Goal: Task Accomplishment & Management: Use online tool/utility

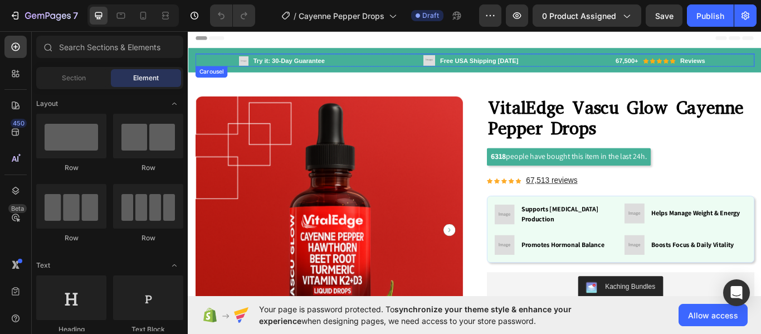
click at [411, 63] on div "Image Try it: 30-Day Guarantee Text block Row Image Free USA Shipping Today Tex…" at bounding box center [522, 66] width 652 height 13
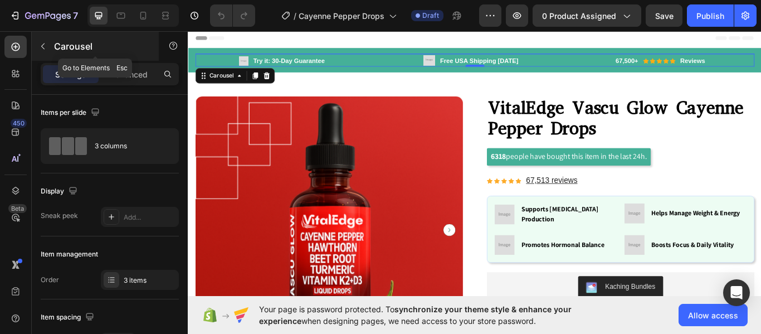
click at [40, 47] on icon "button" at bounding box center [42, 46] width 9 height 9
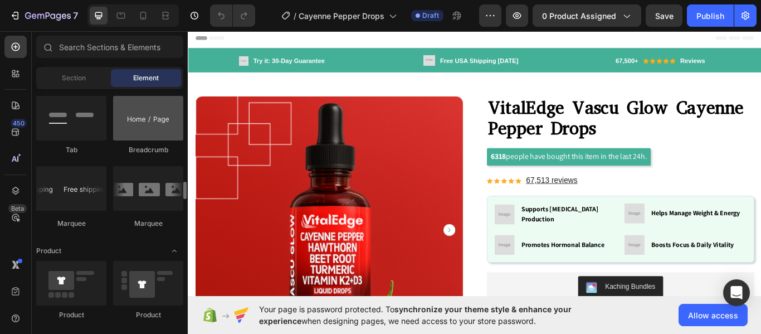
scroll to position [1280, 0]
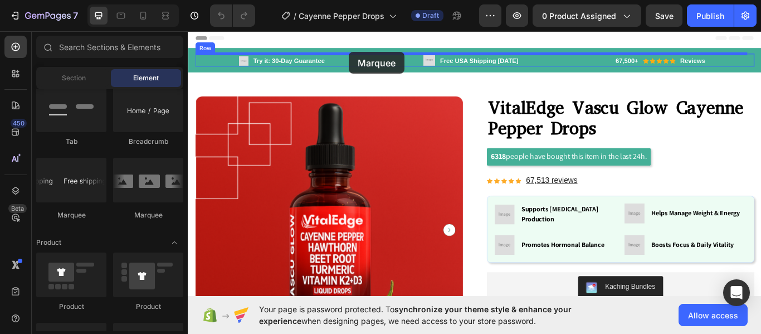
drag, startPoint x: 240, startPoint y: 217, endPoint x: 376, endPoint y: 56, distance: 210.8
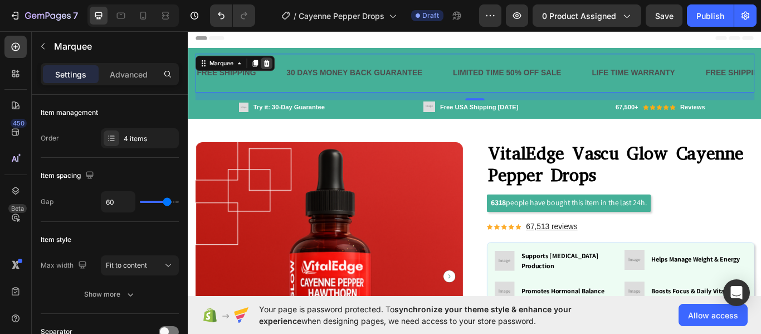
click at [277, 67] on icon at bounding box center [279, 69] width 7 height 8
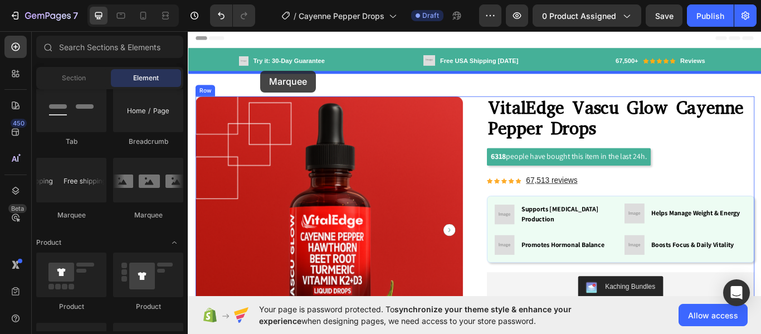
drag, startPoint x: 248, startPoint y: 208, endPoint x: 273, endPoint y: 79, distance: 132.2
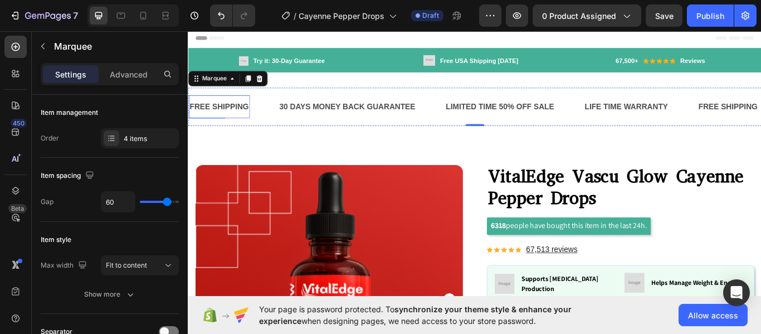
click at [218, 118] on div "FREE SHIPPING" at bounding box center [223, 120] width 71 height 18
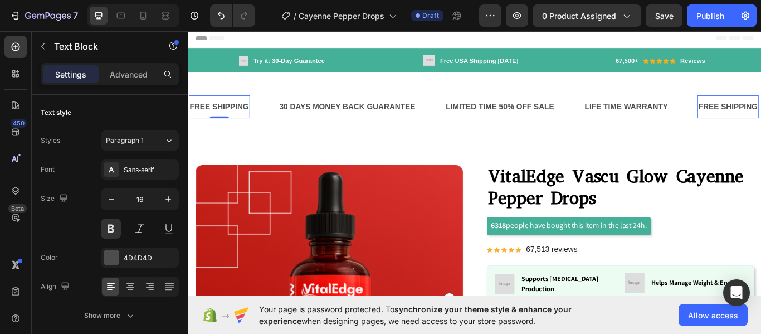
click at [218, 118] on div "FREE SHIPPING" at bounding box center [223, 120] width 71 height 18
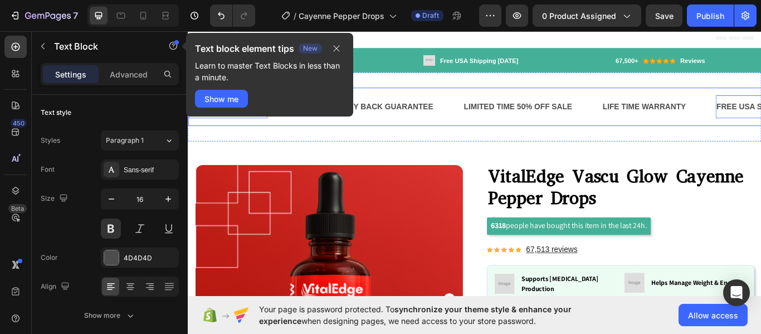
click at [346, 140] on div "FREE USA SHIPPING Text Block 0 30 DAYS MONEY BACK GUARANTEE Text Block LIMITED …" at bounding box center [522, 120] width 669 height 45
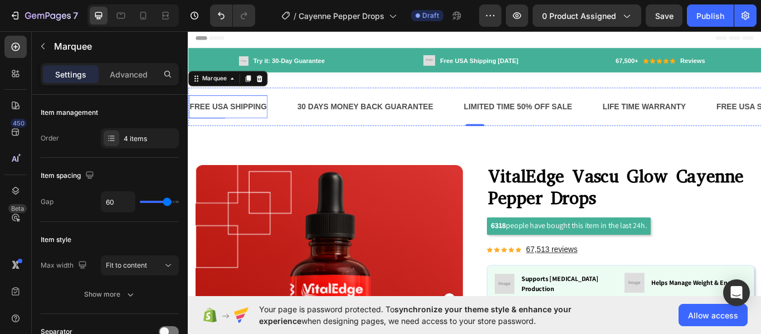
click at [241, 124] on p "FREE USA SHIPPING" at bounding box center [234, 120] width 90 height 16
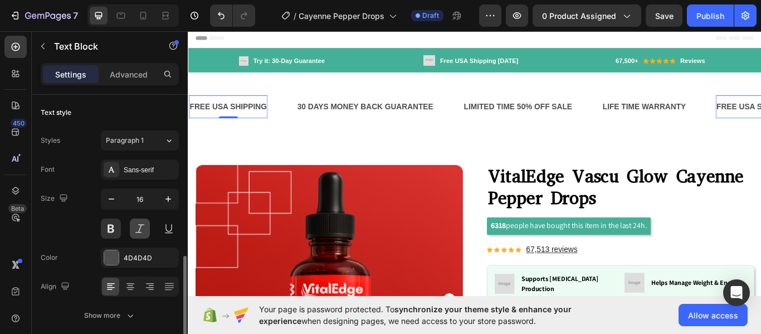
scroll to position [142, 0]
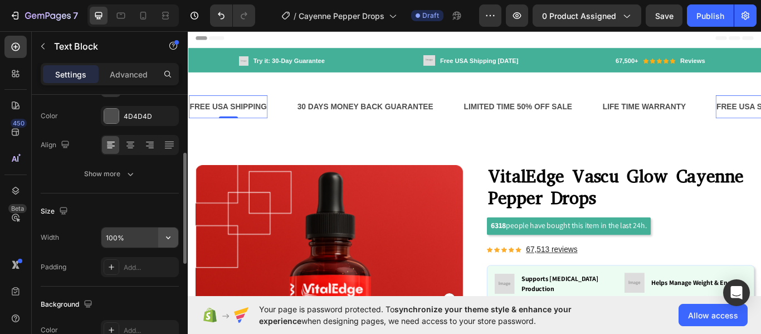
click at [166, 234] on icon "button" at bounding box center [168, 237] width 11 height 11
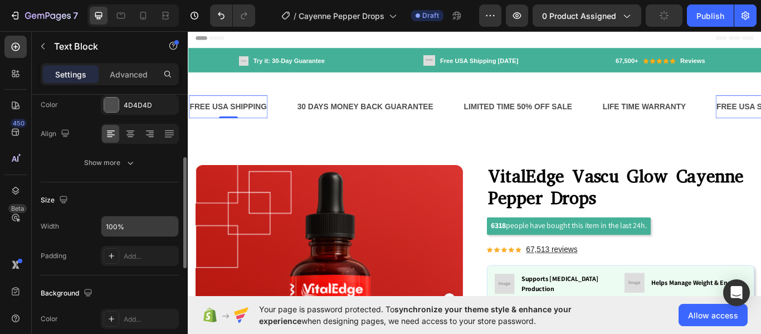
scroll to position [152, 0]
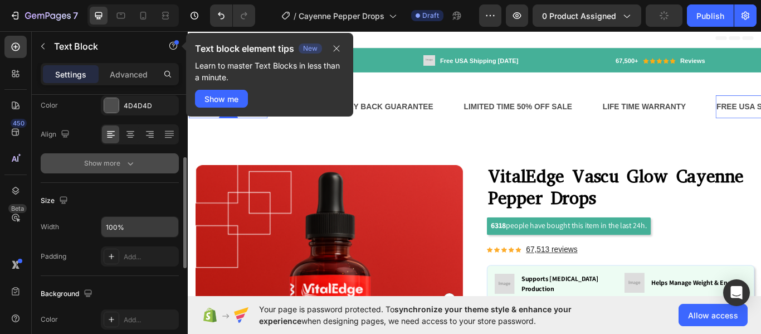
click at [123, 159] on div "Show more" at bounding box center [110, 163] width 52 height 11
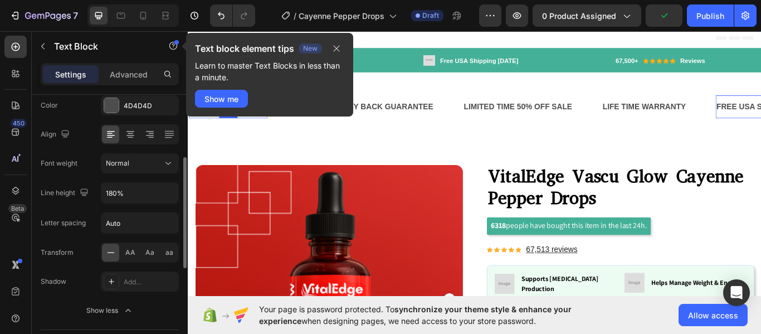
click at [91, 159] on div "Font weight Normal" at bounding box center [110, 163] width 138 height 20
click at [166, 188] on icon "button" at bounding box center [168, 192] width 11 height 11
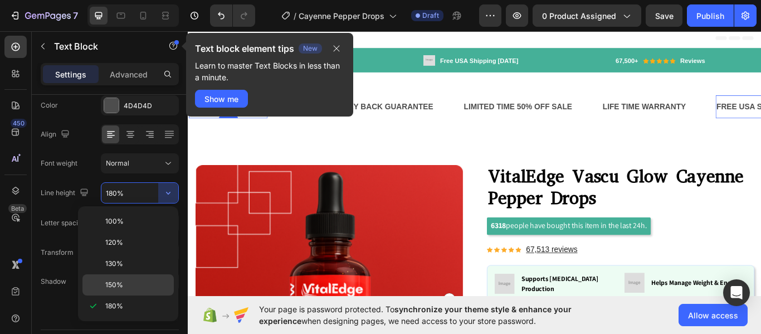
click at [123, 283] on p "150%" at bounding box center [137, 285] width 64 height 10
type input "150%"
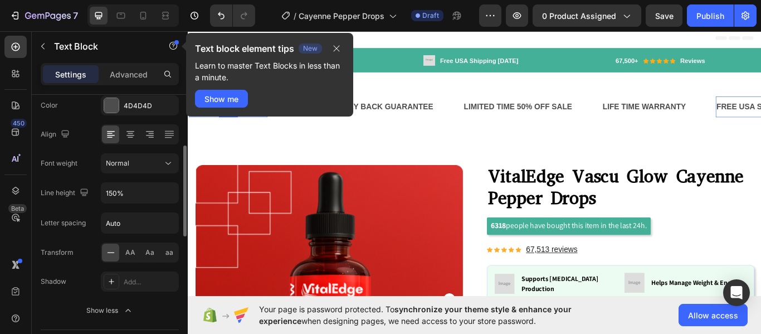
click at [92, 209] on div "Font Sans-serif Size 16 Color 4D4D4D Align Font weight Normal Line height 150% …" at bounding box center [110, 163] width 138 height 313
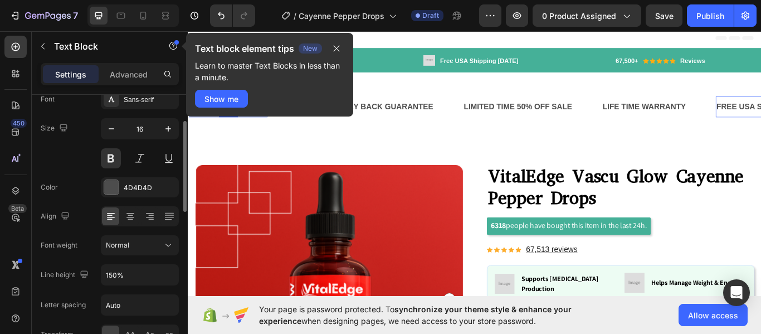
scroll to position [70, 0]
click at [467, 89] on div "FREE USA SHIPPING Text Block 0 30 DAYS MONEY BACK GUARANTEE Text Block LIMITED …" at bounding box center [522, 120] width 669 height 81
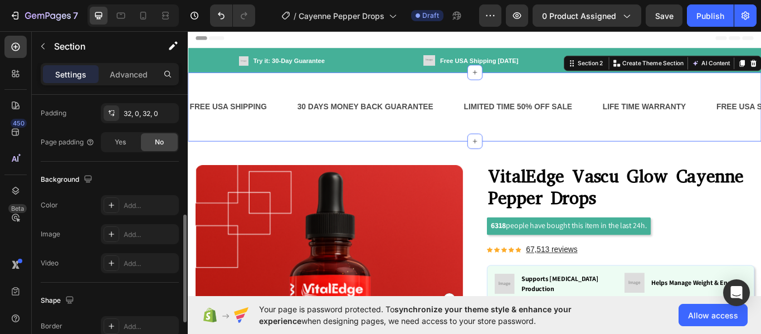
scroll to position [298, 0]
click at [110, 203] on icon at bounding box center [111, 202] width 9 height 9
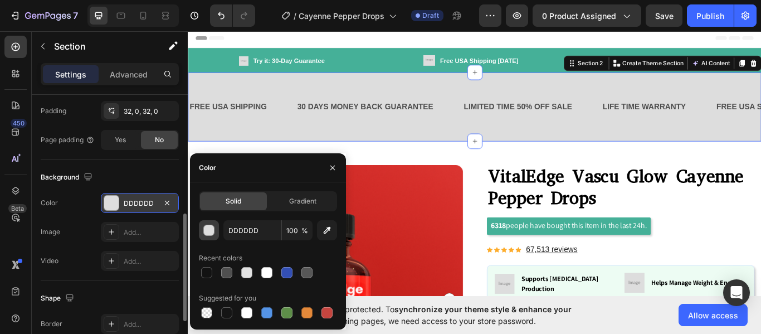
click at [212, 229] on div "button" at bounding box center [209, 230] width 11 height 11
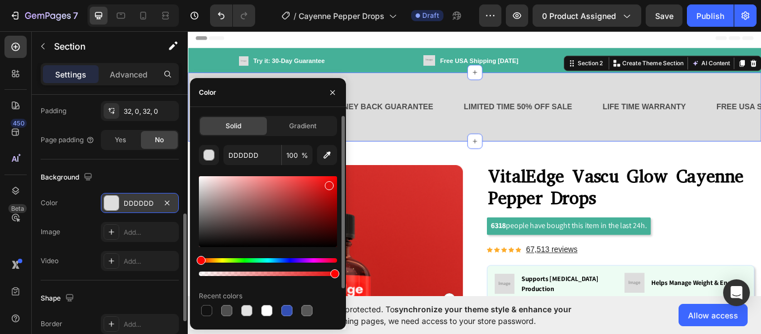
click at [328, 183] on div at bounding box center [268, 211] width 138 height 71
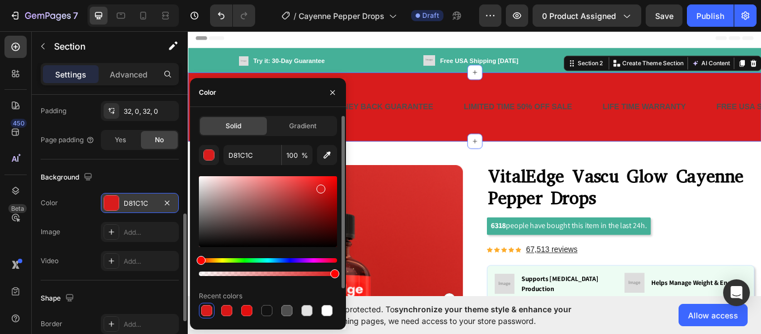
drag, startPoint x: 328, startPoint y: 183, endPoint x: 319, endPoint y: 187, distance: 9.5
click at [319, 187] on div at bounding box center [321, 188] width 9 height 9
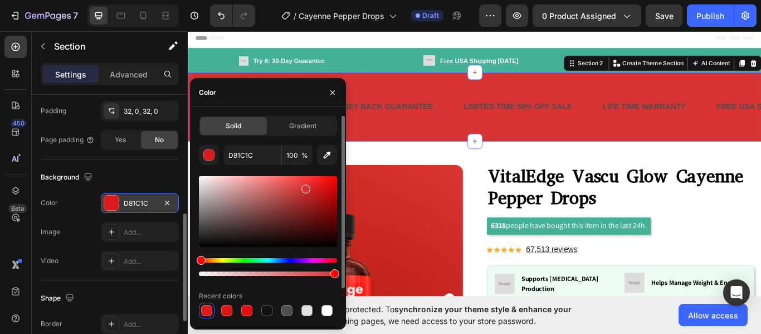
drag, startPoint x: 319, startPoint y: 187, endPoint x: 305, endPoint y: 187, distance: 14.5
click at [305, 187] on div at bounding box center [306, 188] width 9 height 9
click at [252, 161] on input "D83434" at bounding box center [252, 155] width 58 height 20
paste input "#c60000"
type input "#c60000"
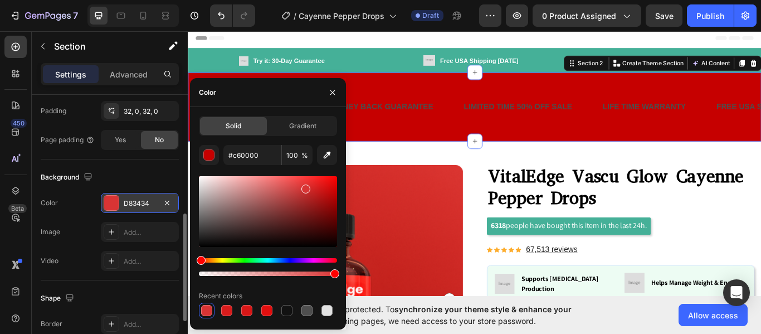
click at [171, 174] on div "Background" at bounding box center [110, 177] width 138 height 18
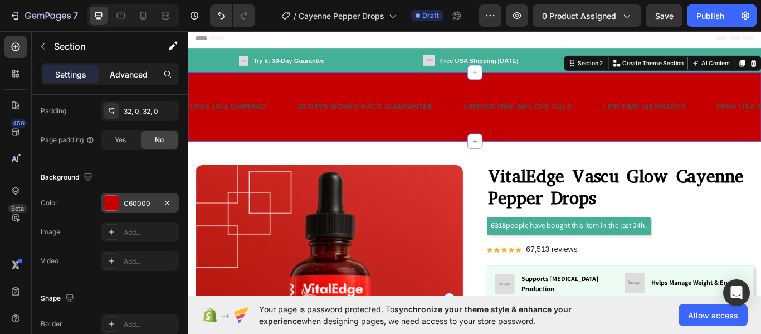
click at [131, 80] on p "Advanced" at bounding box center [129, 75] width 38 height 12
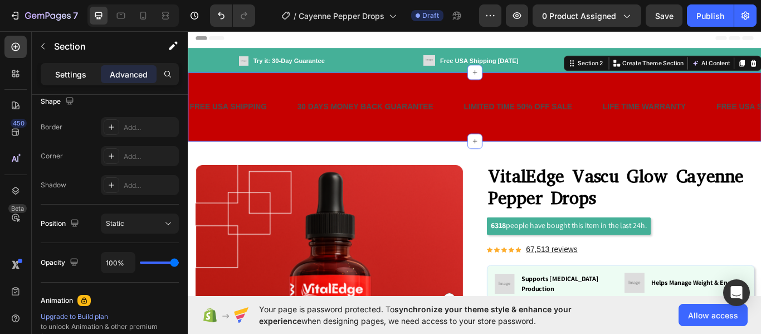
click at [76, 76] on p "Settings" at bounding box center [70, 75] width 31 height 12
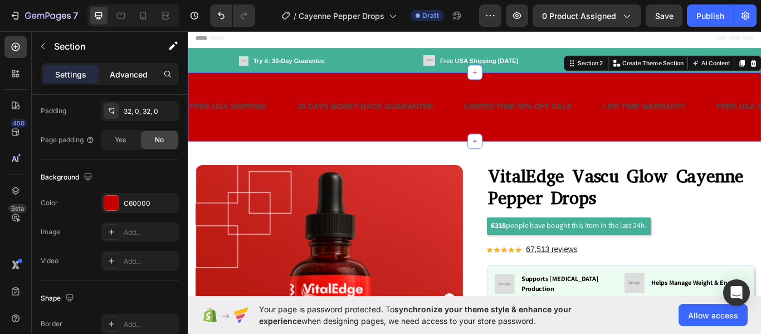
click at [132, 76] on p "Advanced" at bounding box center [129, 75] width 38 height 12
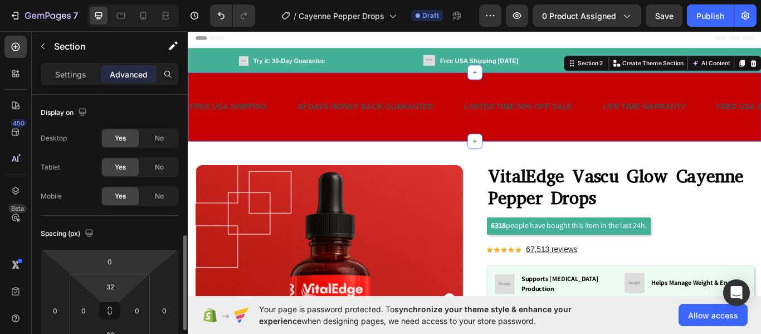
scroll to position [137, 0]
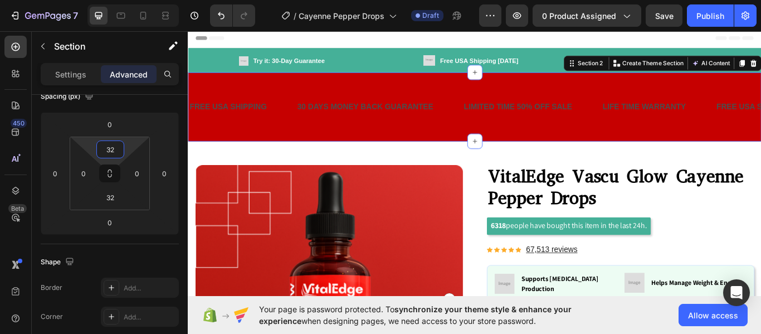
click at [111, 151] on input "32" at bounding box center [110, 149] width 22 height 17
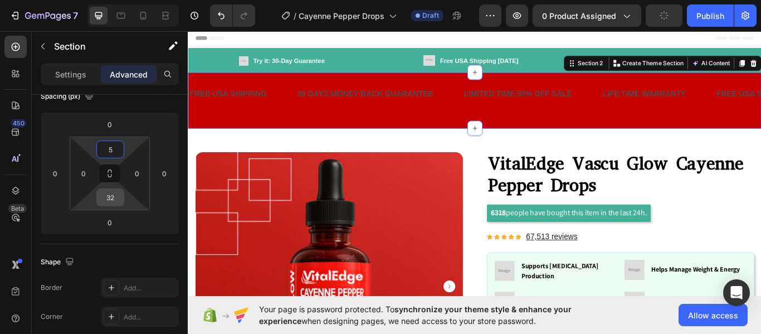
type input "5"
click at [109, 200] on input "32" at bounding box center [110, 197] width 22 height 17
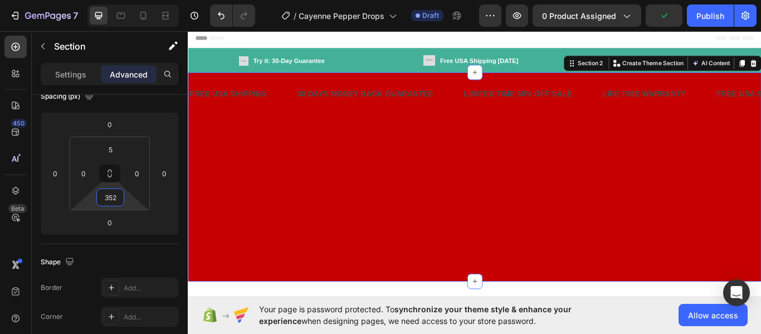
type input "5"
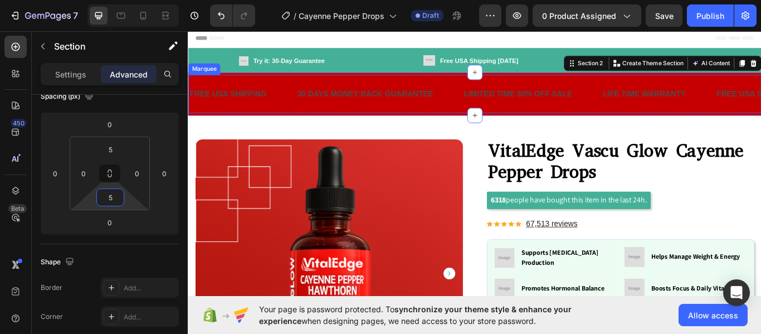
click at [304, 110] on div "FREE USA SHIPPING Text Block" at bounding box center [250, 105] width 125 height 25
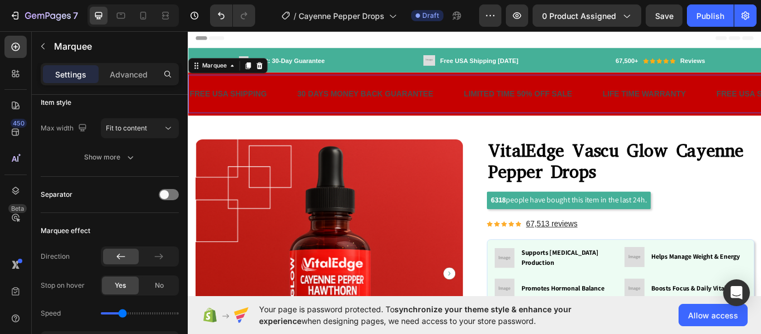
scroll to position [0, 0]
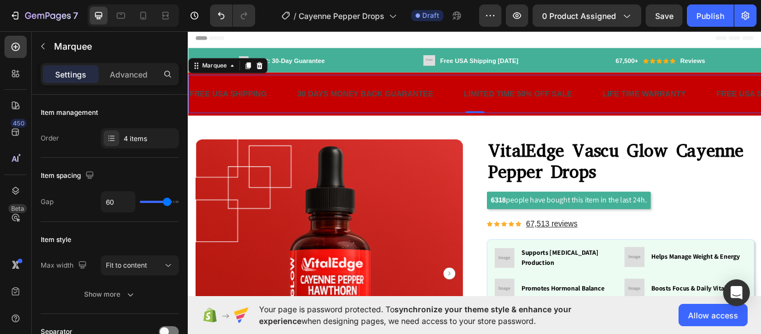
click at [132, 84] on div "Settings Advanced" at bounding box center [110, 74] width 138 height 22
click at [132, 80] on div "Advanced" at bounding box center [129, 74] width 56 height 18
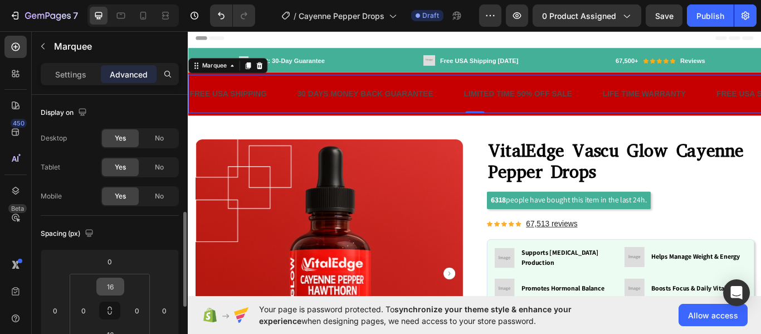
scroll to position [87, 0]
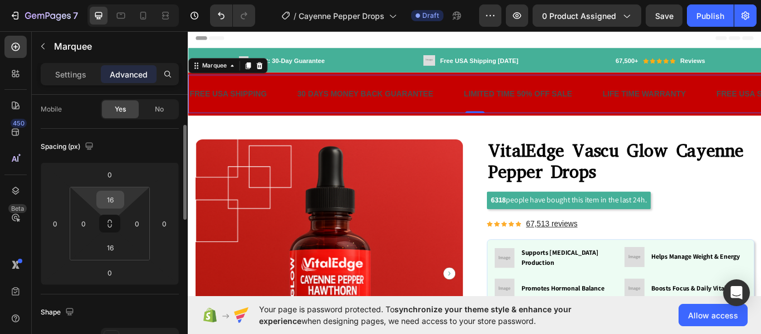
click at [110, 196] on input "16" at bounding box center [110, 199] width 22 height 17
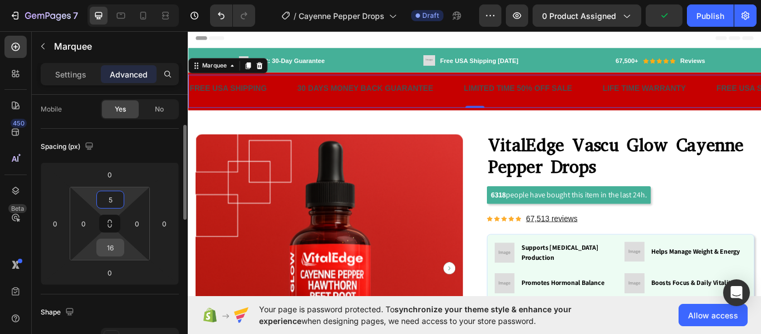
type input "5"
click at [114, 244] on input "16" at bounding box center [110, 247] width 22 height 17
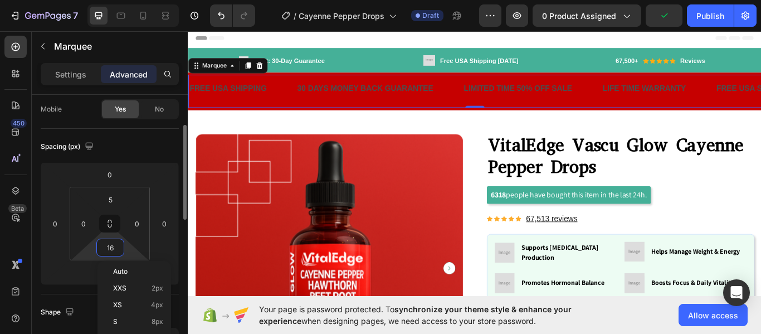
type input "5"
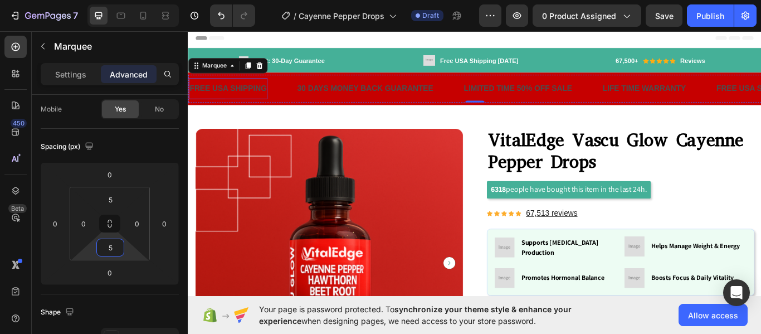
click at [244, 101] on p "FREE USA SHIPPING" at bounding box center [234, 98] width 90 height 13
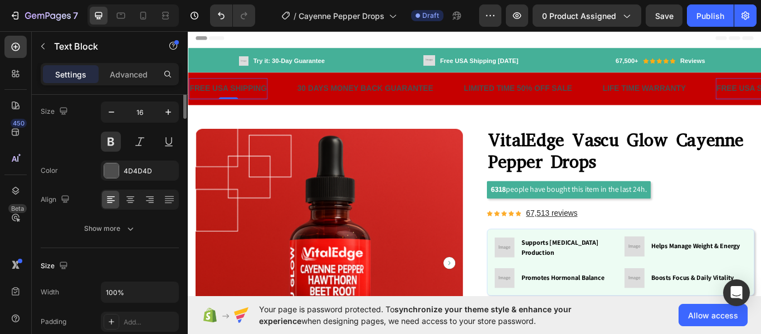
scroll to position [0, 0]
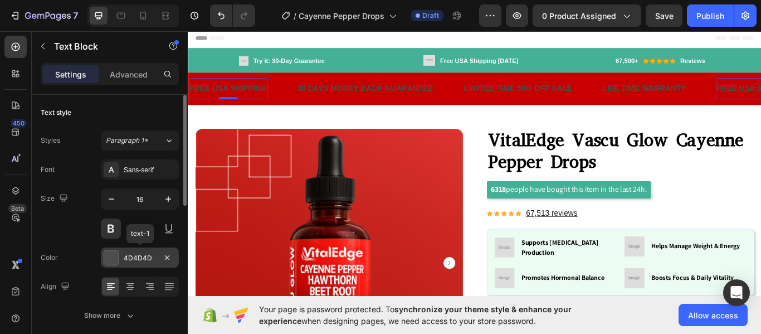
click at [110, 258] on div at bounding box center [111, 257] width 14 height 14
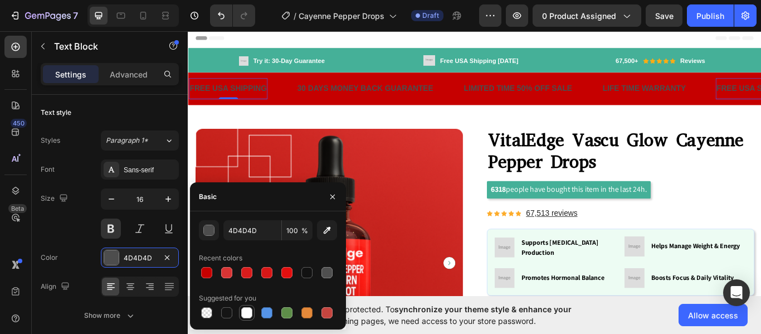
click at [247, 317] on div at bounding box center [246, 312] width 11 height 11
type input "FFFFFF"
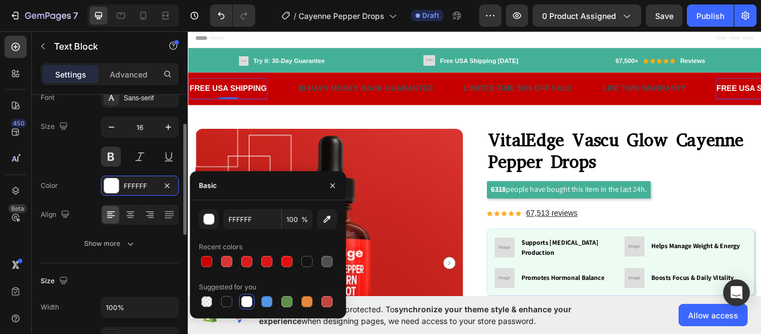
scroll to position [74, 0]
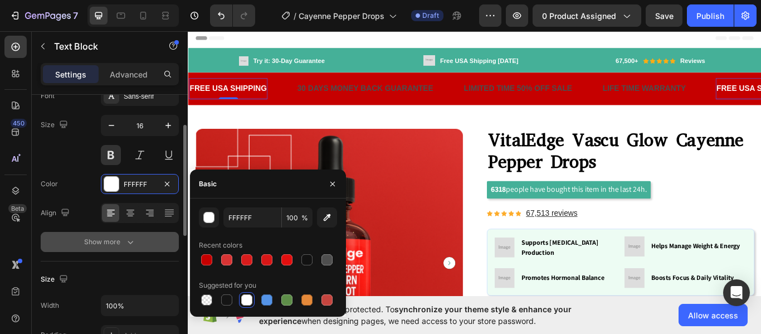
click at [120, 242] on div "Show more" at bounding box center [110, 241] width 52 height 11
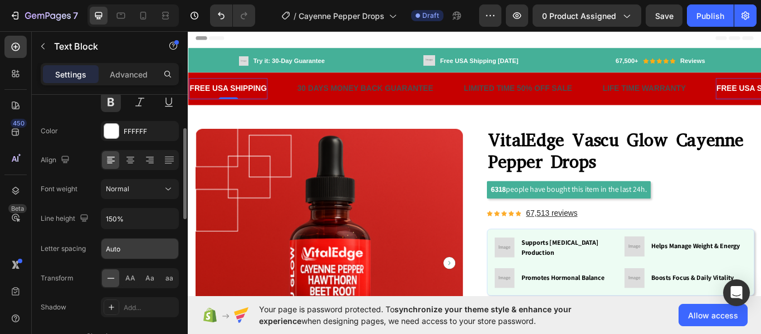
scroll to position [119, 0]
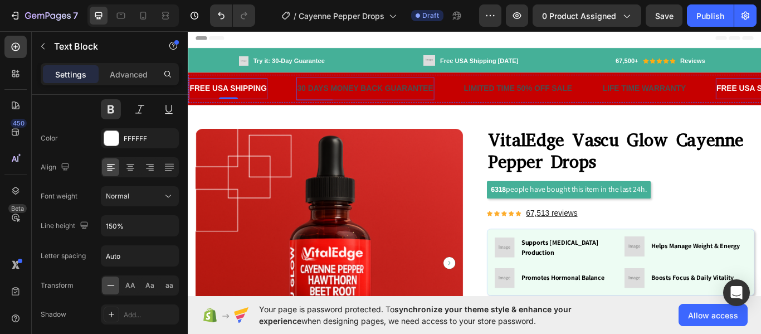
click at [319, 101] on div "30 DAYS MONEY BACK GUARANTEE" at bounding box center [394, 99] width 161 height 18
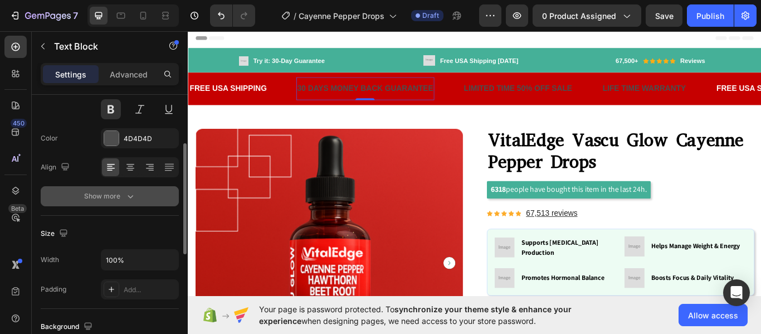
click at [125, 196] on icon "button" at bounding box center [130, 196] width 11 height 11
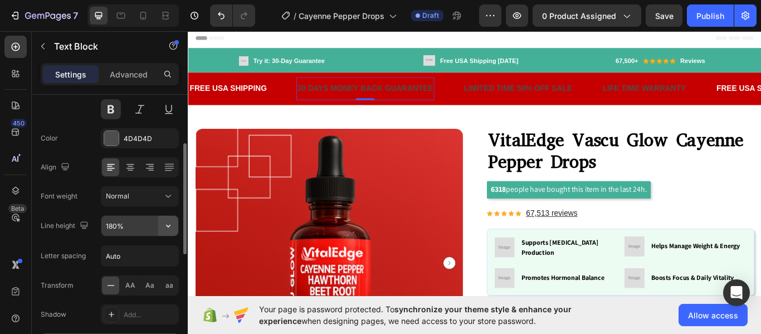
click at [168, 230] on icon "button" at bounding box center [168, 225] width 11 height 11
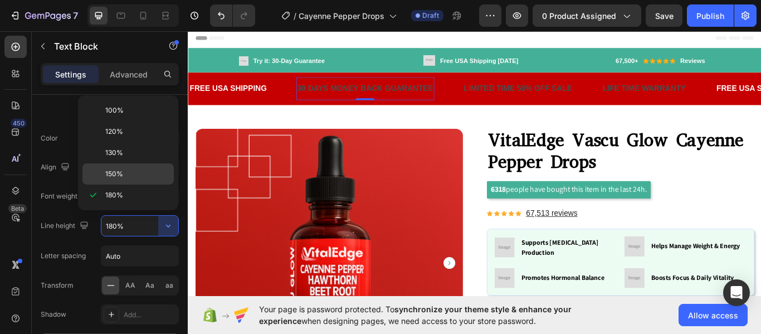
click at [126, 177] on p "150%" at bounding box center [137, 174] width 64 height 10
type input "150%"
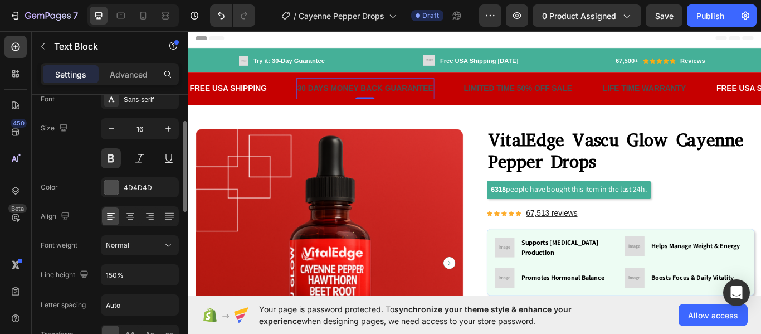
scroll to position [64, 0]
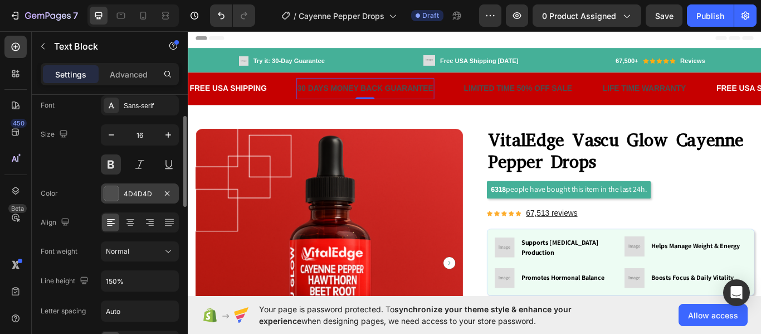
click at [110, 196] on div at bounding box center [111, 193] width 14 height 14
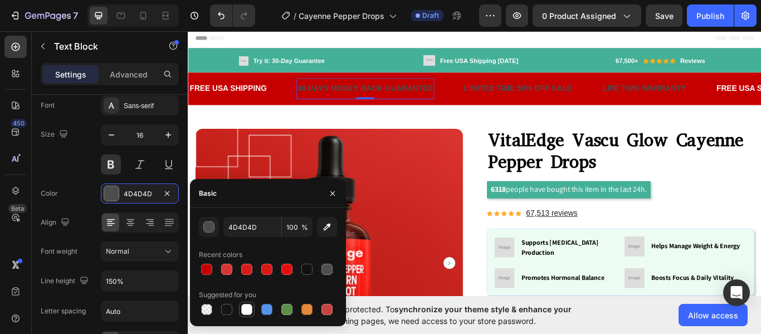
click at [249, 306] on div at bounding box center [246, 309] width 11 height 11
type input "FFFFFF"
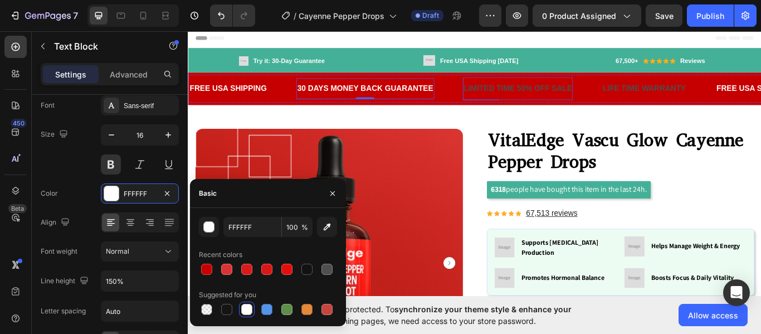
click at [534, 100] on div "LIMITED TIME 50% OFF SALE" at bounding box center [572, 99] width 129 height 18
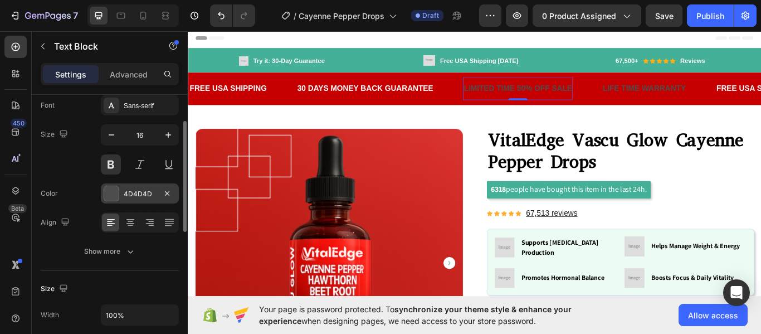
click at [114, 194] on div at bounding box center [111, 193] width 14 height 14
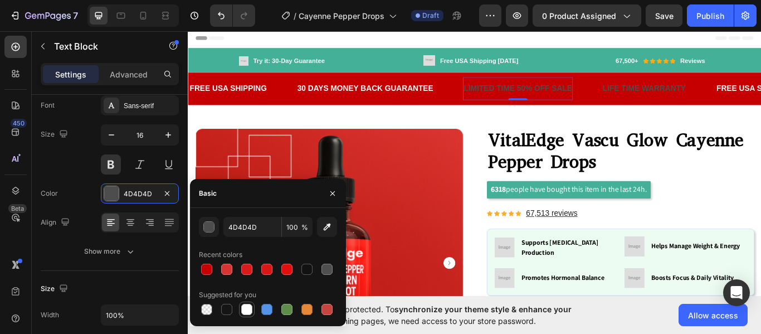
click at [247, 313] on div at bounding box center [246, 309] width 11 height 11
type input "FFFFFF"
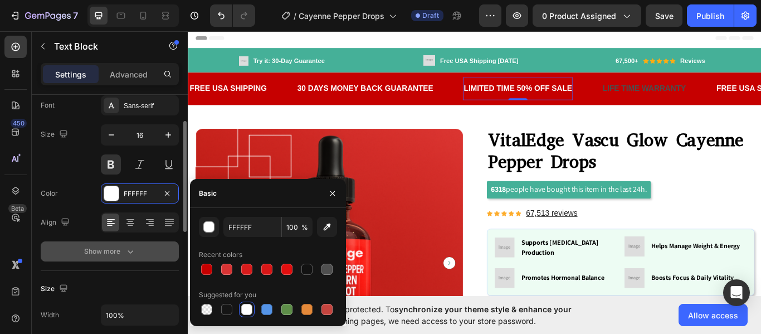
click at [121, 252] on div "Show more" at bounding box center [110, 251] width 52 height 11
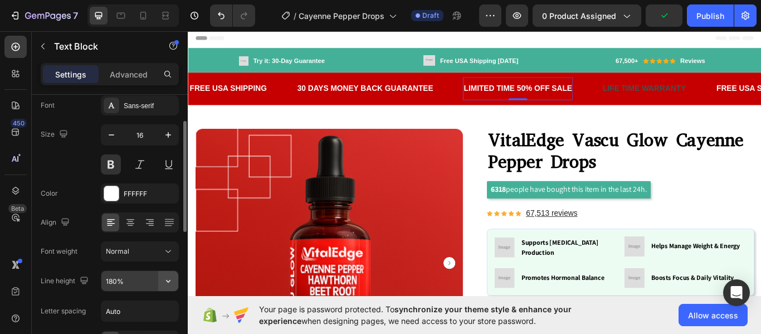
click at [167, 281] on icon "button" at bounding box center [168, 281] width 4 height 3
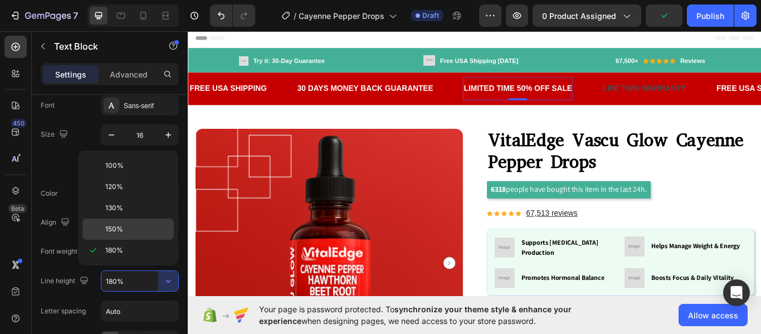
click at [115, 227] on span "150%" at bounding box center [114, 229] width 18 height 10
type input "150%"
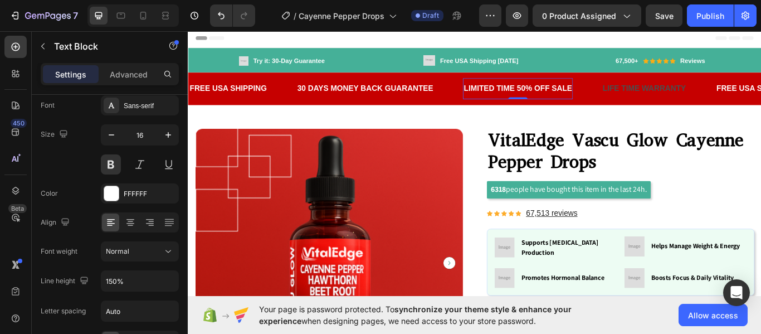
click at [595, 93] on div "LIMITED TIME 50% OFF SALE" at bounding box center [572, 99] width 129 height 16
click at [580, 96] on p "LIMITED TIME 50% OFF SALE" at bounding box center [572, 98] width 127 height 13
click at [570, 97] on p "LIMITED TIME 50% OFF SALE" at bounding box center [572, 98] width 127 height 13
click at [675, 69] on div "67,500+ Text block Icon Icon Icon Icon Icon Icon List Hoz Reviews Text block Row" at bounding box center [738, 66] width 203 height 13
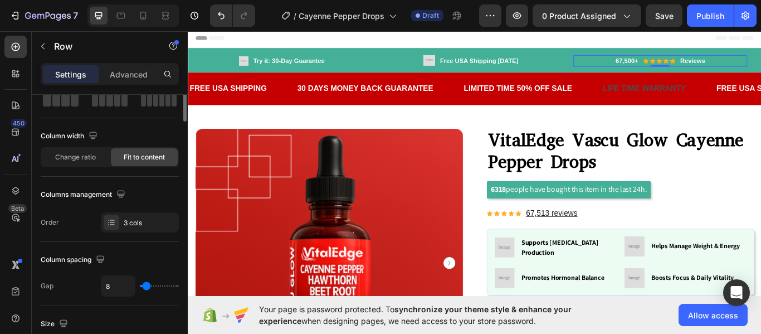
scroll to position [0, 0]
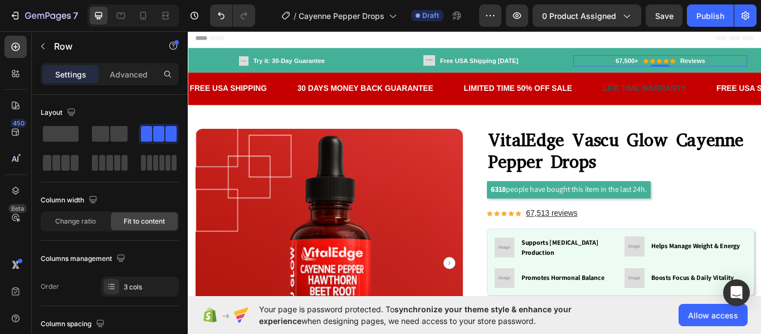
click at [644, 62] on div "67,500+ Text block Icon Icon Icon Icon Icon Icon List Hoz Reviews Text block Ro…" at bounding box center [738, 66] width 203 height 13
click at [609, 66] on div "Image Free USA Shipping Today Text block Row" at bounding box center [518, 66] width 203 height 13
click at [650, 66] on div "67,500+ Text block Icon Icon Icon Icon Icon Icon List Hoz Reviews Text block Ro…" at bounding box center [738, 66] width 203 height 13
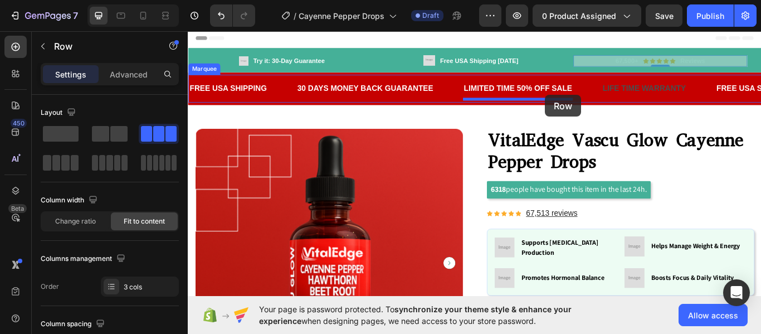
drag, startPoint x: 652, startPoint y: 66, endPoint x: 605, endPoint y: 106, distance: 61.7
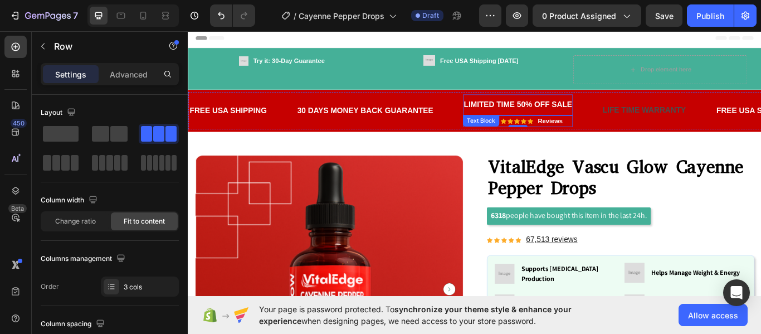
click at [620, 118] on p "LIMITED TIME 50% OFF SALE" at bounding box center [572, 117] width 127 height 13
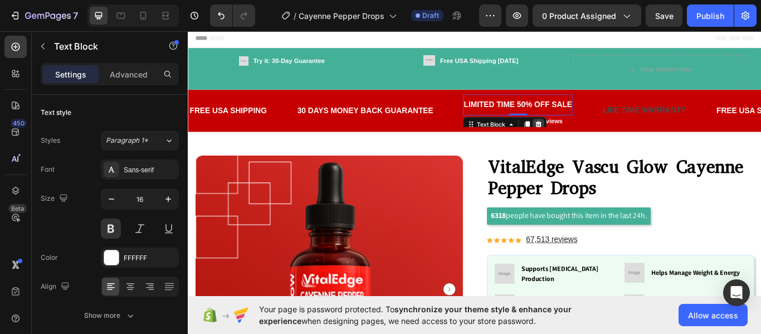
click at [594, 138] on icon at bounding box center [595, 141] width 7 height 8
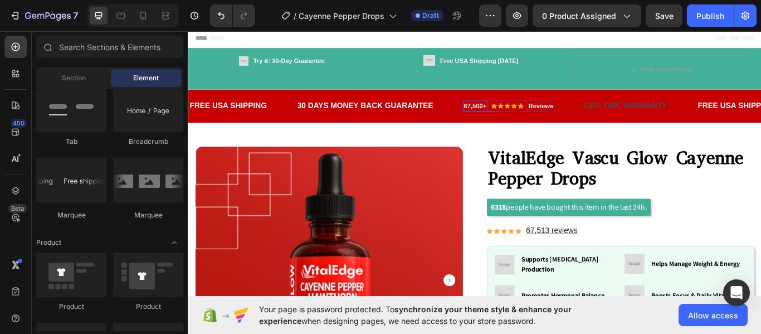
click at [526, 117] on p "67,500+" at bounding box center [522, 119] width 26 height 11
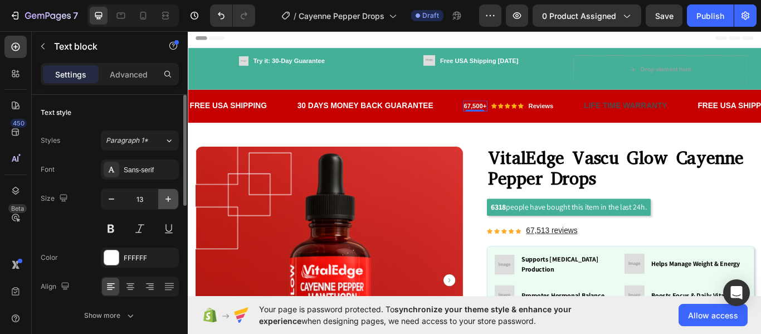
click at [169, 195] on icon "button" at bounding box center [168, 198] width 11 height 11
type input "16"
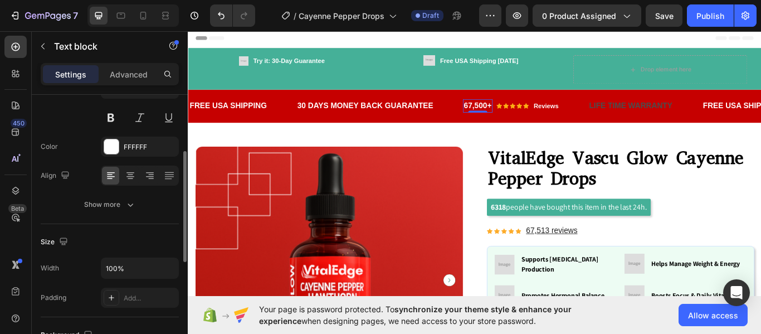
scroll to position [119, 0]
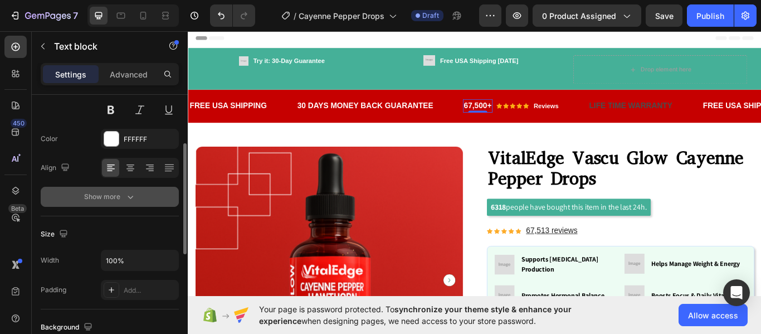
click at [125, 201] on icon "button" at bounding box center [130, 196] width 11 height 11
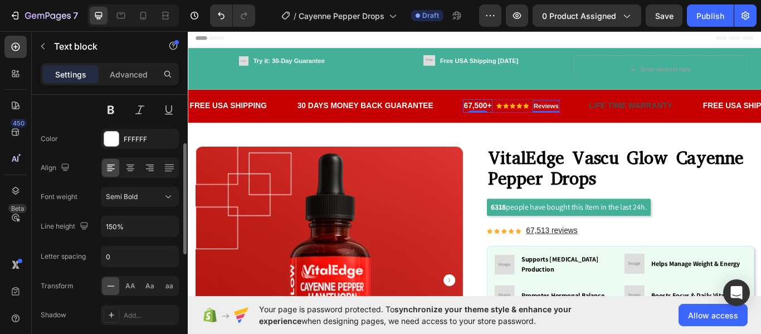
click at [604, 116] on p "Reviews" at bounding box center [605, 119] width 29 height 11
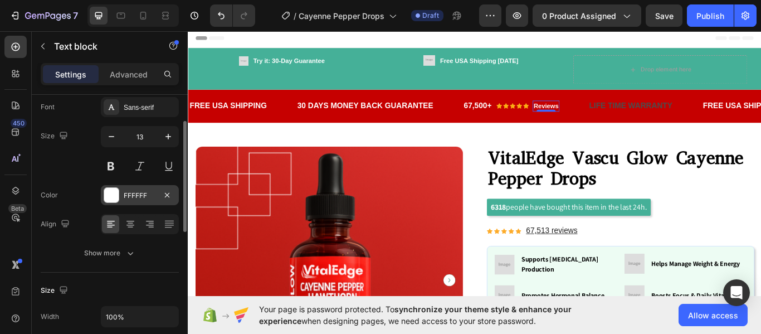
scroll to position [62, 0]
click at [171, 137] on icon "button" at bounding box center [168, 137] width 11 height 11
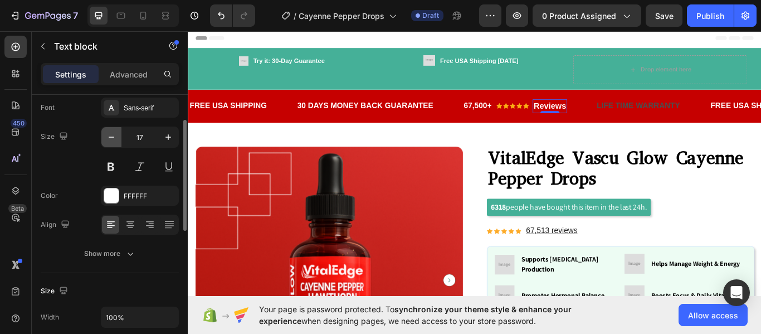
click at [111, 136] on icon "button" at bounding box center [111, 137] width 11 height 11
type input "16"
click at [550, 118] on icon at bounding box center [550, 119] width 7 height 6
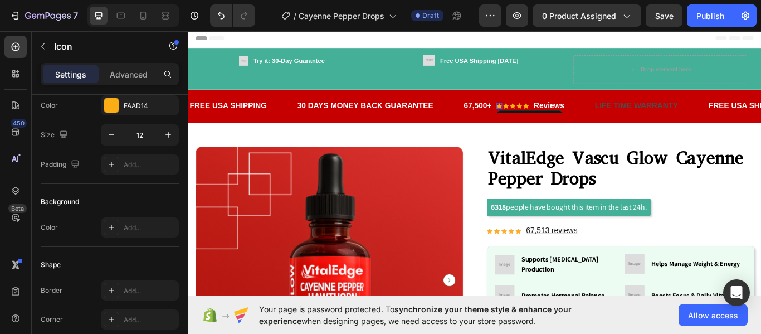
scroll to position [0, 0]
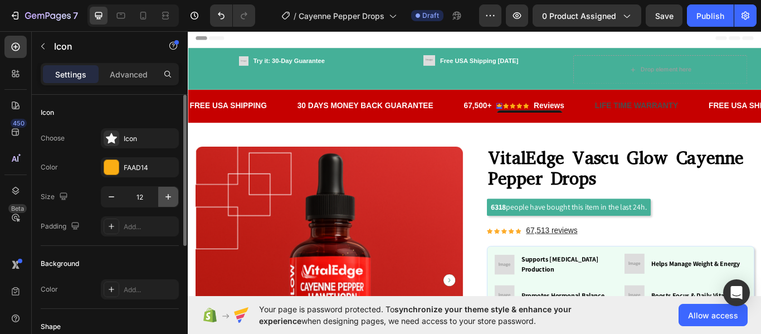
click at [166, 198] on icon "button" at bounding box center [168, 196] width 11 height 11
click at [109, 198] on icon "button" at bounding box center [111, 196] width 11 height 11
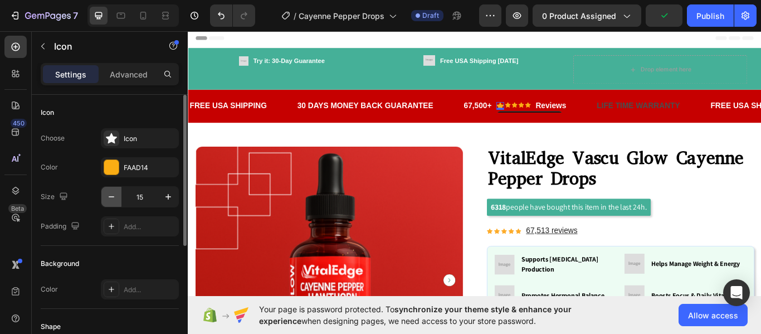
click at [109, 198] on icon "button" at bounding box center [111, 196] width 11 height 11
type input "14"
click at [111, 166] on div at bounding box center [111, 167] width 14 height 14
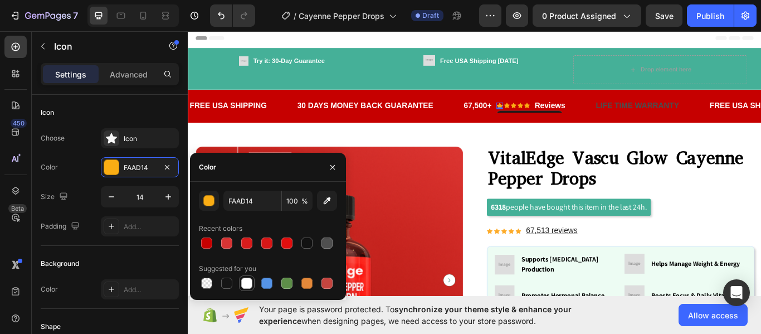
click at [244, 281] on div at bounding box center [246, 283] width 11 height 11
type input "FFFFFF"
click at [544, 121] on div "67,500+ Text block Icon 0 Icon Icon Icon Icon Icon List Hoz Reviews Text block …" at bounding box center [568, 119] width 120 height 16
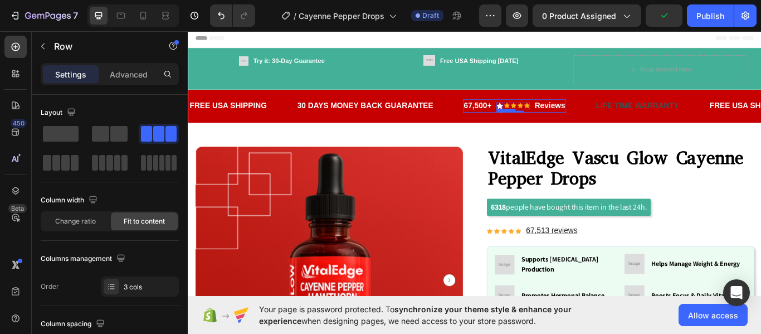
click at [554, 120] on icon at bounding box center [551, 119] width 8 height 8
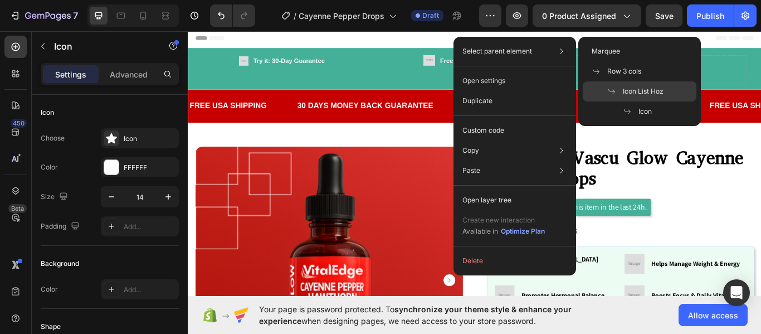
click at [628, 91] on span "Icon List Hoz" at bounding box center [643, 91] width 41 height 10
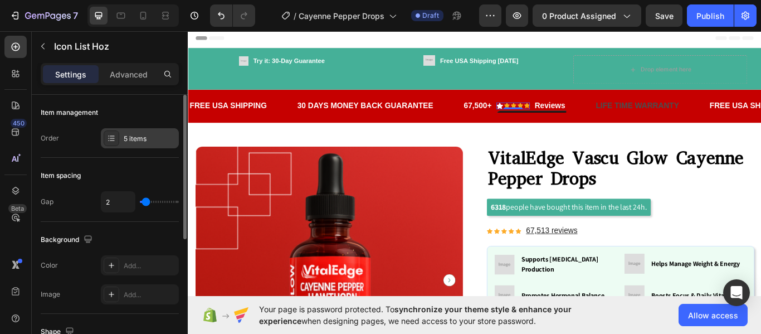
click at [136, 142] on div "5 items" at bounding box center [150, 139] width 52 height 10
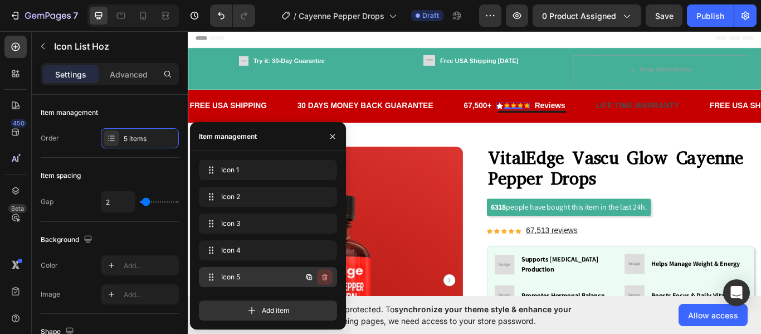
click at [323, 275] on icon "button" at bounding box center [325, 277] width 6 height 7
click at [323, 275] on div "Delete" at bounding box center [317, 277] width 21 height 10
click at [323, 300] on div "Add item" at bounding box center [268, 310] width 138 height 20
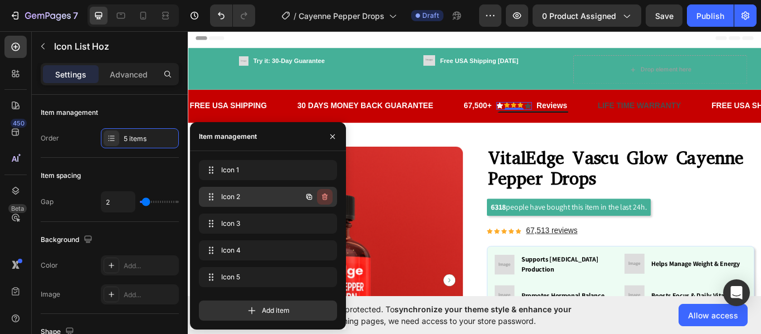
click at [327, 197] on icon "button" at bounding box center [325, 196] width 6 height 7
click at [327, 197] on div "Delete" at bounding box center [317, 197] width 21 height 10
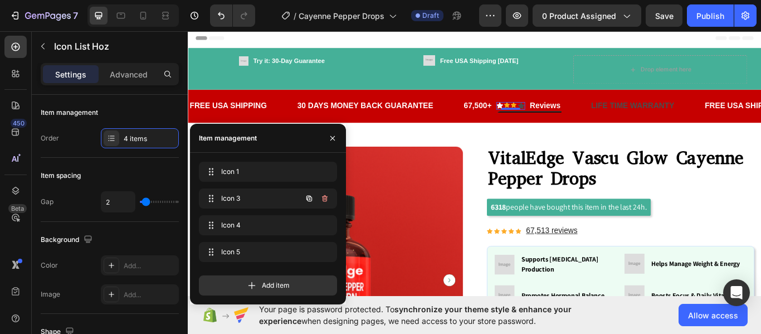
click at [327, 197] on icon "button" at bounding box center [325, 198] width 6 height 7
click at [327, 197] on div "Delete" at bounding box center [317, 198] width 21 height 10
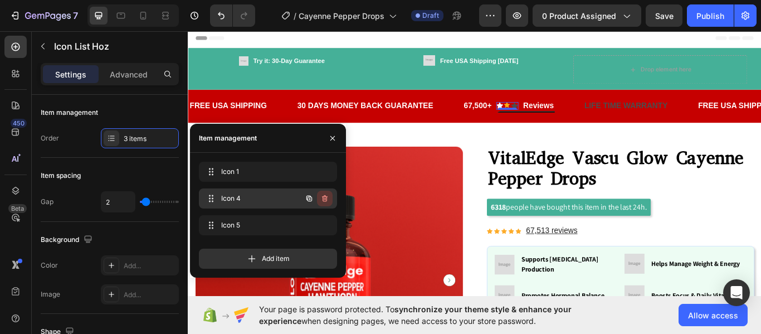
click at [322, 200] on icon "button" at bounding box center [324, 198] width 9 height 9
click at [322, 200] on div "Delete" at bounding box center [317, 198] width 21 height 10
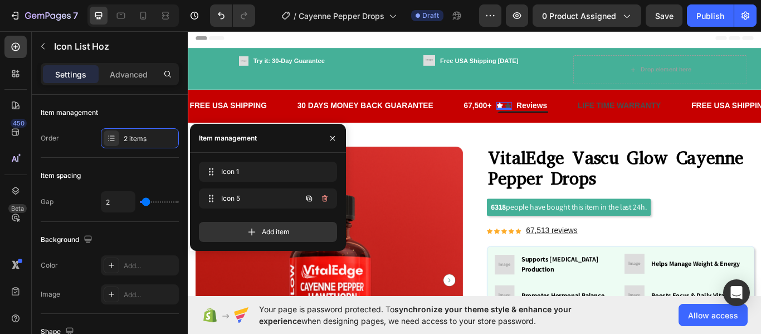
click at [322, 200] on icon "button" at bounding box center [324, 198] width 9 height 9
click at [322, 200] on div "Delete" at bounding box center [317, 198] width 21 height 10
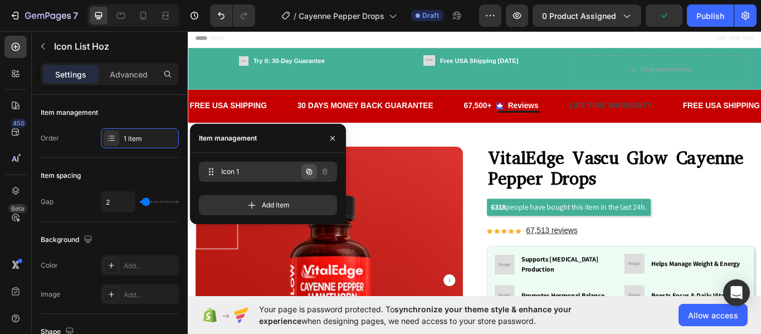
click at [308, 173] on icon "button" at bounding box center [310, 172] width 6 height 6
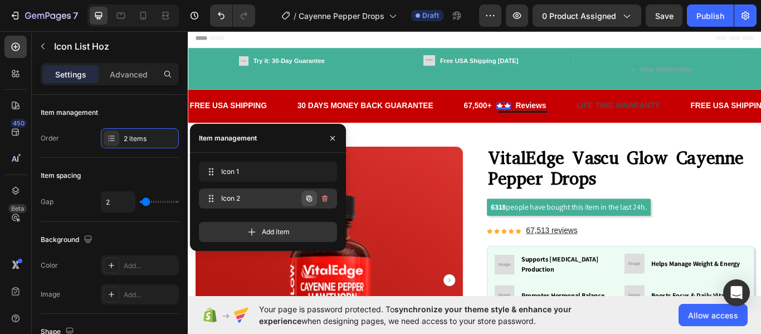
click at [312, 195] on icon "button" at bounding box center [309, 198] width 9 height 9
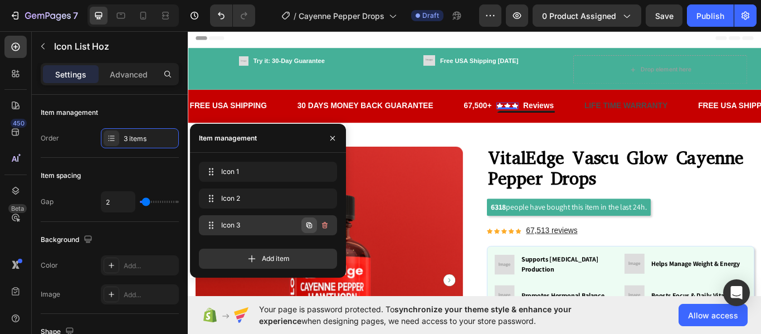
click at [307, 223] on icon "button" at bounding box center [310, 225] width 6 height 6
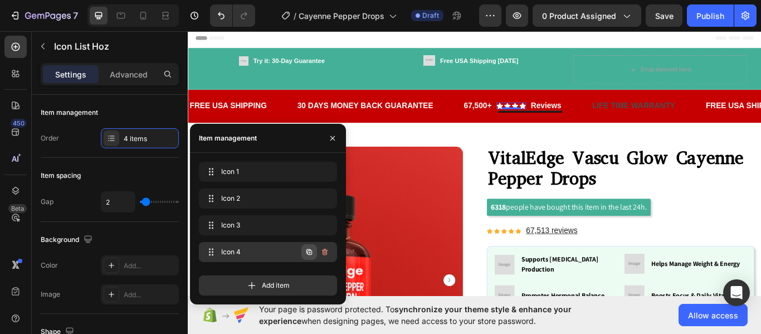
click at [311, 251] on icon "button" at bounding box center [310, 252] width 6 height 6
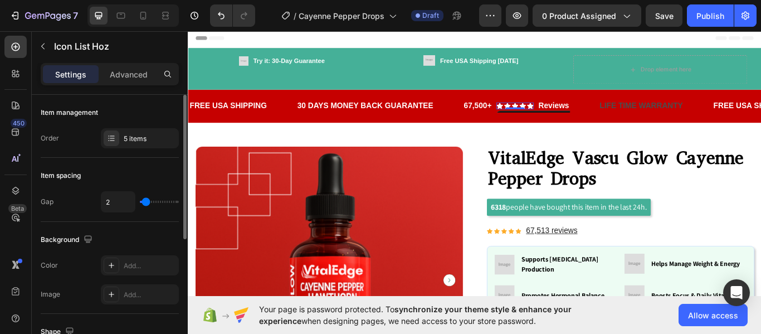
click at [158, 235] on div "Background" at bounding box center [110, 240] width 138 height 18
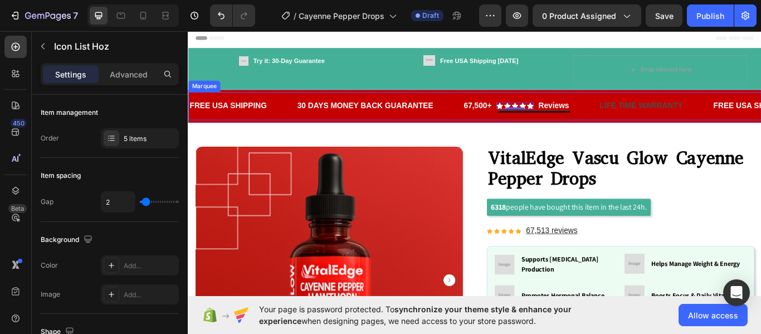
click at [643, 125] on div "67,500+ Text block Icon Icon Icon Icon Icon Icon List Hoz 0 Reviews Text block …" at bounding box center [587, 119] width 158 height 16
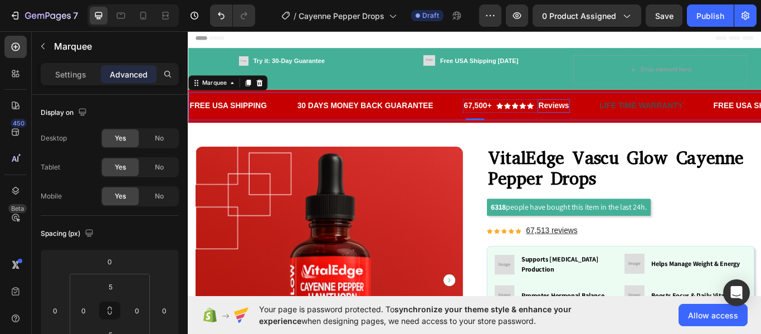
click at [611, 116] on p "Reviews" at bounding box center [614, 118] width 36 height 13
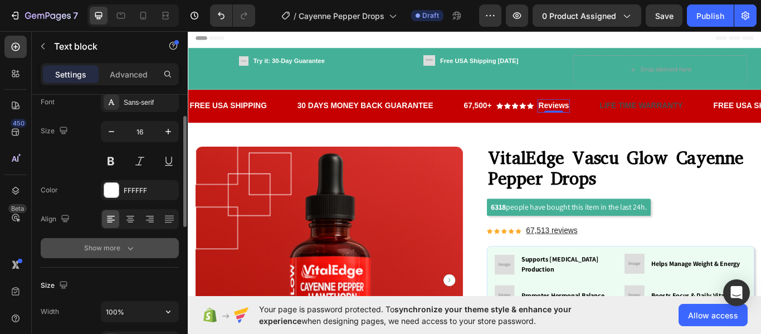
scroll to position [77, 0]
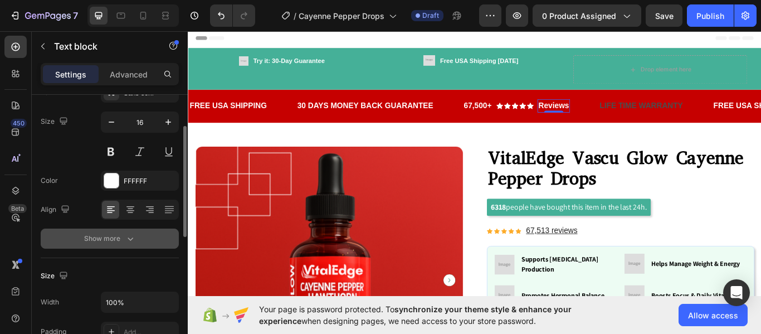
click at [124, 242] on div "Show more" at bounding box center [110, 238] width 52 height 11
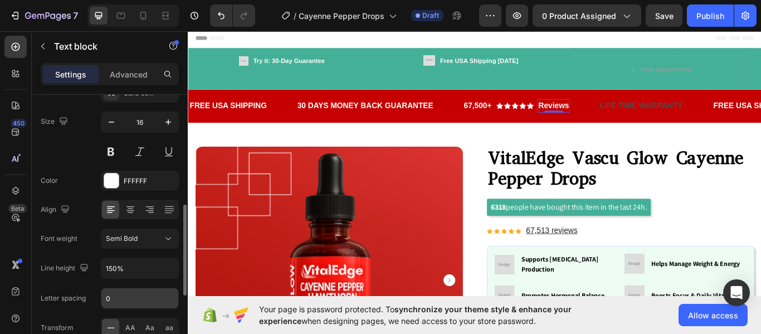
scroll to position [150, 0]
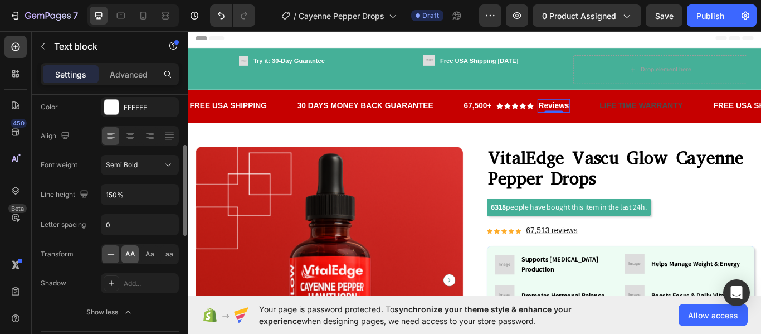
click at [127, 255] on span "AA" at bounding box center [130, 254] width 10 height 10
click at [86, 243] on div "Font Sans-serif Size 16 Color FFFFFF Align Font weight Semi Bold Line height 15…" at bounding box center [110, 165] width 138 height 313
click at [528, 112] on p "67,500+" at bounding box center [525, 118] width 32 height 13
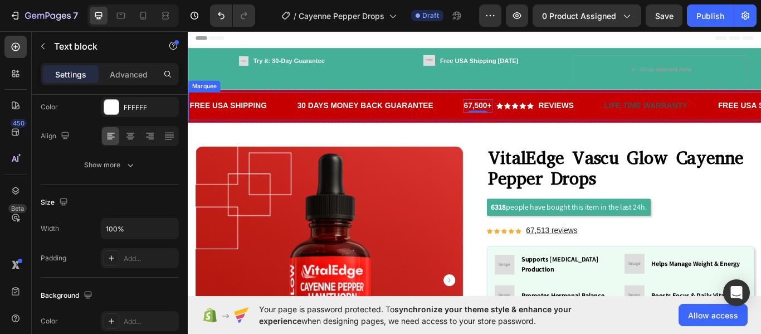
click at [662, 125] on div "67,500+ Text block 0 Icon Icon Icon Icon Icon Icon List Hoz Reviews Text block …" at bounding box center [590, 119] width 164 height 16
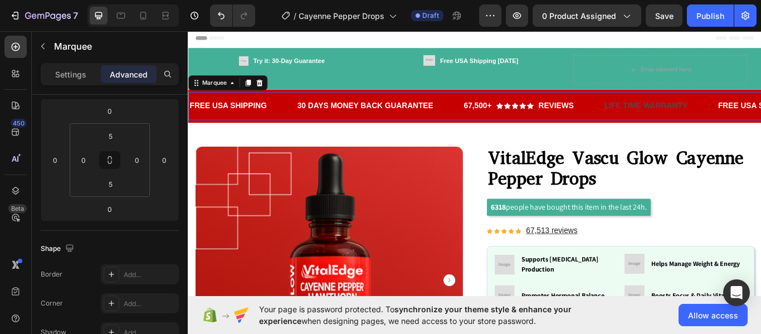
scroll to position [0, 0]
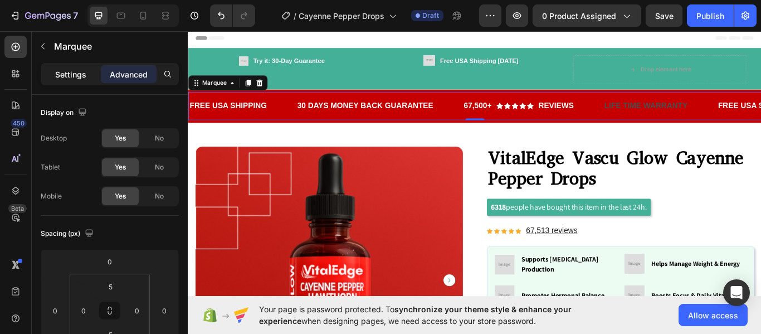
click at [70, 79] on p "Settings" at bounding box center [70, 75] width 31 height 12
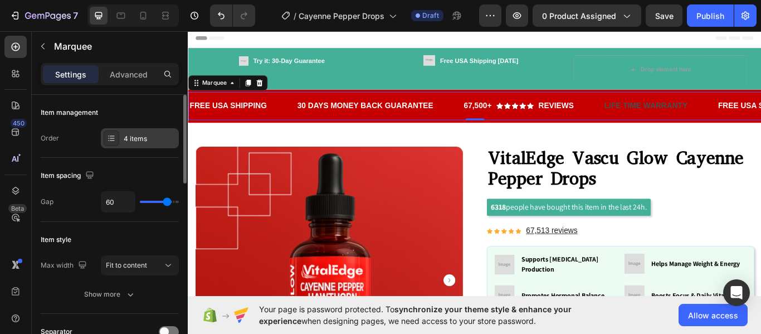
click at [144, 140] on div "4 items" at bounding box center [150, 139] width 52 height 10
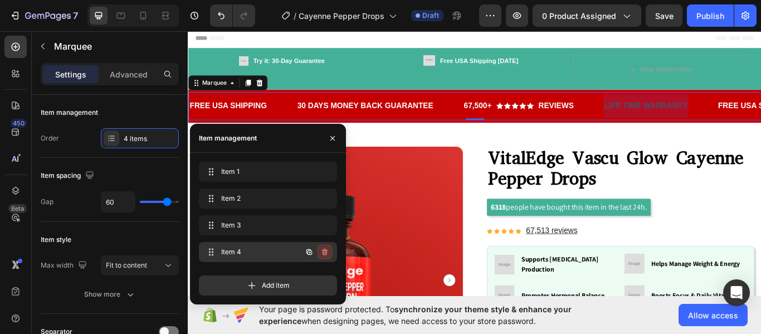
click at [324, 251] on icon "button" at bounding box center [324, 251] width 9 height 9
click at [324, 251] on div "Delete" at bounding box center [317, 252] width 21 height 10
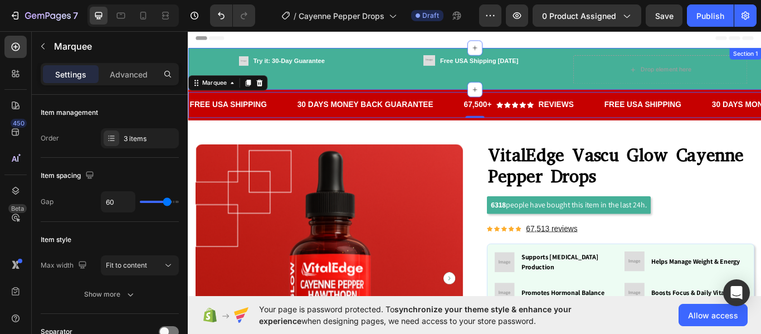
click at [436, 51] on div "Image Try it: 30-Day Guarantee Text block Row Image Free USA Shipping Today Tex…" at bounding box center [522, 75] width 669 height 48
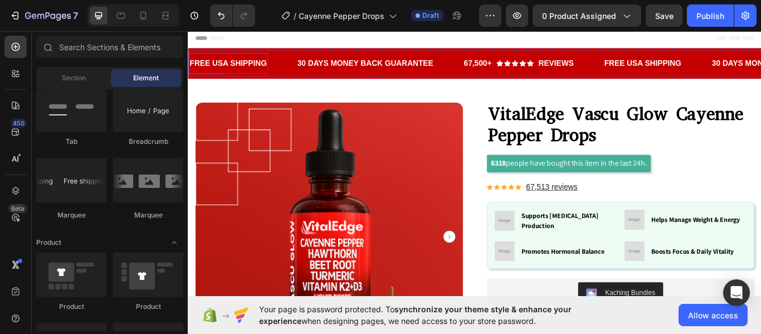
click at [244, 67] on p "FREE USA SHIPPING" at bounding box center [234, 68] width 90 height 13
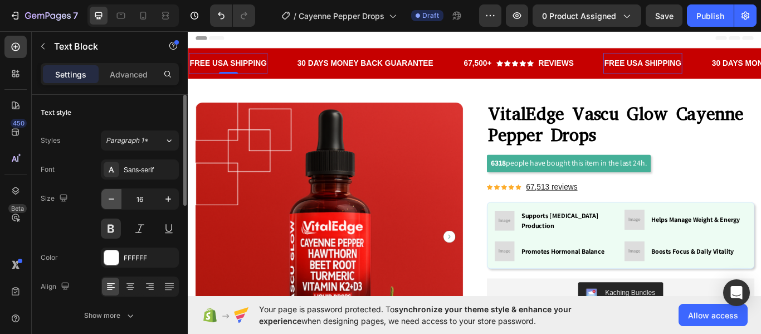
click at [115, 195] on icon "button" at bounding box center [111, 198] width 11 height 11
type input "14"
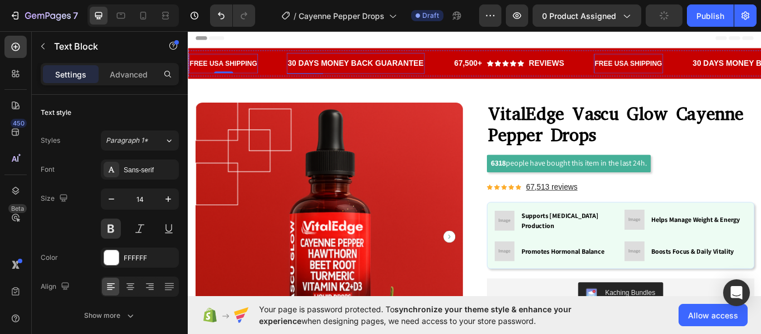
click at [372, 65] on div "30 DAYS MONEY BACK GUARANTEE" at bounding box center [383, 69] width 161 height 16
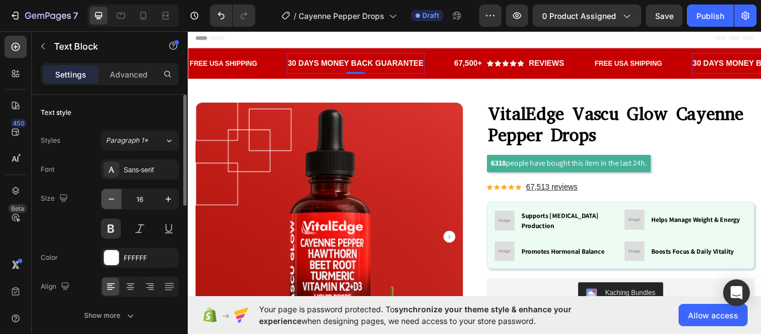
click at [110, 201] on icon "button" at bounding box center [111, 198] width 11 height 11
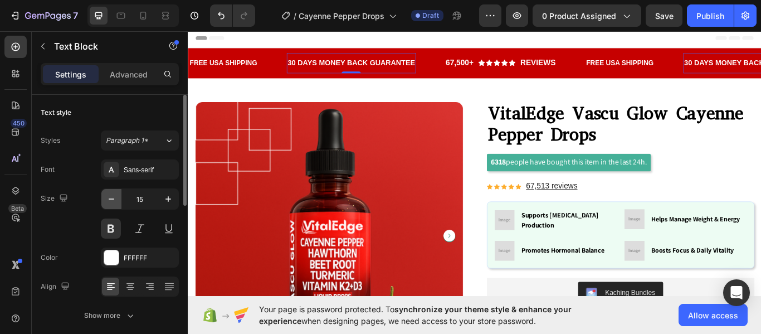
type input "14"
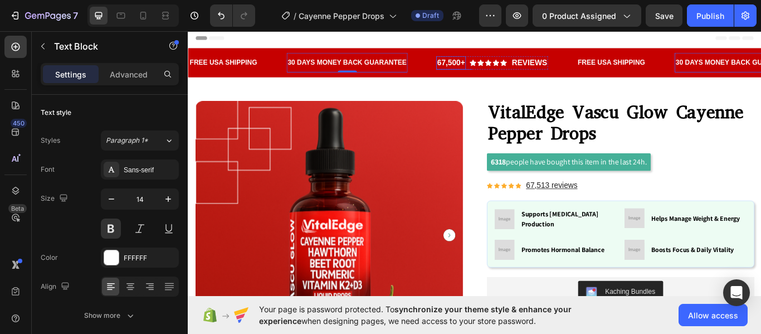
click at [495, 69] on p "67,500+" at bounding box center [494, 68] width 32 height 13
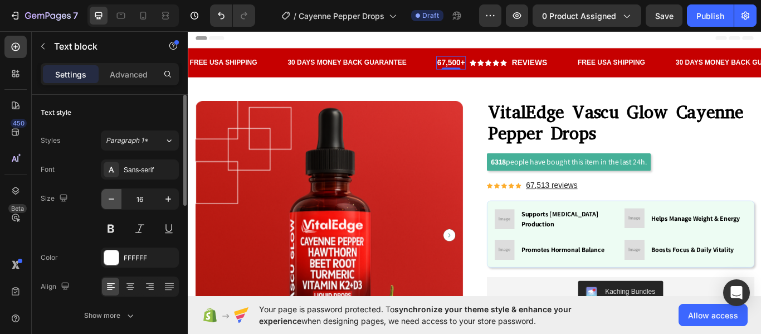
click at [112, 202] on icon "button" at bounding box center [111, 198] width 11 height 11
type input "14"
click at [567, 66] on p "Reviews" at bounding box center [581, 68] width 41 height 13
click at [110, 196] on icon "button" at bounding box center [111, 198] width 11 height 11
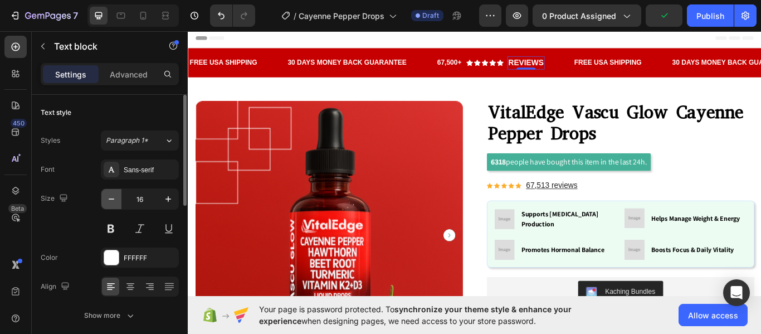
click at [110, 196] on icon "button" at bounding box center [111, 198] width 11 height 11
type input "14"
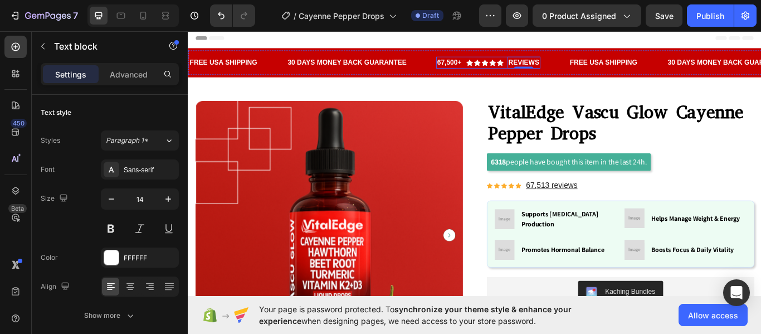
click at [553, 74] on div "Icon Icon Icon Icon Icon Icon List Hoz" at bounding box center [533, 68] width 43 height 14
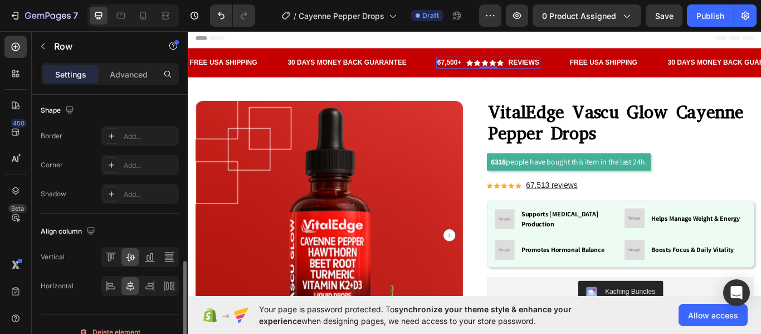
scroll to position [536, 0]
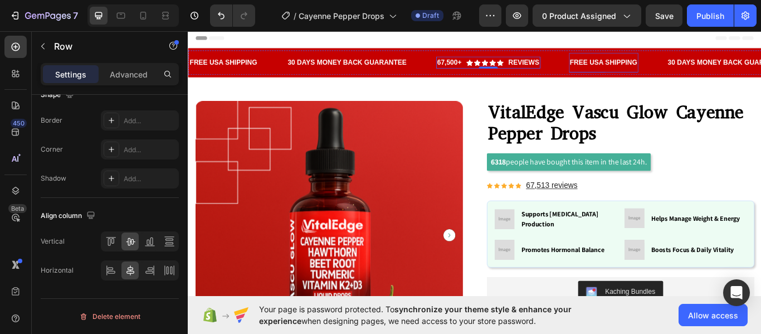
click at [643, 69] on p "FREE USA SHIPPING" at bounding box center [672, 68] width 79 height 12
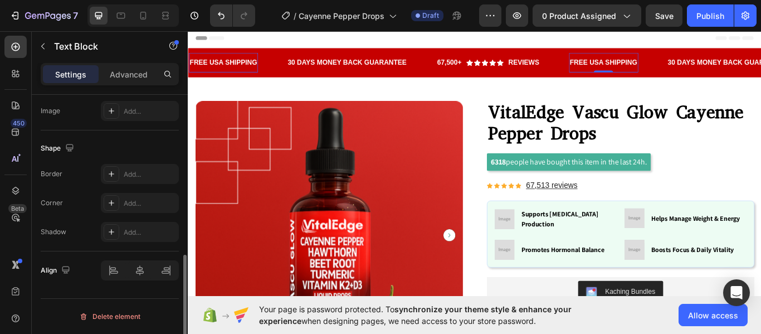
scroll to position [0, 0]
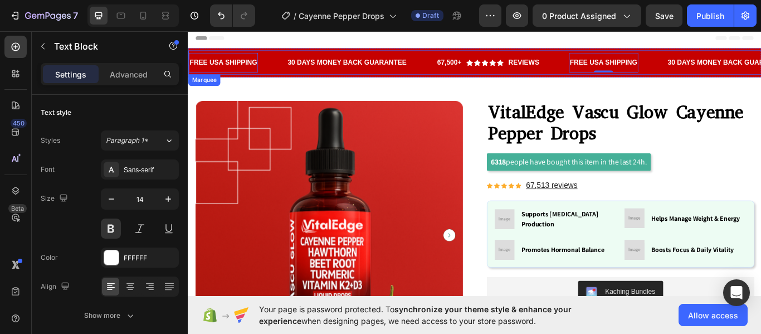
click at [291, 75] on div "FREE USA SHIPPING Text Block 0" at bounding box center [245, 68] width 114 height 23
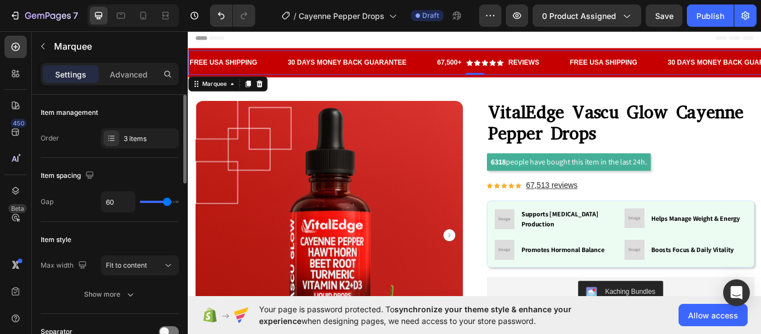
type input "80"
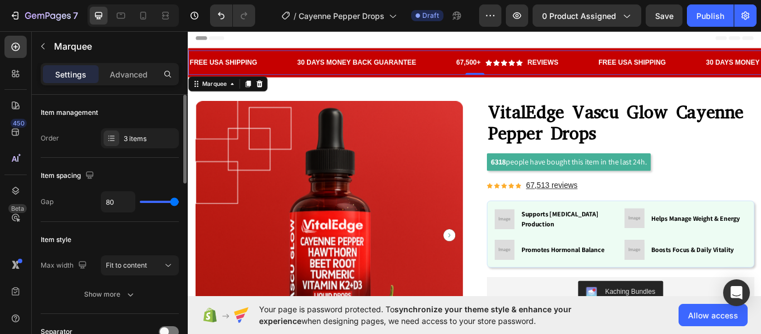
drag, startPoint x: 167, startPoint y: 203, endPoint x: 182, endPoint y: 202, distance: 14.5
type input "80"
click at [179, 202] on input "range" at bounding box center [159, 202] width 39 height 2
click at [153, 169] on div "Item spacing" at bounding box center [110, 176] width 138 height 18
drag, startPoint x: 176, startPoint y: 201, endPoint x: 186, endPoint y: 201, distance: 9.5
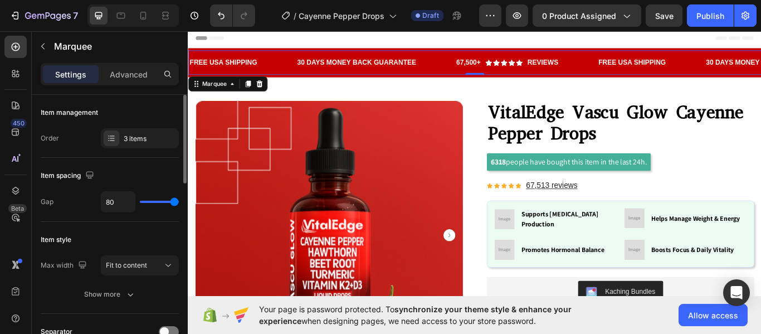
click at [179, 201] on input "range" at bounding box center [159, 202] width 39 height 2
click at [165, 177] on div "Item spacing" at bounding box center [110, 176] width 138 height 18
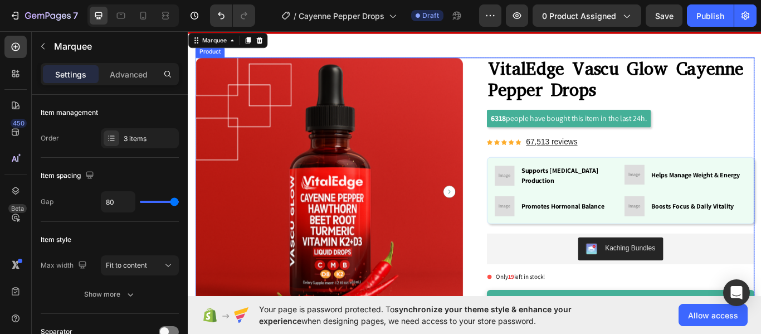
scroll to position [60, 0]
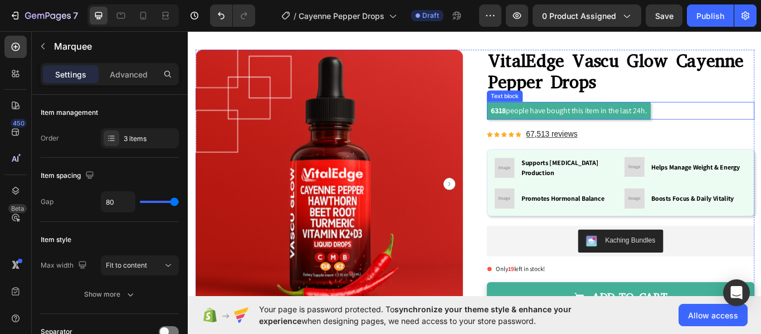
click at [605, 125] on p "6318 people have bought this item in the last 24h." at bounding box center [632, 124] width 182 height 16
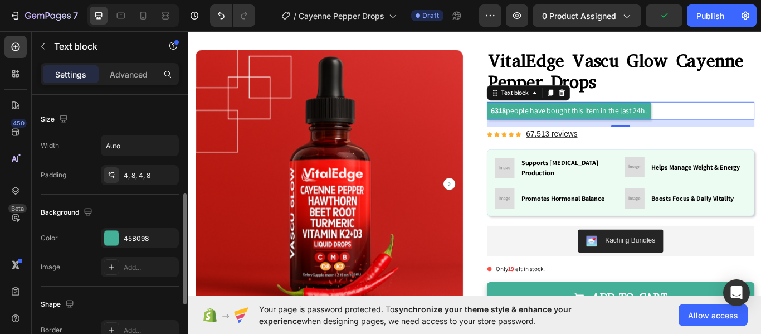
scroll to position [241, 0]
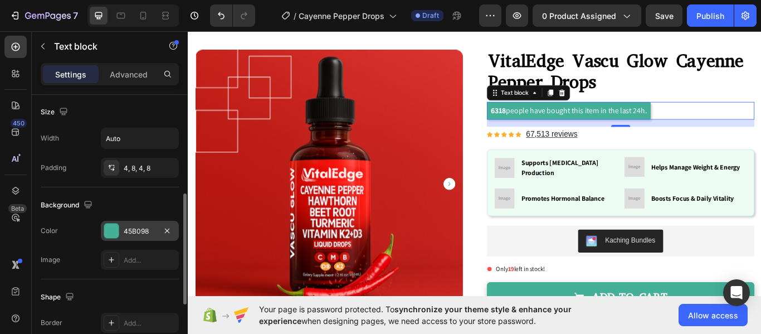
click at [114, 239] on div "45B098" at bounding box center [140, 231] width 78 height 20
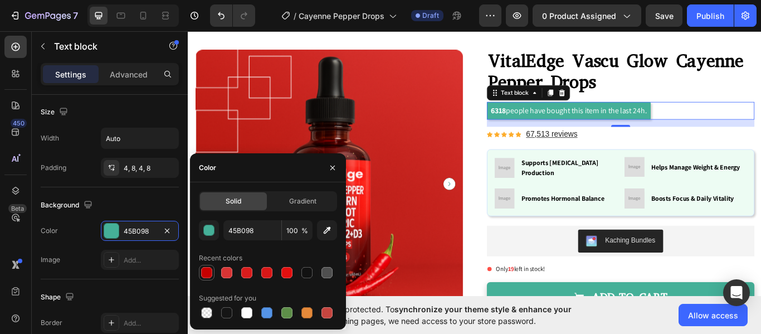
click at [210, 275] on div at bounding box center [206, 272] width 11 height 11
type input "C60000"
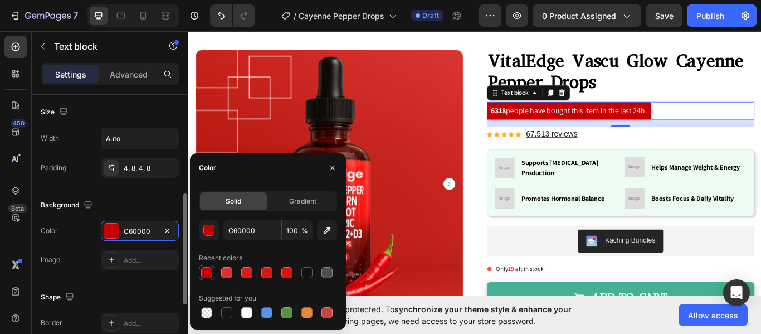
click at [83, 235] on div "Color C60000" at bounding box center [110, 231] width 138 height 20
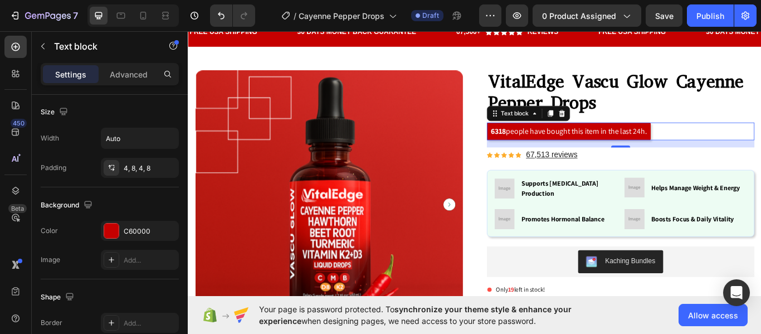
scroll to position [0, 0]
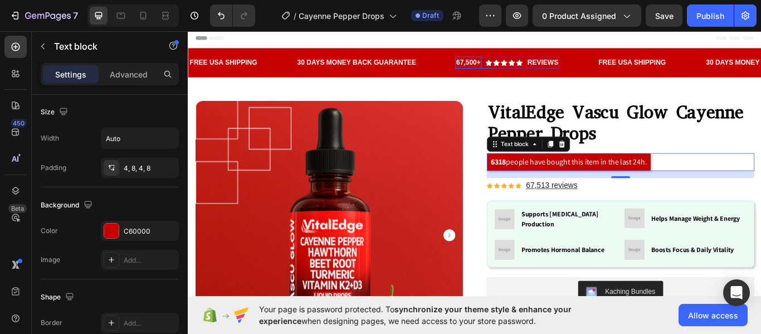
click at [507, 66] on p "67,500+" at bounding box center [514, 68] width 28 height 12
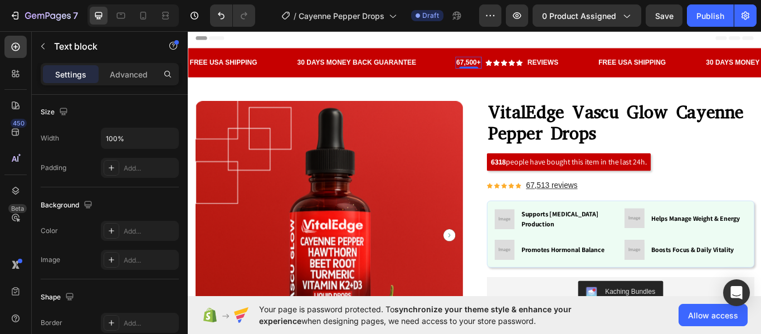
click at [507, 66] on p "67,500+" at bounding box center [514, 68] width 28 height 12
click at [515, 67] on p "67,500+" at bounding box center [514, 68] width 28 height 12
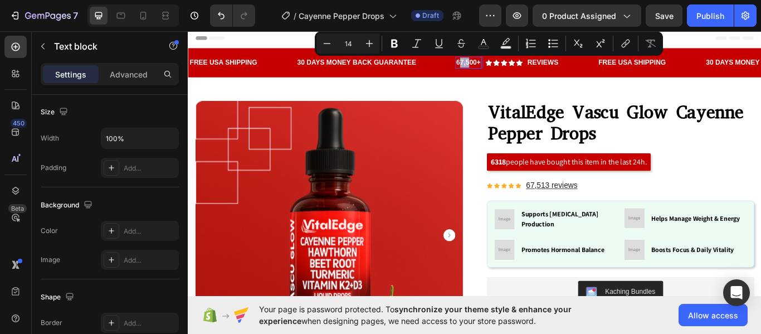
drag, startPoint x: 514, startPoint y: 67, endPoint x: 506, endPoint y: 69, distance: 9.2
click at [506, 69] on p "67,500+" at bounding box center [514, 68] width 28 height 12
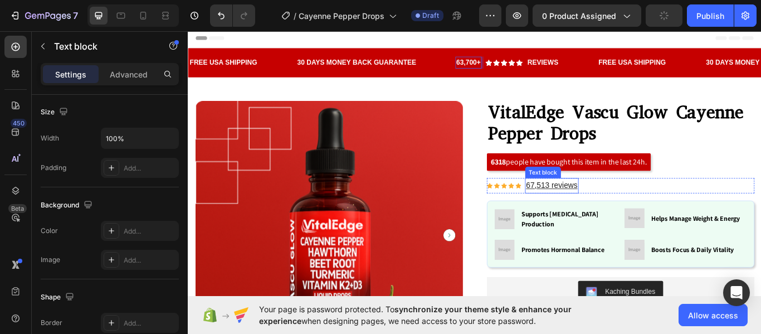
click at [599, 212] on u "67,513 reviews" at bounding box center [612, 211] width 60 height 9
click at [600, 210] on u "67,513 reviews" at bounding box center [612, 211] width 60 height 9
click at [605, 210] on u "67,513 reviews" at bounding box center [612, 211] width 60 height 9
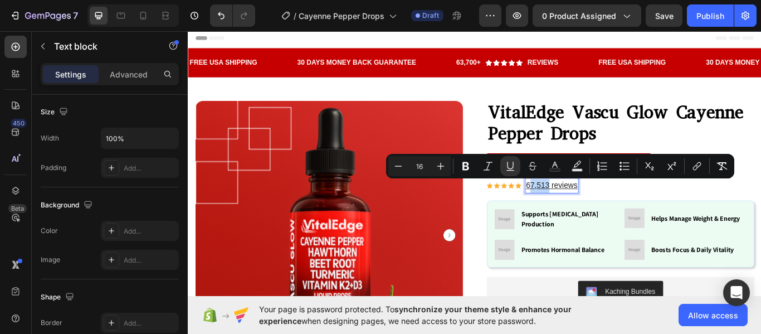
drag, startPoint x: 605, startPoint y: 210, endPoint x: 581, endPoint y: 211, distance: 24.0
click at [582, 211] on u "67,513 reviews" at bounding box center [612, 211] width 60 height 9
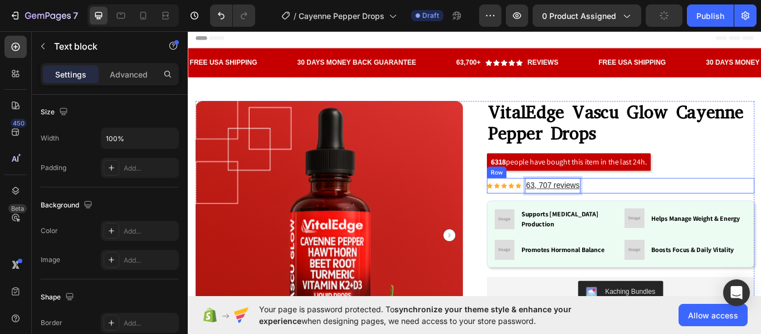
click at [717, 203] on div "Icon Icon Icon Icon Icon Icon List Hoz 63, 707 reviews Text block 0 Row" at bounding box center [692, 212] width 312 height 18
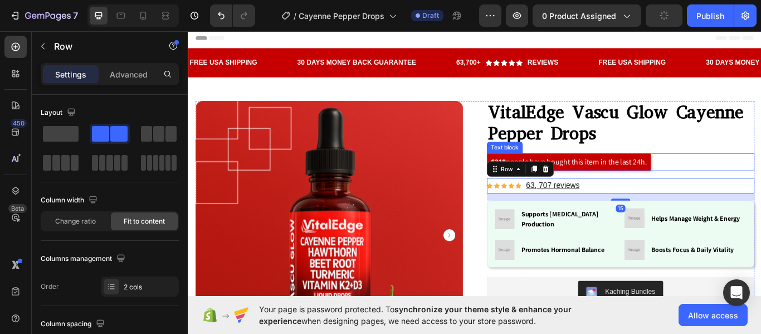
click at [628, 182] on p "6318 people have bought this item in the last 24h." at bounding box center [632, 184] width 182 height 16
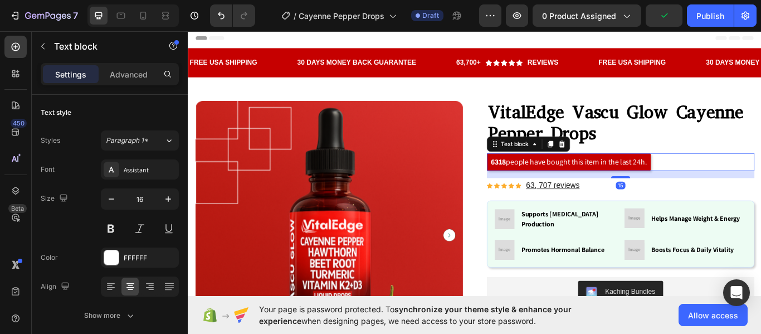
click at [550, 184] on strong "6318" at bounding box center [550, 184] width 18 height 12
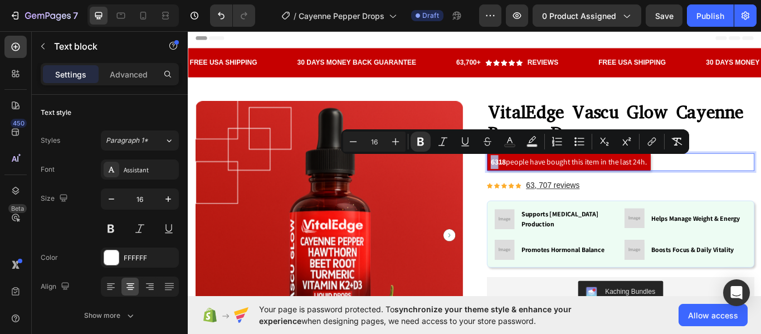
drag, startPoint x: 548, startPoint y: 184, endPoint x: 537, endPoint y: 184, distance: 10.6
click at [541, 184] on strong "6318" at bounding box center [550, 184] width 18 height 12
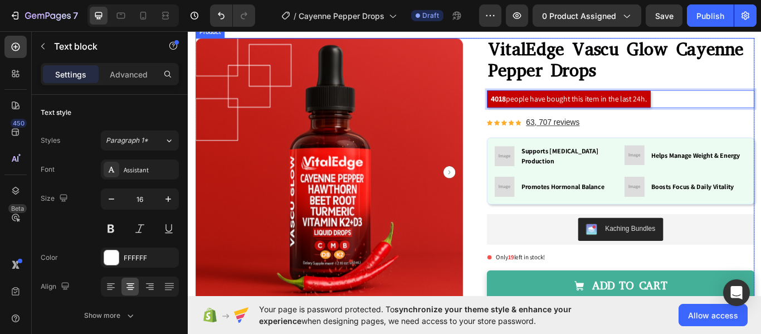
scroll to position [76, 0]
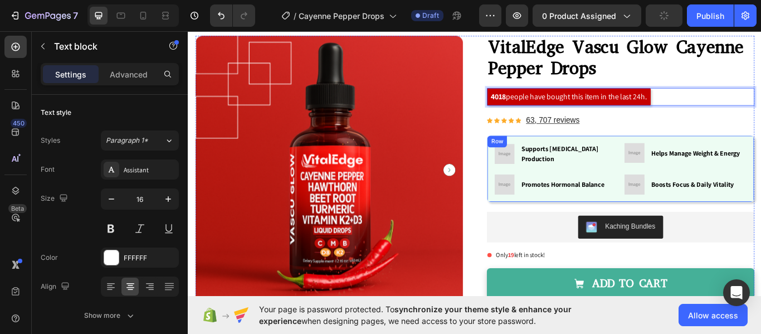
click at [537, 188] on div "Image Supports [MEDICAL_DATA] Production Text block Row Image Helps Manage Weig…" at bounding box center [692, 192] width 312 height 78
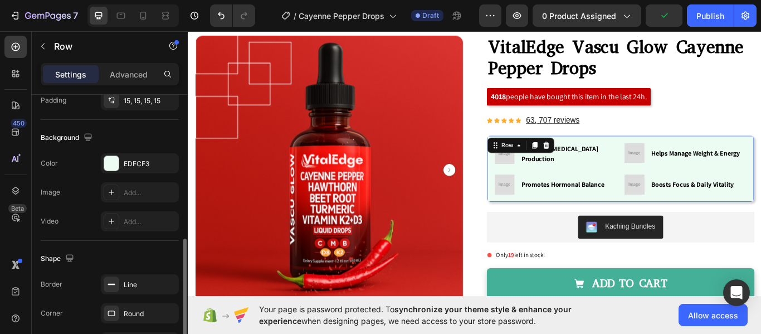
scroll to position [344, 0]
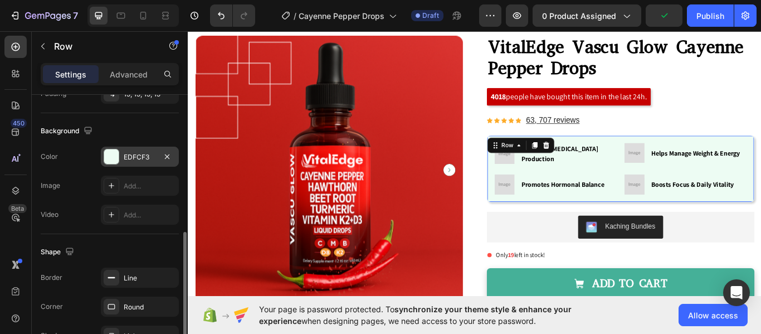
click at [111, 152] on div at bounding box center [111, 156] width 14 height 14
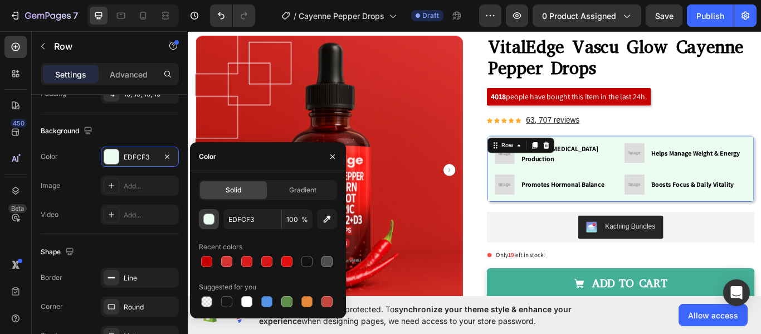
click at [207, 218] on div "button" at bounding box center [209, 219] width 11 height 11
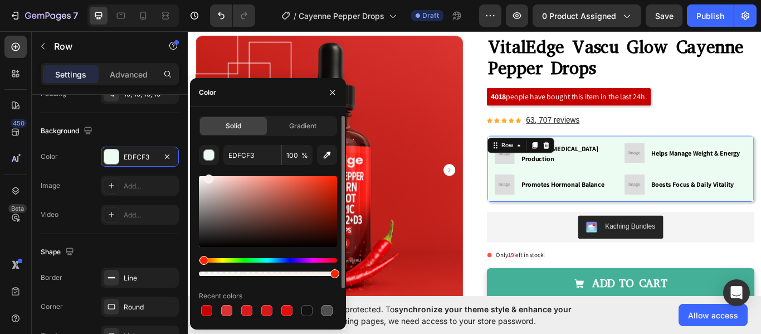
click at [202, 260] on div "Hue" at bounding box center [268, 260] width 138 height 4
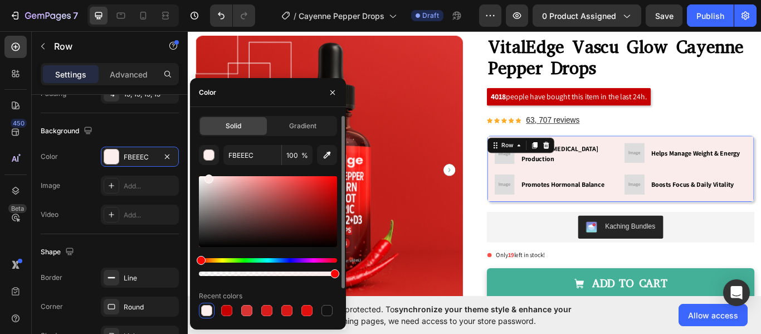
drag, startPoint x: 201, startPoint y: 261, endPoint x: 191, endPoint y: 260, distance: 10.0
click at [191, 260] on div "Solid Gradient FBEEEC 100 % Recent colors Suggested for you" at bounding box center [268, 237] width 156 height 242
type input "FFF4F4"
click at [205, 174] on div at bounding box center [206, 178] width 9 height 9
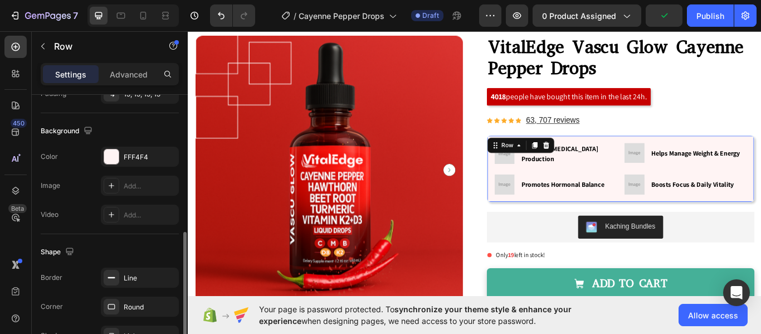
click at [69, 198] on div "The changes might be hidden by the video. Color FFF4F4 Image Add... Video Add..." at bounding box center [110, 186] width 138 height 78
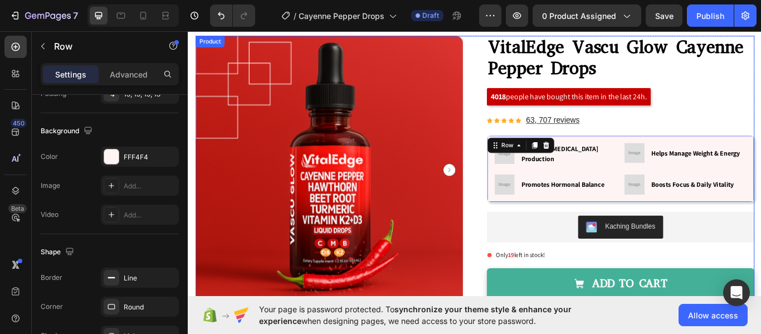
click at [518, 246] on div "Product Images Row Row VitalEdge Vascu Glow Cayenne Pepper Drops Product Title …" at bounding box center [522, 285] width 652 height 497
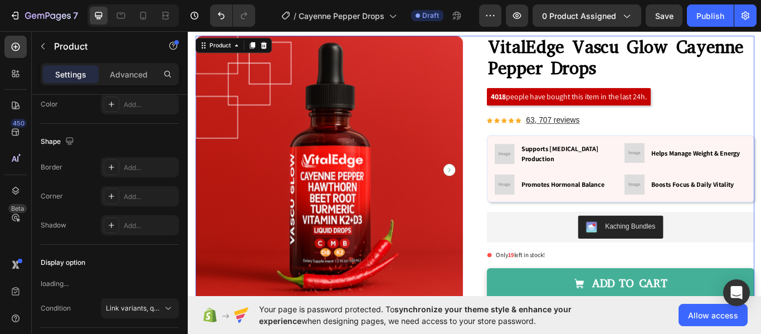
scroll to position [0, 0]
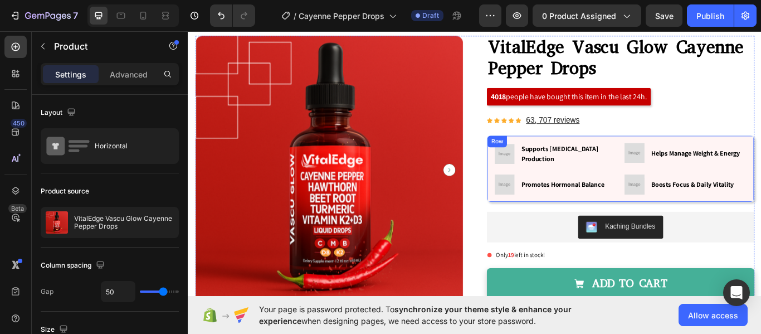
click at [605, 157] on div "Image Supports [MEDICAL_DATA] Production Text block Row Image Helps Manage Weig…" at bounding box center [692, 192] width 312 height 78
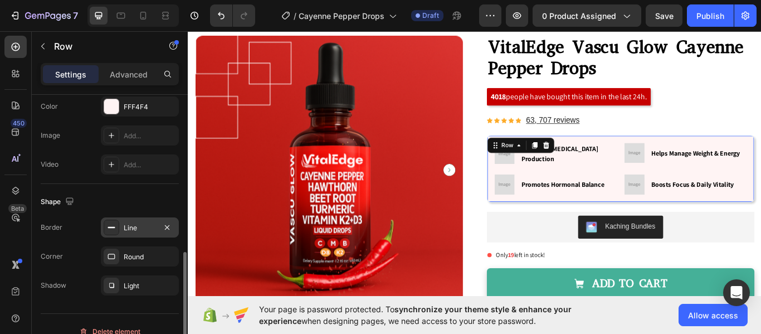
scroll to position [409, 0]
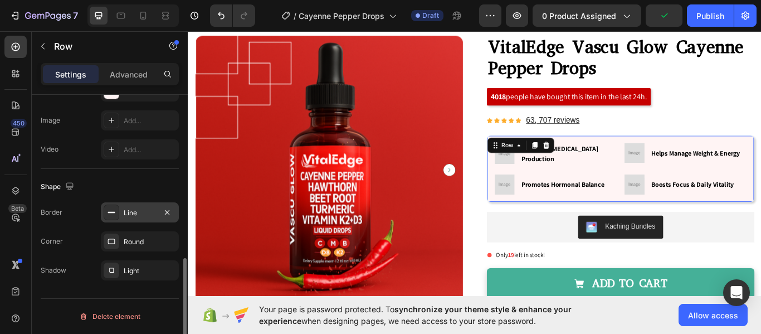
click at [113, 212] on rect at bounding box center [111, 212] width 7 height 1
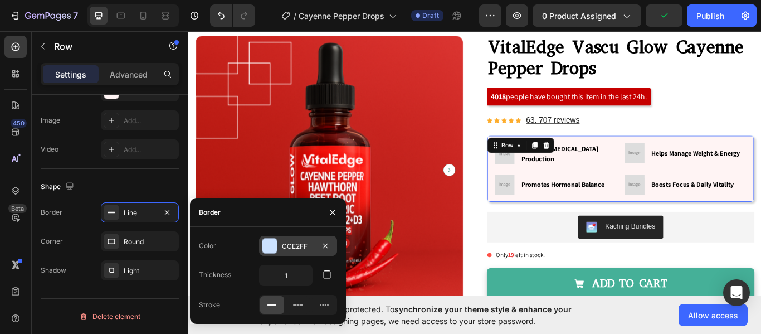
click at [271, 250] on div at bounding box center [270, 246] width 14 height 14
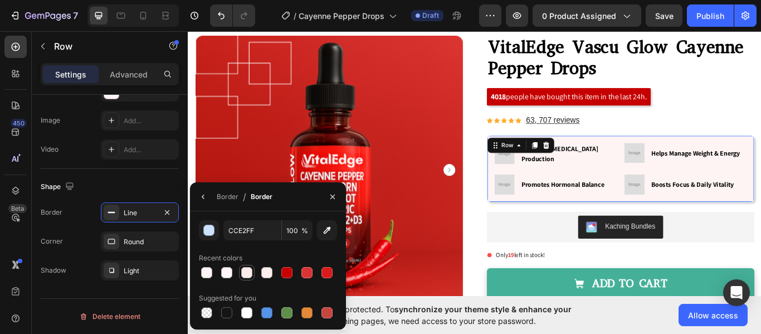
click at [241, 275] on div at bounding box center [246, 272] width 13 height 13
type input "FBECEC"
click at [245, 274] on div at bounding box center [246, 272] width 11 height 11
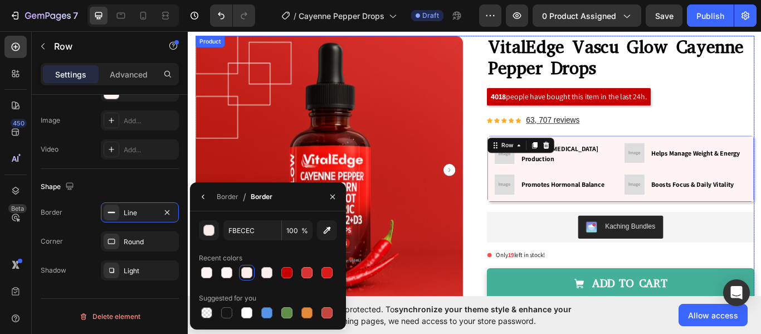
click at [522, 242] on div "Product Images Row Row VitalEdge Vascu Glow Cayenne Pepper Drops Product Title …" at bounding box center [522, 285] width 652 height 497
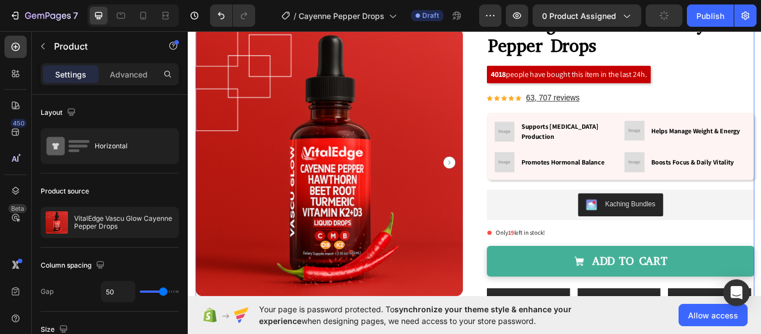
scroll to position [108, 0]
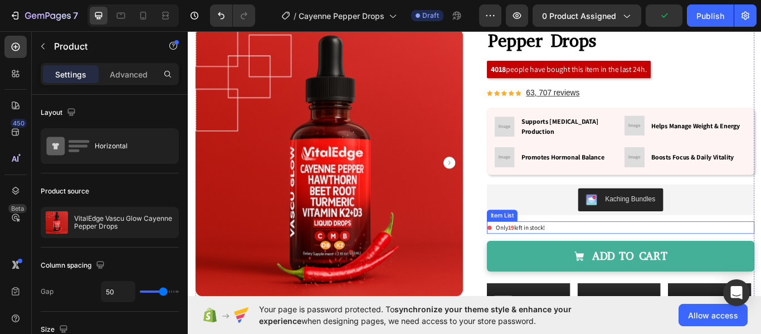
click at [563, 259] on strong "19" at bounding box center [564, 259] width 7 height 9
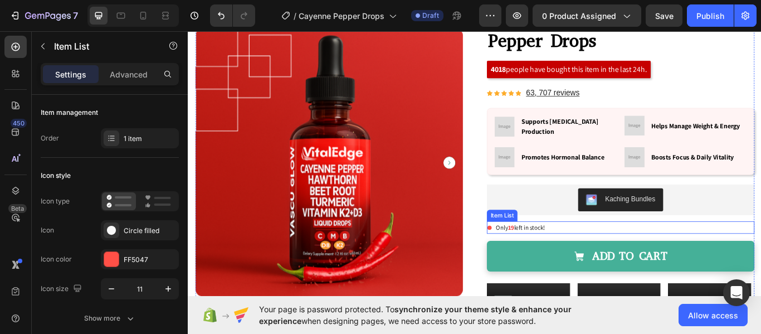
click at [563, 259] on strong "19" at bounding box center [564, 259] width 7 height 9
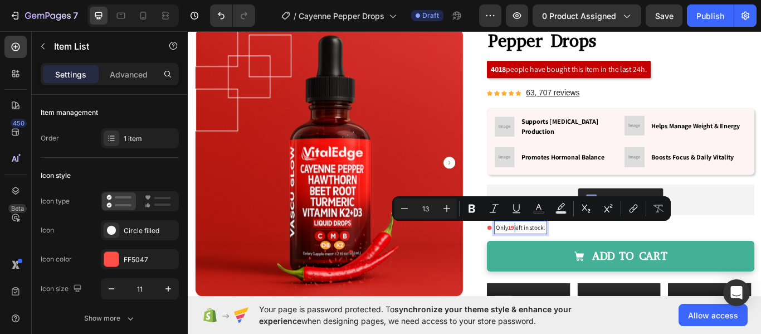
click at [563, 259] on strong "19" at bounding box center [564, 259] width 7 height 9
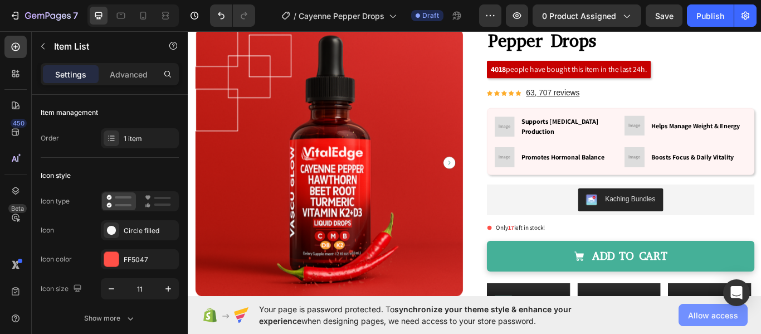
click at [692, 313] on span "Allow access" at bounding box center [713, 315] width 50 height 12
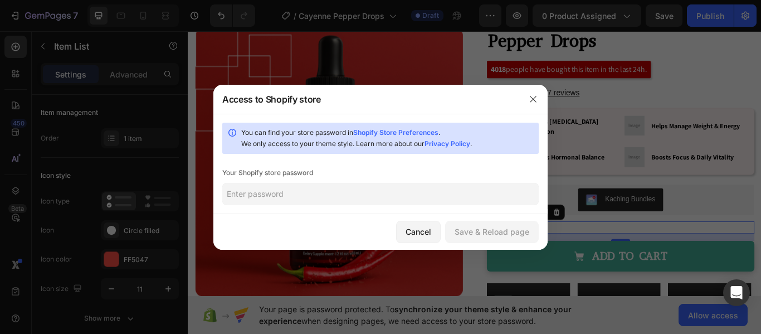
click at [341, 189] on input "text" at bounding box center [380, 194] width 317 height 22
paste input "iaheot"
type input "iaheot"
click at [500, 238] on button "Save & Reload page" at bounding box center [492, 232] width 94 height 22
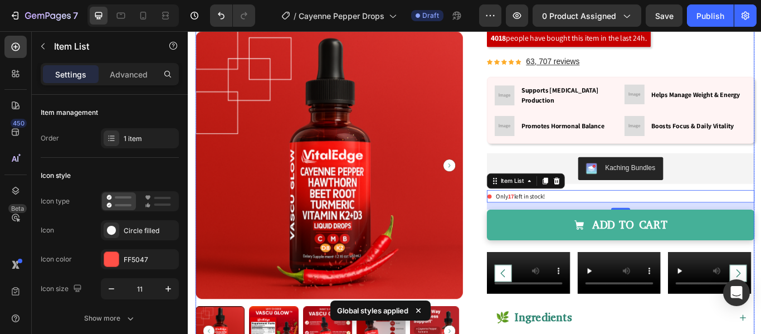
scroll to position [229, 0]
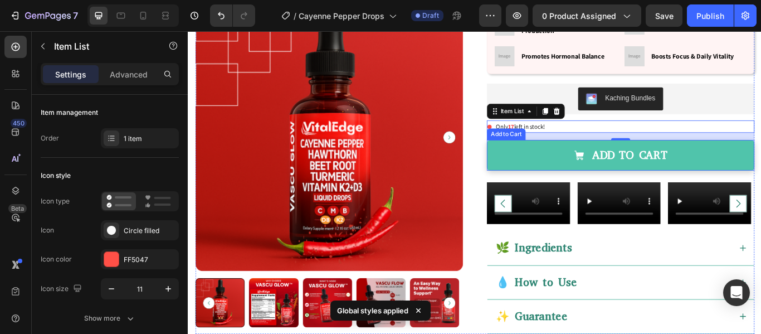
click at [546, 177] on button "Add to cart" at bounding box center [692, 176] width 312 height 36
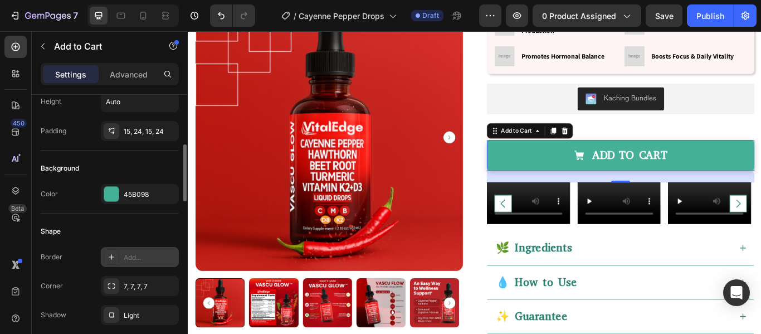
scroll to position [223, 0]
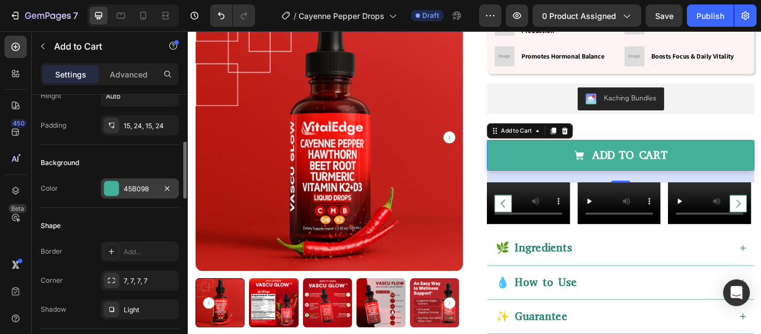
click at [114, 189] on div at bounding box center [111, 188] width 14 height 14
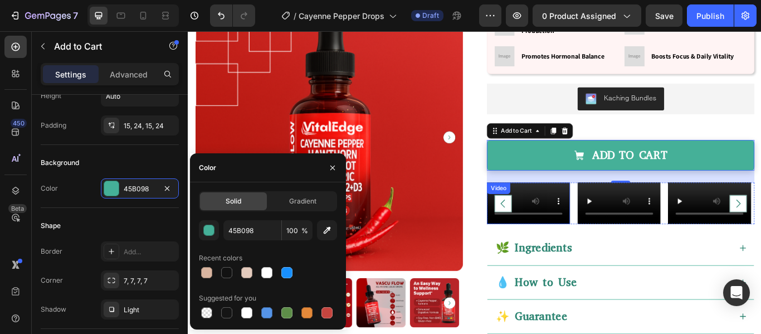
scroll to position [0, 0]
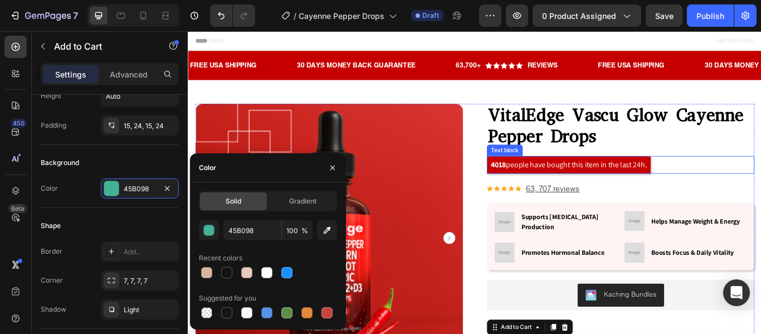
click at [585, 191] on p "4018 people have bought this item in the last 24h." at bounding box center [632, 187] width 182 height 16
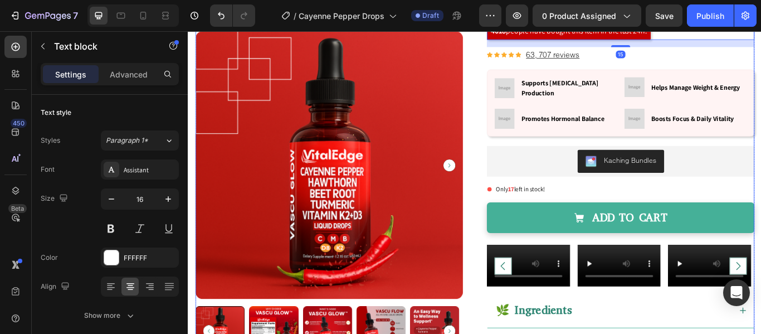
scroll to position [160, 0]
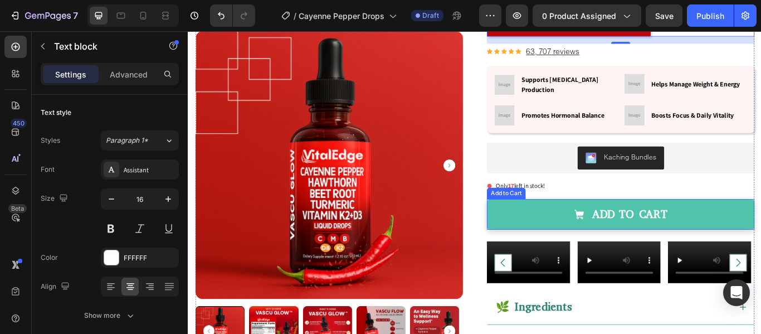
click at [536, 244] on button "Add to cart" at bounding box center [692, 245] width 312 height 36
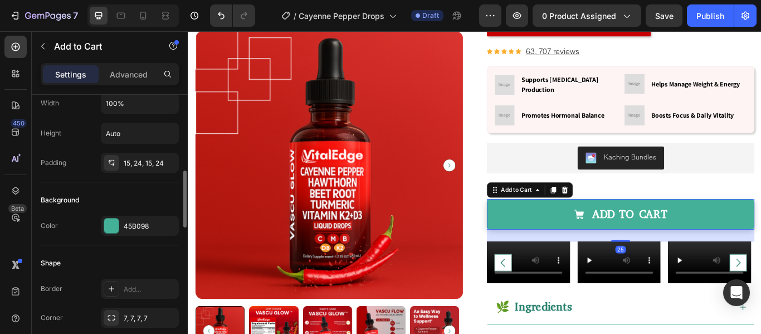
scroll to position [220, 0]
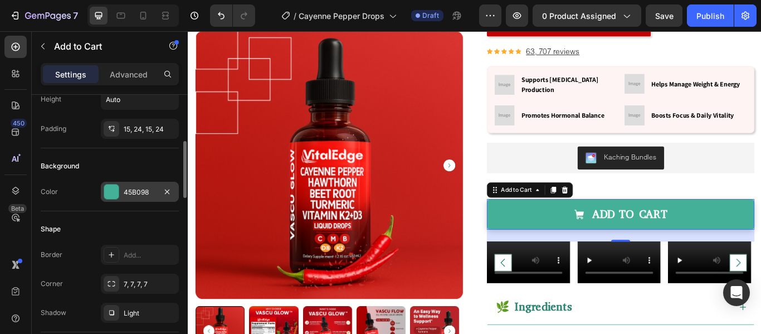
click at [114, 195] on div at bounding box center [111, 191] width 14 height 14
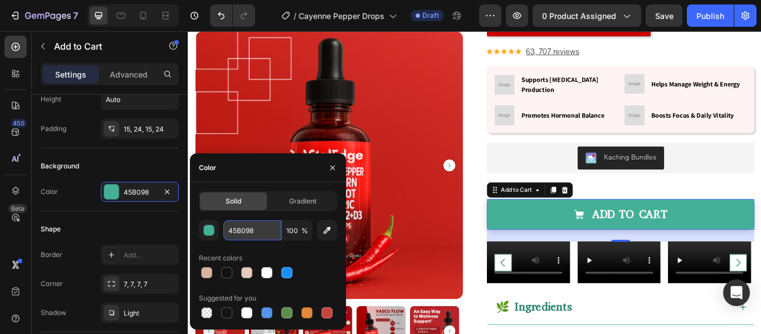
click at [263, 232] on input "45B098" at bounding box center [252, 230] width 58 height 20
paste input "iaheot"
paste input "#c60000"
type input "#c60000"
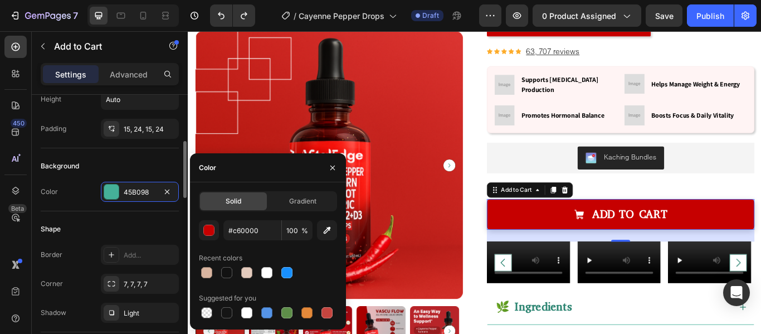
click at [165, 239] on div "Shape Border Add... Corner 7, 7, 7, 7 Shadow Light" at bounding box center [110, 271] width 138 height 121
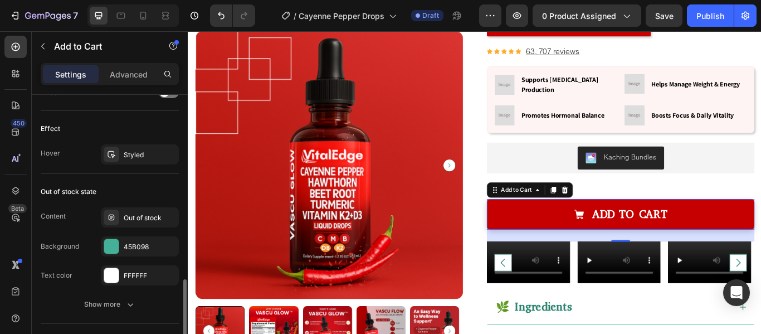
scroll to position [876, 0]
click at [119, 242] on div at bounding box center [112, 247] width 16 height 16
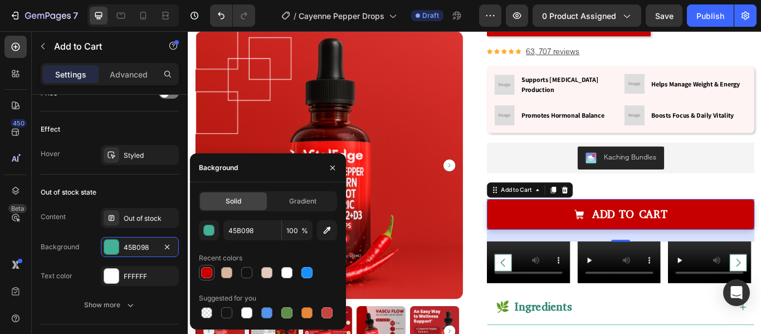
click at [203, 271] on div at bounding box center [206, 272] width 11 height 11
type input "C60000"
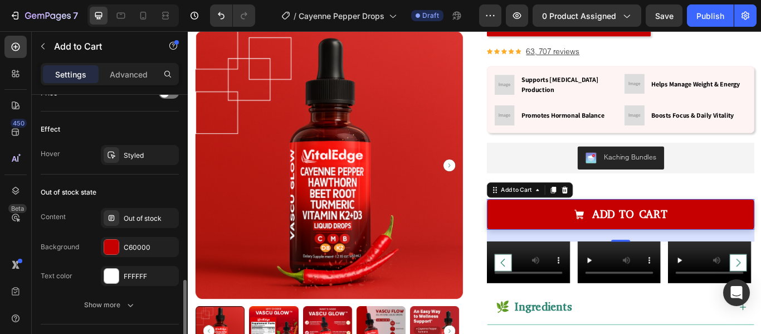
click at [79, 239] on div "Background" at bounding box center [60, 247] width 38 height 18
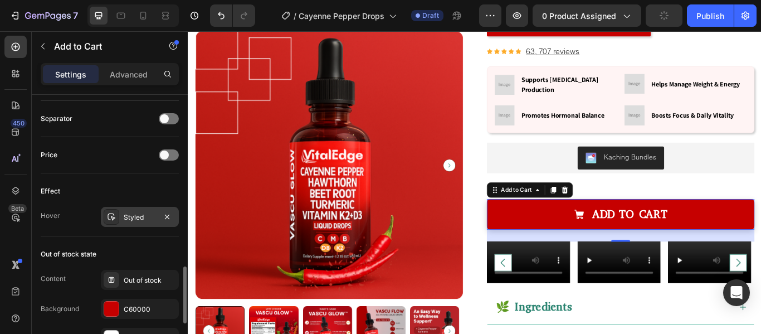
click at [111, 215] on icon at bounding box center [111, 216] width 9 height 9
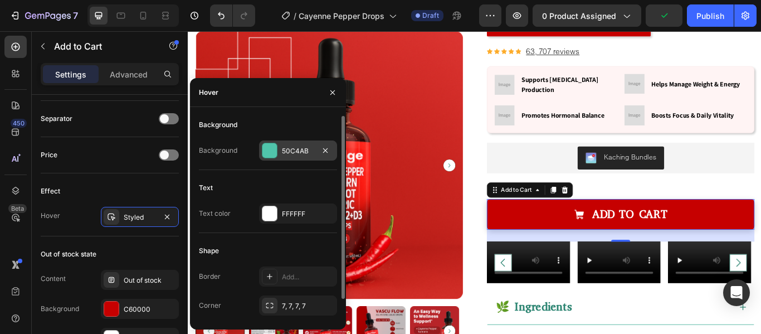
click at [275, 157] on div at bounding box center [270, 150] width 14 height 14
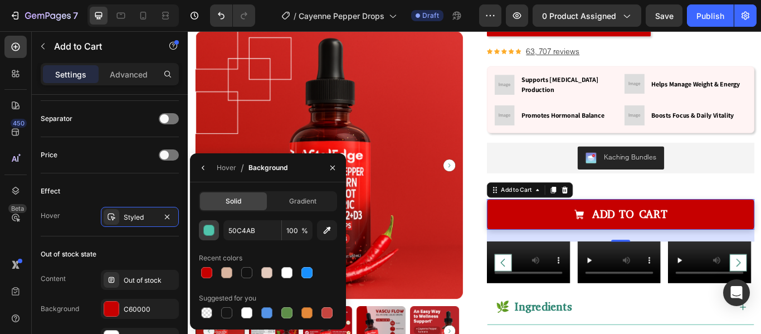
click at [212, 230] on div "button" at bounding box center [209, 230] width 11 height 11
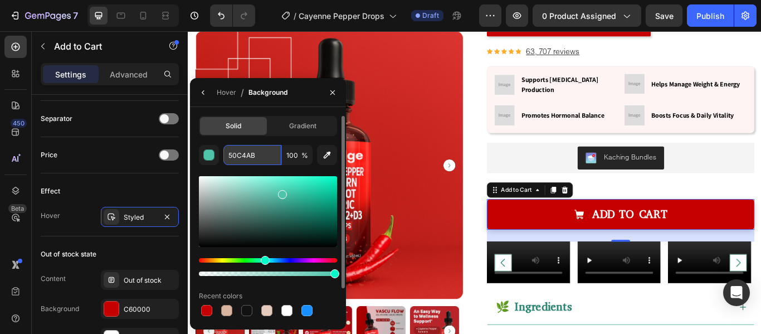
click at [263, 149] on input "50C4AB" at bounding box center [252, 155] width 58 height 20
paste input "#c60000"
click at [207, 306] on div at bounding box center [206, 310] width 11 height 11
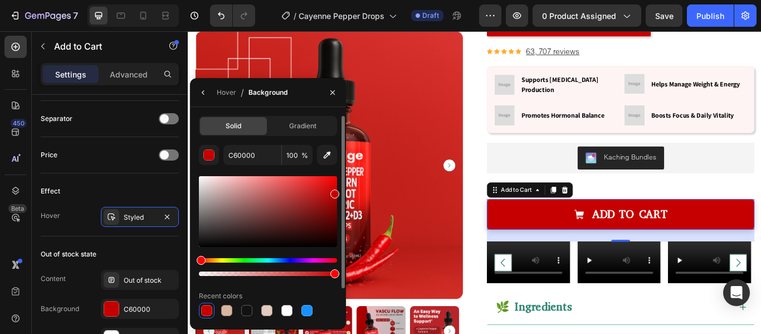
click at [320, 188] on div at bounding box center [268, 211] width 138 height 71
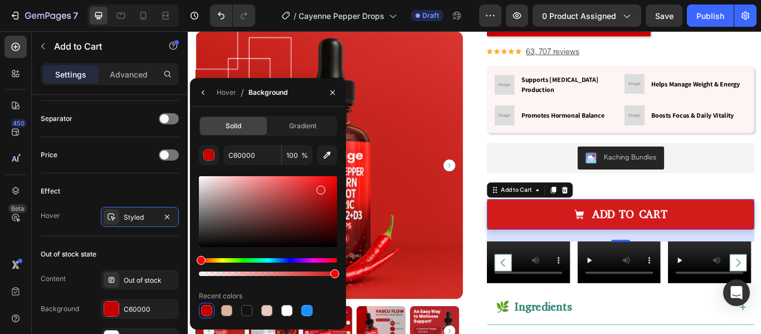
type input "D31B1B"
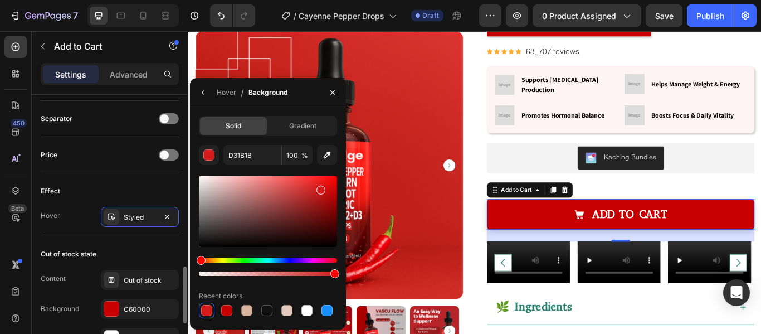
click at [127, 179] on div "Effect Hover Styled" at bounding box center [110, 204] width 138 height 63
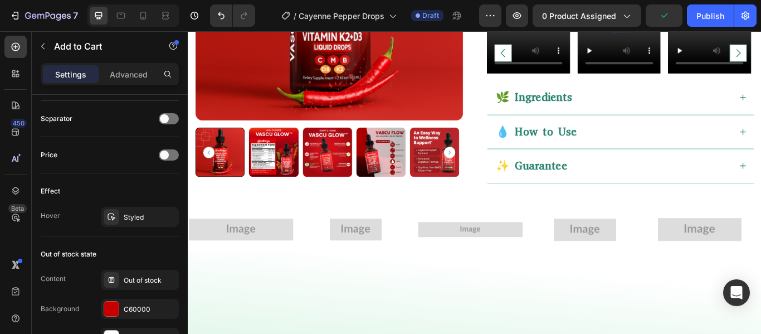
scroll to position [405, 0]
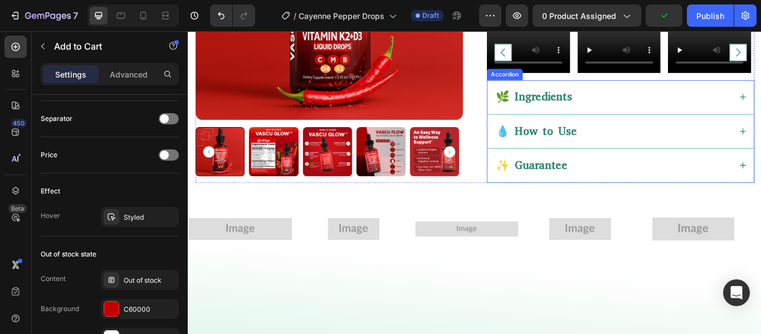
click at [738, 128] on div "🌿 Ingredients" at bounding box center [692, 108] width 311 height 40
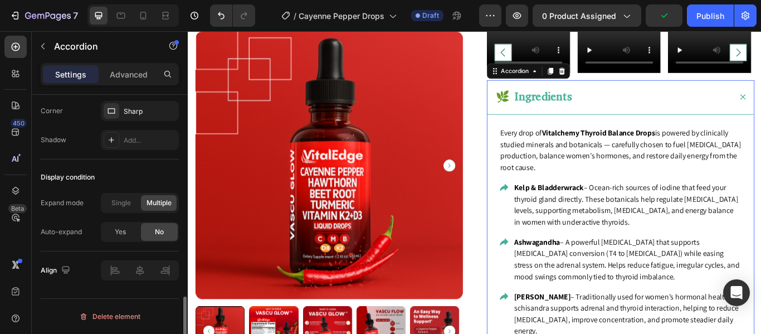
scroll to position [0, 0]
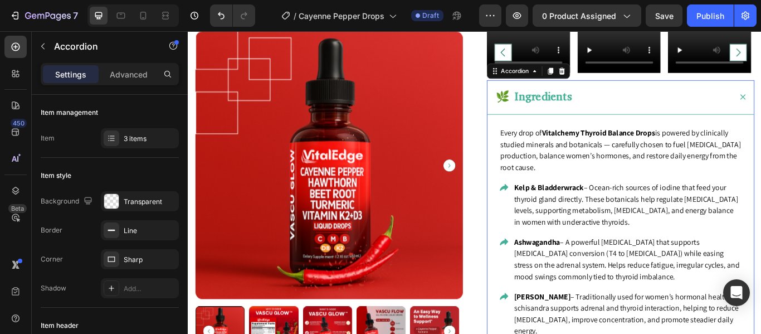
click at [695, 119] on div "🌿 Ingredients" at bounding box center [683, 107] width 276 height 23
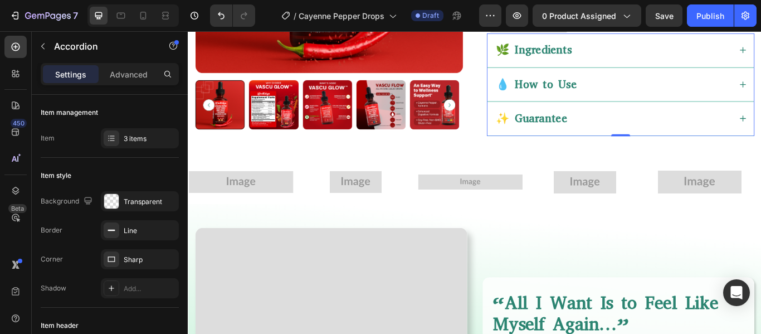
scroll to position [460, 0]
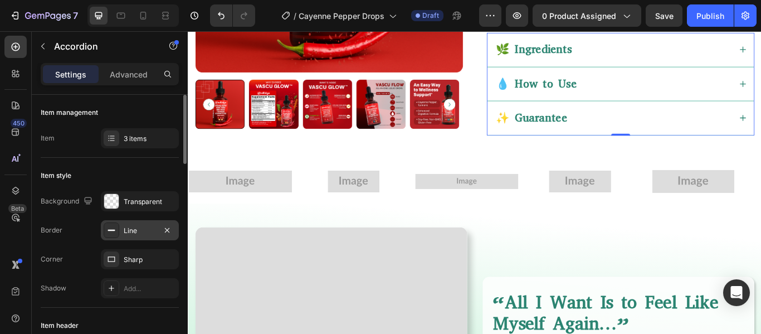
click at [111, 229] on icon at bounding box center [111, 230] width 9 height 9
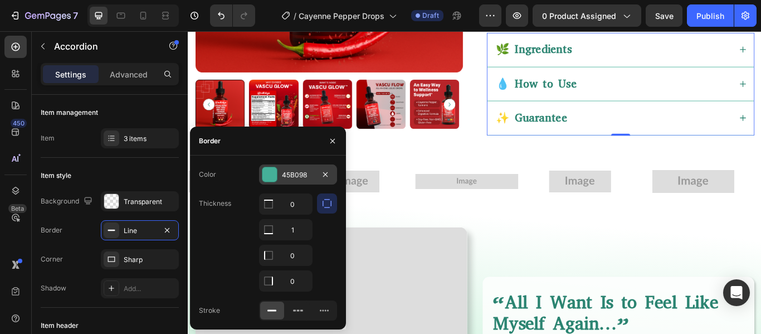
click at [270, 178] on div at bounding box center [270, 174] width 14 height 14
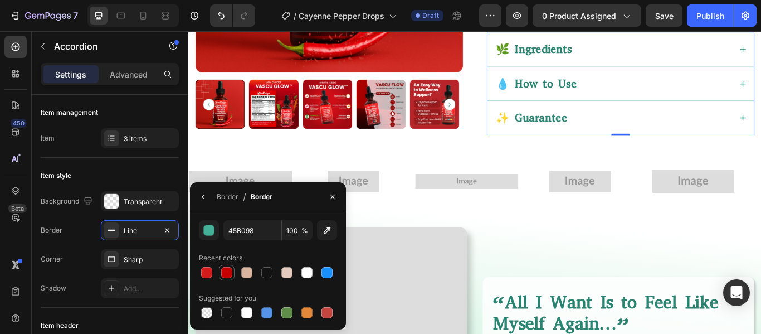
click at [225, 271] on div at bounding box center [226, 272] width 11 height 11
type input "C60000"
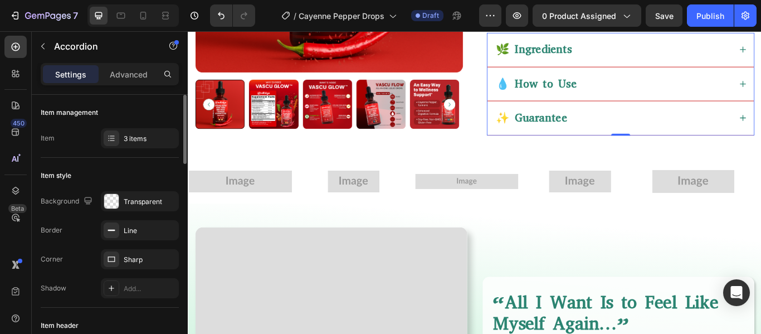
click at [75, 264] on div "Corner Sharp" at bounding box center [110, 259] width 138 height 20
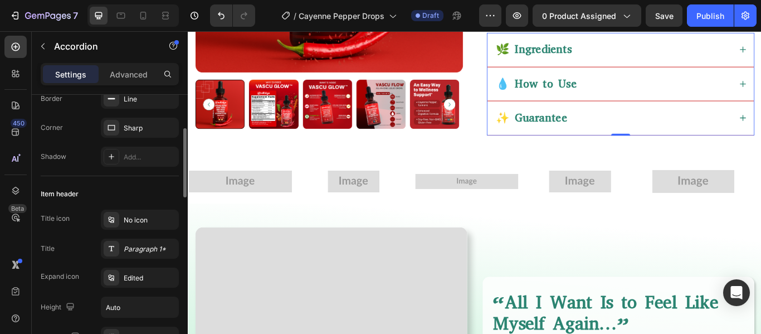
scroll to position [173, 0]
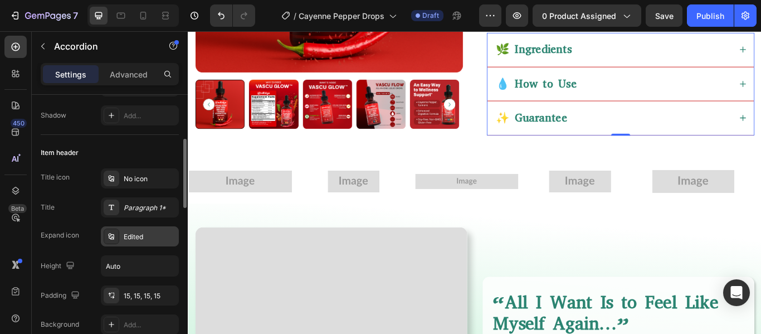
click at [124, 233] on div "Edited" at bounding box center [150, 237] width 52 height 10
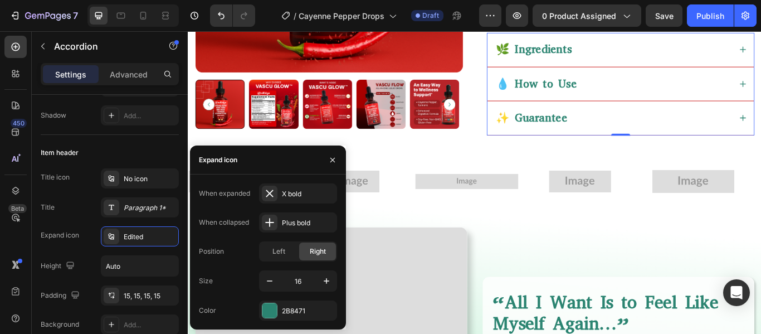
click at [269, 299] on div "When expanded X bold When collapsed Plus bold Position Left Right Size 16 Color…" at bounding box center [268, 251] width 138 height 137
click at [269, 300] on div "When expanded X bold When collapsed Plus bold Position Left Right Size 16 Color…" at bounding box center [268, 251] width 138 height 137
click at [271, 310] on div at bounding box center [270, 310] width 14 height 14
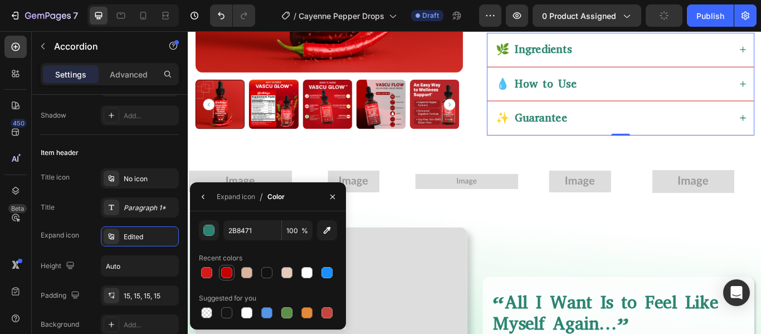
click at [226, 268] on div at bounding box center [226, 272] width 11 height 11
type input "C60000"
click at [91, 257] on div "Height Auto" at bounding box center [110, 265] width 138 height 21
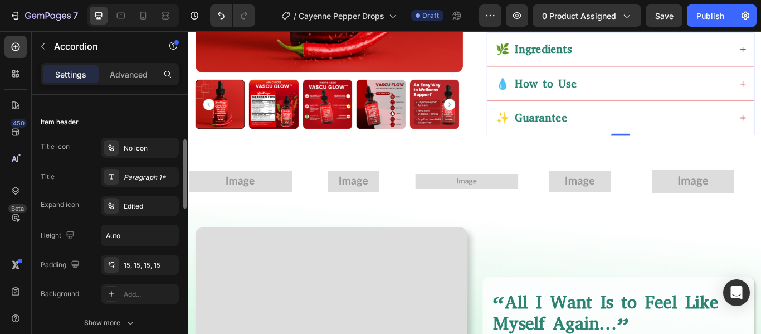
scroll to position [196, 0]
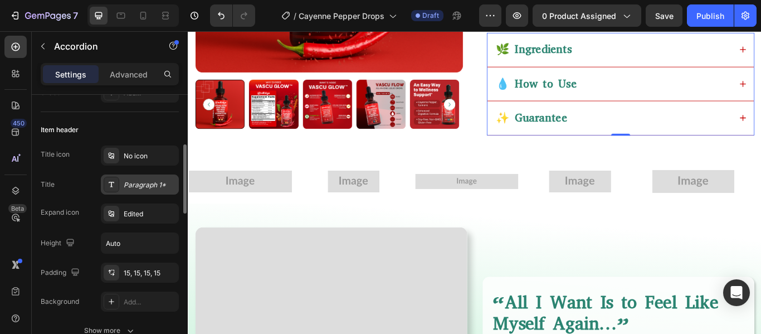
click at [142, 178] on div "Paragraph 1*" at bounding box center [140, 184] width 78 height 20
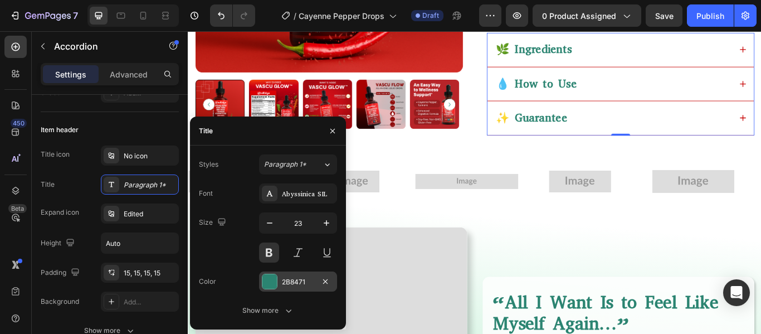
click at [274, 278] on div at bounding box center [270, 281] width 14 height 14
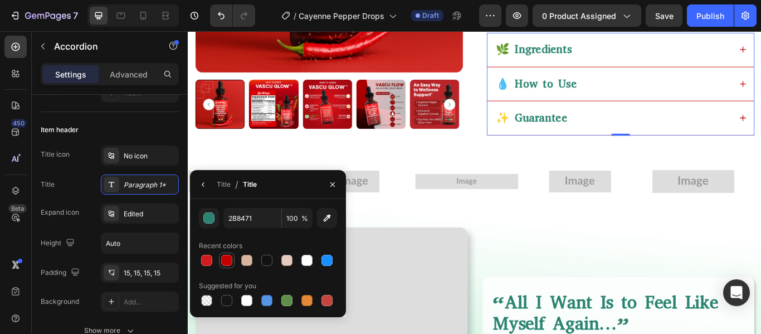
click at [225, 260] on div at bounding box center [226, 260] width 11 height 11
type input "C60000"
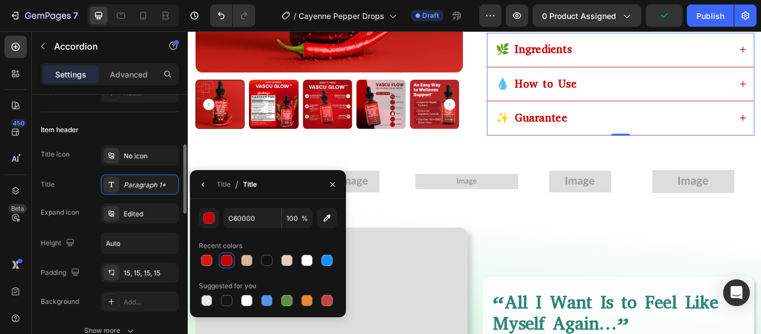
click at [82, 258] on div "Title icon No icon Title Paragraph 1* Expand icon Edited Height Auto Padding 15…" at bounding box center [110, 228] width 138 height 166
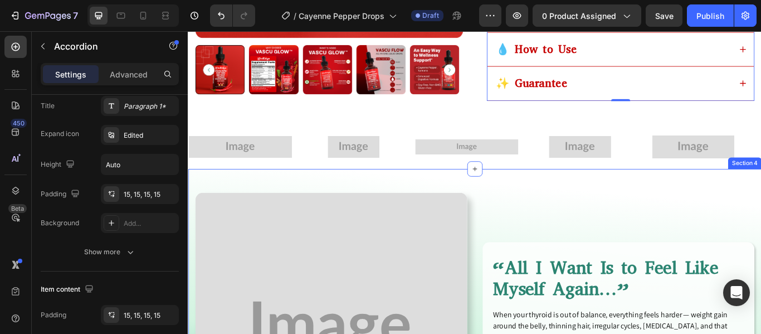
scroll to position [482, 0]
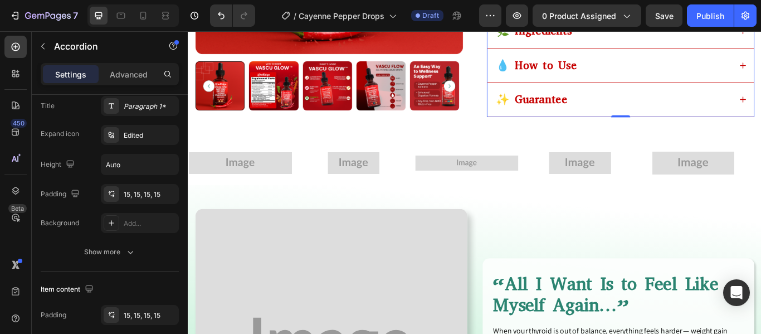
click at [746, 43] on div "🌿 Ingredients" at bounding box center [683, 31] width 276 height 23
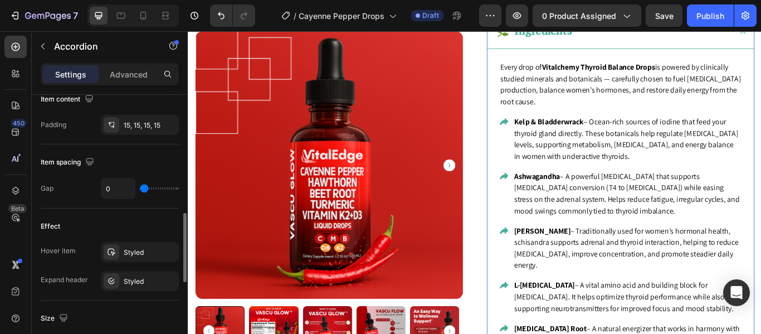
scroll to position [465, 0]
click at [112, 249] on icon at bounding box center [111, 250] width 9 height 9
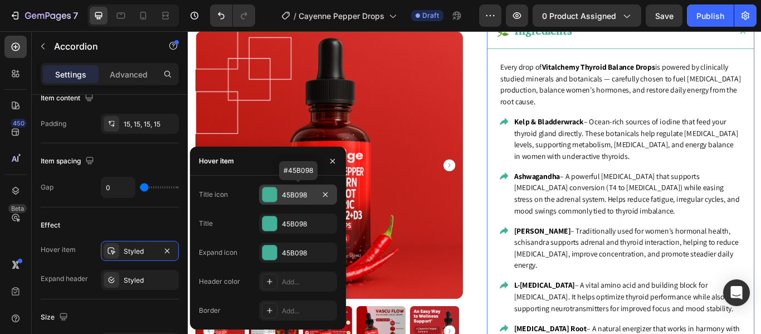
click at [269, 193] on div at bounding box center [270, 194] width 14 height 14
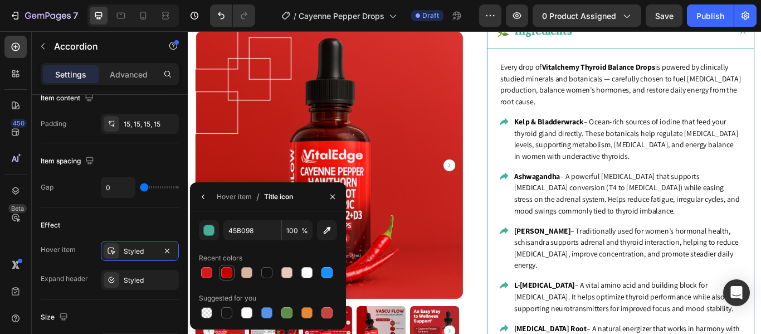
click at [225, 271] on div at bounding box center [226, 272] width 11 height 11
type input "C60000"
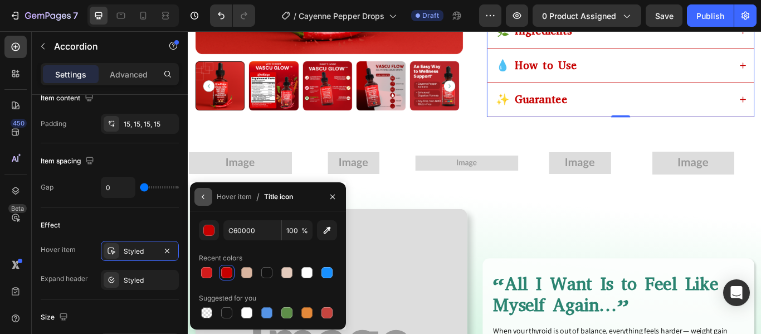
click at [204, 195] on icon "button" at bounding box center [203, 197] width 2 height 4
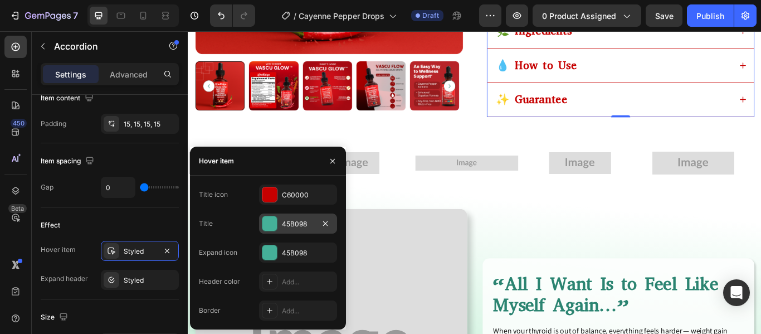
click at [268, 224] on div at bounding box center [270, 223] width 14 height 14
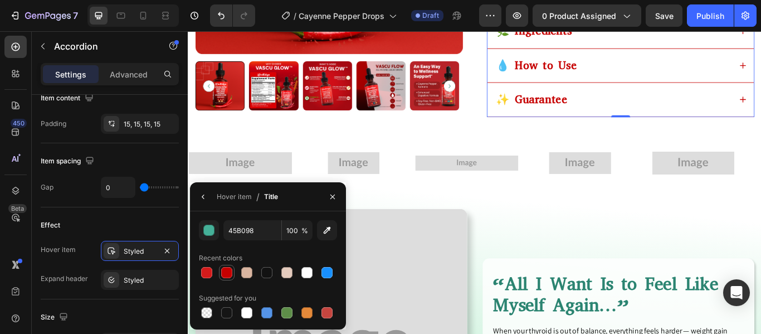
click at [227, 275] on div at bounding box center [226, 272] width 11 height 11
type input "C60000"
click at [205, 200] on icon "button" at bounding box center [203, 196] width 9 height 9
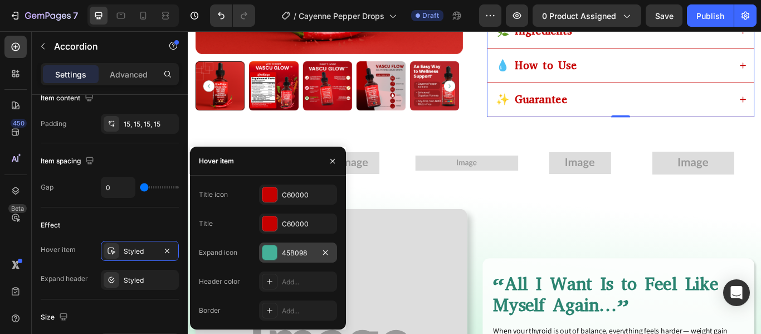
click at [275, 254] on div at bounding box center [270, 252] width 14 height 14
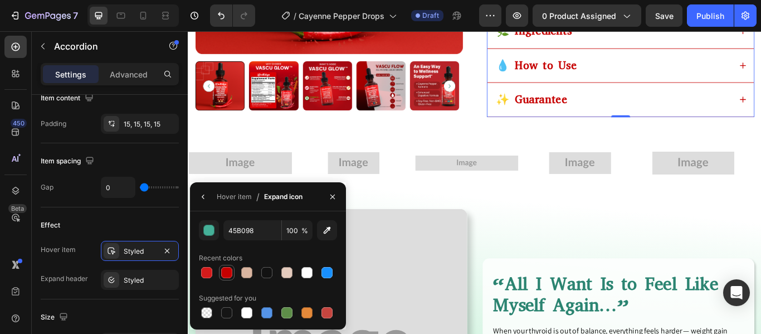
click at [225, 270] on div at bounding box center [226, 272] width 11 height 11
type input "C60000"
click at [203, 196] on icon "button" at bounding box center [203, 197] width 2 height 4
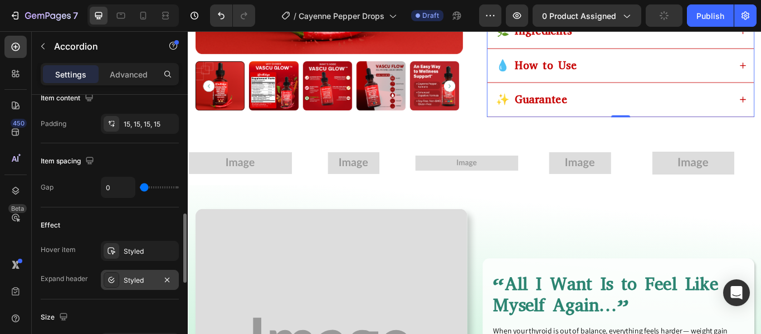
click at [143, 283] on div "Styled" at bounding box center [140, 280] width 32 height 10
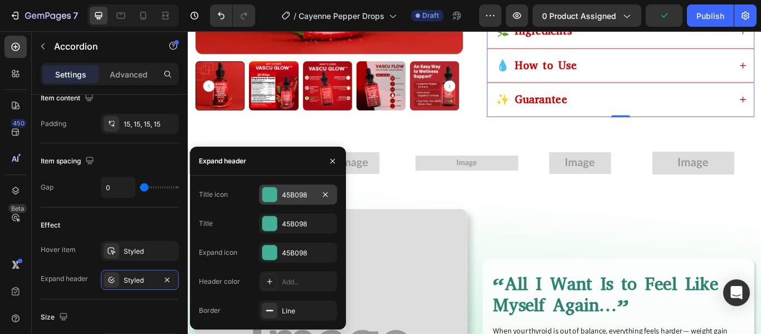
click at [270, 192] on div at bounding box center [270, 194] width 14 height 14
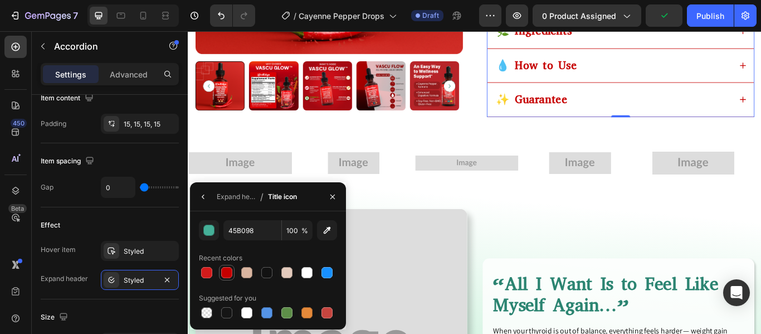
click at [225, 270] on div at bounding box center [226, 272] width 11 height 11
type input "C60000"
click at [203, 198] on icon "button" at bounding box center [203, 197] width 2 height 4
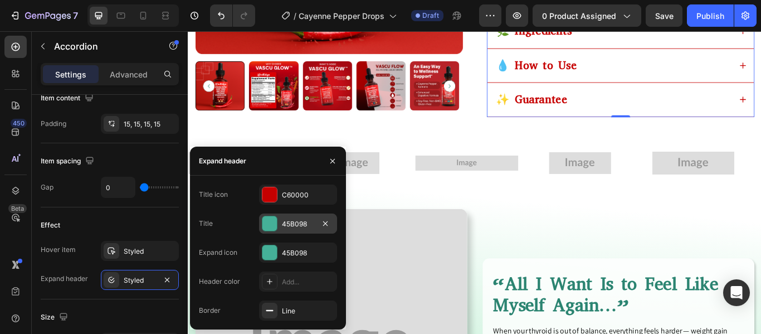
click at [268, 225] on div at bounding box center [270, 223] width 14 height 14
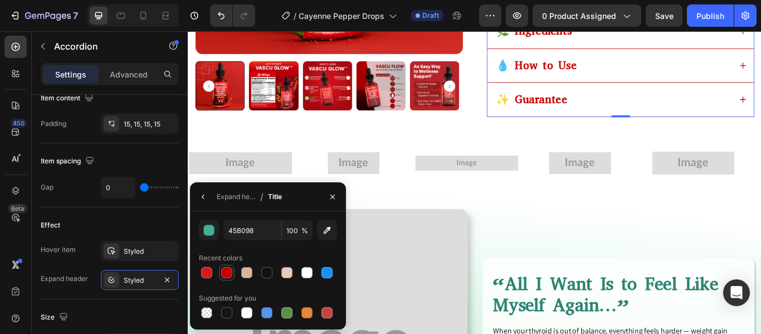
click at [225, 269] on div at bounding box center [226, 272] width 11 height 11
type input "C60000"
click at [203, 200] on icon "button" at bounding box center [203, 196] width 9 height 9
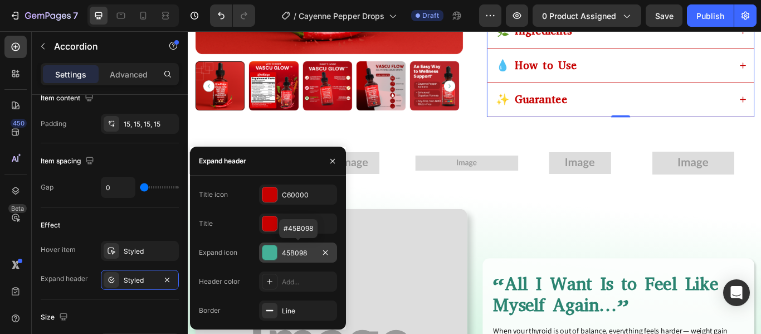
click at [275, 255] on div at bounding box center [270, 252] width 14 height 14
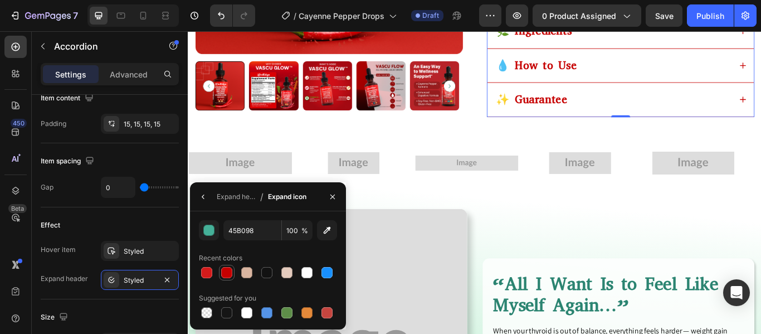
click at [226, 270] on div at bounding box center [226, 272] width 11 height 11
type input "C60000"
click at [202, 196] on icon "button" at bounding box center [203, 196] width 9 height 9
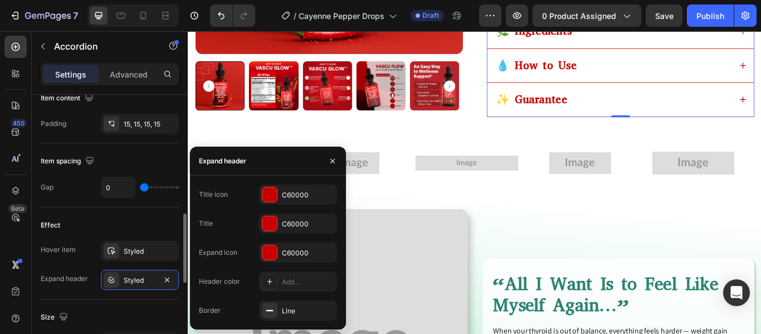
click at [161, 221] on div "Effect" at bounding box center [110, 225] width 138 height 18
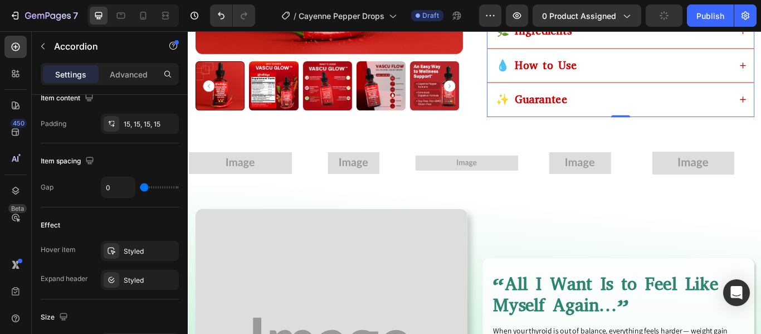
scroll to position [595, 0]
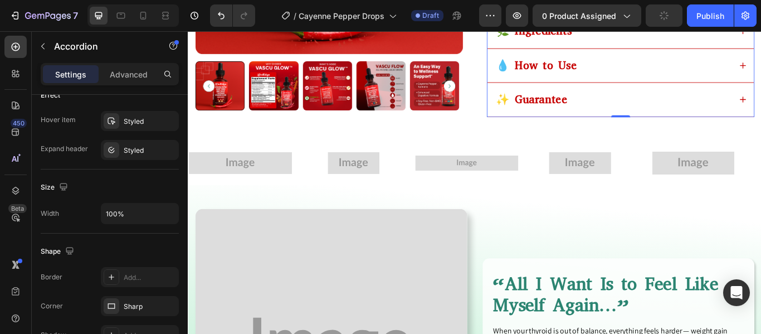
click at [675, 43] on div "🌿 Ingredients" at bounding box center [683, 31] width 276 height 23
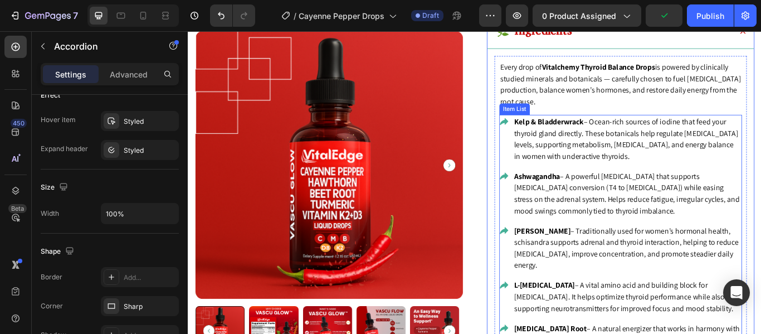
click at [552, 249] on div "Ashwagandha – A powerful adaptogen that supports thyroid hormone conversion (T4…" at bounding box center [692, 220] width 283 height 57
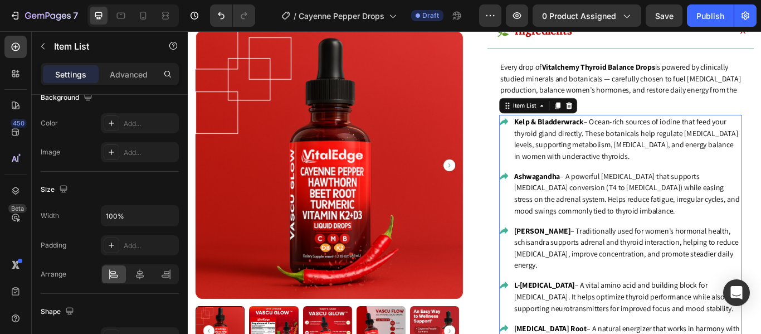
scroll to position [0, 0]
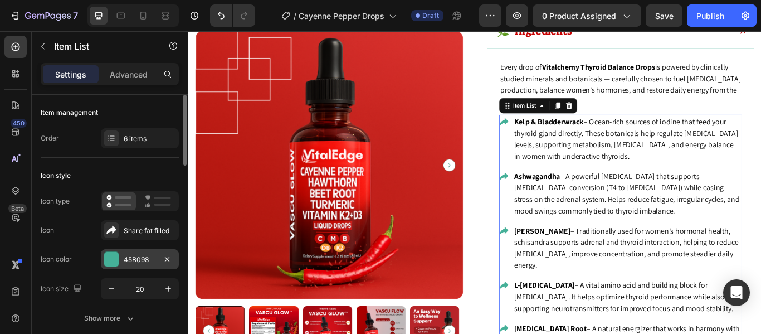
click at [108, 265] on div at bounding box center [111, 259] width 14 height 14
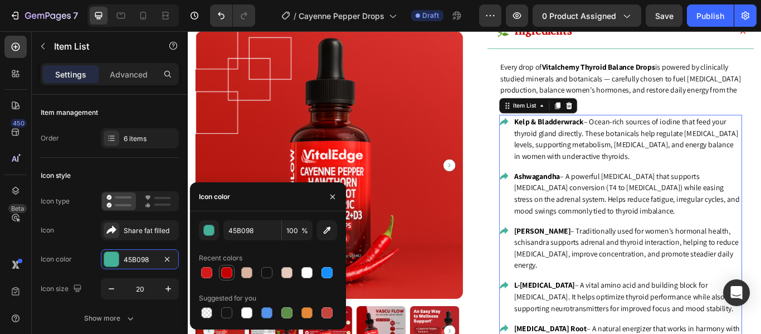
click at [225, 273] on div at bounding box center [226, 272] width 11 height 11
type input "C60000"
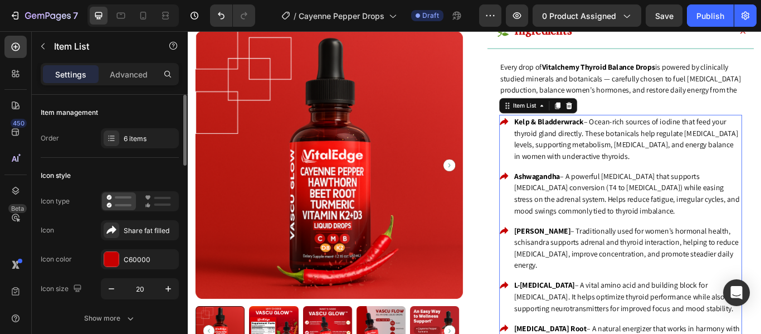
click at [77, 242] on div "Icon type Icon Share fat filled Icon color C60000 Icon size 20" at bounding box center [110, 245] width 138 height 108
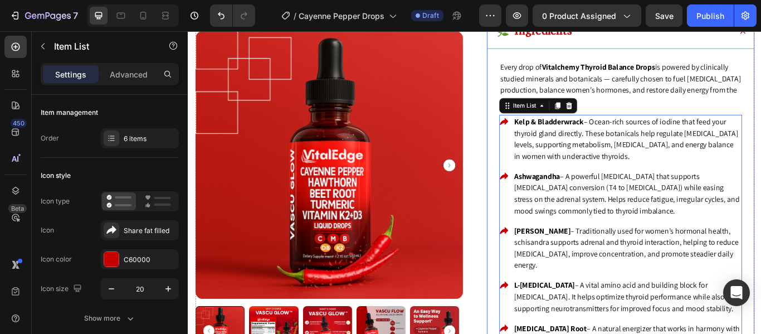
click at [761, 52] on div "🌿 Ingredients" at bounding box center [692, 32] width 311 height 40
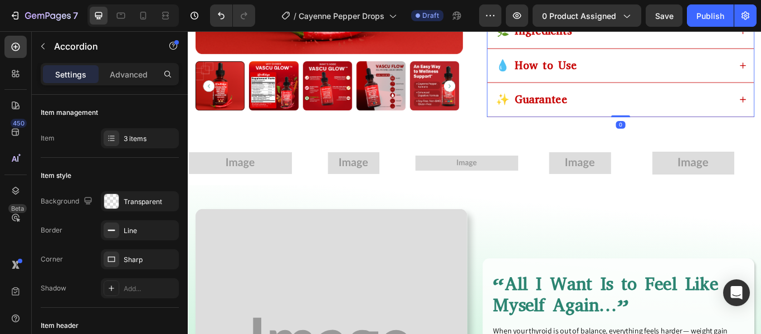
click at [761, 51] on div "🌿 Ingredients" at bounding box center [692, 32] width 311 height 40
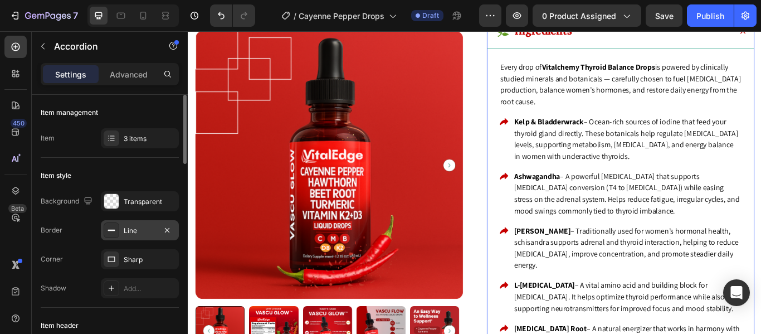
click at [110, 231] on rect at bounding box center [111, 230] width 7 height 1
click at [86, 257] on div "Corner Sharp" at bounding box center [110, 259] width 138 height 20
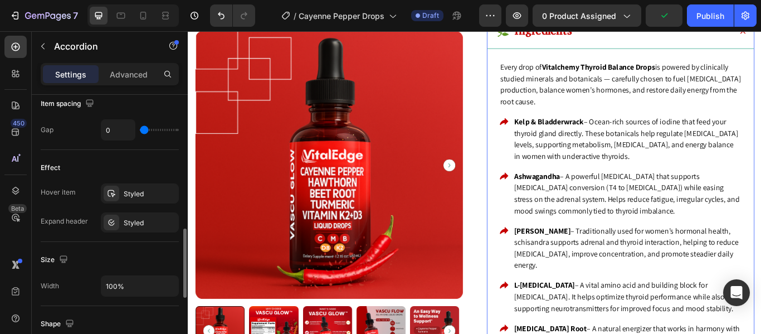
scroll to position [523, 0]
click at [119, 193] on div at bounding box center [112, 193] width 16 height 16
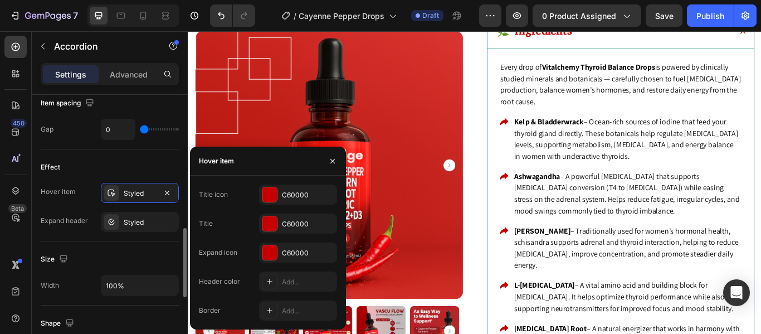
click at [87, 261] on div "Size" at bounding box center [110, 259] width 138 height 18
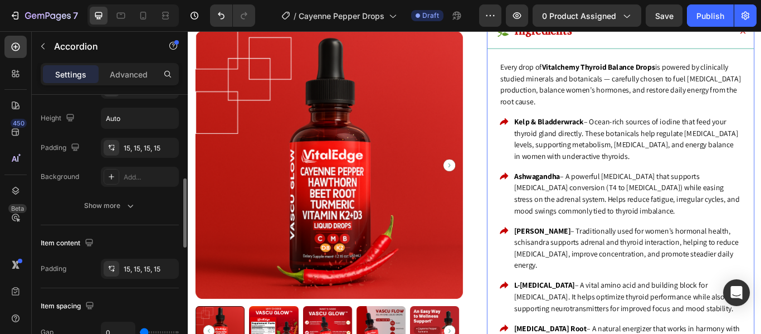
scroll to position [322, 0]
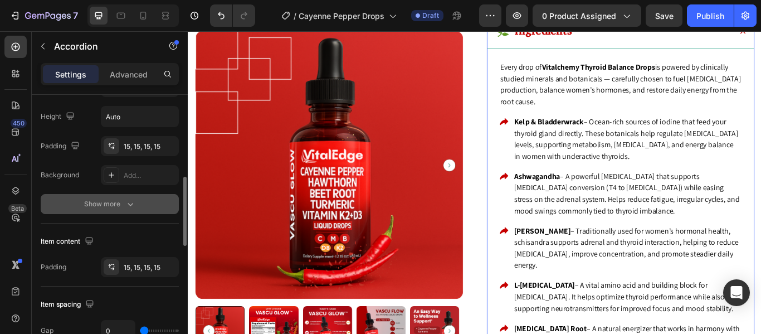
click at [125, 202] on icon "button" at bounding box center [130, 203] width 11 height 11
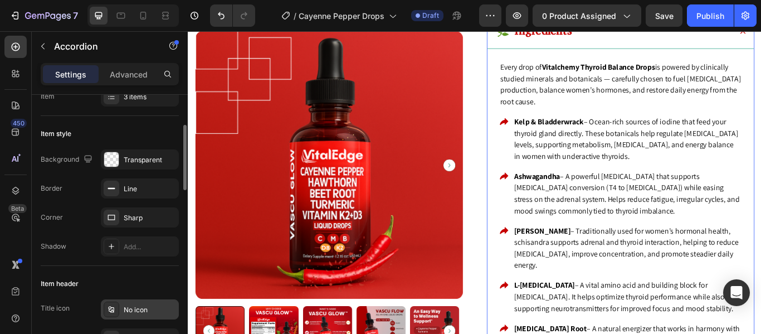
scroll to position [41, 0]
click at [144, 191] on div "Line" at bounding box center [140, 189] width 32 height 10
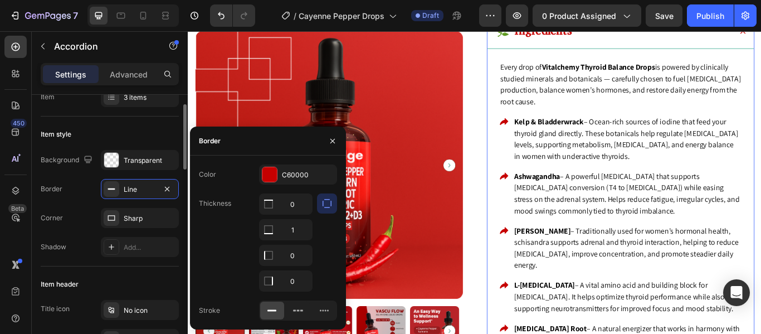
click at [84, 213] on div "Corner Sharp" at bounding box center [110, 218] width 138 height 20
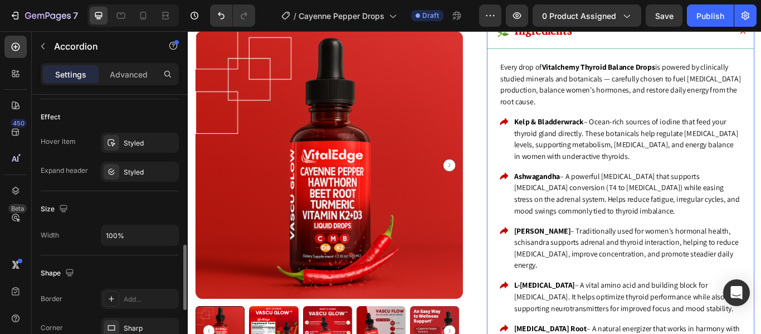
scroll to position [626, 0]
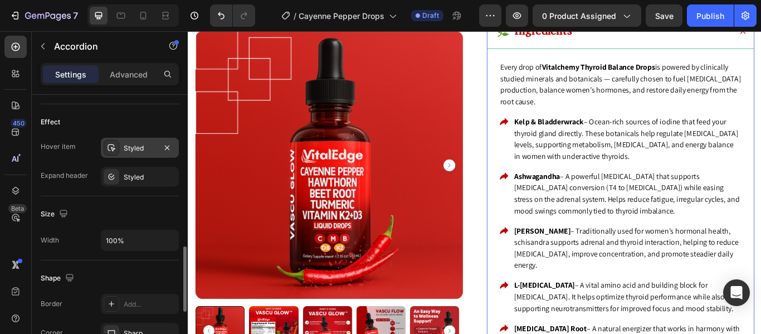
click at [138, 146] on div "Styled" at bounding box center [140, 148] width 32 height 10
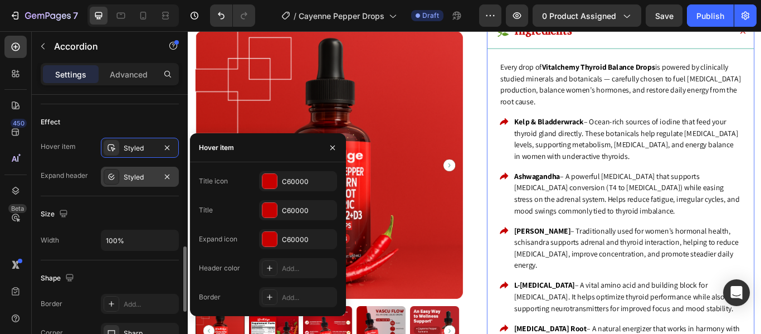
click at [127, 177] on div "Styled" at bounding box center [140, 177] width 32 height 10
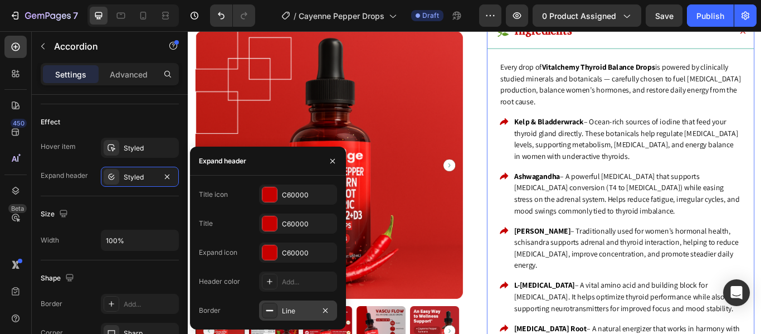
click at [291, 307] on div "Line" at bounding box center [298, 311] width 32 height 10
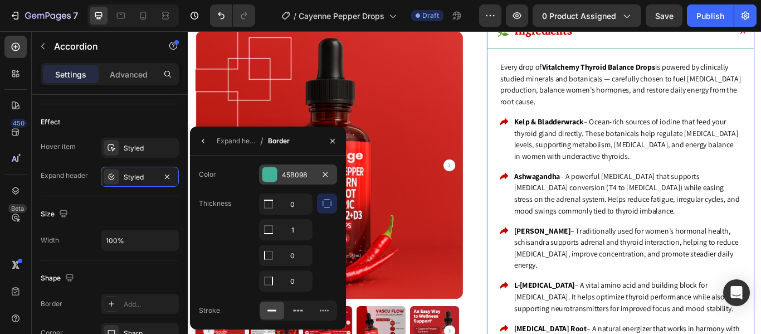
click at [270, 175] on div at bounding box center [270, 174] width 14 height 14
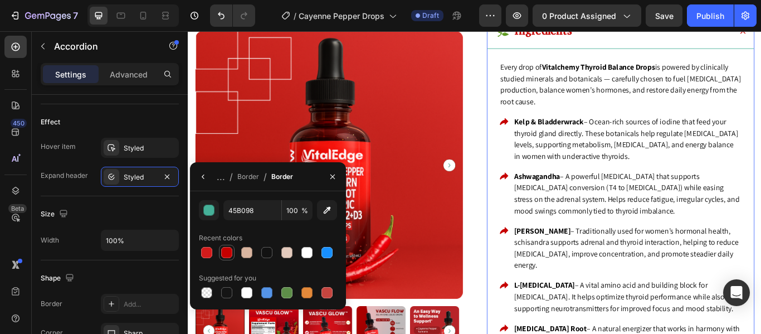
click at [228, 251] on div at bounding box center [226, 252] width 11 height 11
type input "C60000"
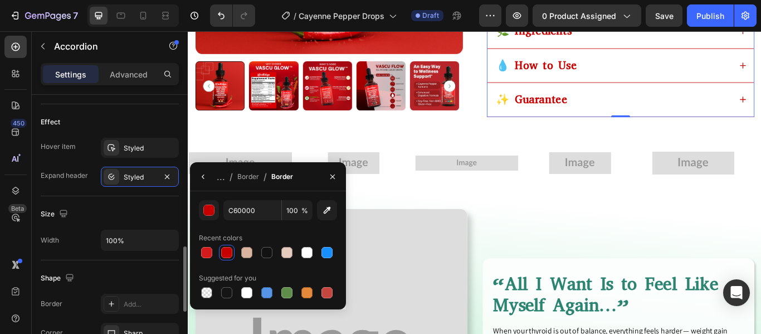
click at [114, 211] on div "Size" at bounding box center [110, 214] width 138 height 18
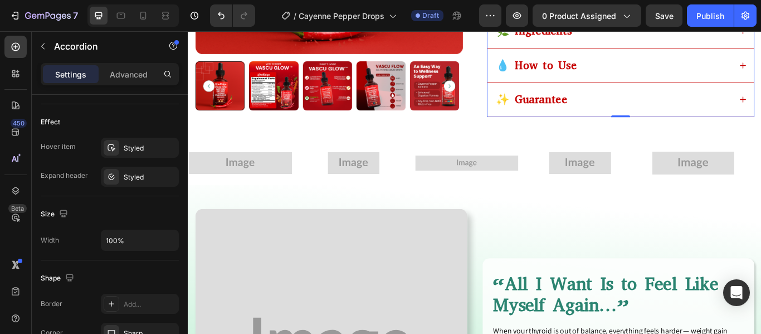
click at [713, 43] on div "🌿 Ingredients" at bounding box center [683, 31] width 276 height 23
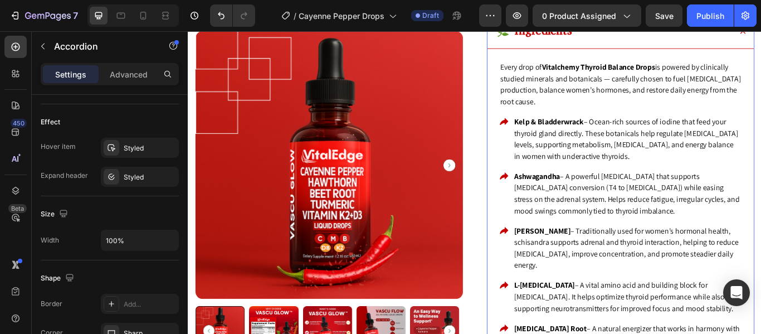
click at [713, 43] on div "🌿 Ingredients" at bounding box center [683, 31] width 276 height 23
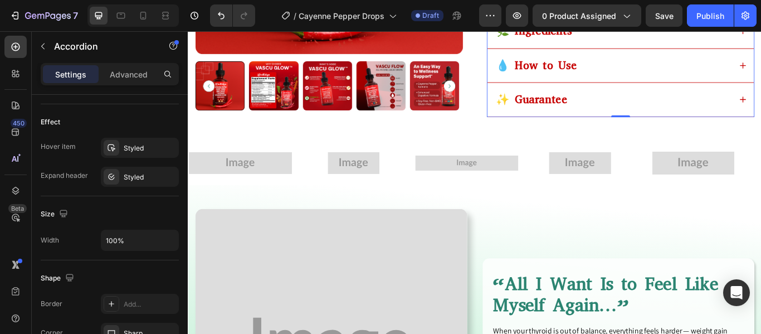
click at [719, 83] on div "💧 How to Use" at bounding box center [683, 71] width 276 height 23
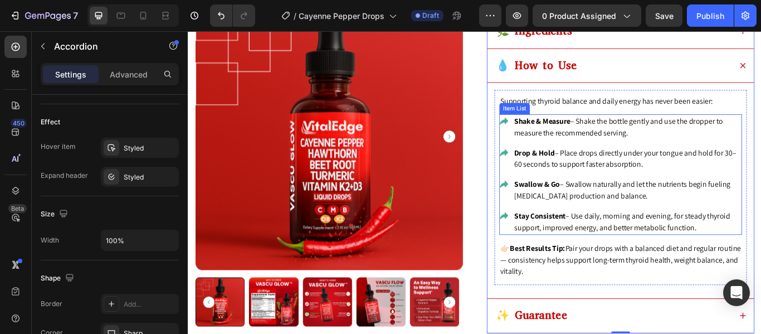
click at [557, 269] on div "Shake & Measure – Shake the bottle gently and use the dropper to measure the re…" at bounding box center [692, 198] width 283 height 140
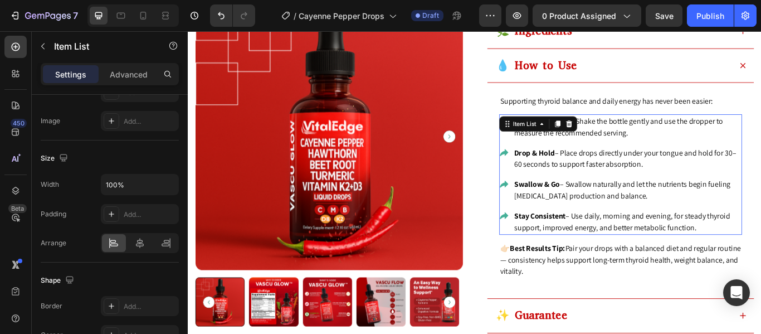
scroll to position [0, 0]
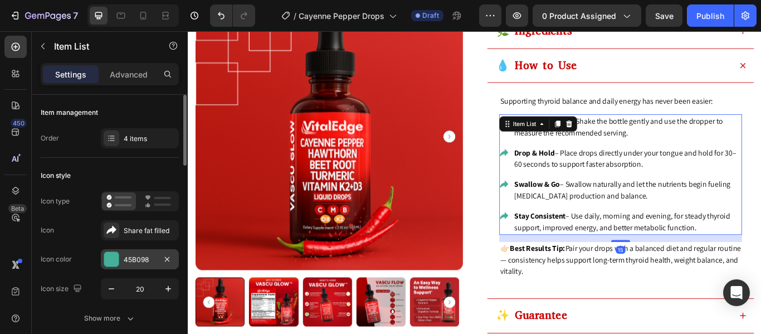
click at [111, 258] on div at bounding box center [111, 259] width 14 height 14
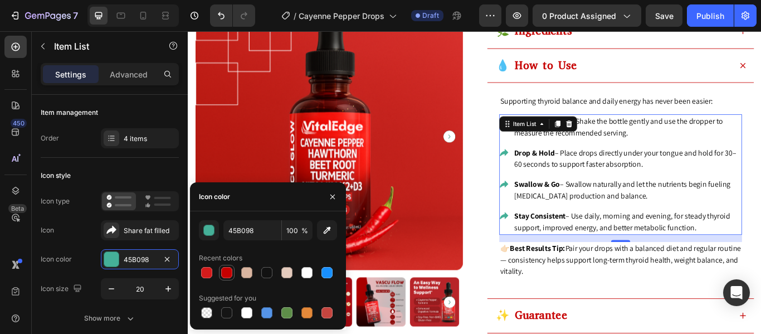
click at [225, 272] on div at bounding box center [226, 272] width 11 height 11
type input "C60000"
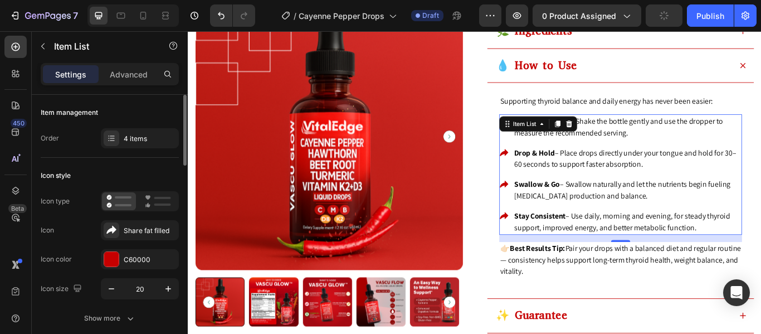
click at [88, 228] on div "Icon Share fat filled" at bounding box center [110, 230] width 138 height 20
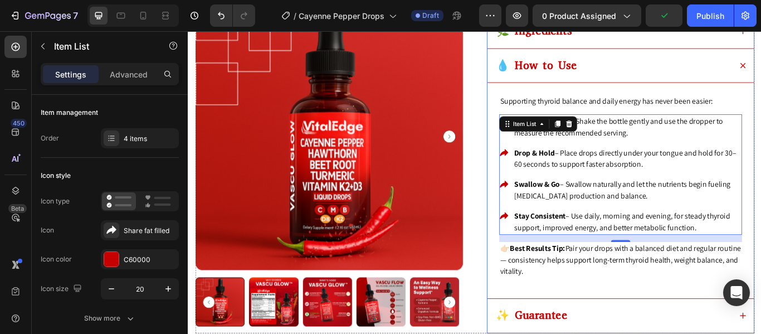
click at [761, 83] on div "💧 How to Use" at bounding box center [683, 71] width 276 height 23
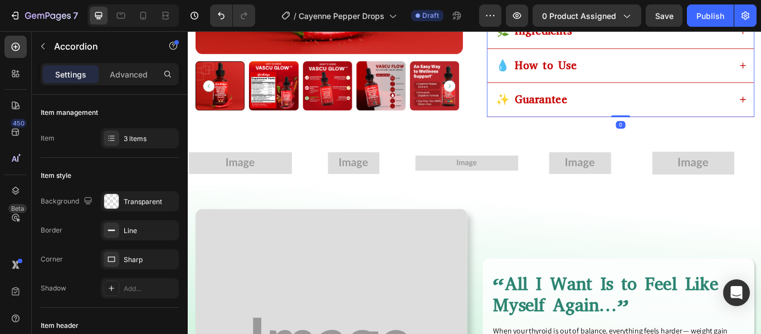
scroll to position [558, 0]
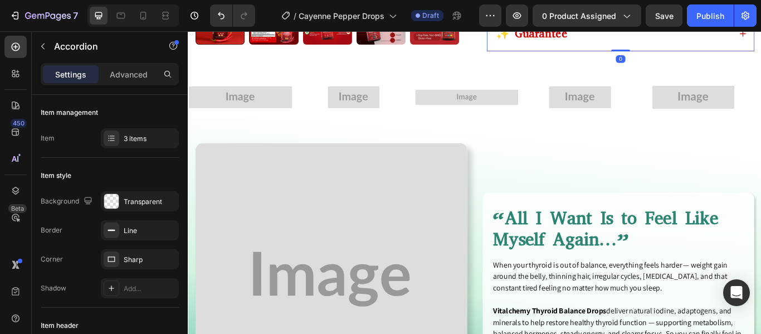
click at [745, 46] on div "✨ Guarantee" at bounding box center [683, 34] width 276 height 23
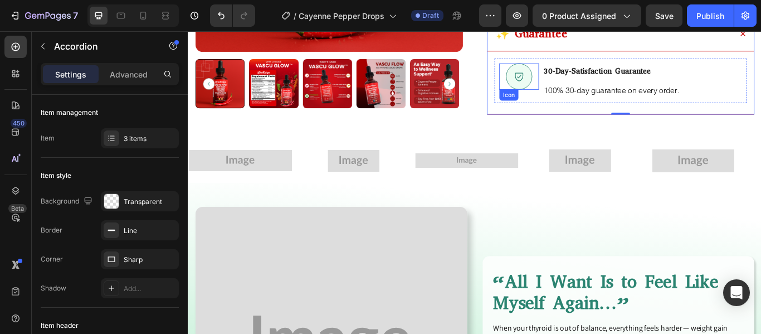
click at [568, 90] on icon at bounding box center [573, 83] width 13 height 13
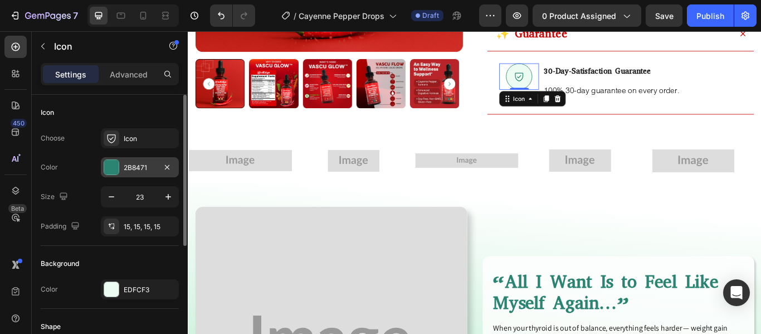
click at [111, 168] on div at bounding box center [111, 167] width 14 height 14
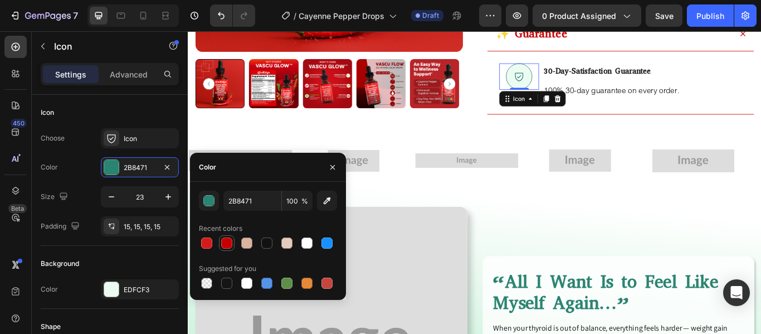
click at [225, 246] on div at bounding box center [226, 242] width 11 height 11
type input "C60000"
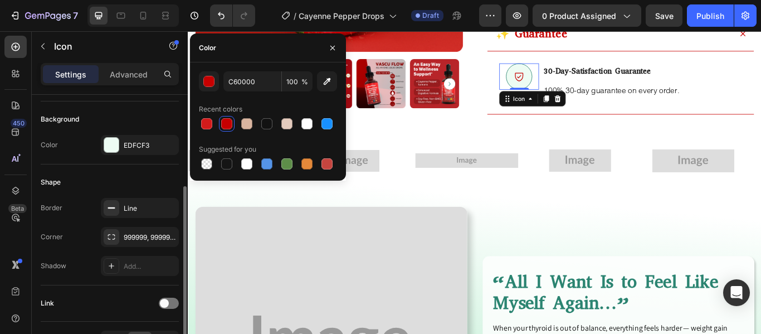
scroll to position [163, 0]
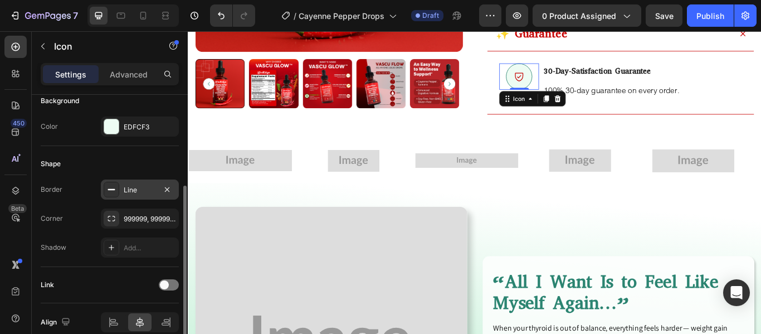
click at [113, 186] on icon at bounding box center [111, 189] width 9 height 9
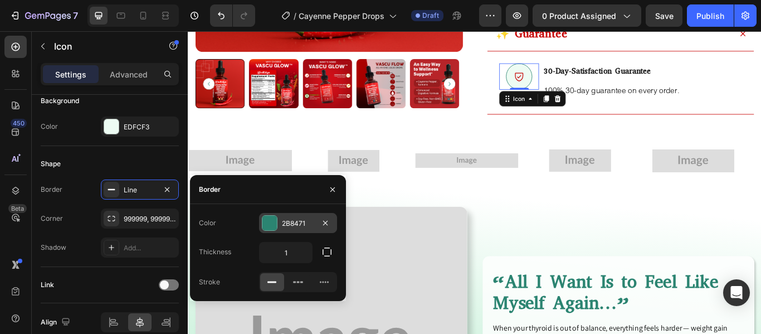
click at [269, 224] on div at bounding box center [270, 223] width 14 height 14
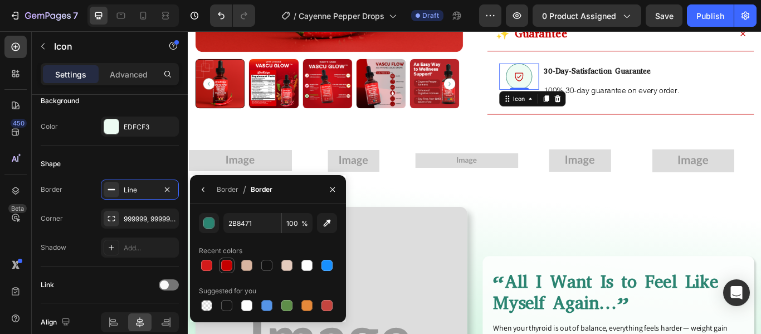
click at [223, 269] on div at bounding box center [226, 265] width 11 height 11
type input "C60000"
click at [81, 235] on div "Border Line Corner 999999, 999999, 999999, 999999 Shadow Add..." at bounding box center [110, 218] width 138 height 78
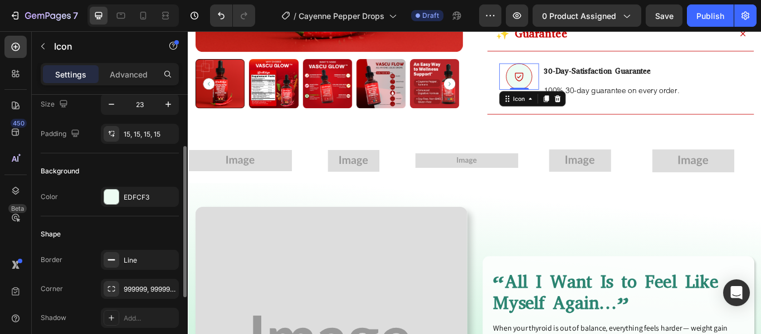
scroll to position [92, 0]
click at [108, 197] on div at bounding box center [111, 197] width 14 height 14
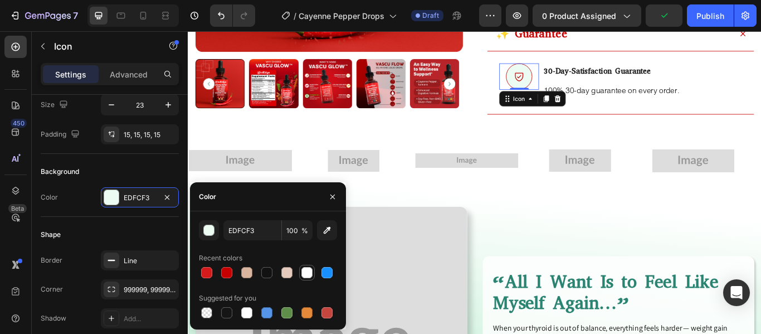
click at [307, 274] on div at bounding box center [307, 272] width 11 height 11
click at [288, 275] on div at bounding box center [286, 272] width 11 height 11
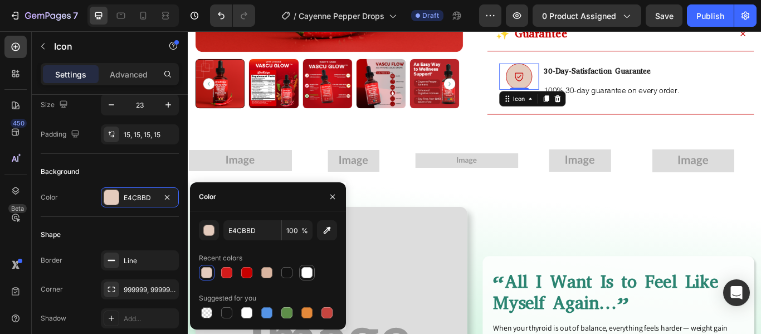
click at [306, 273] on div at bounding box center [307, 272] width 11 height 11
click at [207, 271] on div at bounding box center [206, 272] width 11 height 11
click at [209, 230] on div "button" at bounding box center [209, 230] width 11 height 11
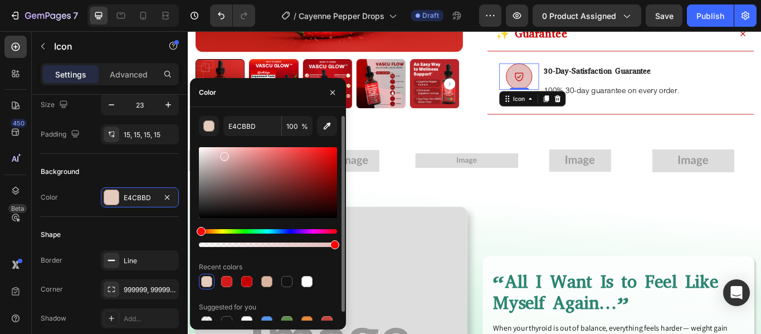
drag, startPoint x: 207, startPoint y: 232, endPoint x: 193, endPoint y: 234, distance: 14.6
click at [193, 234] on div "E4CBBD 100 % Recent colors Suggested for you" at bounding box center [268, 222] width 156 height 213
click at [207, 153] on div at bounding box center [268, 182] width 138 height 71
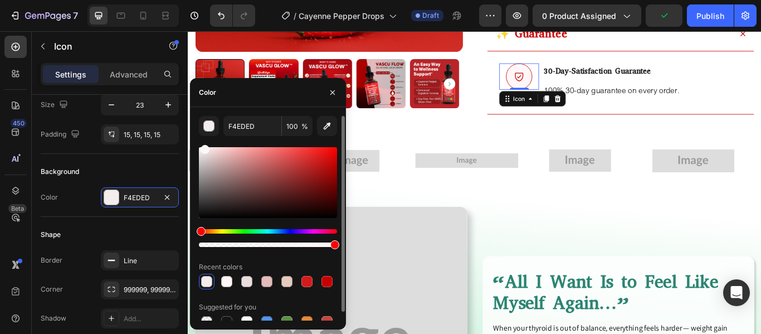
drag, startPoint x: 207, startPoint y: 153, endPoint x: 203, endPoint y: 144, distance: 9.5
click at [203, 144] on div "F4EDED 100 % Recent colors Suggested for you" at bounding box center [268, 222] width 138 height 213
type input "FFF7F7"
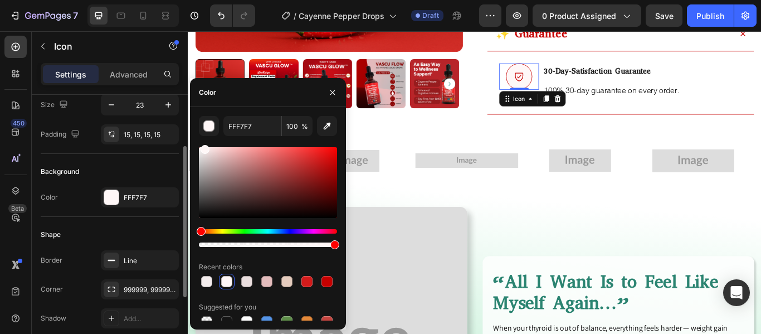
click at [95, 228] on div "Shape" at bounding box center [110, 235] width 138 height 18
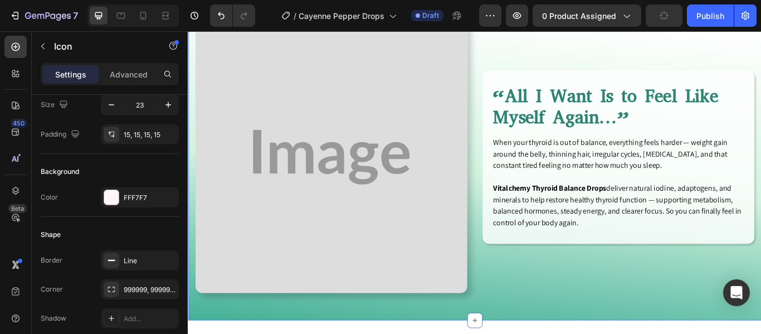
scroll to position [774, 0]
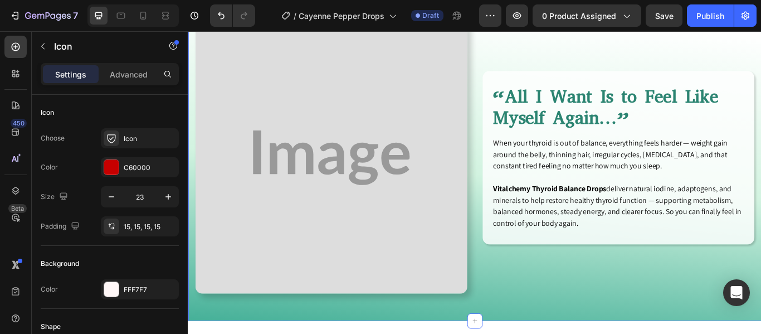
scroll to position [92, 0]
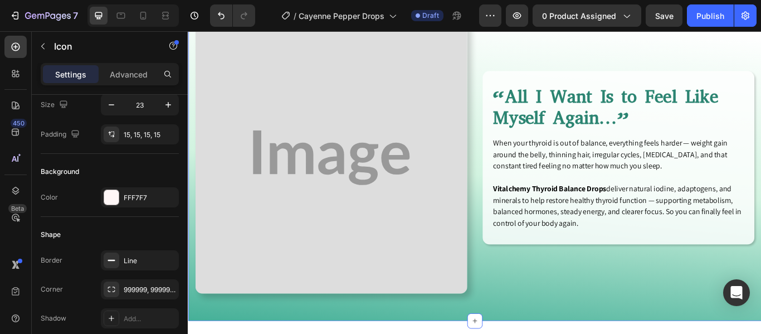
click at [604, 134] on div "Image “All I Want Is to Feel Like Myself Again…” Heading When your thyroid is o…" at bounding box center [522, 180] width 669 height 377
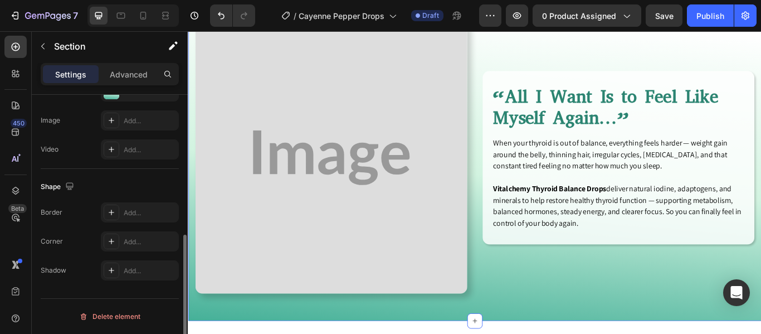
scroll to position [294, 0]
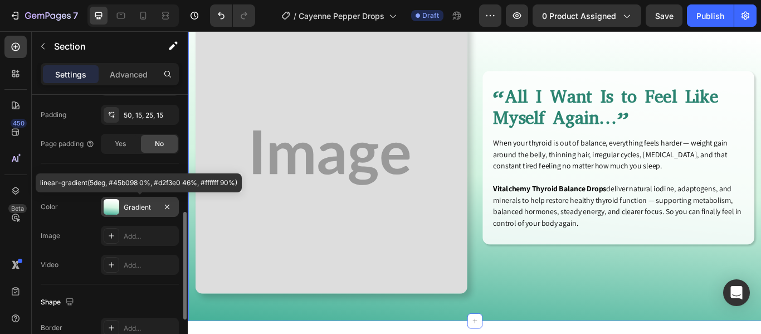
click at [110, 207] on div at bounding box center [112, 207] width 16 height 16
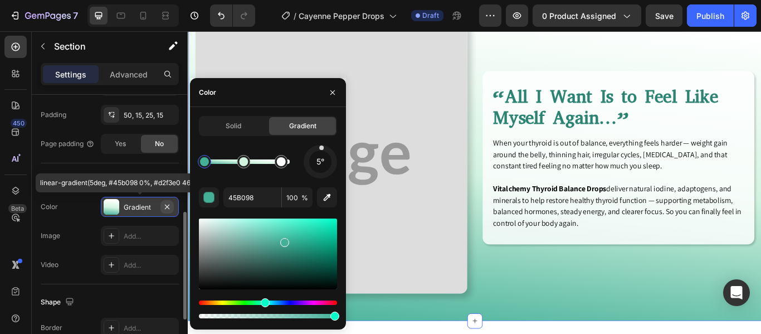
click at [171, 206] on icon "button" at bounding box center [167, 206] width 9 height 9
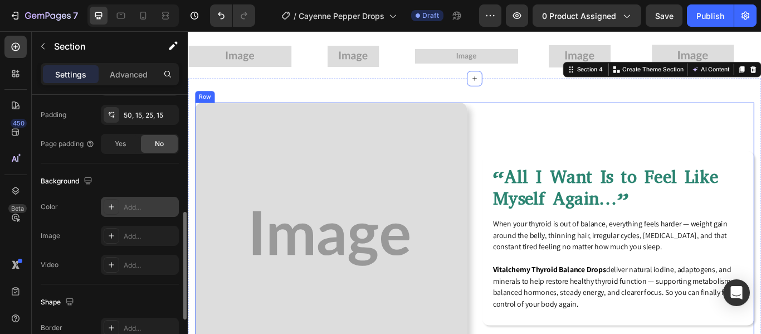
scroll to position [842, 0]
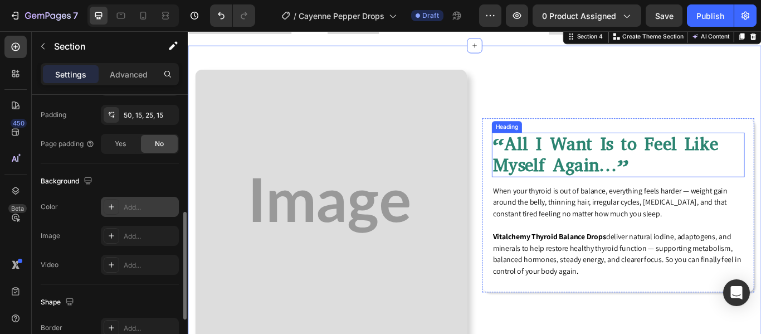
click at [613, 169] on h2 "“All I Want Is to Feel Like Myself Again…”" at bounding box center [689, 175] width 295 height 52
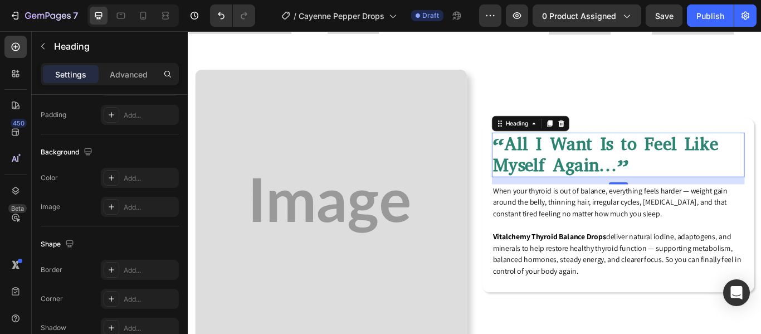
scroll to position [0, 0]
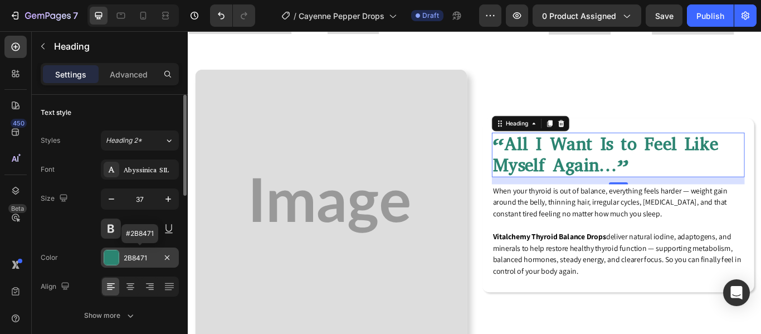
click at [113, 258] on div at bounding box center [111, 257] width 14 height 14
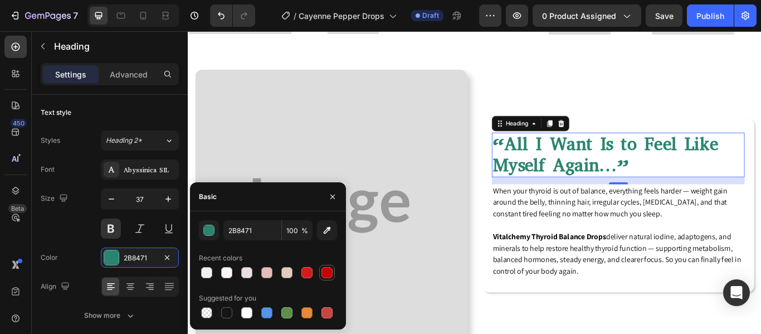
click at [323, 273] on div at bounding box center [327, 272] width 11 height 11
type input "C60000"
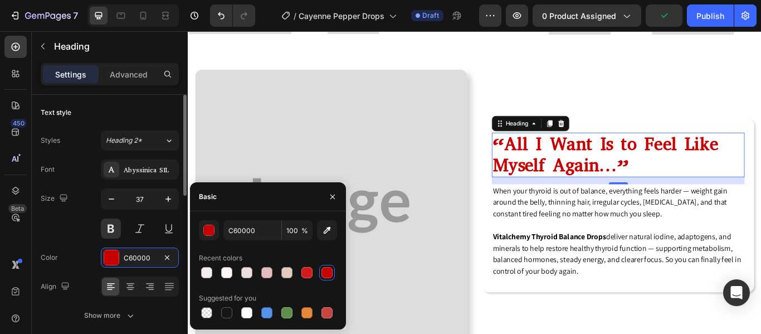
click at [83, 281] on div "Align" at bounding box center [110, 286] width 138 height 20
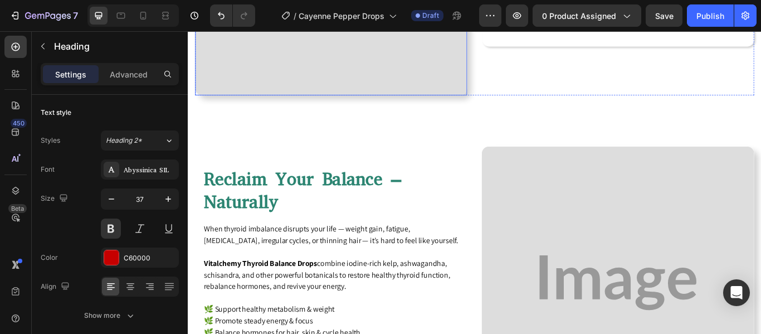
scroll to position [1146, 0]
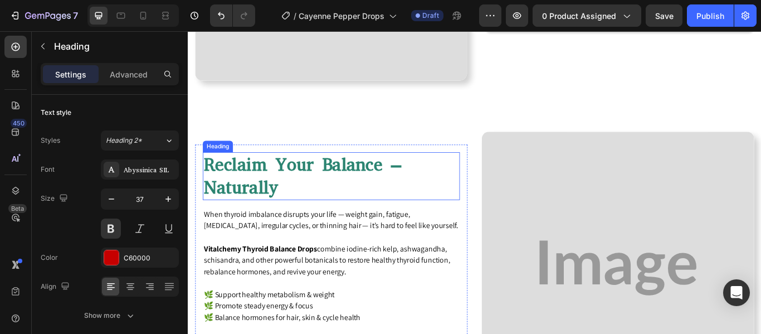
click at [294, 187] on h2 "Reclaim Your Balance – Naturally" at bounding box center [355, 200] width 300 height 56
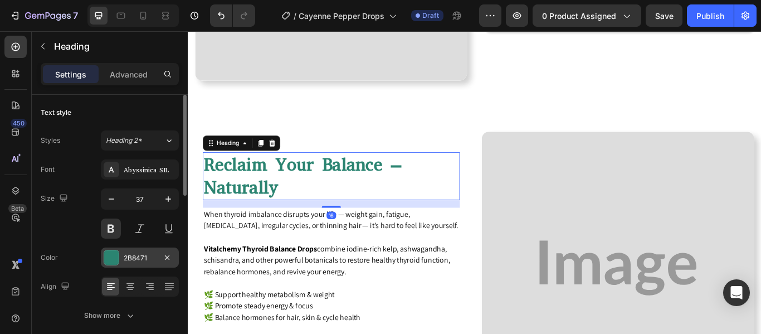
click at [109, 261] on div at bounding box center [111, 257] width 14 height 14
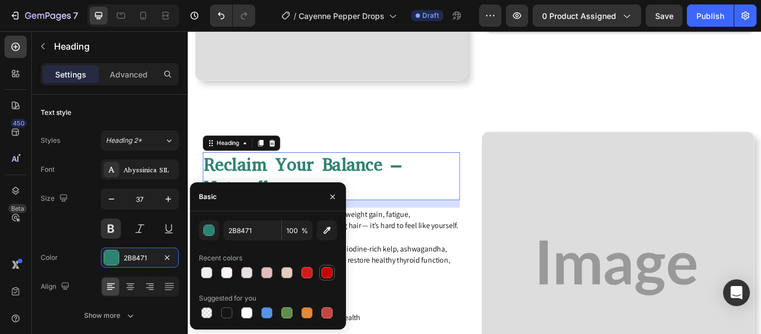
click at [332, 271] on div at bounding box center [327, 272] width 11 height 11
type input "C60000"
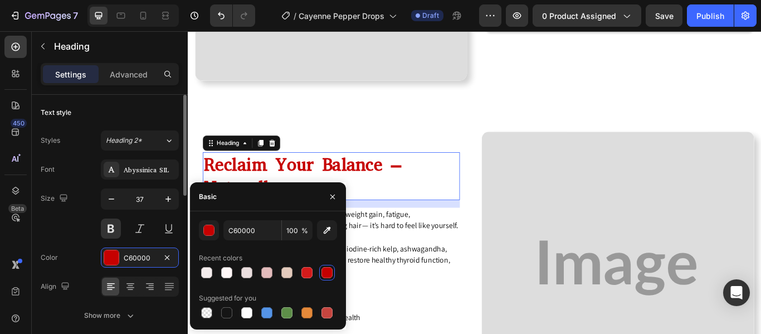
click at [93, 284] on div "Align" at bounding box center [110, 286] width 138 height 20
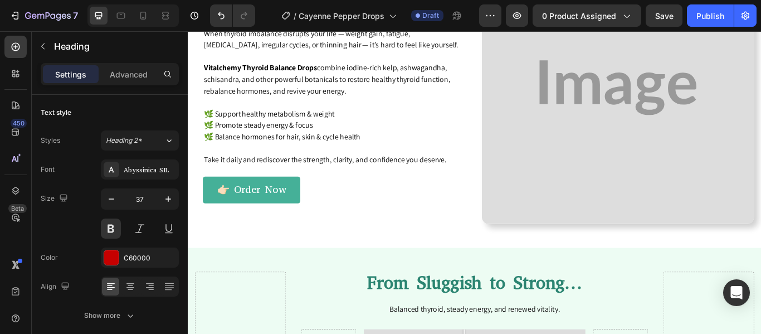
scroll to position [1364, 0]
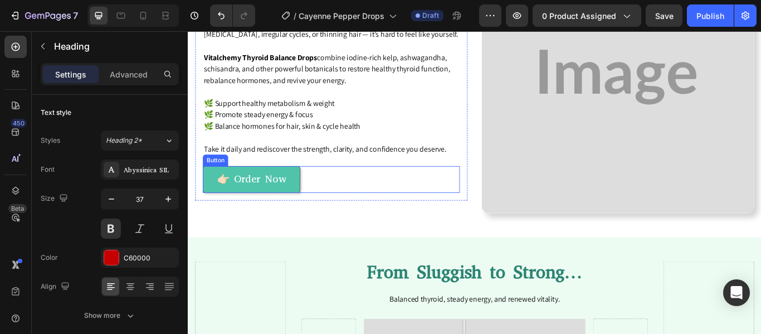
click at [310, 213] on link "👉🏻 Order Now" at bounding box center [262, 203] width 114 height 31
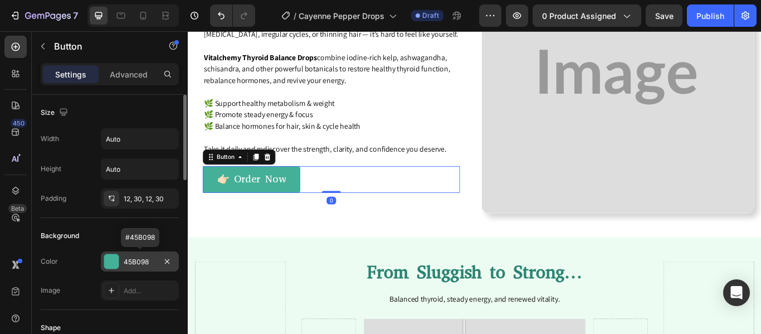
click at [110, 268] on div at bounding box center [111, 261] width 14 height 14
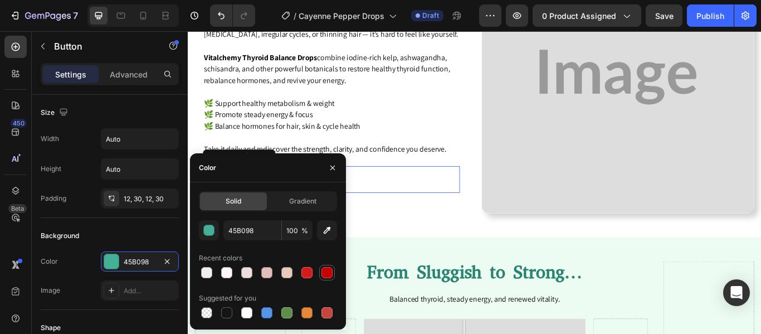
click at [324, 268] on div at bounding box center [327, 272] width 11 height 11
type input "C60000"
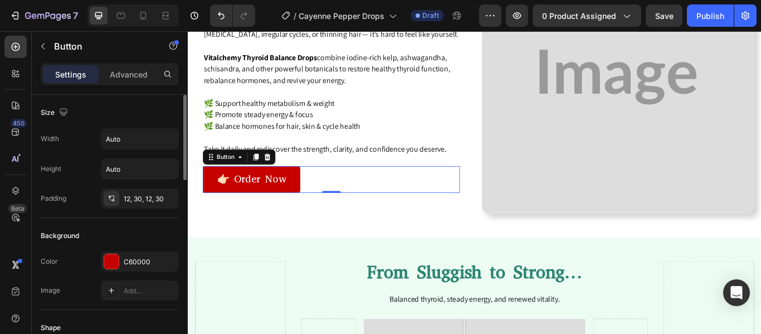
click at [71, 275] on div "Color C60000 Image Add..." at bounding box center [110, 275] width 138 height 49
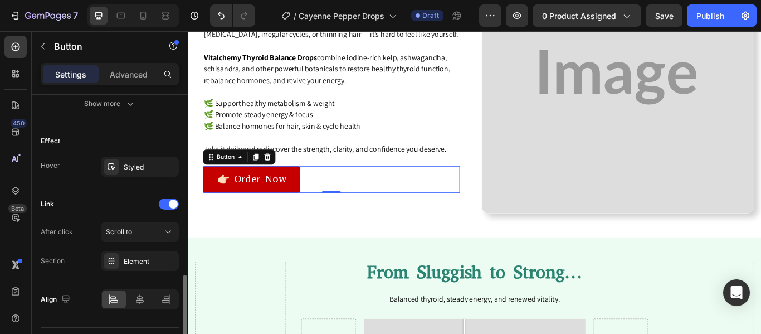
scroll to position [560, 0]
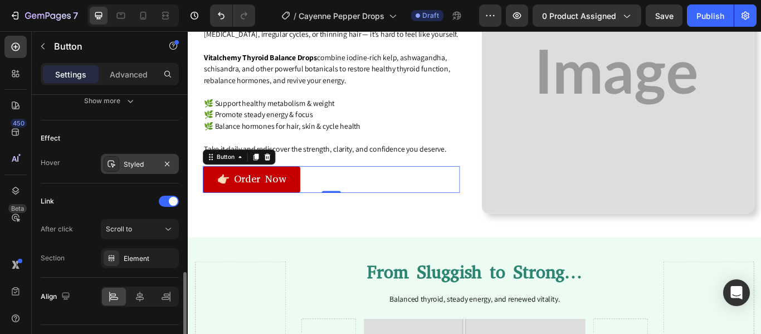
click at [113, 162] on icon at bounding box center [111, 163] width 9 height 9
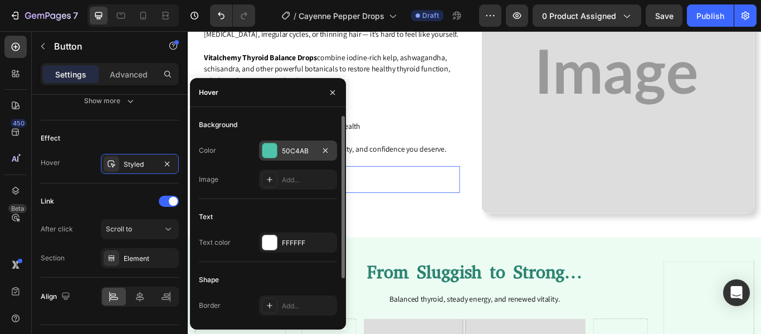
click at [271, 143] on div at bounding box center [270, 150] width 14 height 14
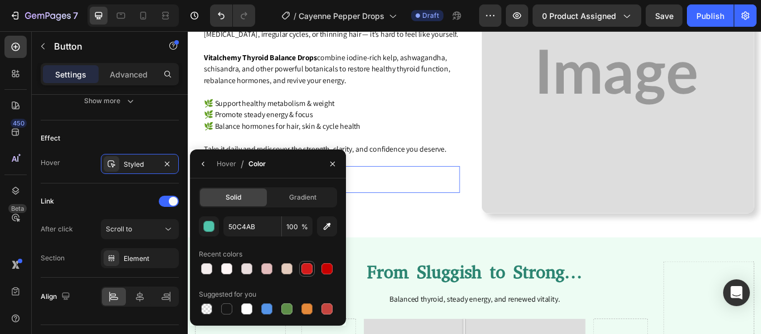
click at [308, 269] on div at bounding box center [307, 268] width 11 height 11
type input "D31B1B"
click at [133, 201] on div "Link" at bounding box center [110, 201] width 138 height 18
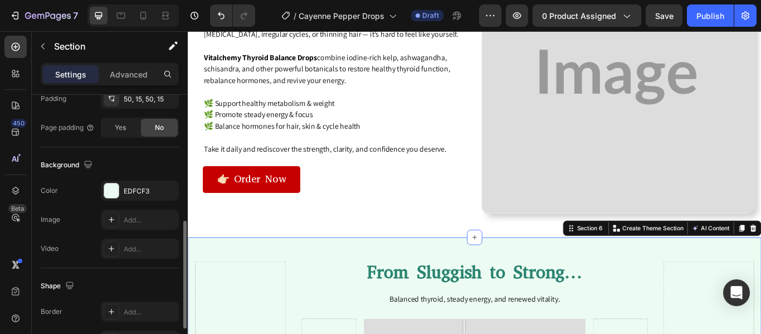
scroll to position [317, 0]
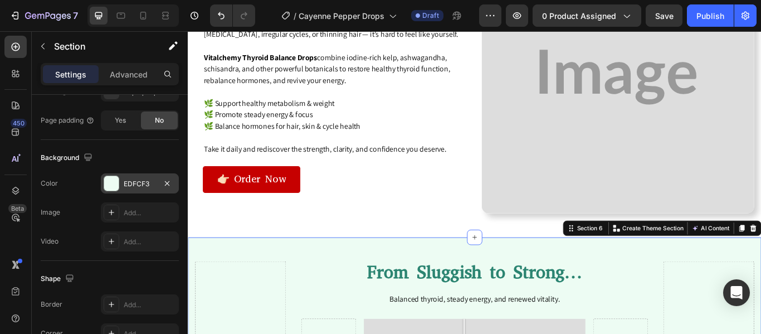
click at [110, 181] on div at bounding box center [111, 183] width 14 height 14
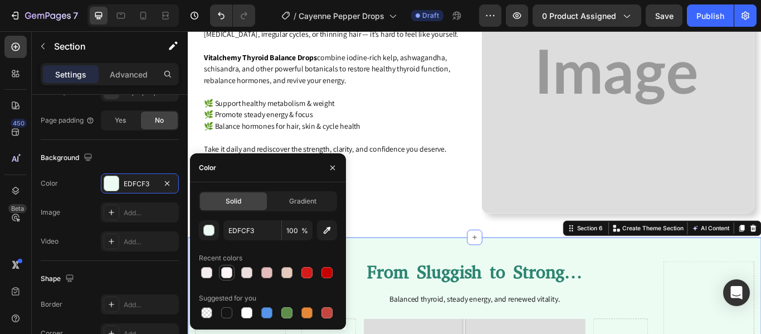
click at [225, 269] on div at bounding box center [226, 272] width 11 height 11
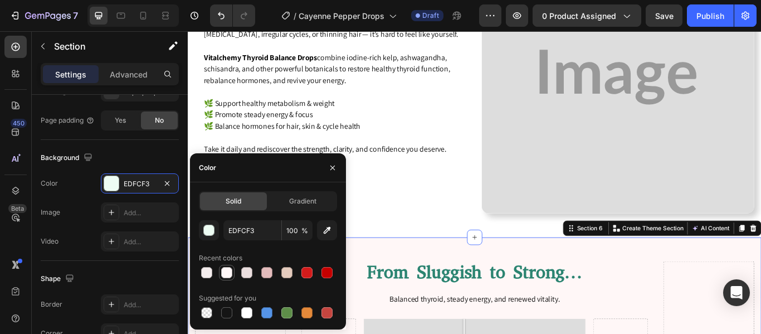
type input "FFF7F7"
click at [116, 283] on div "Shape" at bounding box center [110, 279] width 138 height 18
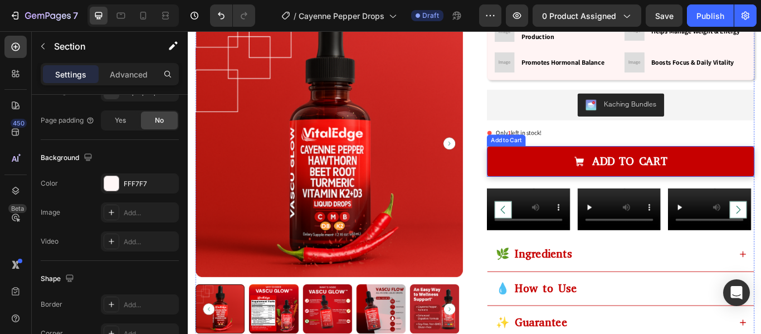
scroll to position [128, 0]
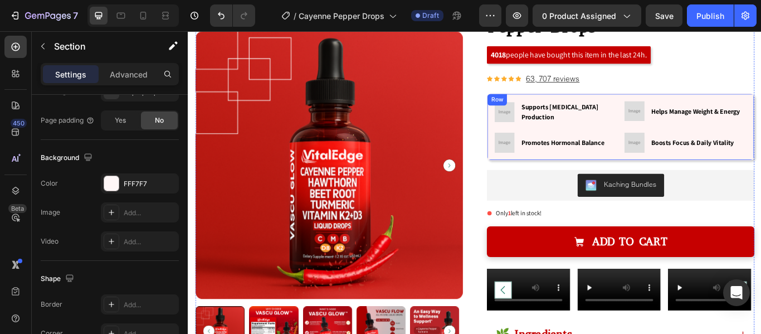
click at [571, 179] on div "Image Supports [MEDICAL_DATA] Production Text block Row Image Helps Manage Weig…" at bounding box center [692, 143] width 312 height 78
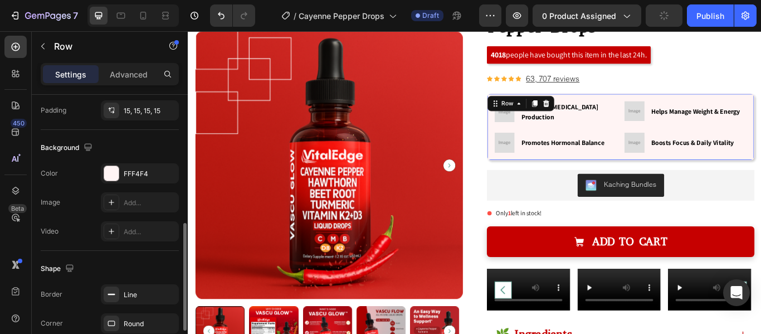
scroll to position [322, 0]
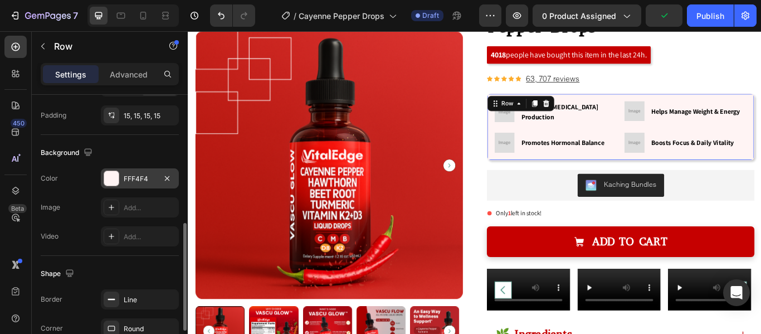
click at [113, 175] on div at bounding box center [111, 178] width 14 height 14
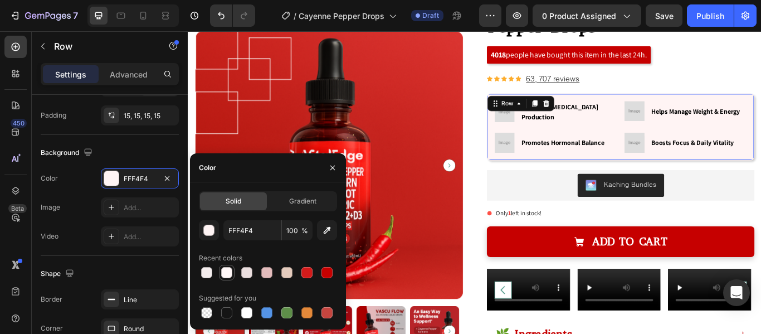
click at [227, 278] on div at bounding box center [226, 272] width 11 height 11
type input "FFF7F7"
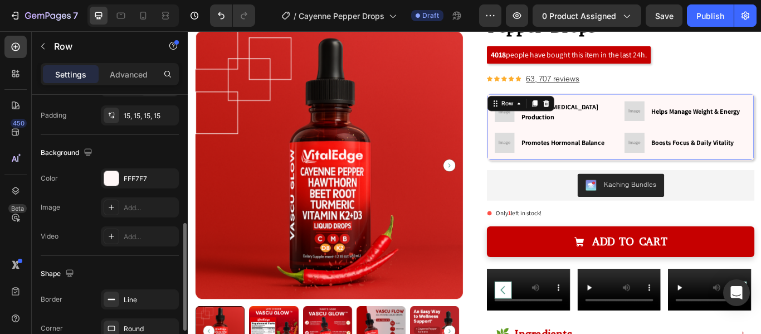
click at [153, 266] on div "Shape" at bounding box center [110, 274] width 138 height 18
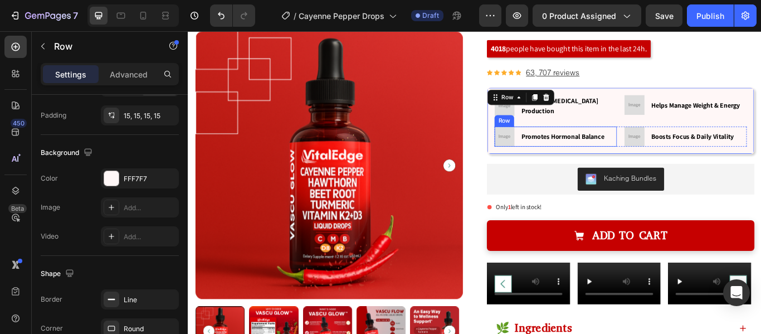
scroll to position [138, 0]
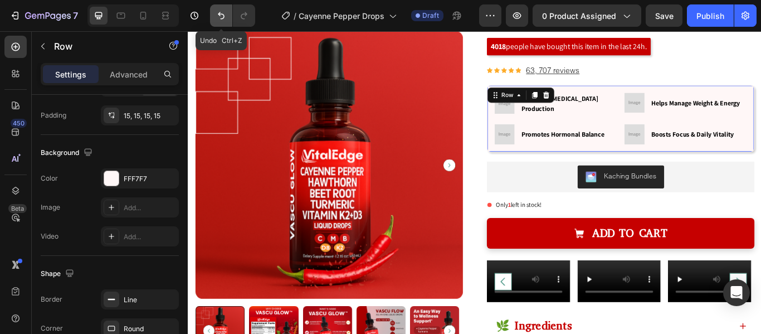
click at [219, 18] on icon "Undo/Redo" at bounding box center [221, 15] width 11 height 11
click at [242, 19] on icon "Undo/Redo" at bounding box center [244, 15] width 11 height 11
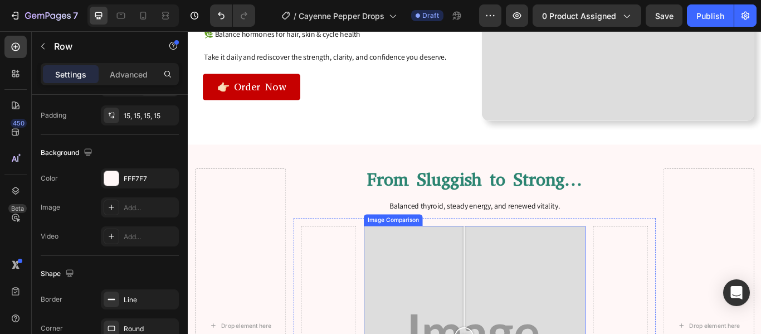
scroll to position [1422, 0]
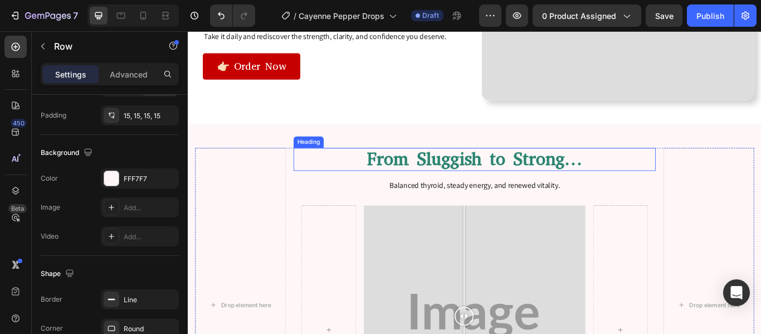
click at [469, 172] on h2 "From Sluggish to Strong…" at bounding box center [522, 180] width 423 height 27
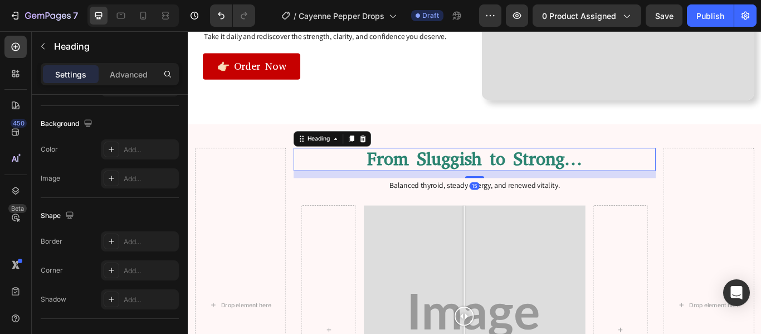
scroll to position [0, 0]
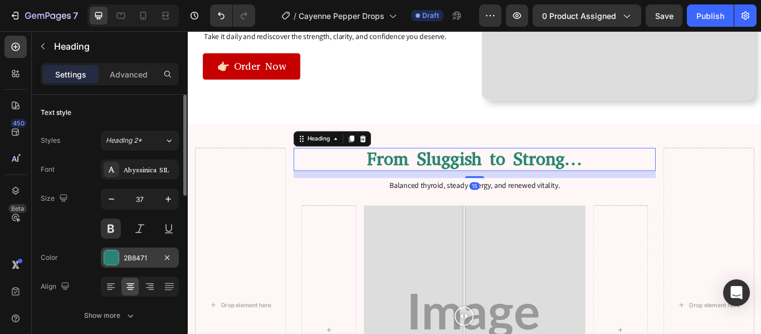
click at [108, 259] on div at bounding box center [111, 257] width 14 height 14
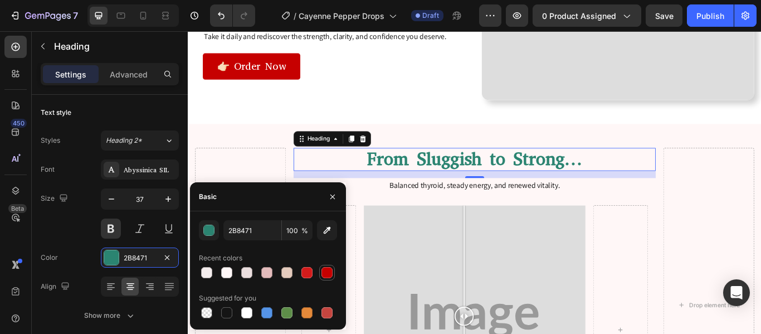
click at [325, 271] on div at bounding box center [327, 272] width 11 height 11
type input "C60000"
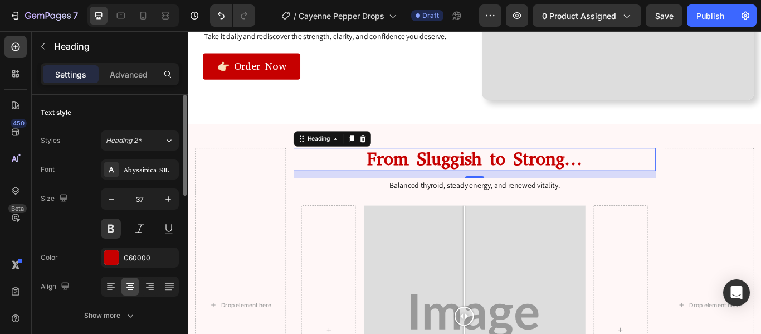
click at [82, 279] on div "Align" at bounding box center [110, 286] width 138 height 20
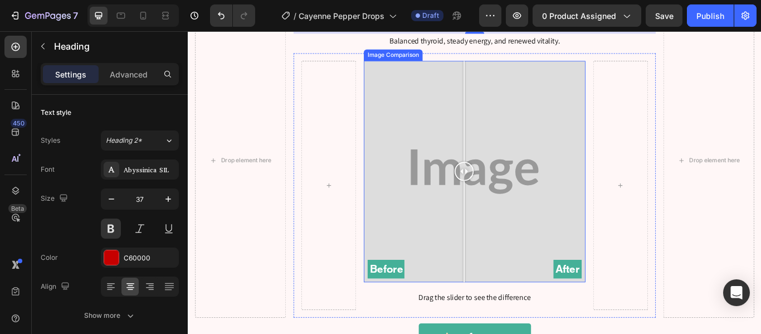
scroll to position [1587, 0]
click at [397, 159] on div "Before After" at bounding box center [522, 194] width 258 height 258
click at [407, 106] on div at bounding box center [410, 194] width 22 height 258
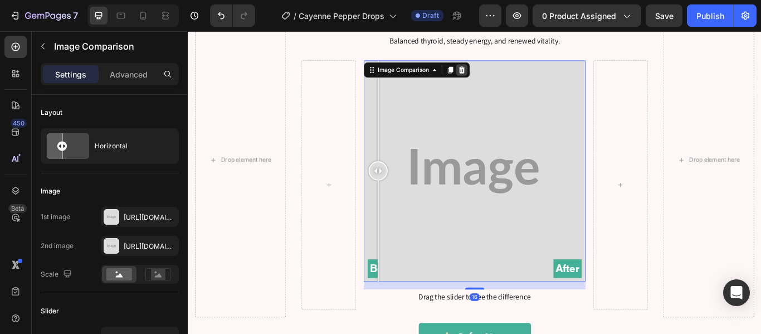
click at [506, 77] on icon at bounding box center [507, 76] width 7 height 8
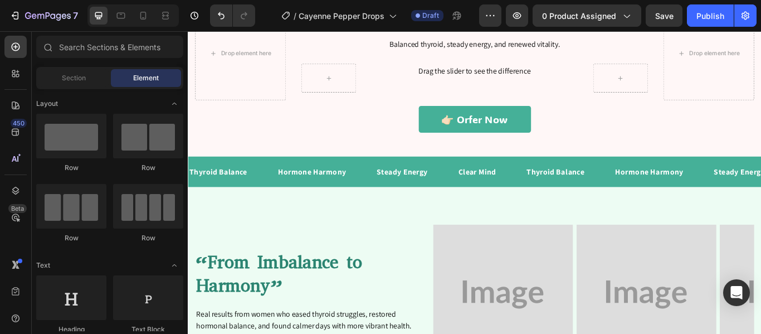
scroll to position [1461, 0]
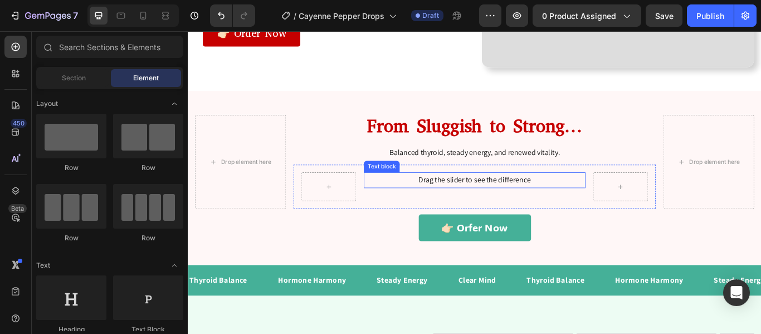
click at [448, 197] on p "Drag the slider to see the difference" at bounding box center [522, 205] width 256 height 16
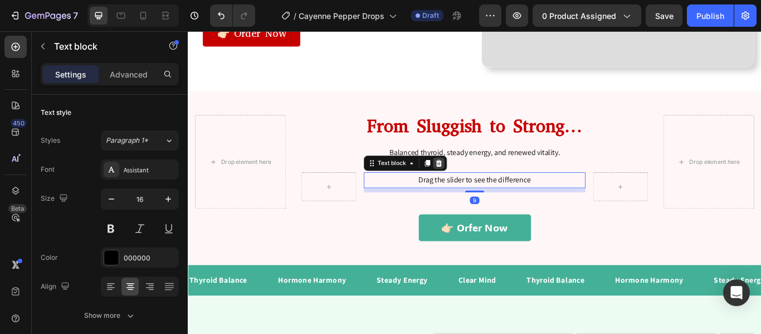
click at [480, 184] on icon at bounding box center [480, 185] width 7 height 8
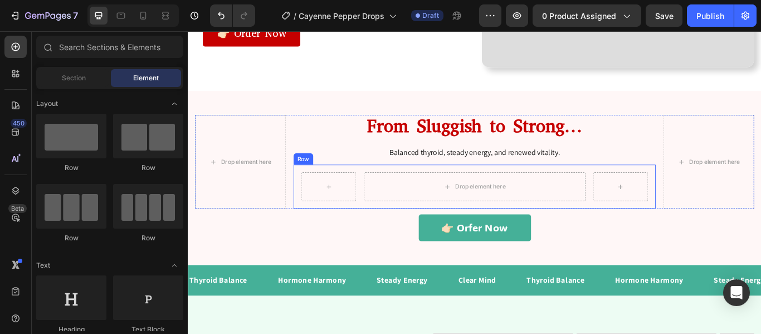
click at [387, 206] on div "Drop element here Row" at bounding box center [522, 212] width 423 height 51
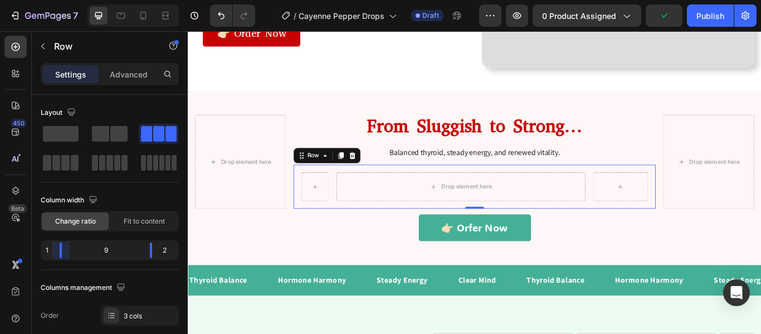
drag, startPoint x: 69, startPoint y: 254, endPoint x: 47, endPoint y: 252, distance: 21.2
click at [47, 0] on body "7 / Cayenne Pepper Drops Draft Preview 0 product assigned Publish 450 Beta Sect…" at bounding box center [380, 0] width 761 height 0
drag, startPoint x: 150, startPoint y: 250, endPoint x: 171, endPoint y: 250, distance: 20.6
click at [171, 0] on body "7 / Cayenne Pepper Drops Draft Preview 0 product assigned Save Publish 450 Beta…" at bounding box center [380, 0] width 761 height 0
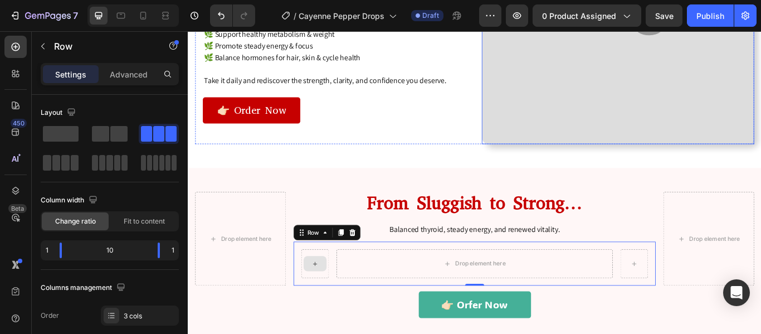
scroll to position [1228, 0]
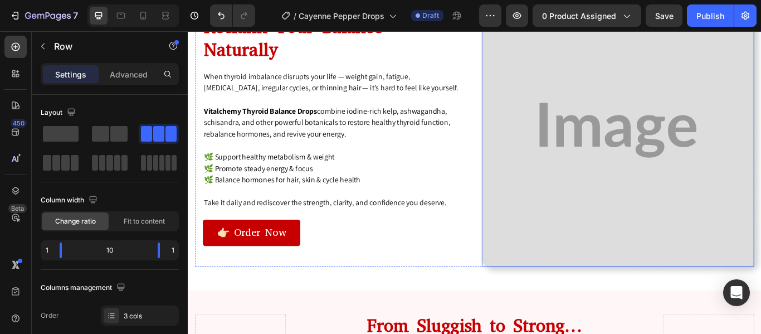
click at [629, 197] on img at bounding box center [690, 147] width 318 height 318
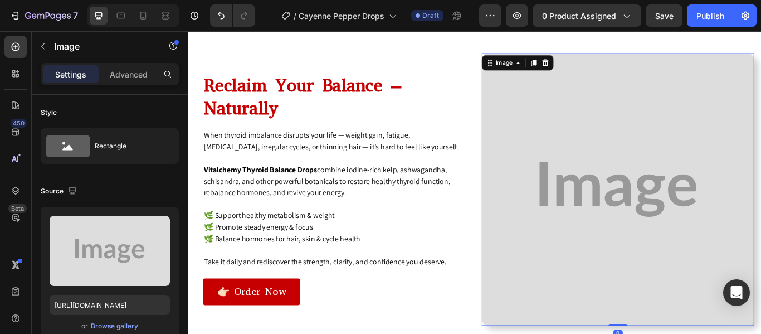
scroll to position [1135, 0]
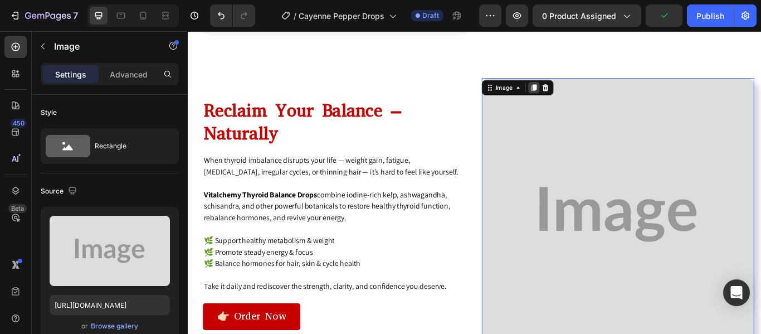
click at [589, 93] on icon at bounding box center [592, 97] width 6 height 8
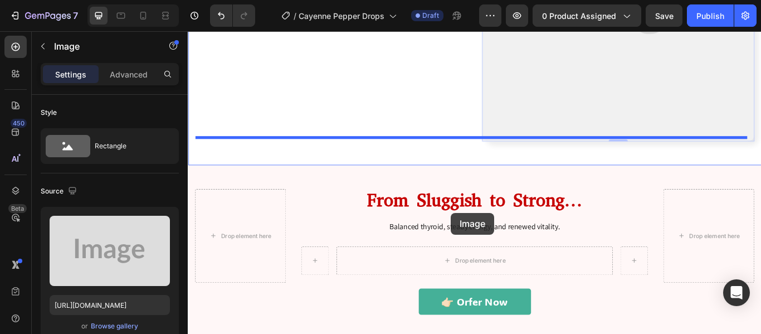
scroll to position [1802, 0]
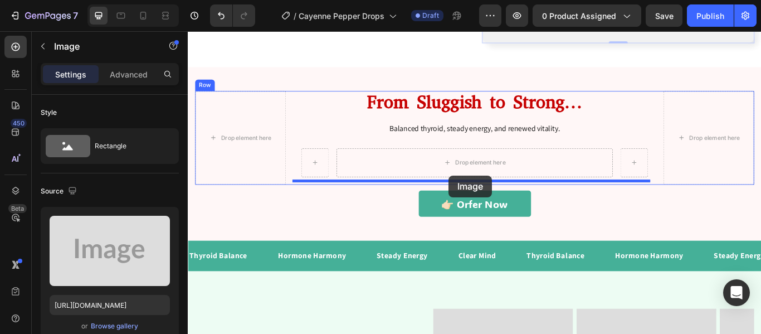
drag, startPoint x: 536, startPoint y: 60, endPoint x: 492, endPoint y: 197, distance: 144.5
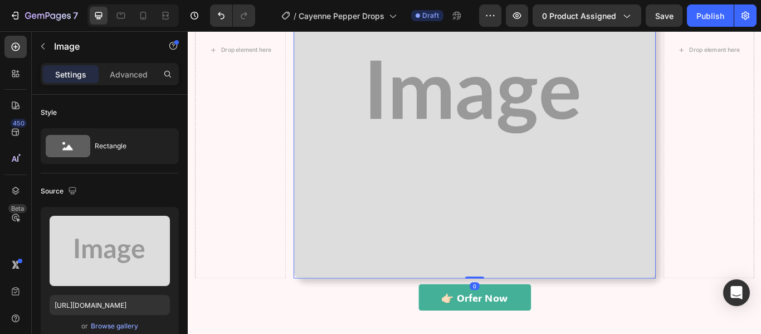
click at [490, 151] on img at bounding box center [522, 107] width 423 height 423
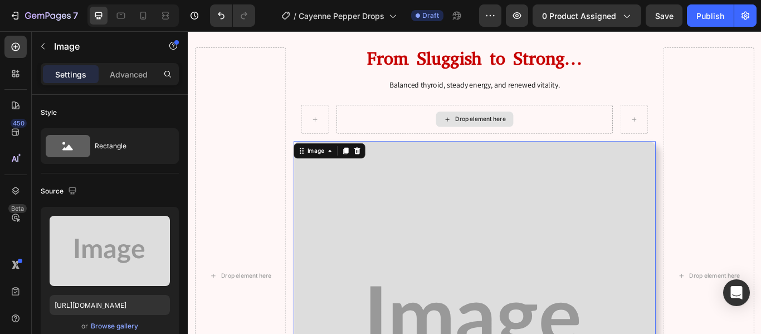
scroll to position [1474, 0]
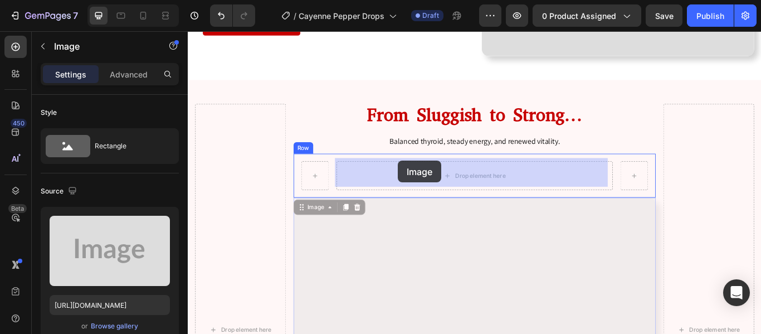
drag, startPoint x: 319, startPoint y: 229, endPoint x: 433, endPoint y: 182, distance: 123.0
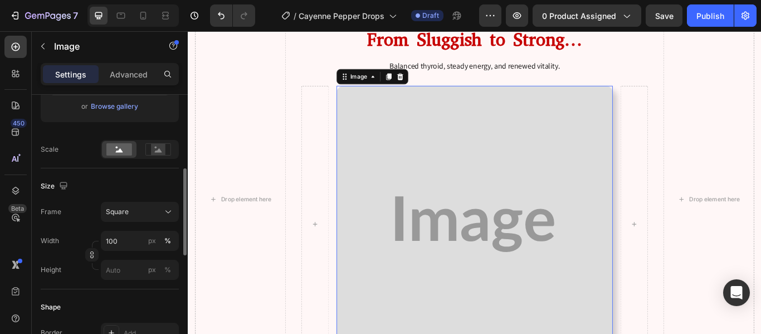
scroll to position [222, 0]
click at [163, 212] on icon at bounding box center [168, 209] width 11 height 11
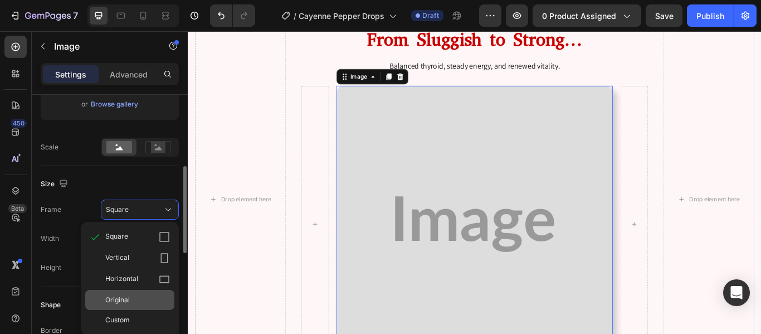
click at [127, 299] on span "Original" at bounding box center [117, 300] width 25 height 10
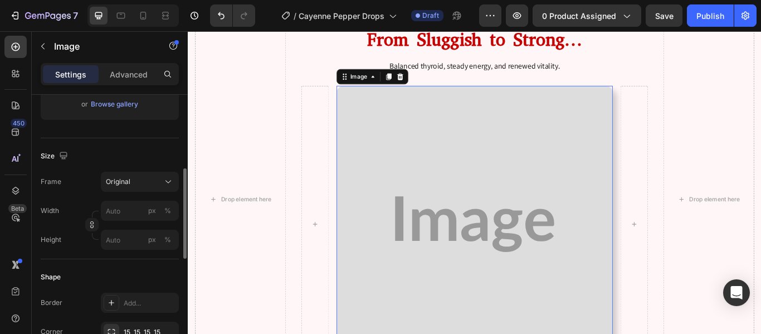
click at [119, 162] on div "Size" at bounding box center [110, 156] width 138 height 18
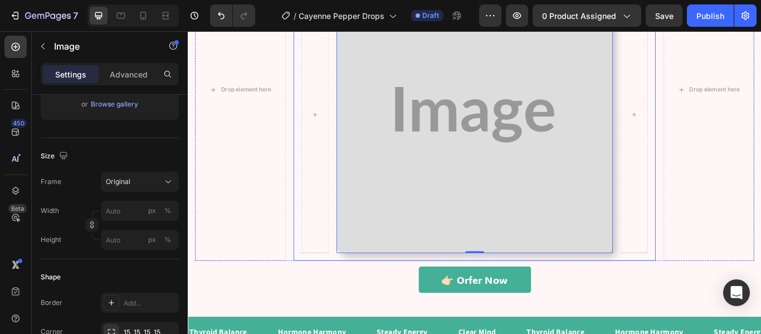
scroll to position [1746, 0]
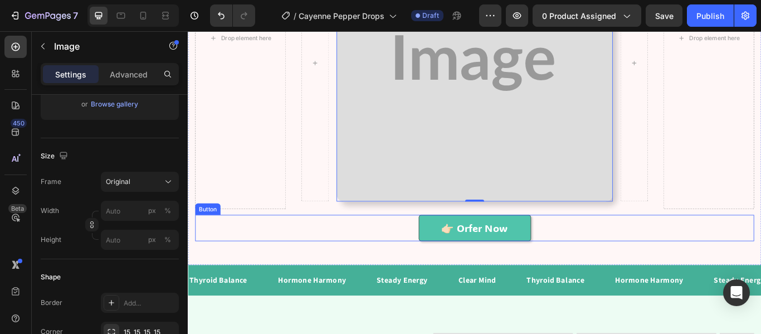
click at [463, 265] on link "👉🏻 Orfer Now" at bounding box center [522, 260] width 131 height 31
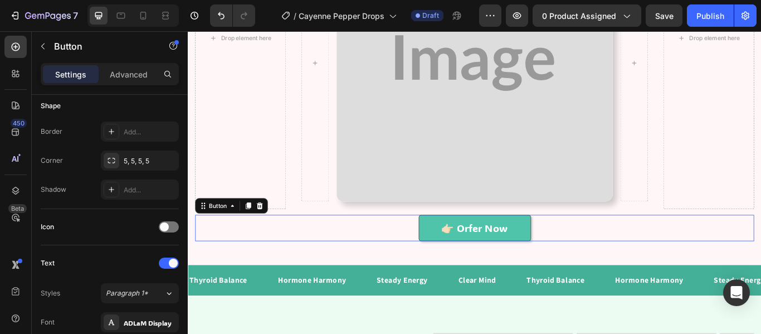
scroll to position [0, 0]
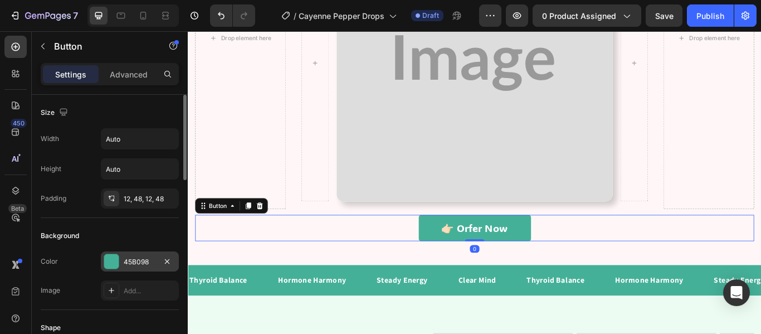
click at [106, 264] on div at bounding box center [111, 261] width 14 height 14
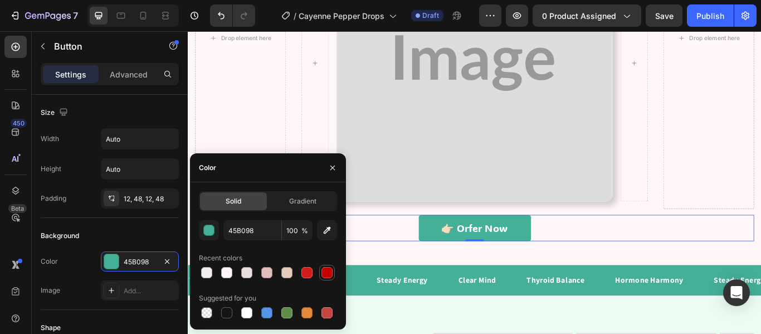
click at [324, 278] on div at bounding box center [327, 272] width 11 height 11
type input "C60000"
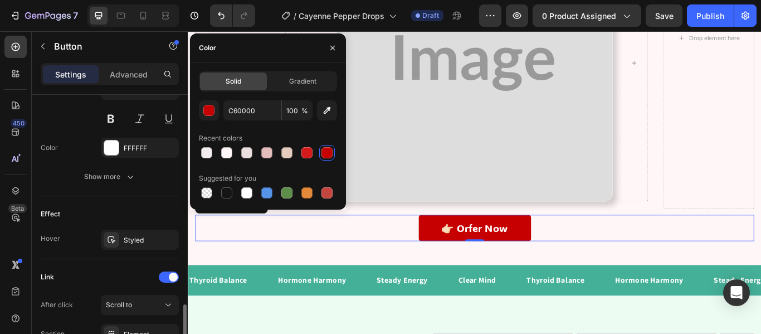
scroll to position [567, 0]
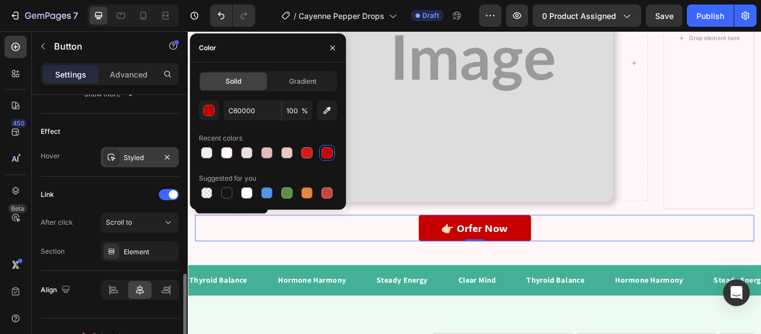
click at [113, 154] on icon at bounding box center [112, 157] width 8 height 7
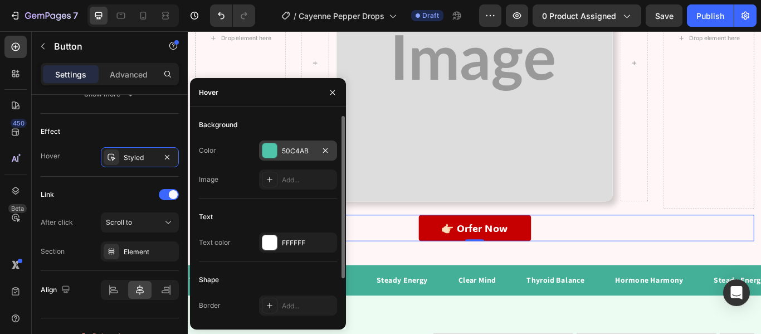
click at [270, 144] on div at bounding box center [270, 150] width 14 height 14
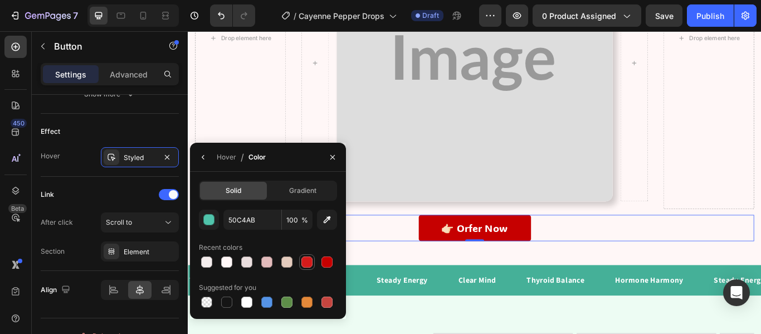
click at [310, 261] on div at bounding box center [307, 261] width 11 height 11
type input "D31B1B"
click at [108, 192] on div "Link" at bounding box center [110, 195] width 138 height 18
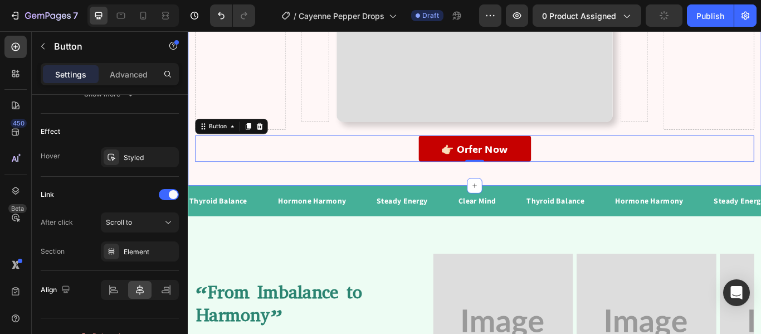
scroll to position [1843, 0]
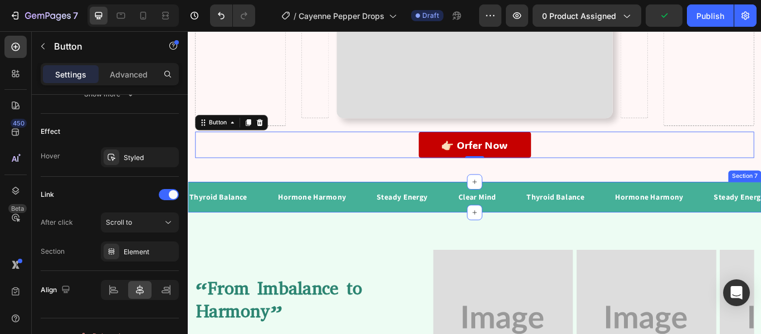
click at [388, 207] on div "Thyroid Balance Text Block Hormone Harmony Text Block Steady Energy Text Block …" at bounding box center [522, 225] width 669 height 36
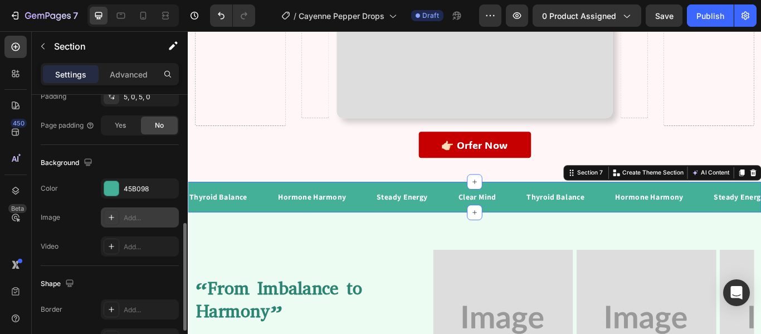
scroll to position [315, 0]
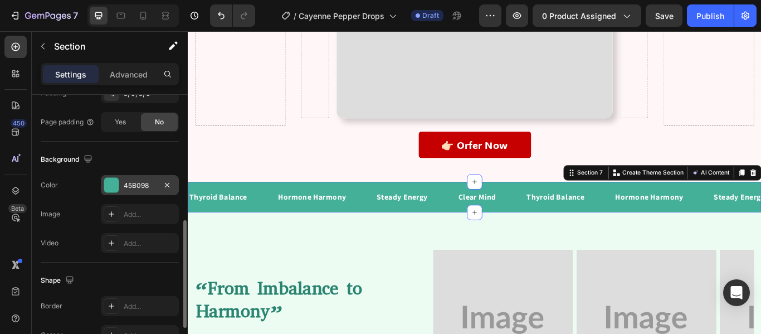
click at [112, 178] on div at bounding box center [111, 185] width 14 height 14
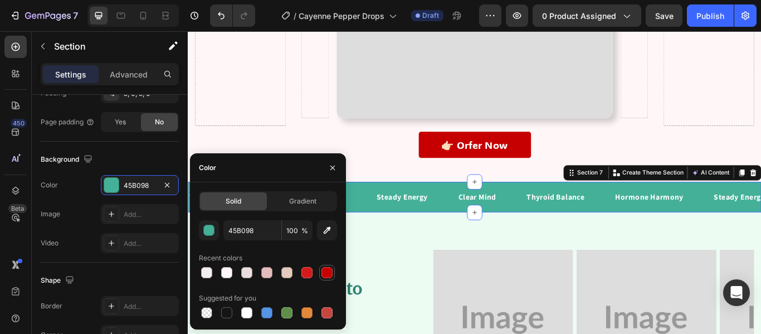
click at [323, 274] on div at bounding box center [327, 272] width 11 height 11
type input "C60000"
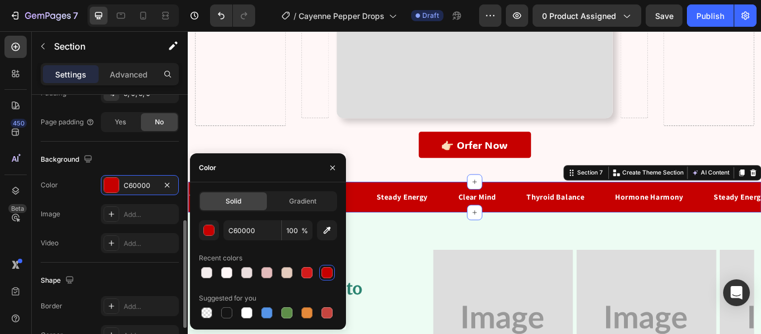
click at [142, 158] on div "Background" at bounding box center [110, 159] width 138 height 18
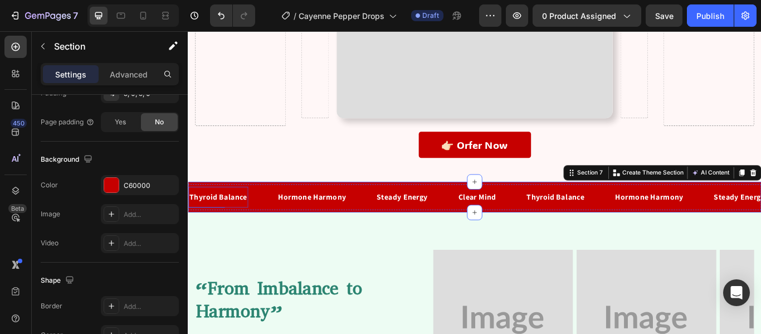
click at [236, 218] on p "Thyroid Balance" at bounding box center [222, 224] width 67 height 13
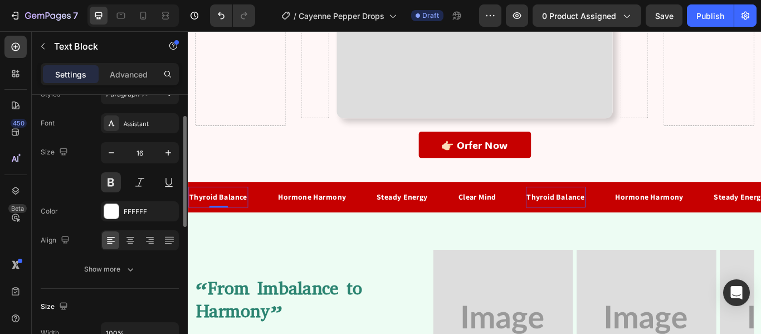
scroll to position [48, 0]
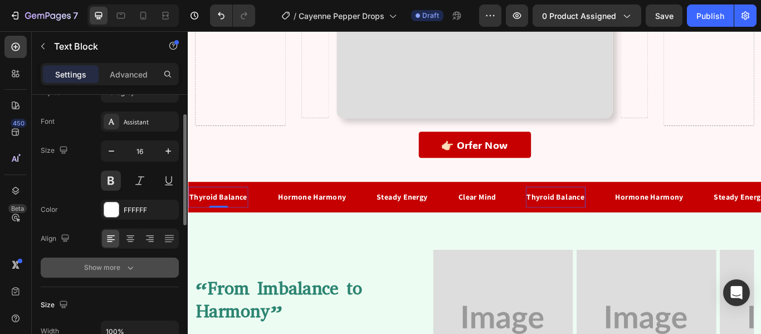
click at [127, 266] on icon "button" at bounding box center [130, 267] width 11 height 11
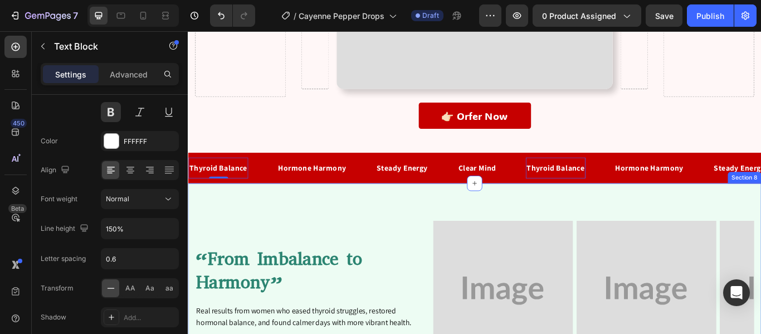
scroll to position [1884, 0]
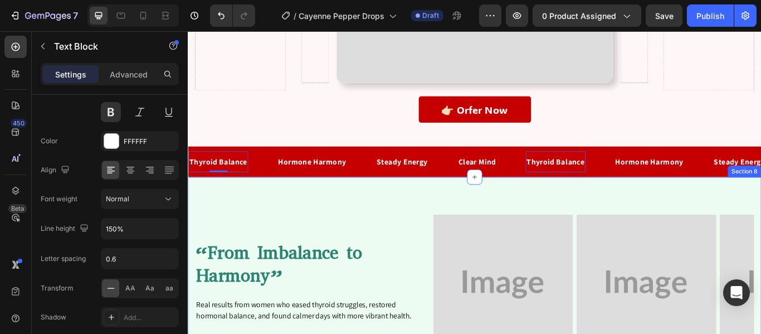
click at [416, 216] on div "“From Imbalance to Harmony” Heading Real results from women who eased thyroid s…" at bounding box center [522, 326] width 669 height 251
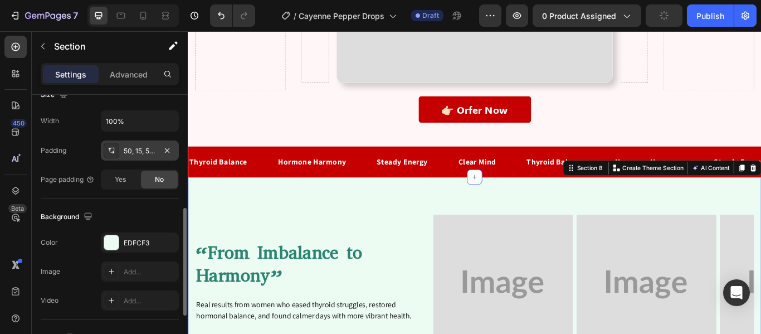
scroll to position [265, 0]
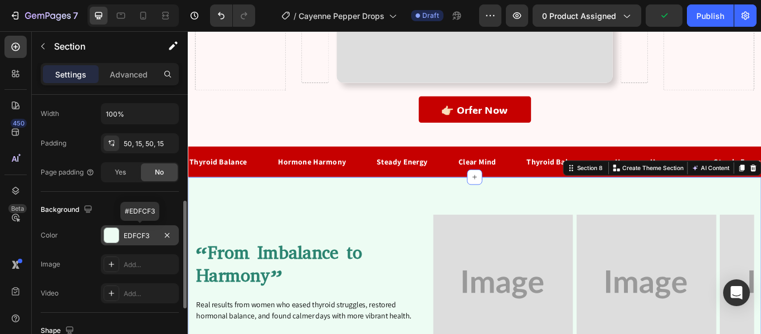
click at [109, 236] on div at bounding box center [111, 235] width 14 height 14
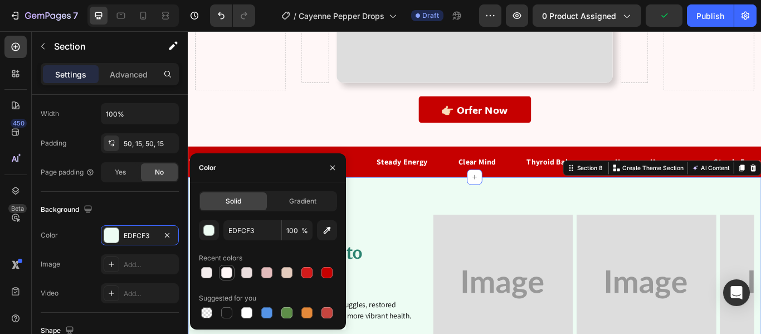
click at [228, 273] on div at bounding box center [226, 272] width 11 height 11
type input "FFF7F7"
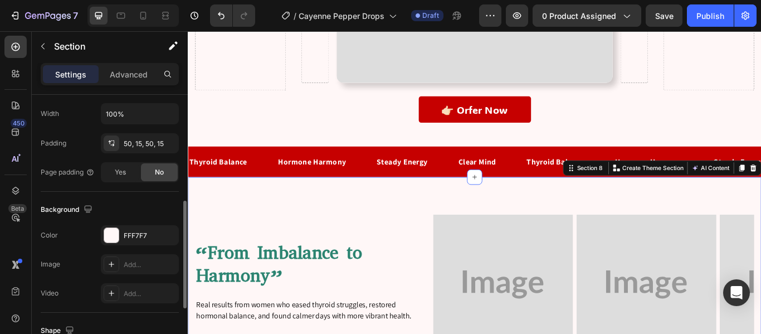
click at [150, 210] on div "Background" at bounding box center [110, 210] width 138 height 18
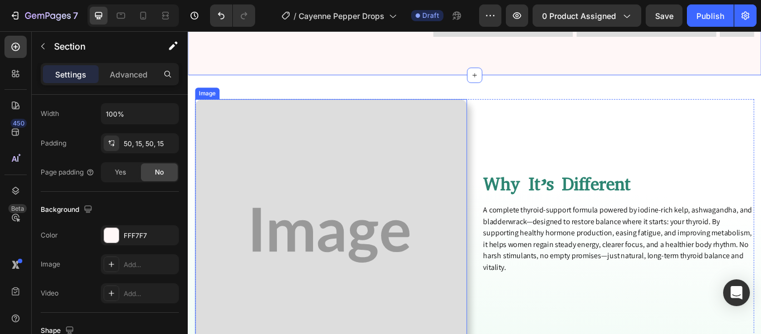
scroll to position [2251, 0]
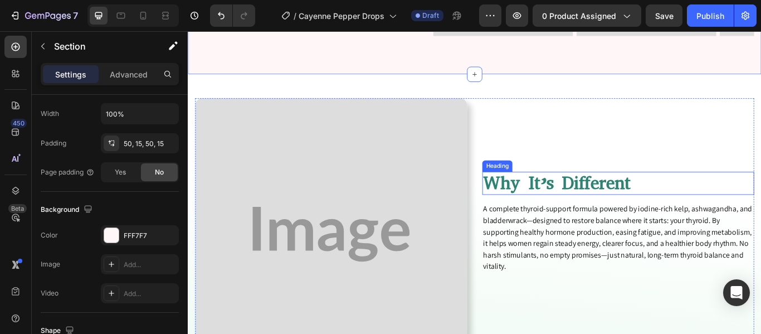
click at [574, 211] on h2 "Why It’s Different" at bounding box center [689, 208] width 317 height 27
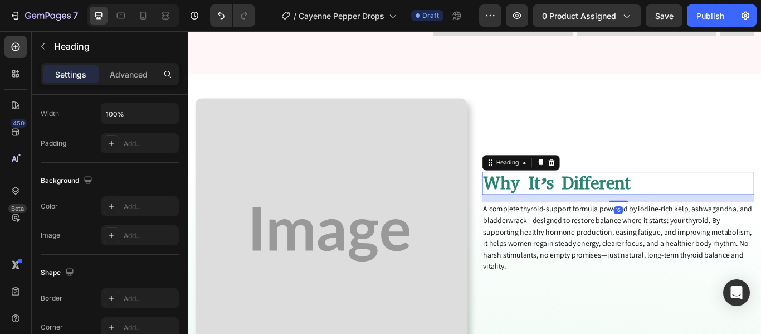
scroll to position [0, 0]
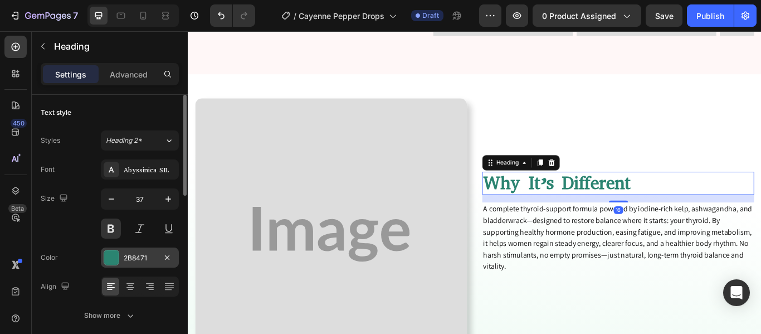
click at [111, 263] on div at bounding box center [111, 257] width 14 height 14
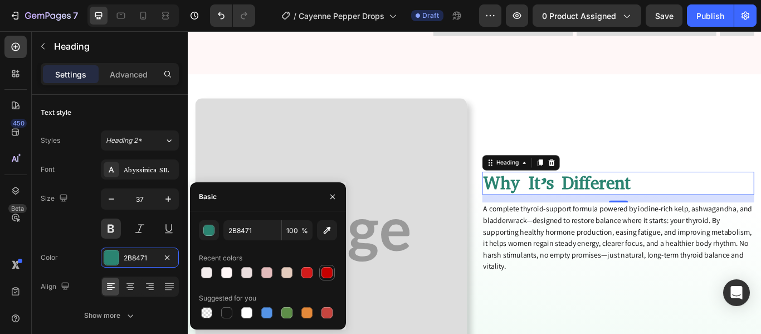
click at [329, 269] on div at bounding box center [327, 272] width 11 height 11
type input "C60000"
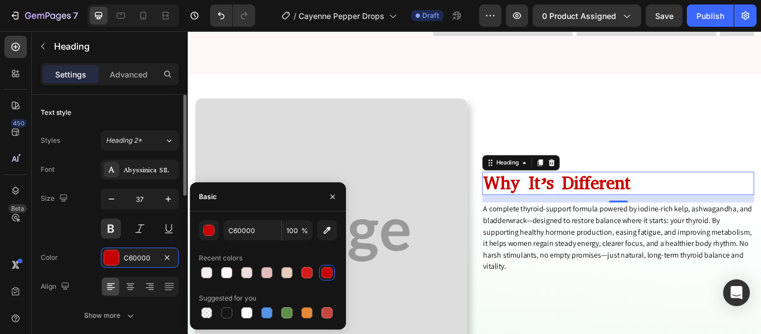
click at [61, 244] on div "Font Abyssinica SIL Size 37 Color C60000 Align Show more" at bounding box center [110, 242] width 138 height 166
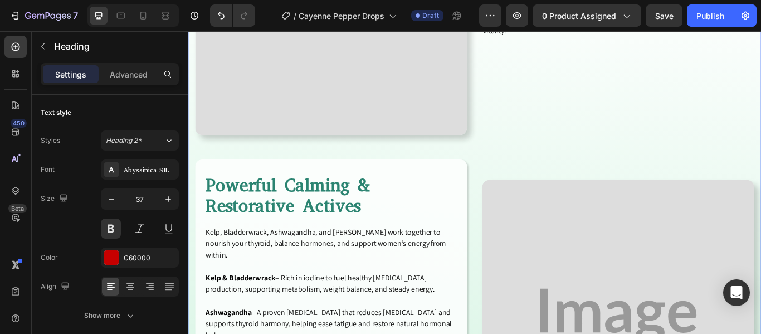
scroll to position [2532, 0]
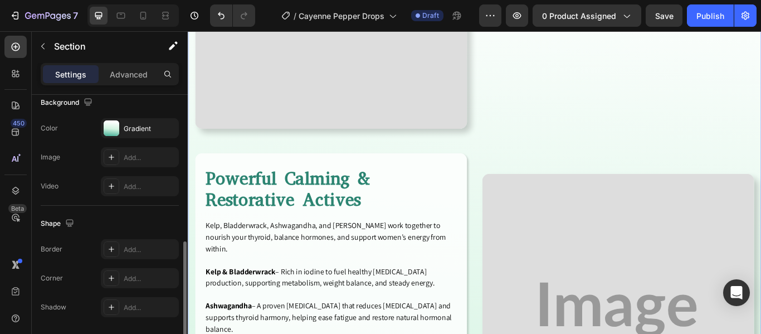
scroll to position [374, 0]
click at [165, 127] on icon "button" at bounding box center [167, 126] width 9 height 9
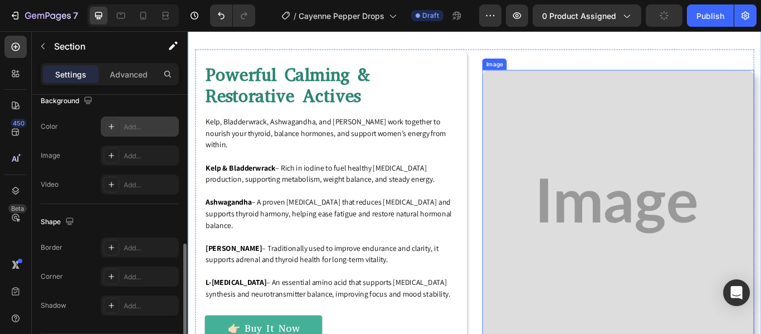
scroll to position [2635, 0]
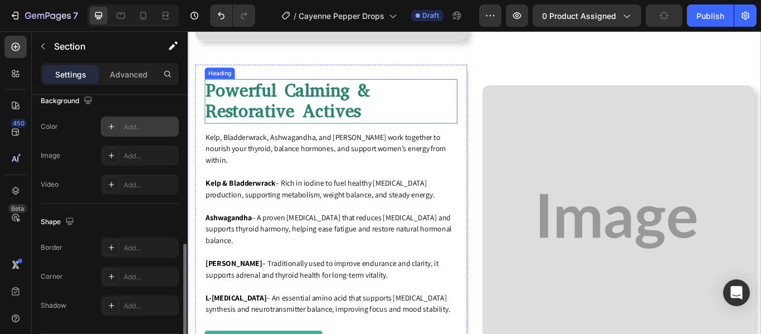
click at [315, 103] on h2 "Powerful Calming & Restorative Actives" at bounding box center [354, 113] width 295 height 52
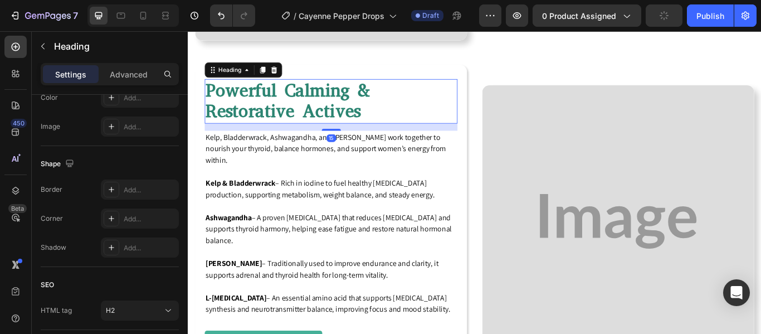
scroll to position [0, 0]
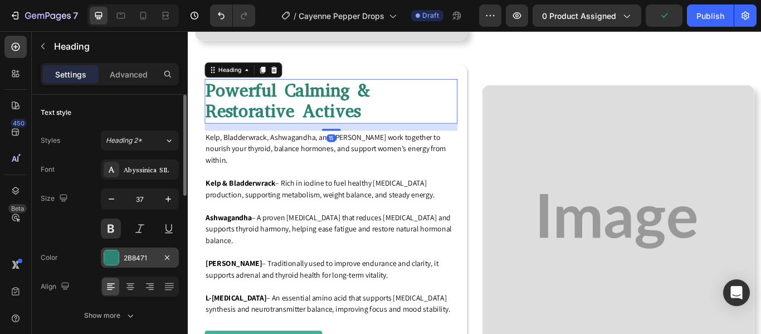
click at [114, 254] on div at bounding box center [111, 257] width 14 height 14
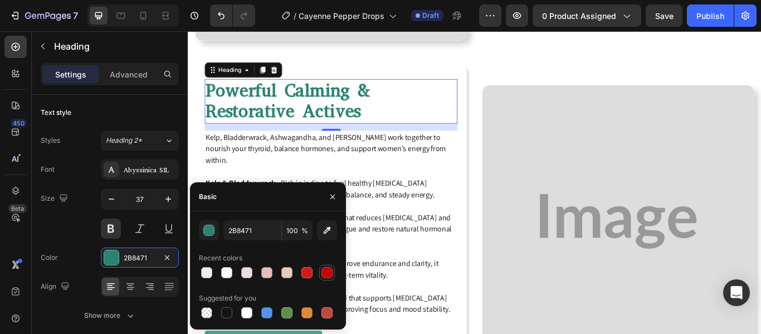
click at [326, 276] on div at bounding box center [327, 272] width 11 height 11
type input "C60000"
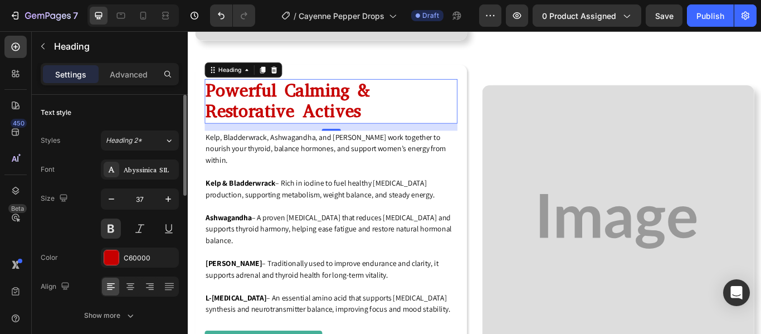
click at [76, 240] on div "Font Abyssinica SIL Size 37 Color C60000 Align Show more" at bounding box center [110, 242] width 138 height 166
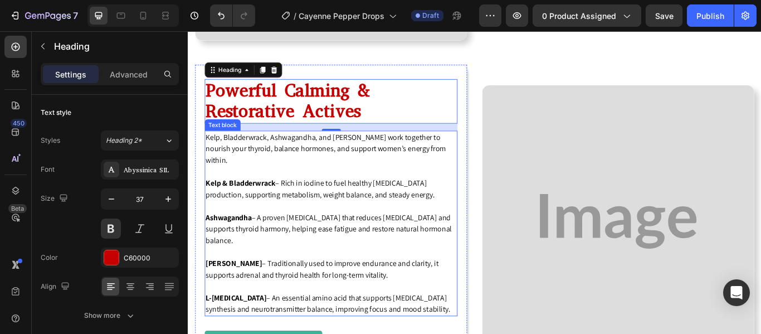
scroll to position [2714, 0]
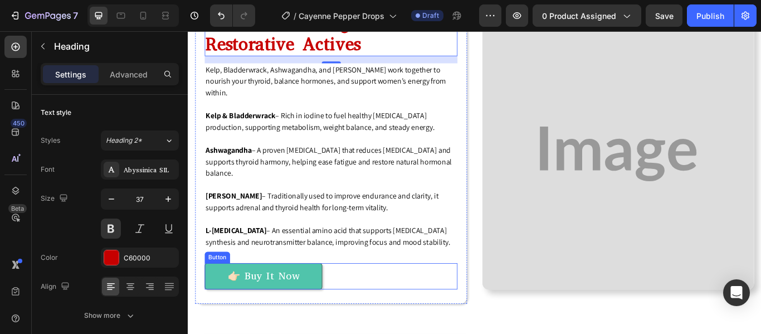
click at [330, 302] on link "👉🏻 Buy It Now" at bounding box center [275, 317] width 137 height 31
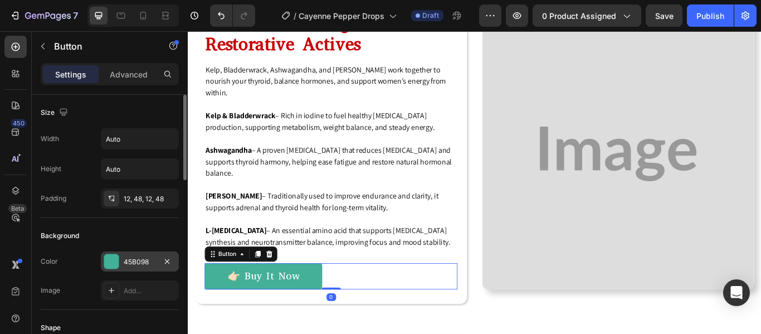
click at [110, 263] on div at bounding box center [111, 261] width 14 height 14
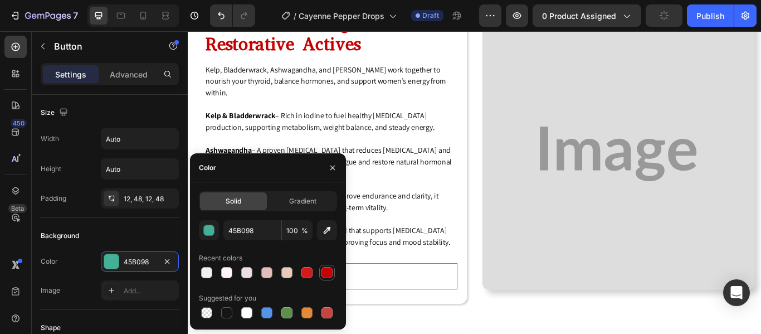
click at [328, 273] on div at bounding box center [327, 272] width 11 height 11
type input "C60000"
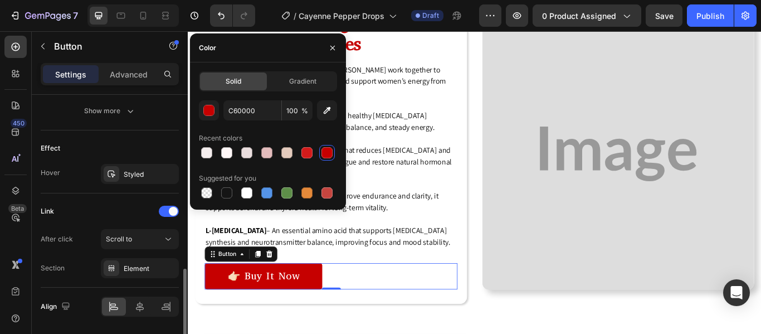
scroll to position [586, 0]
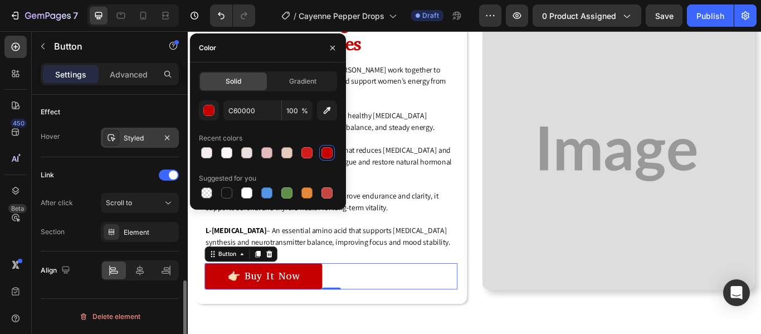
click at [109, 135] on icon at bounding box center [111, 137] width 9 height 9
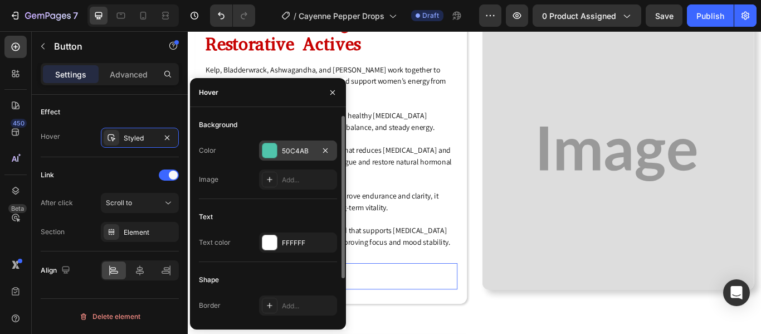
click at [275, 153] on div at bounding box center [270, 150] width 14 height 14
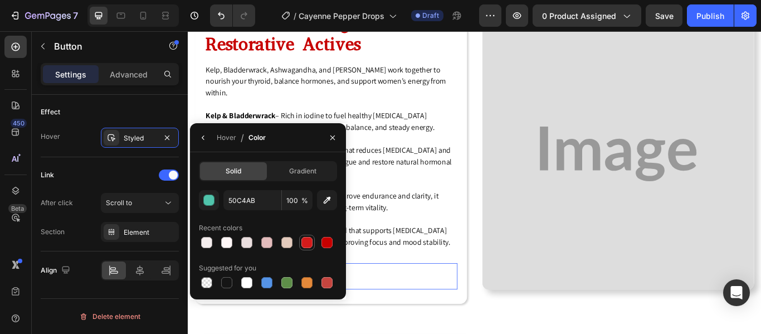
click at [308, 242] on div at bounding box center [307, 242] width 11 height 11
type input "D31B1B"
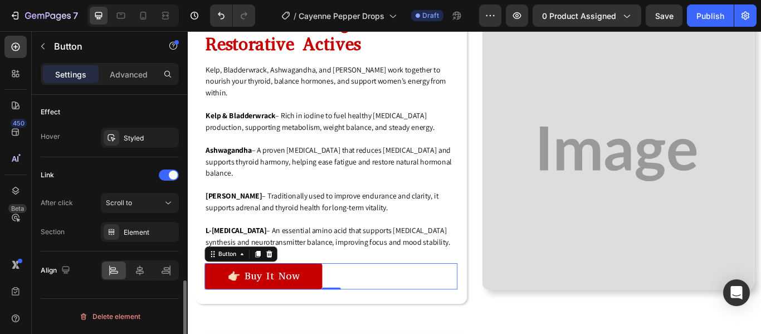
click at [88, 169] on div "Link" at bounding box center [110, 175] width 138 height 18
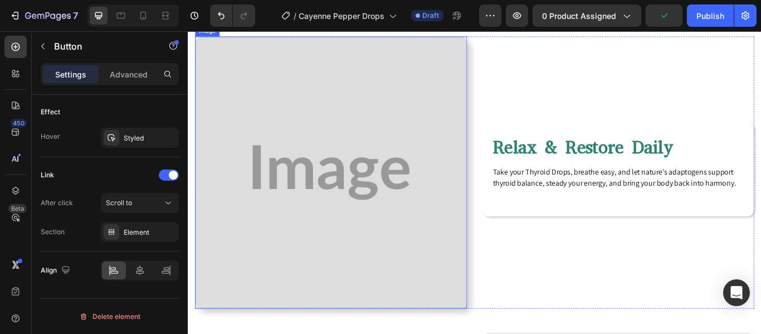
scroll to position [3064, 0]
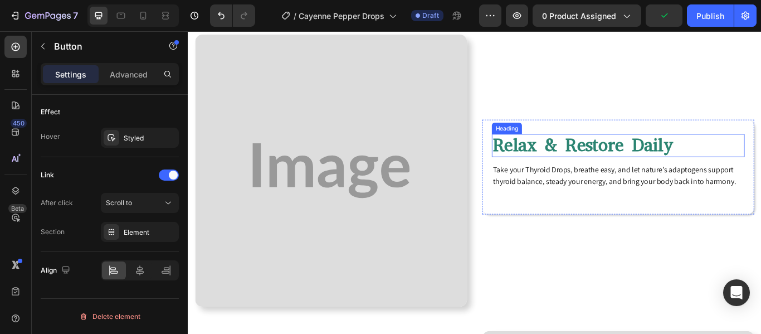
click at [619, 151] on h2 "Relax & Restore Daily" at bounding box center [689, 164] width 295 height 27
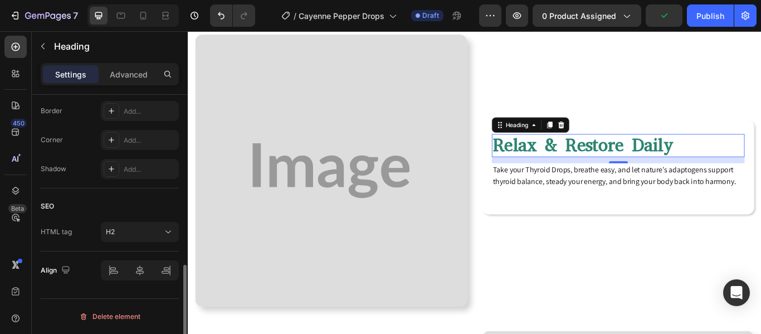
scroll to position [0, 0]
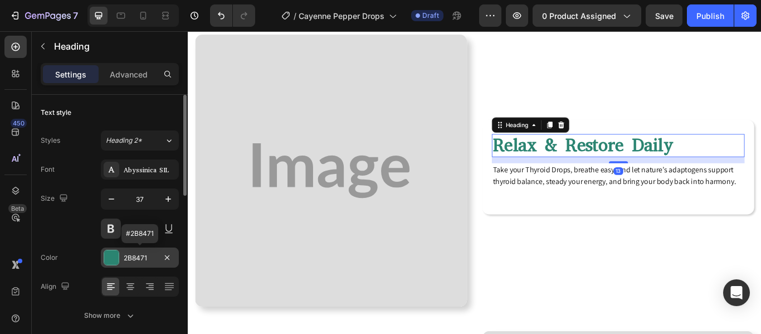
click at [113, 256] on div at bounding box center [111, 257] width 14 height 14
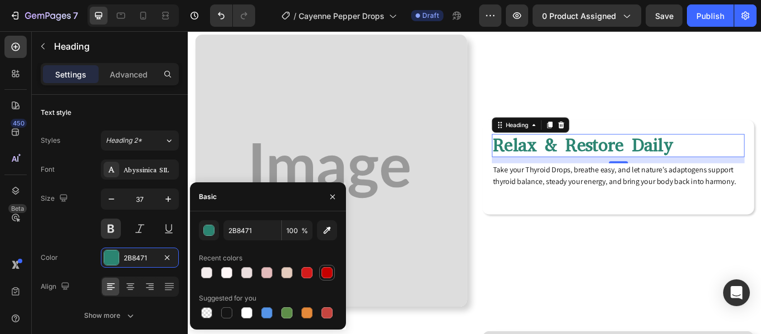
click at [325, 276] on div at bounding box center [327, 272] width 11 height 11
type input "C60000"
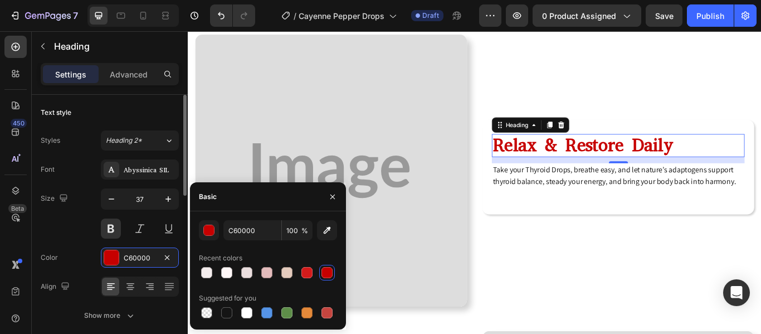
click at [78, 271] on div "Font Abyssinica SIL Size 37 Color C60000 Align Show more" at bounding box center [110, 242] width 138 height 166
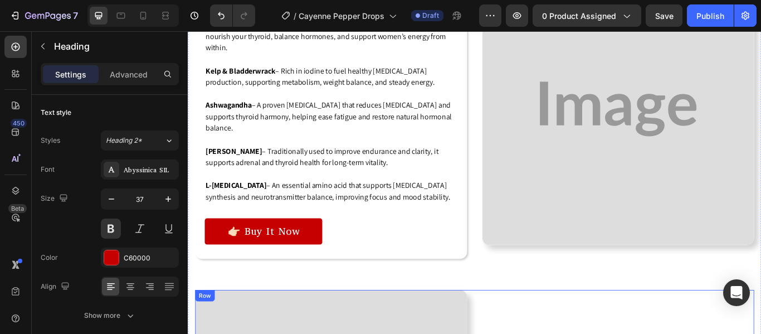
scroll to position [2746, 0]
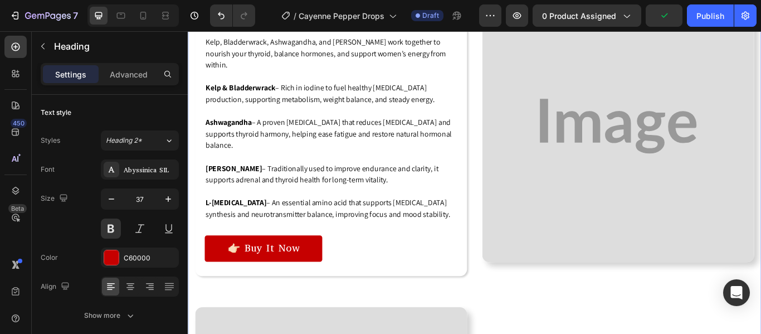
click at [307, 324] on div "Image Why It’s Different Heading A complete thyroid-support formula powered by …" at bounding box center [522, 315] width 652 height 1402
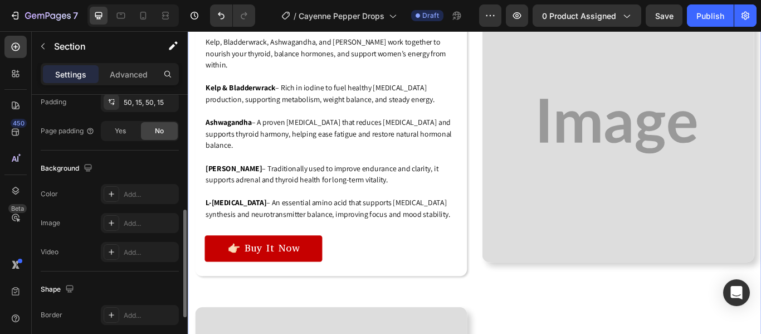
scroll to position [285, 0]
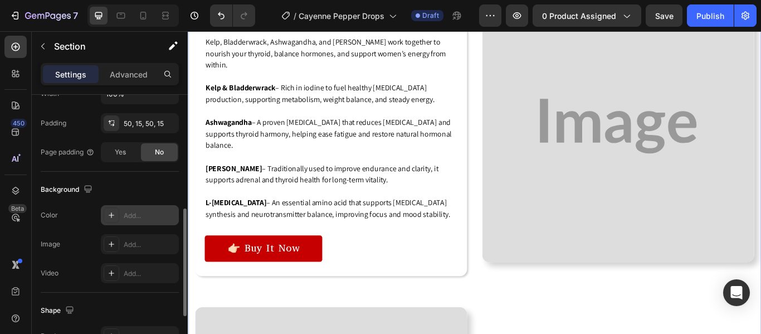
click at [113, 213] on icon at bounding box center [111, 215] width 9 height 9
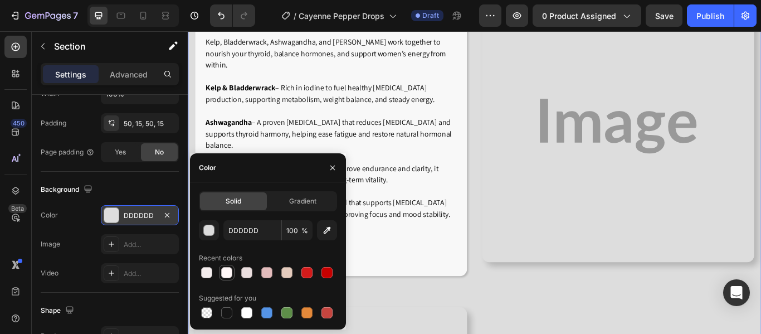
click at [226, 273] on div at bounding box center [226, 272] width 11 height 11
type input "FFF7F7"
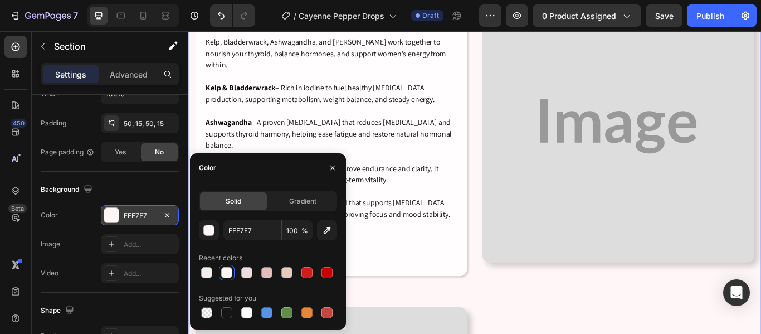
click at [87, 234] on div "Image Add..." at bounding box center [110, 244] width 138 height 20
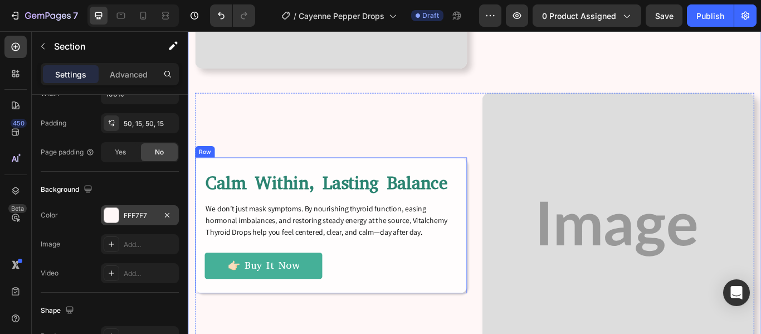
scroll to position [3359, 0]
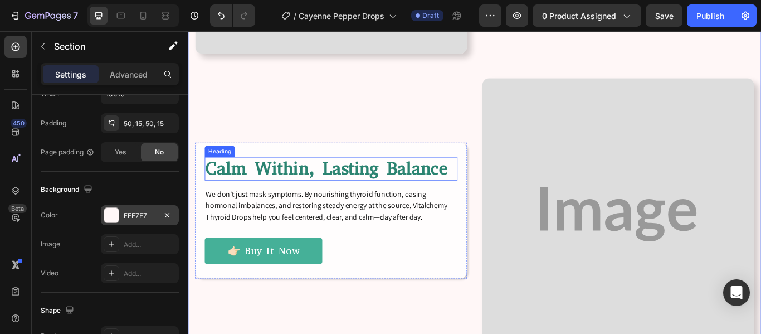
click at [372, 178] on h2 "Calm Within, Lasting Balance" at bounding box center [354, 191] width 295 height 27
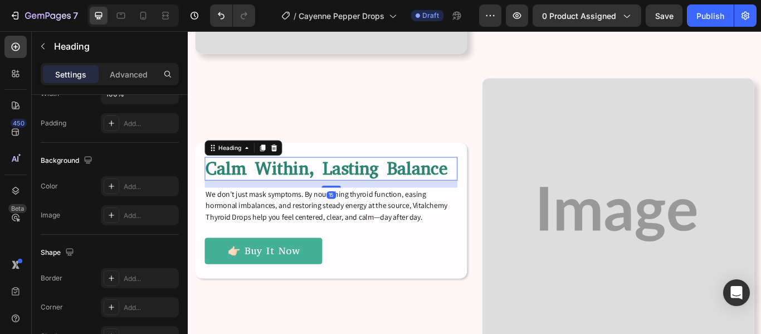
scroll to position [0, 0]
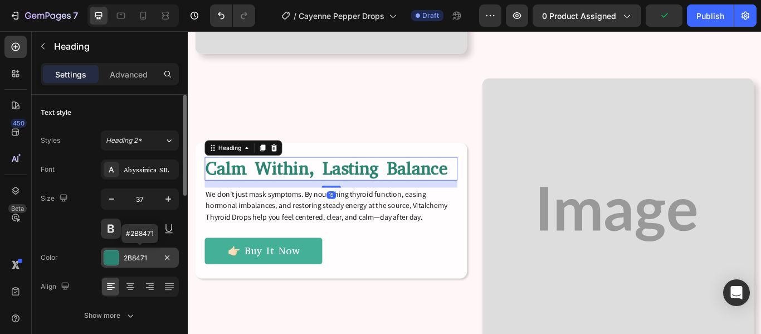
click at [110, 257] on div at bounding box center [111, 257] width 14 height 14
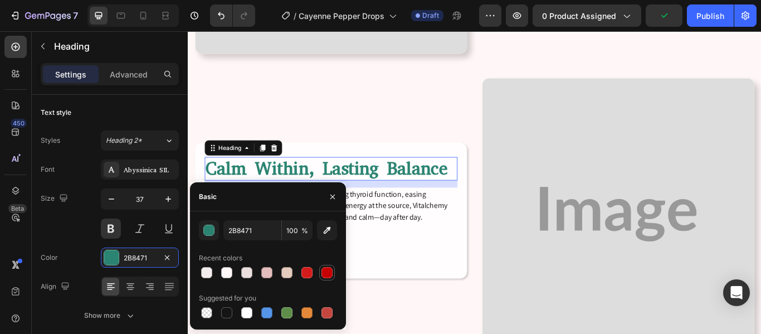
click at [329, 276] on div at bounding box center [327, 272] width 11 height 11
type input "C60000"
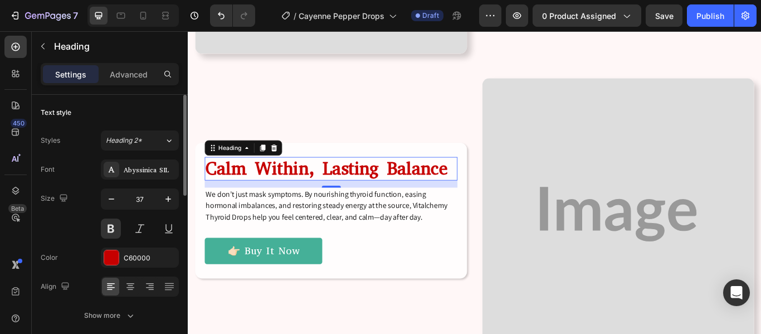
click at [77, 257] on div "Color C60000" at bounding box center [110, 257] width 138 height 20
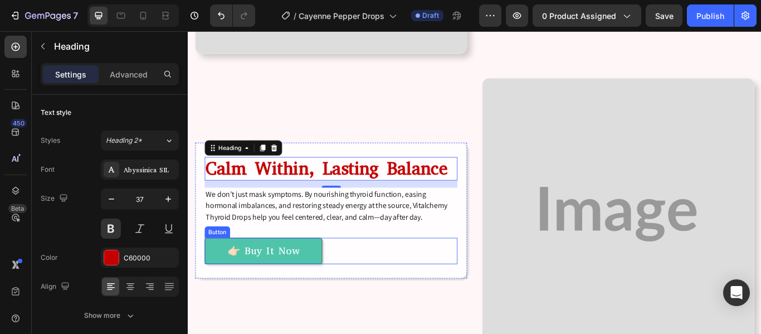
click at [232, 272] on link "👉🏻 Buy It Now" at bounding box center [275, 287] width 137 height 31
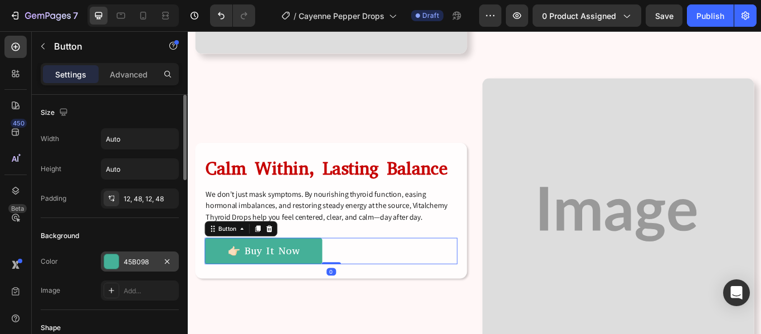
click at [105, 265] on div at bounding box center [111, 261] width 14 height 14
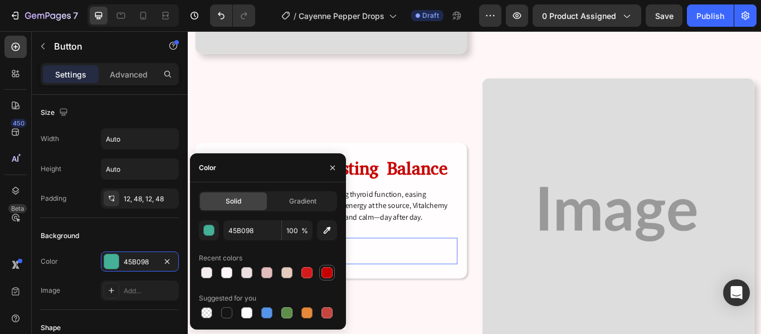
click at [323, 267] on div at bounding box center [327, 272] width 11 height 11
type input "C60000"
click at [102, 232] on div "Background" at bounding box center [110, 236] width 138 height 18
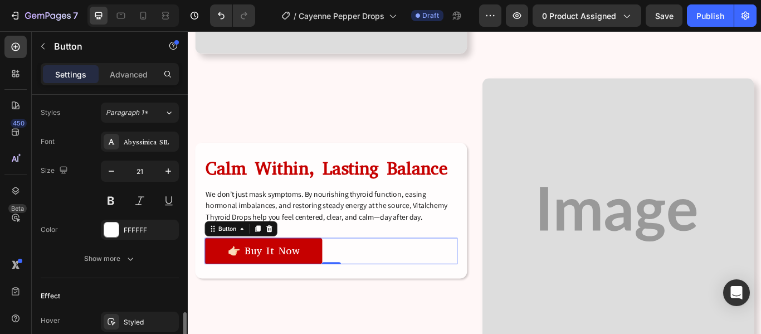
scroll to position [528, 0]
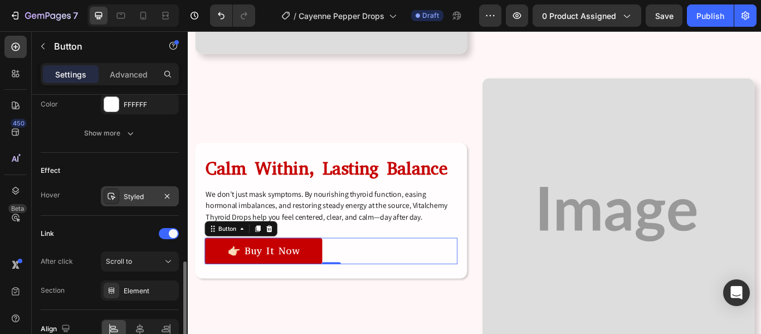
click at [142, 195] on div "Styled" at bounding box center [140, 197] width 32 height 10
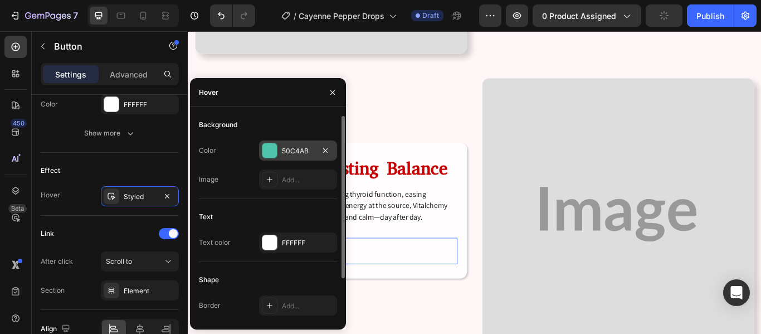
click at [275, 149] on div at bounding box center [270, 150] width 14 height 14
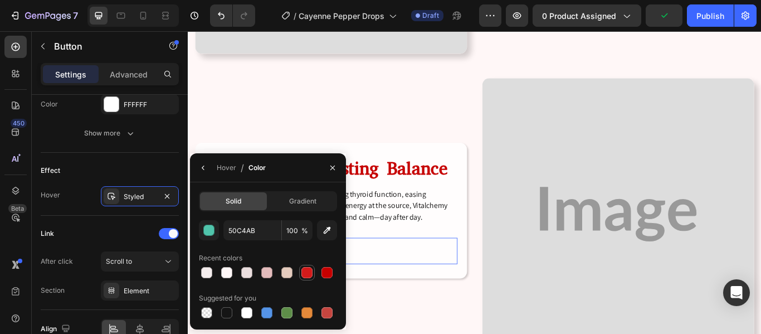
click at [305, 272] on div at bounding box center [307, 272] width 11 height 11
type input "D31B1B"
click at [83, 223] on div "Link After click Scroll to Section Element" at bounding box center [110, 263] width 138 height 94
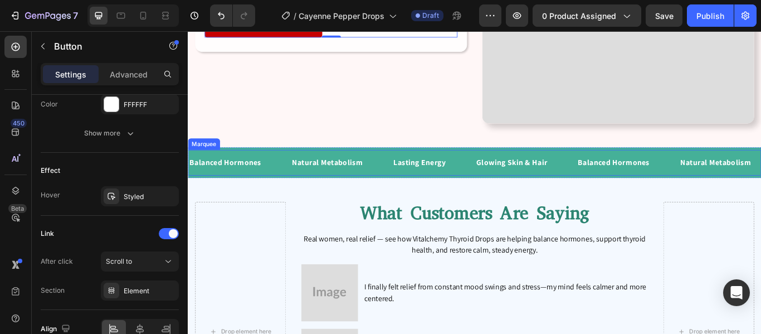
scroll to position [3624, 0]
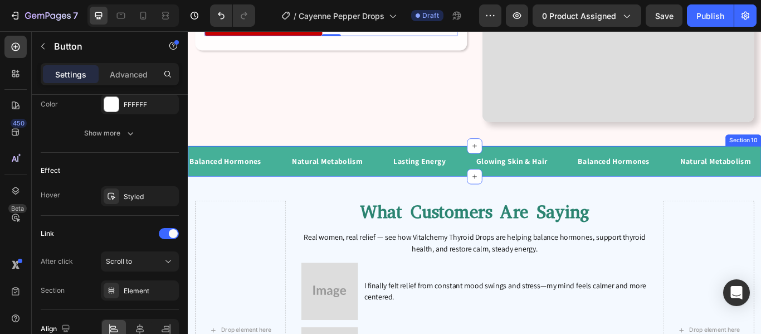
click at [406, 174] on div "Balanced Hormones Text Block Natural Metabolism Text Block Lasting Energy Text …" at bounding box center [522, 183] width 669 height 36
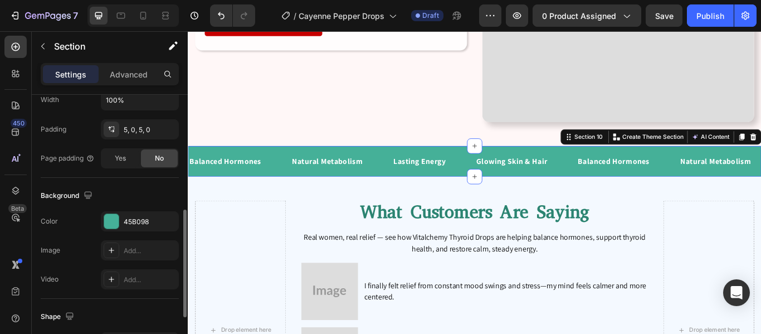
scroll to position [283, 0]
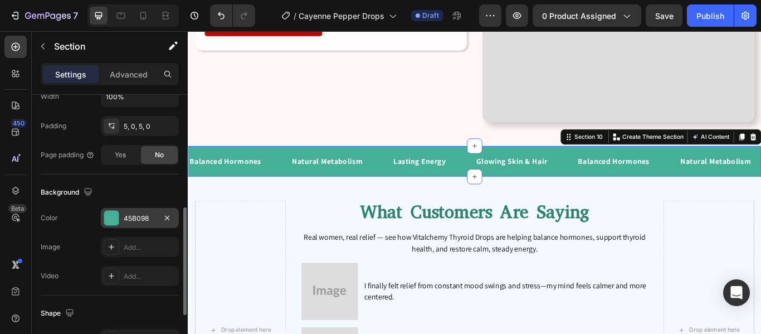
click at [110, 218] on div at bounding box center [111, 218] width 14 height 14
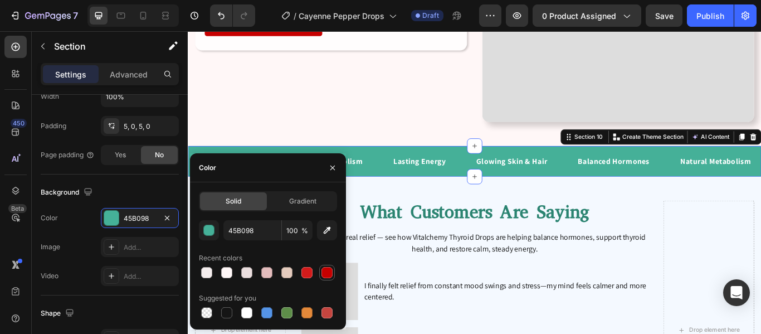
click at [331, 276] on div at bounding box center [327, 272] width 11 height 11
type input "C60000"
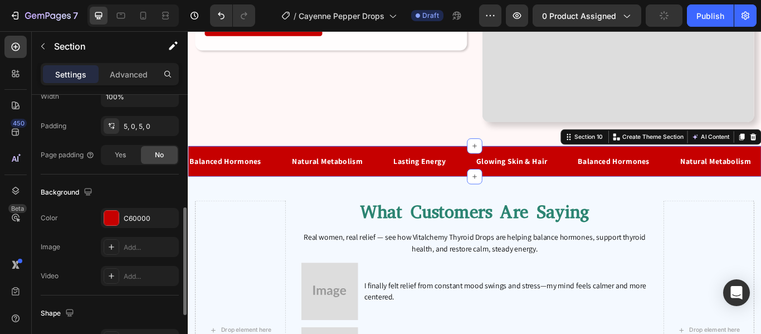
click at [83, 231] on div "The changes might be hidden by the video. Color C60000 Image Add... Video Add..." at bounding box center [110, 247] width 138 height 78
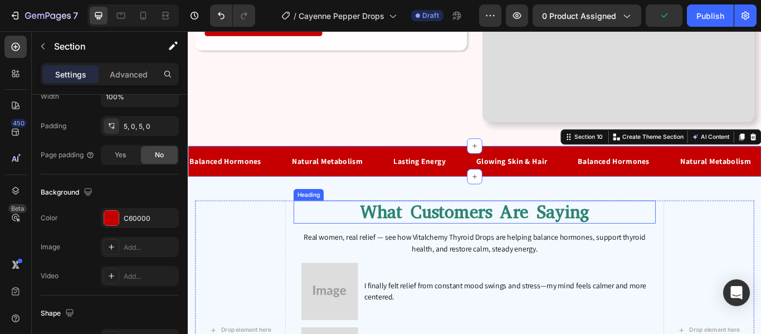
scroll to position [3642, 0]
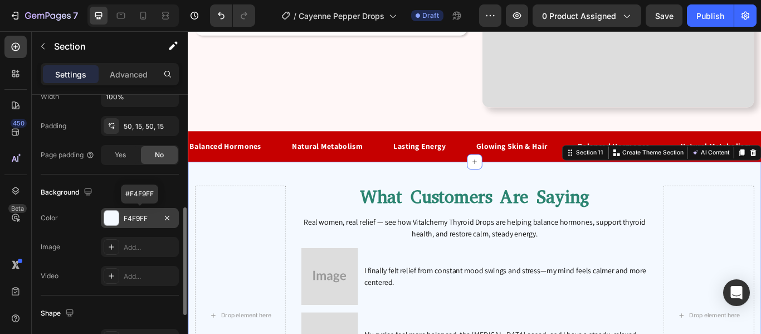
click at [111, 213] on div at bounding box center [111, 218] width 14 height 14
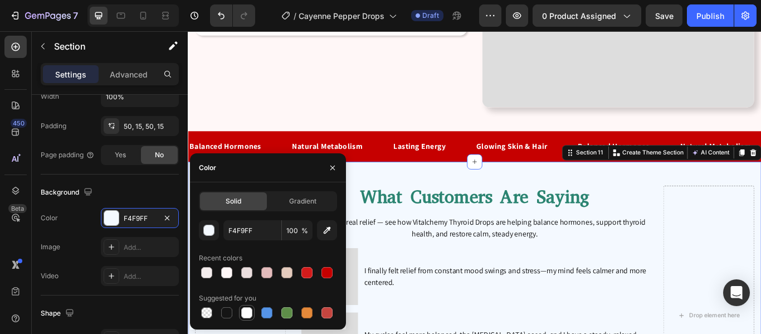
click at [251, 314] on div at bounding box center [246, 312] width 11 height 11
type input "FFFFFF"
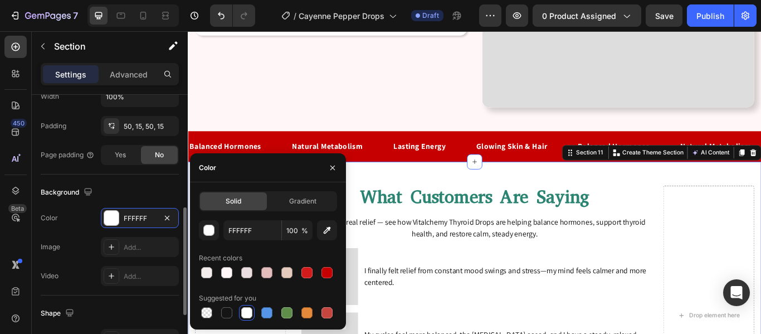
click at [119, 190] on div "Background" at bounding box center [110, 192] width 138 height 18
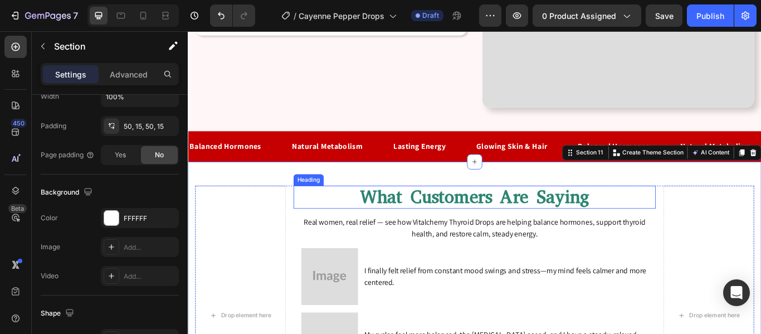
click at [416, 211] on h2 "What Customers Are Saying" at bounding box center [522, 224] width 423 height 27
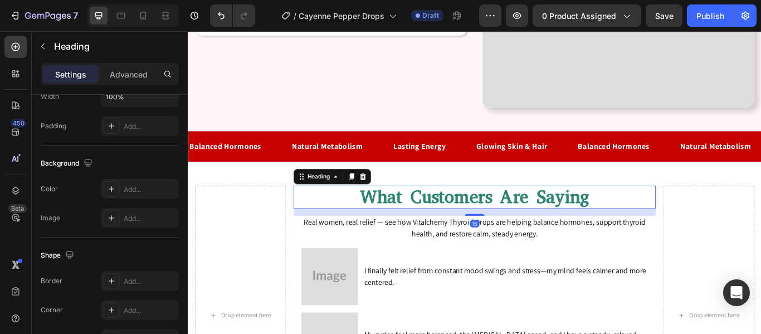
scroll to position [0, 0]
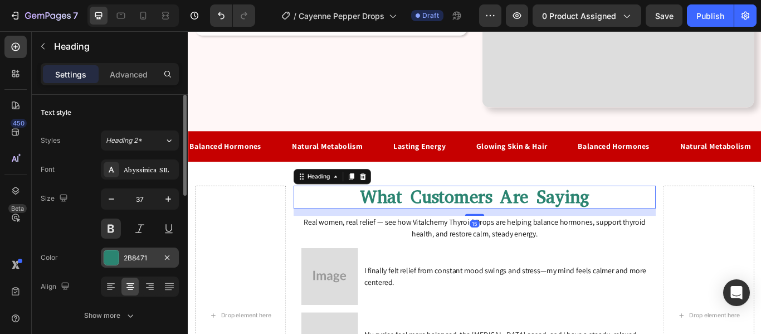
click at [115, 252] on div at bounding box center [111, 257] width 14 height 14
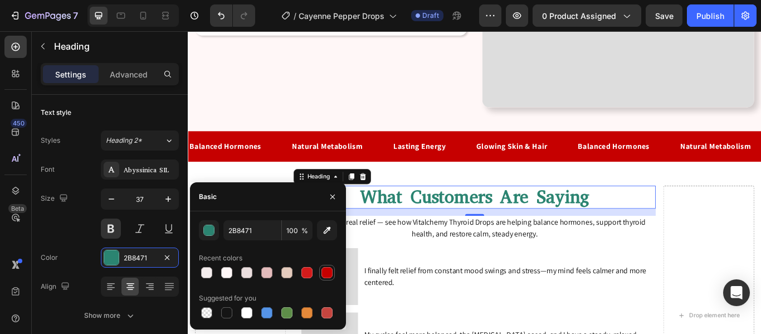
click at [329, 273] on div at bounding box center [327, 272] width 11 height 11
type input "C60000"
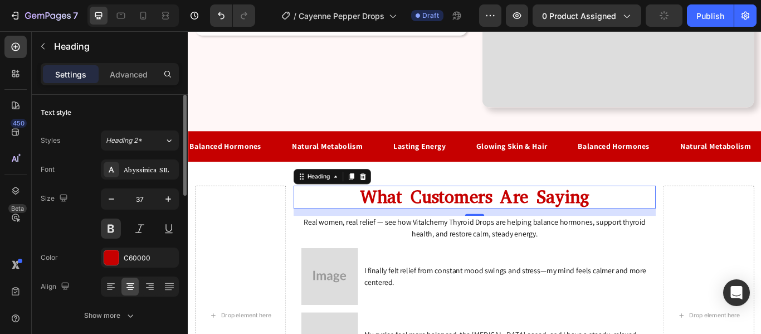
click at [76, 234] on div "Size 37" at bounding box center [110, 213] width 138 height 50
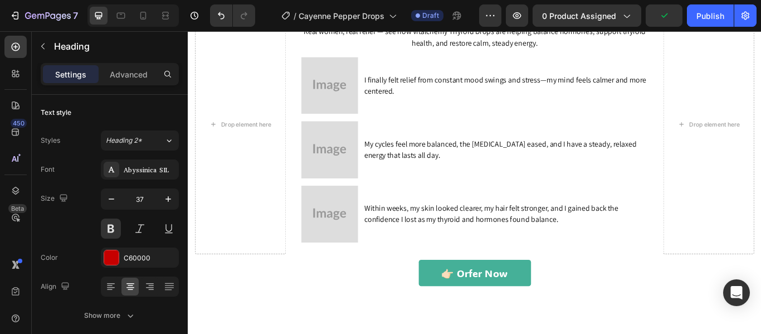
scroll to position [3937, 0]
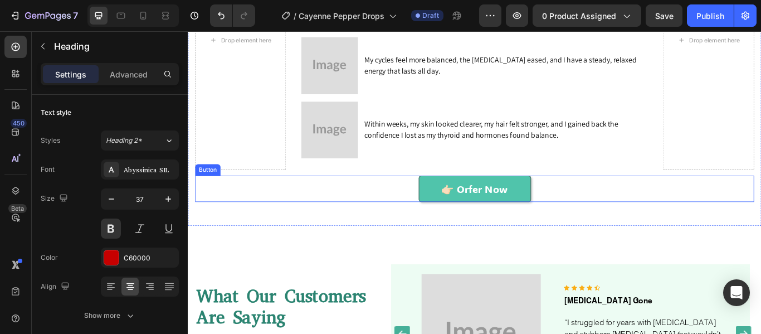
click at [458, 215] on link "👉🏻 Orfer Now" at bounding box center [522, 215] width 131 height 31
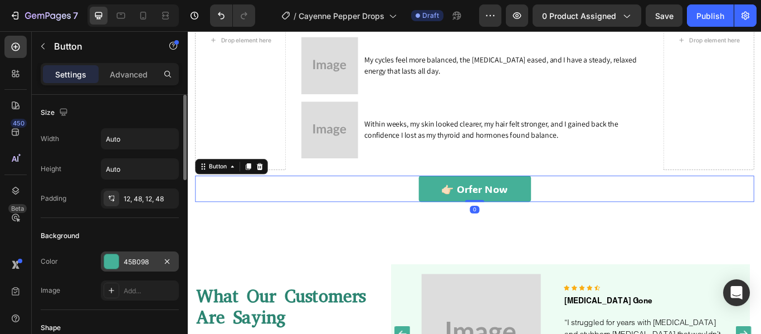
click at [113, 261] on div at bounding box center [111, 261] width 14 height 14
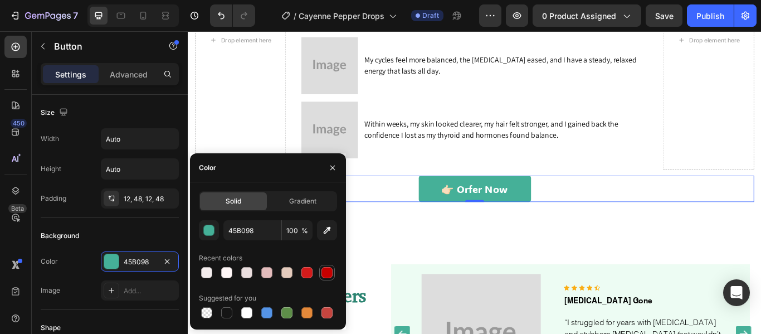
click at [327, 274] on div at bounding box center [327, 272] width 11 height 11
type input "C60000"
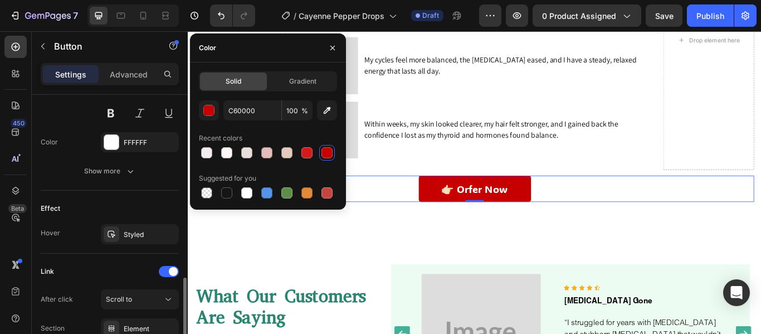
scroll to position [537, 0]
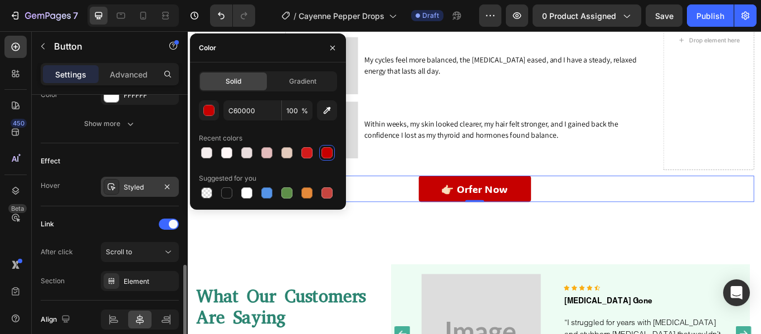
click at [130, 183] on div "Styled" at bounding box center [140, 187] width 32 height 10
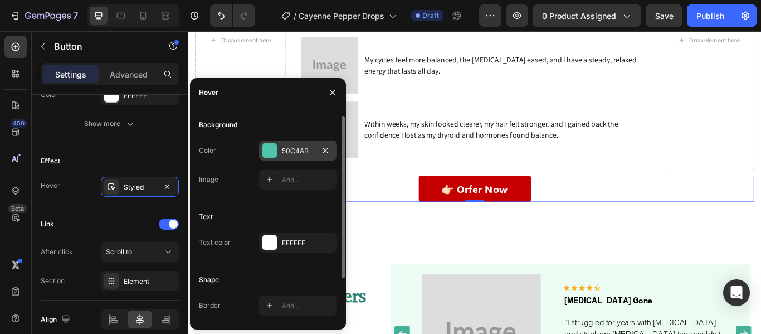
click at [273, 143] on div at bounding box center [270, 150] width 14 height 14
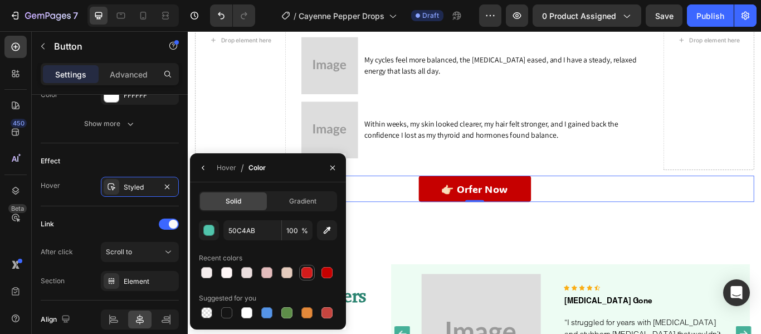
click at [309, 276] on div at bounding box center [307, 272] width 11 height 11
type input "D31B1B"
click at [110, 223] on div "Link" at bounding box center [110, 224] width 138 height 18
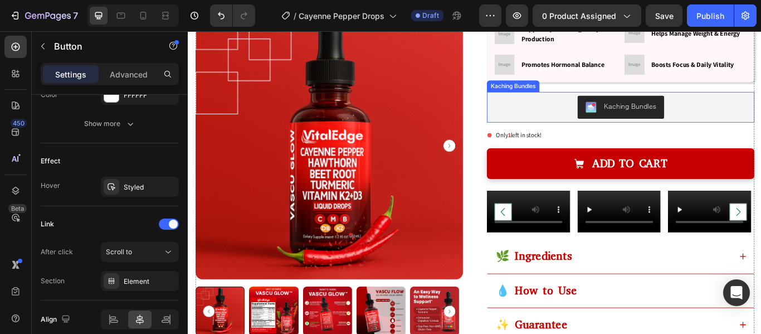
scroll to position [226, 0]
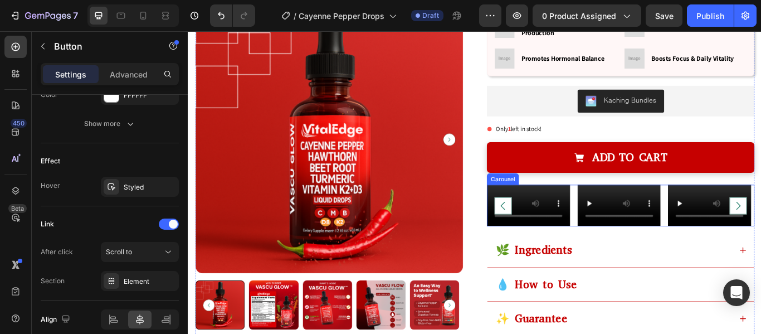
click at [634, 259] on div "Video Video Video Video Video Video Video Video" at bounding box center [692, 234] width 312 height 48
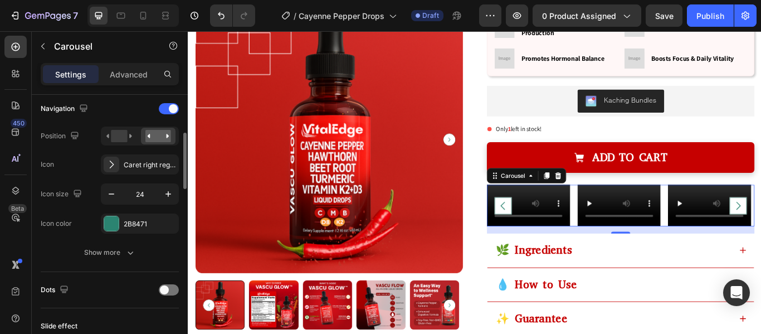
scroll to position [409, 0]
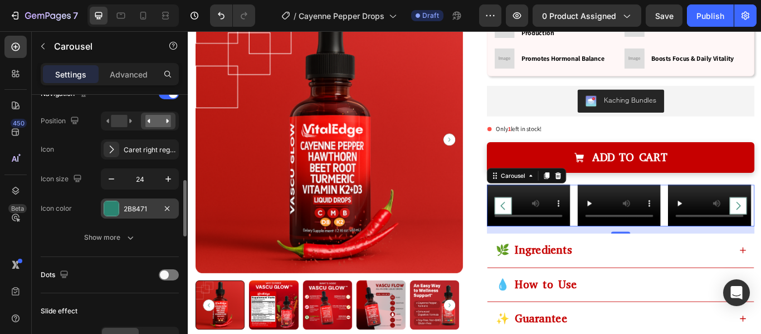
click at [111, 208] on div at bounding box center [111, 208] width 14 height 14
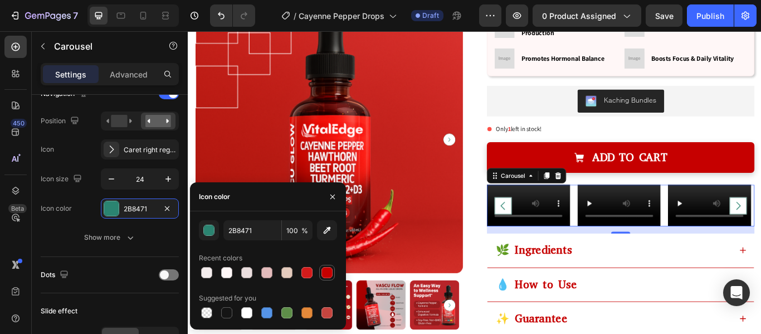
click at [327, 271] on div at bounding box center [327, 272] width 11 height 11
type input "C60000"
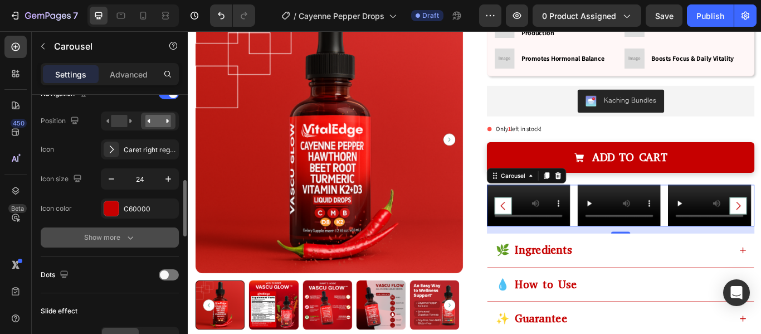
click at [129, 236] on icon "button" at bounding box center [130, 237] width 11 height 11
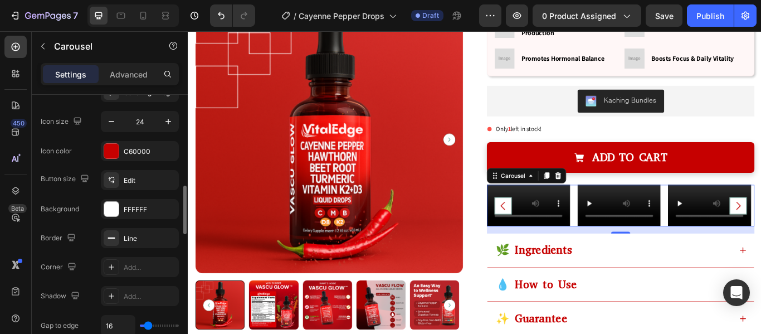
scroll to position [480, 0]
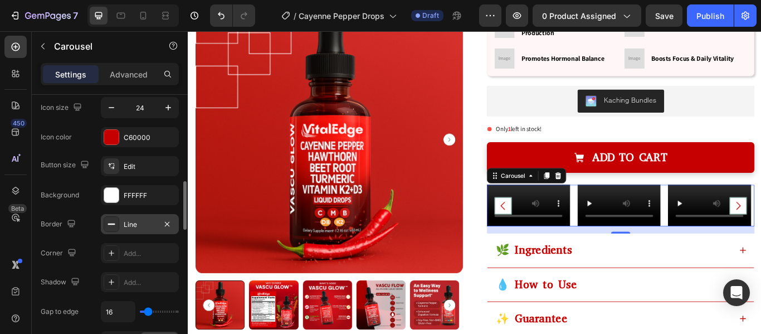
click at [113, 219] on div at bounding box center [112, 224] width 16 height 16
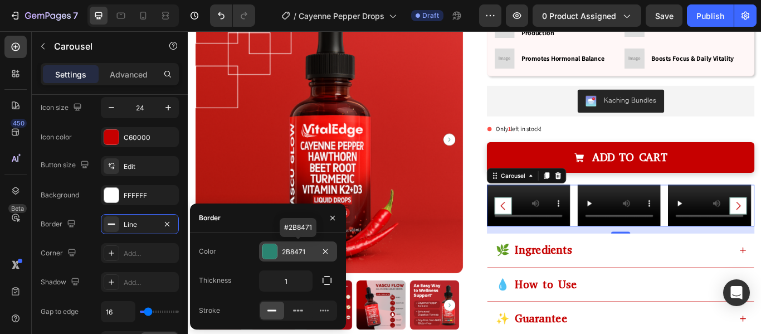
click at [270, 256] on div at bounding box center [270, 251] width 14 height 14
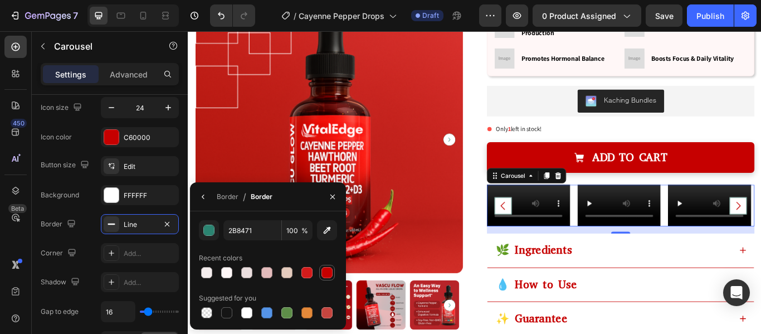
click at [323, 272] on div at bounding box center [327, 272] width 11 height 11
type input "C60000"
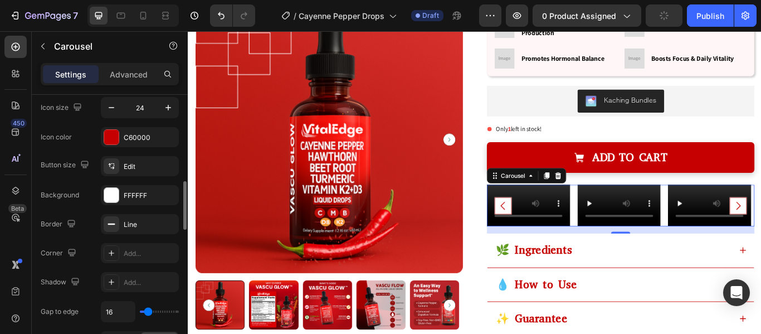
click at [82, 263] on div "Corner Add..." at bounding box center [110, 253] width 138 height 20
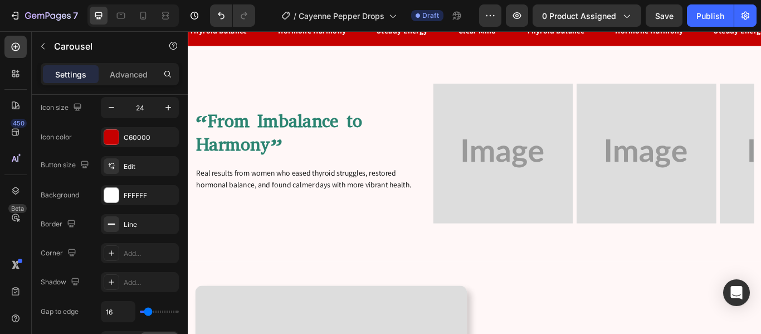
scroll to position [2035, 0]
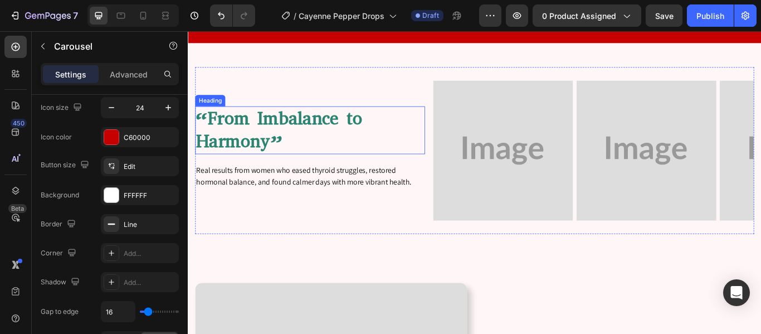
click at [327, 136] on h2 "“From Imbalance to Harmony”" at bounding box center [330, 147] width 268 height 56
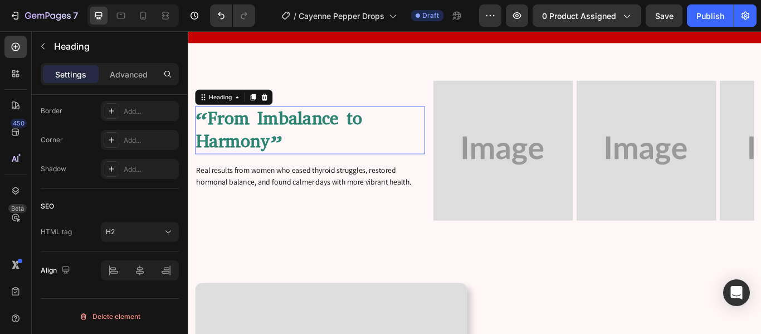
scroll to position [0, 0]
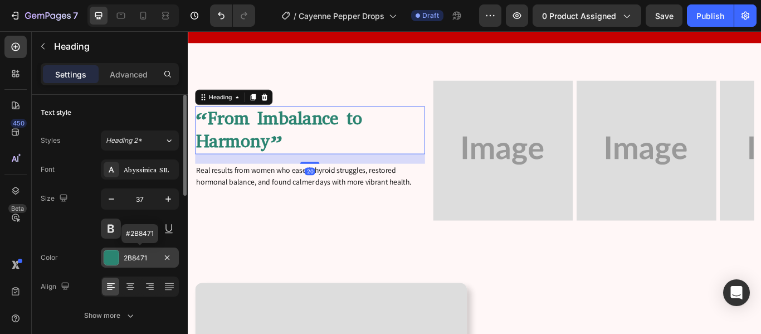
click at [105, 255] on div at bounding box center [111, 257] width 14 height 14
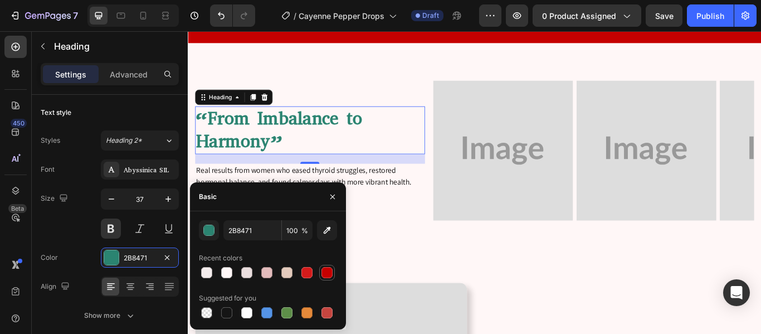
click at [329, 273] on div at bounding box center [327, 272] width 11 height 11
type input "C60000"
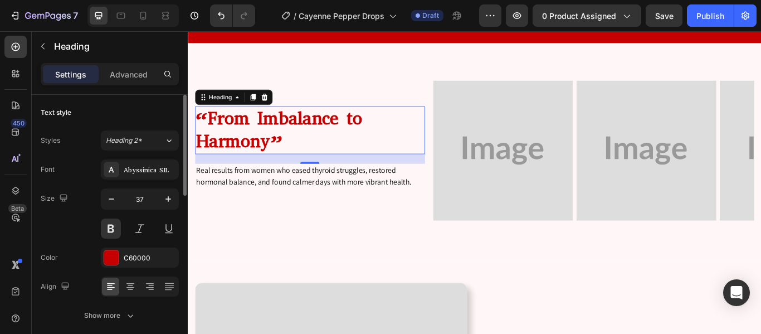
click at [62, 247] on div "Color C60000" at bounding box center [110, 257] width 138 height 20
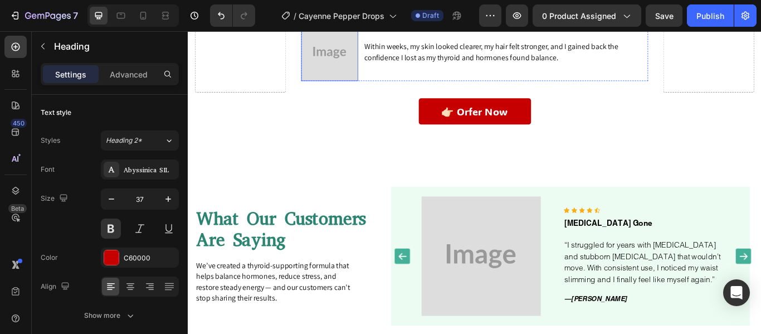
scroll to position [4029, 0]
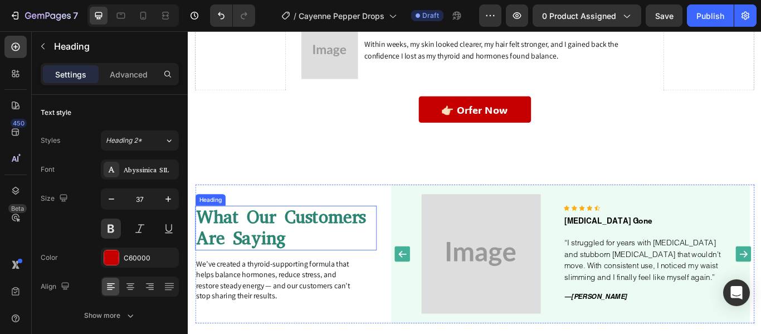
click at [325, 249] on h2 "What Our Customers Are Saying" at bounding box center [302, 261] width 212 height 52
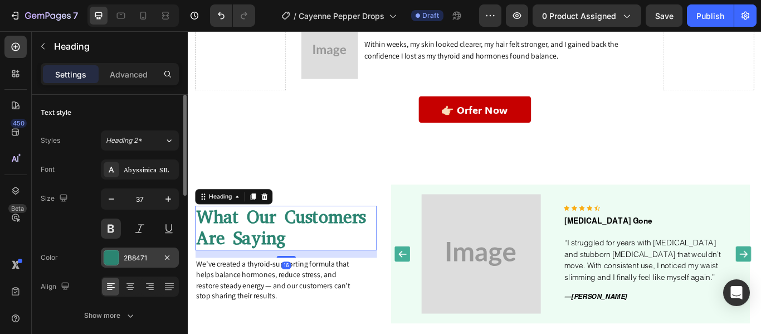
click at [115, 252] on div at bounding box center [111, 257] width 14 height 14
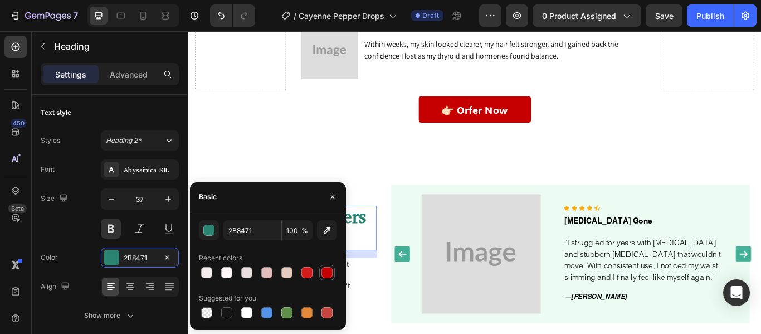
click at [322, 273] on div at bounding box center [327, 272] width 11 height 11
type input "C60000"
click at [73, 237] on div "Size 37" at bounding box center [110, 213] width 138 height 50
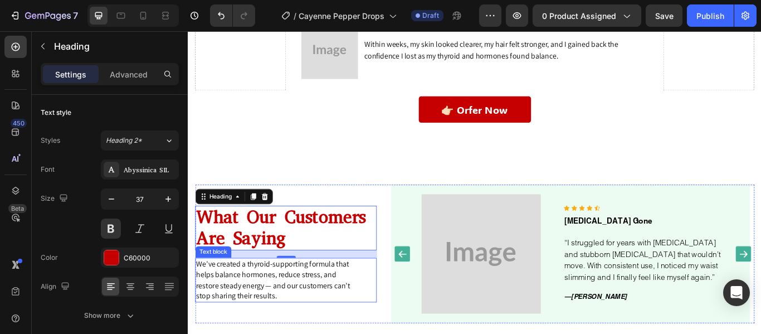
scroll to position [4102, 0]
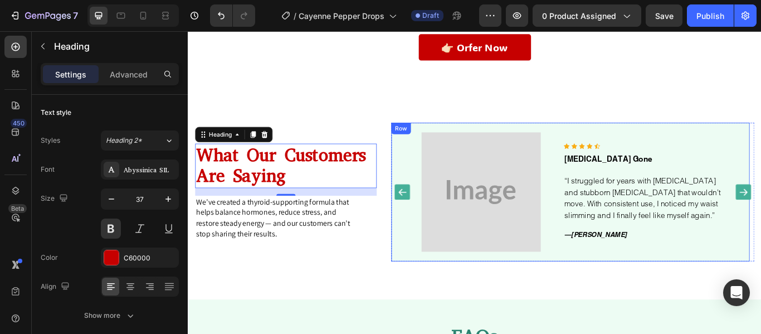
click at [435, 288] on div "Image Icon Icon Icon Icon Icon Icon List Hoz [MEDICAL_DATA] Gone Text block “I …" at bounding box center [634, 219] width 418 height 162
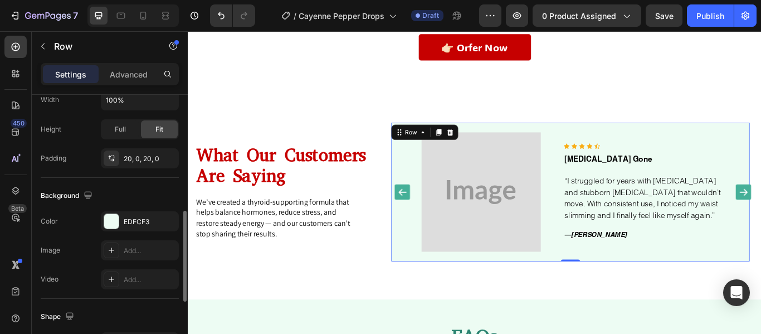
scroll to position [344, 0]
click at [111, 218] on div at bounding box center [111, 220] width 14 height 14
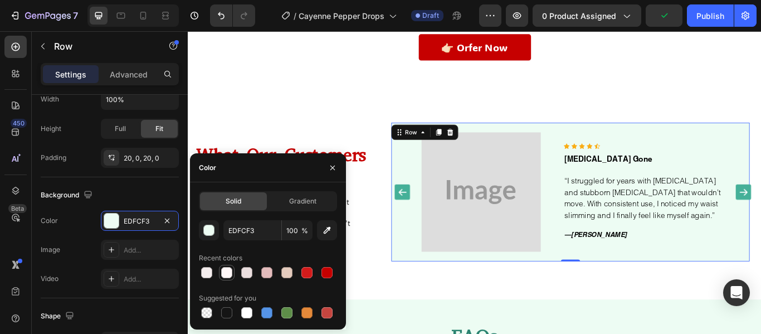
click at [228, 271] on div at bounding box center [226, 272] width 11 height 11
type input "FFF7F7"
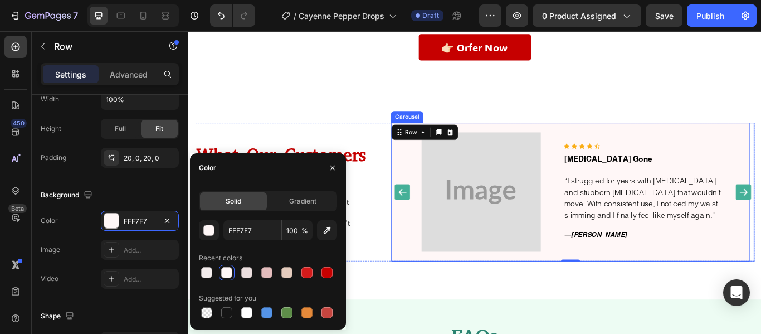
click at [432, 217] on icon "Carousel Back Arrow" at bounding box center [438, 219] width 12 height 12
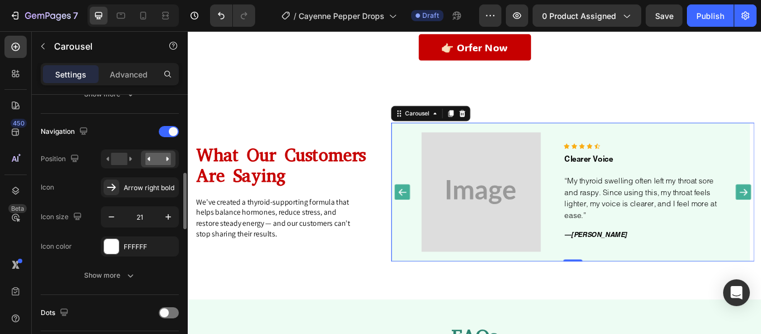
scroll to position [371, 0]
click at [121, 275] on div "Show more" at bounding box center [110, 274] width 52 height 11
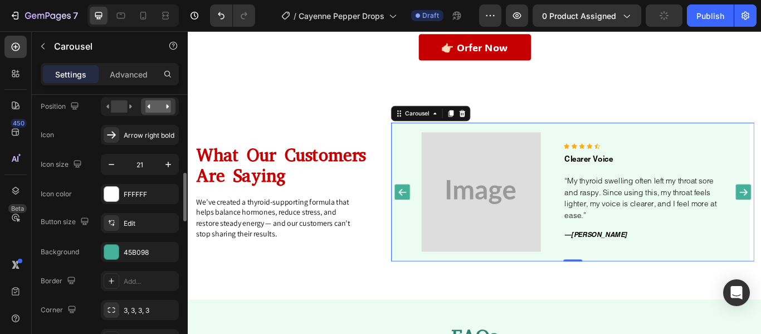
scroll to position [427, 0]
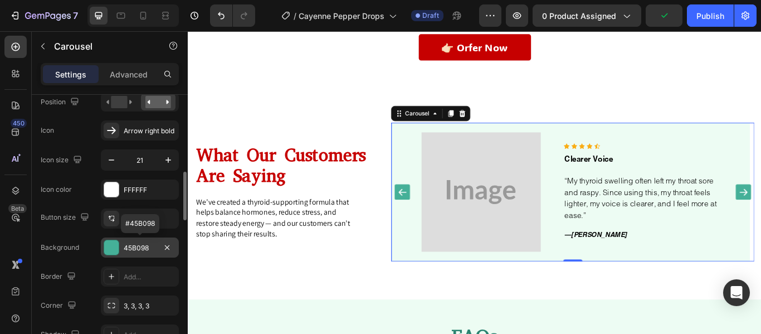
click at [110, 249] on div at bounding box center [111, 247] width 14 height 14
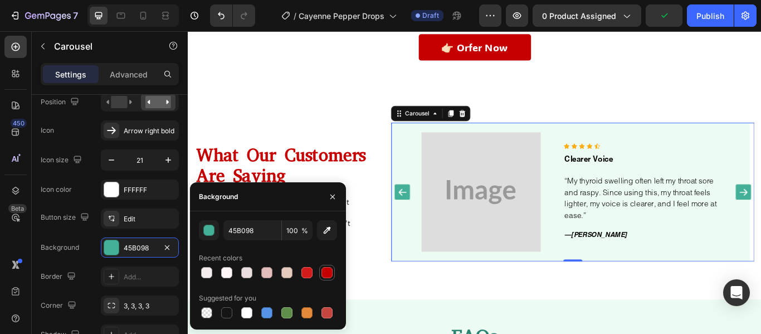
click at [324, 271] on div at bounding box center [327, 272] width 11 height 11
type input "C60000"
click at [86, 233] on div "Button size Edit Background C60000 Border Add... Corner 3, 3, 3, 3 Shadow Add..…" at bounding box center [110, 305] width 138 height 195
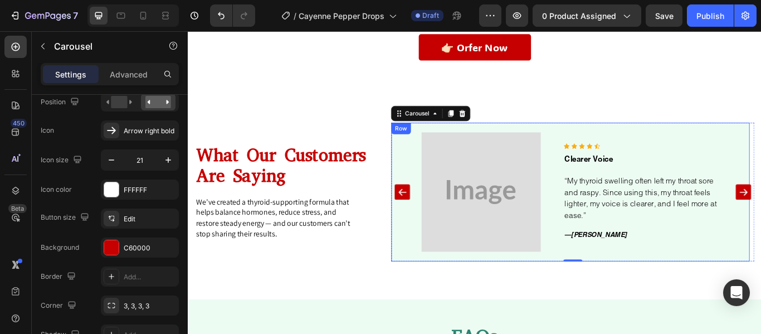
click at [433, 289] on div "Image Icon Icon Icon Icon Icon Icon List Hoz Clearer Voice Text block “My thyro…" at bounding box center [634, 219] width 418 height 162
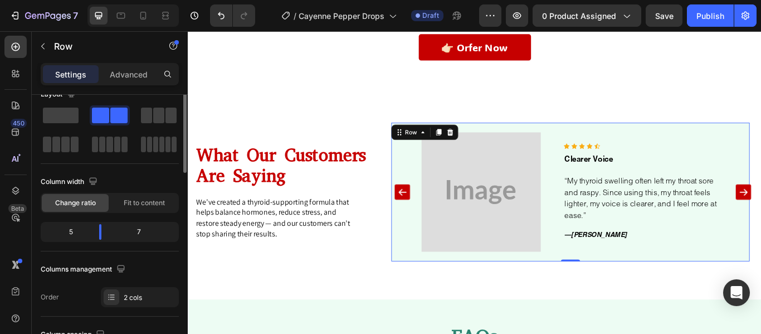
scroll to position [4, 0]
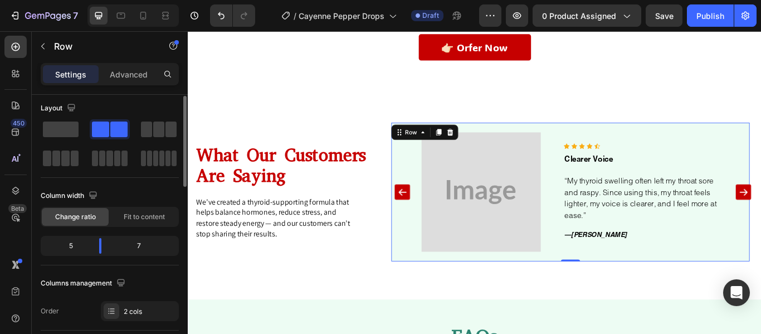
click at [99, 264] on div "Column width Change ratio Fit to content 5 7" at bounding box center [110, 226] width 138 height 79
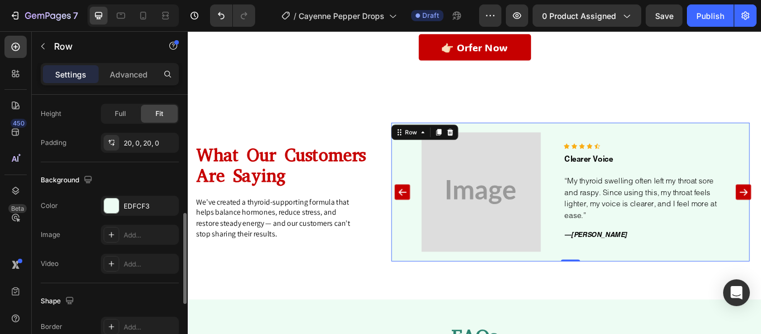
scroll to position [359, 0]
click at [115, 205] on div at bounding box center [111, 205] width 14 height 14
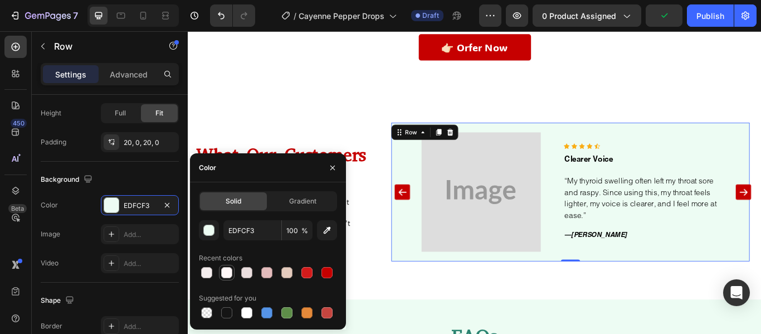
click at [227, 273] on div at bounding box center [226, 272] width 11 height 11
type input "FFF7F7"
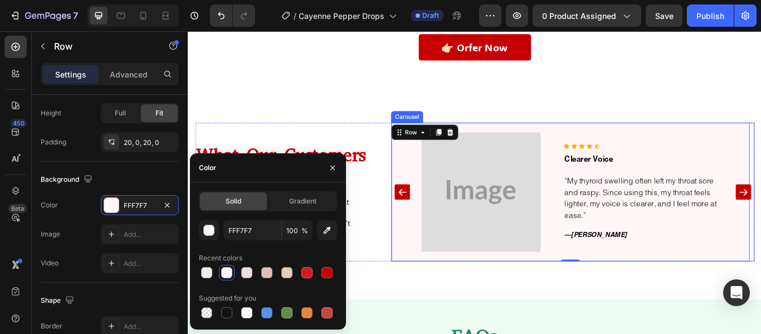
click at [435, 219] on icon "Carousel Back Arrow" at bounding box center [438, 219] width 12 height 12
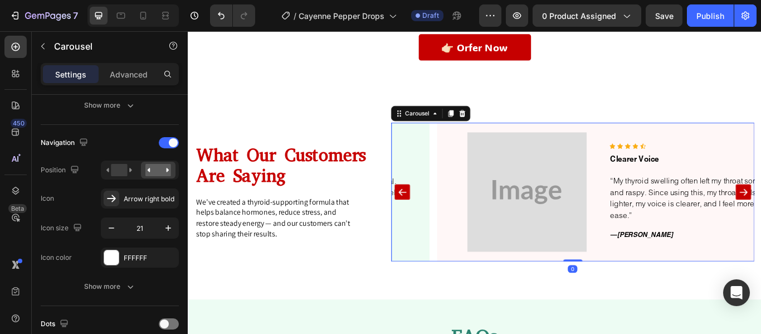
scroll to position [0, 0]
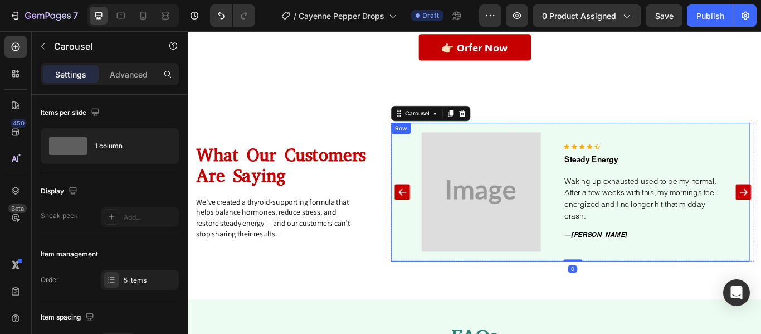
click at [438, 286] on div "Image Icon Icon Icon Icon Icon Icon List Hoz Steady Energy Text block Waking up…" at bounding box center [634, 219] width 418 height 162
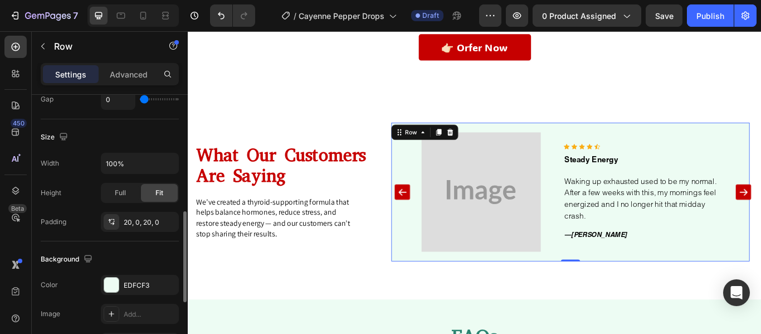
scroll to position [297, 0]
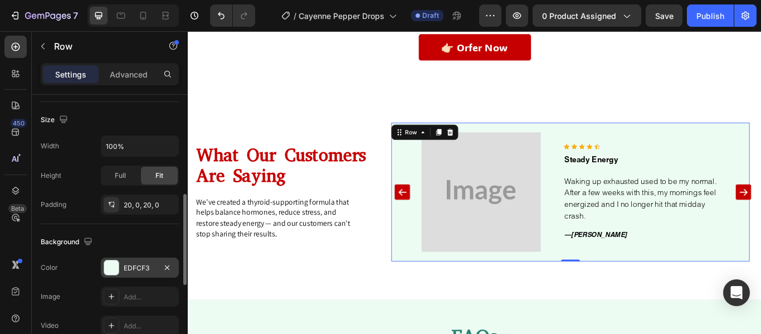
click at [114, 266] on div at bounding box center [111, 267] width 14 height 14
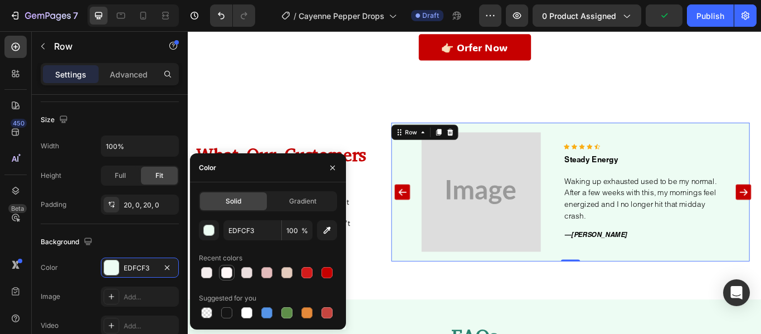
click at [228, 272] on div at bounding box center [226, 272] width 11 height 11
type input "FFF7F7"
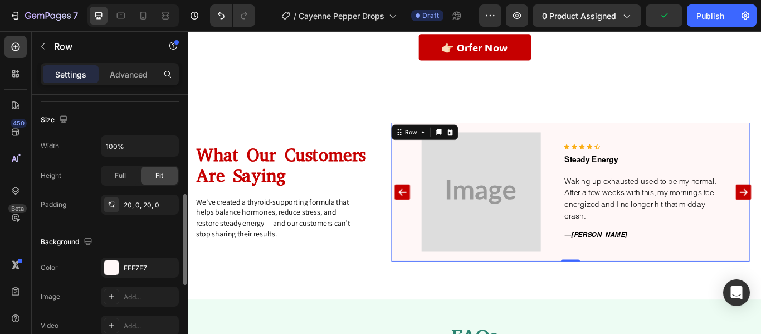
click at [135, 239] on div "Background" at bounding box center [110, 242] width 138 height 18
click at [434, 214] on icon "Carousel Back Arrow" at bounding box center [438, 219] width 12 height 12
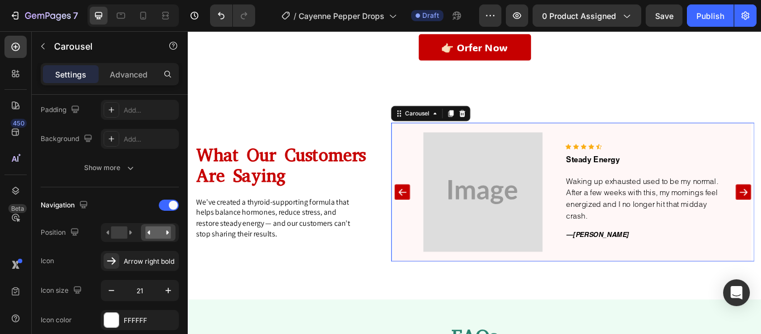
scroll to position [0, 0]
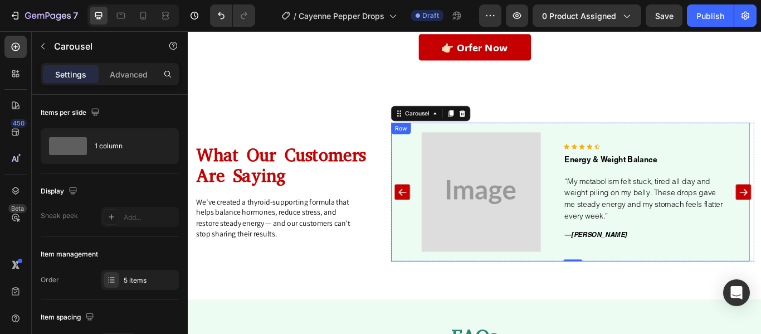
click at [433, 291] on div "Image Icon Icon Icon Icon Icon Icon List Hoz Energy & Weight Balance Text block…" at bounding box center [634, 219] width 418 height 162
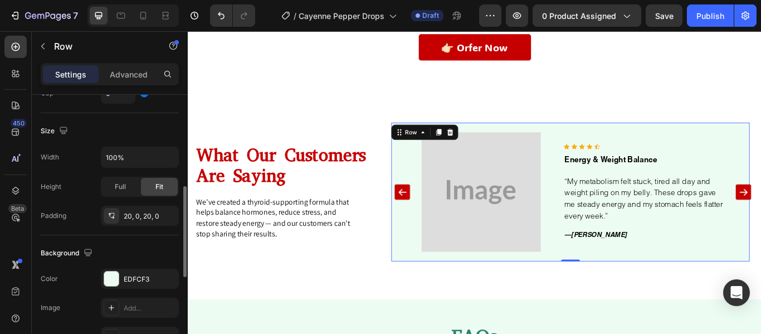
scroll to position [290, 0]
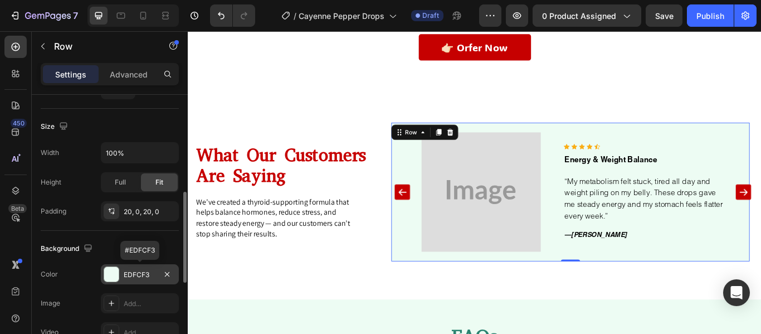
click at [108, 279] on div at bounding box center [111, 274] width 14 height 14
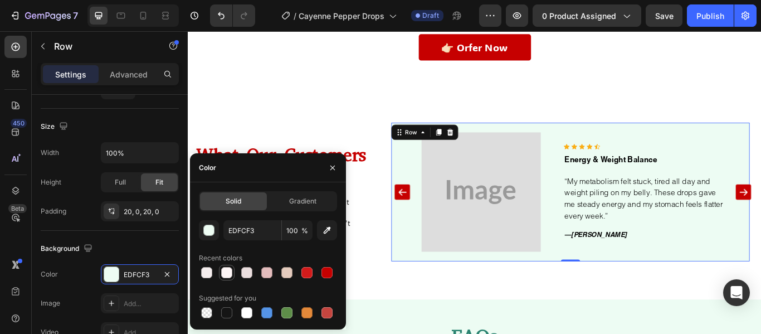
click at [228, 269] on div at bounding box center [226, 272] width 11 height 11
type input "FFF7F7"
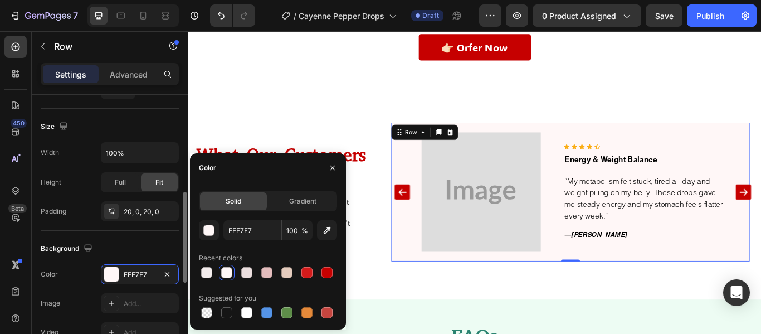
click at [146, 243] on div "Background" at bounding box center [110, 249] width 138 height 18
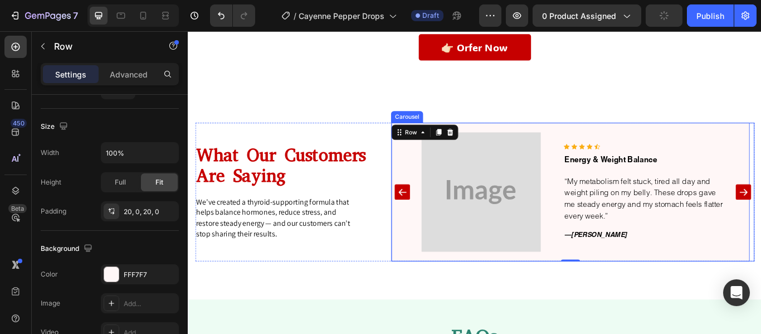
click at [436, 217] on icon "Carousel Back Arrow" at bounding box center [438, 219] width 12 height 12
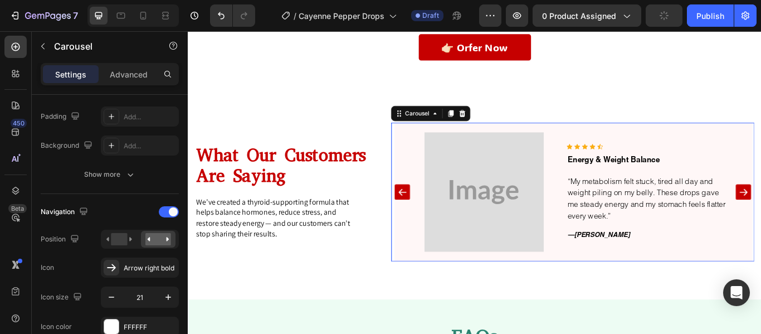
scroll to position [0, 0]
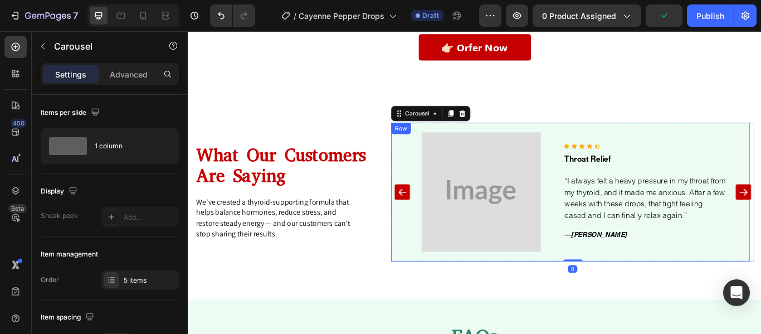
click at [439, 291] on div "Image Icon Icon Icon Icon Icon Icon List Hoz Throat Relief Text block “I always…" at bounding box center [634, 219] width 418 height 162
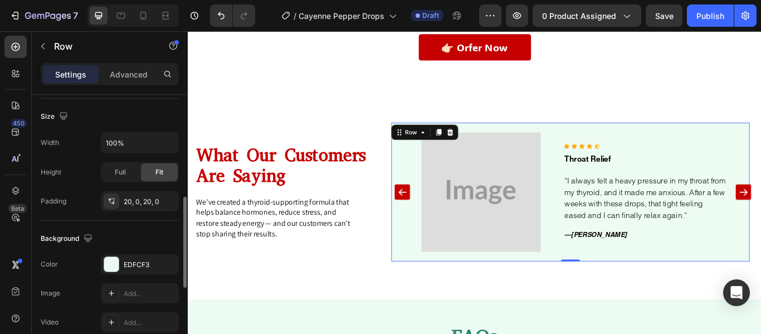
scroll to position [302, 0]
click at [109, 267] on div at bounding box center [111, 263] width 14 height 14
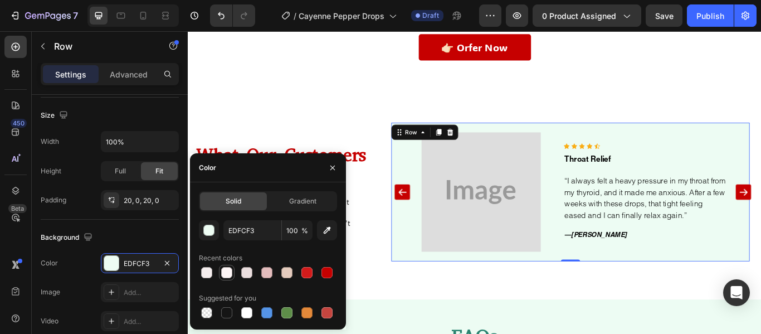
click at [229, 273] on div at bounding box center [226, 272] width 11 height 11
type input "FFF7F7"
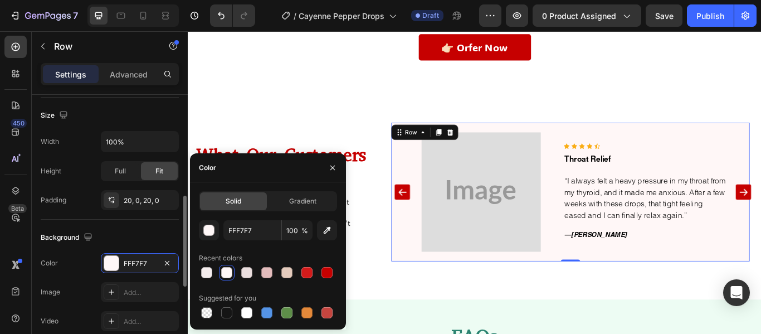
click at [152, 240] on div "Background" at bounding box center [110, 238] width 138 height 18
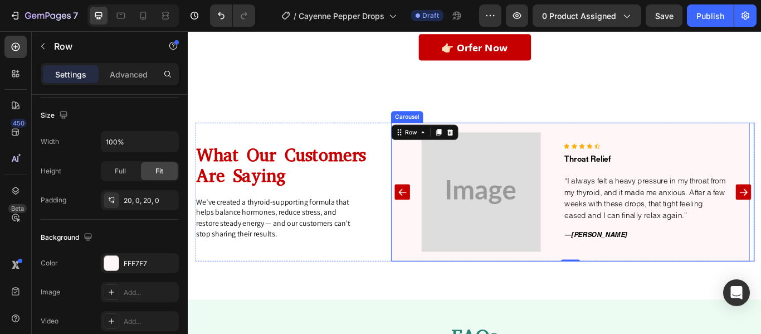
click at [429, 212] on button "Carousel Back Arrow" at bounding box center [438, 219] width 18 height 18
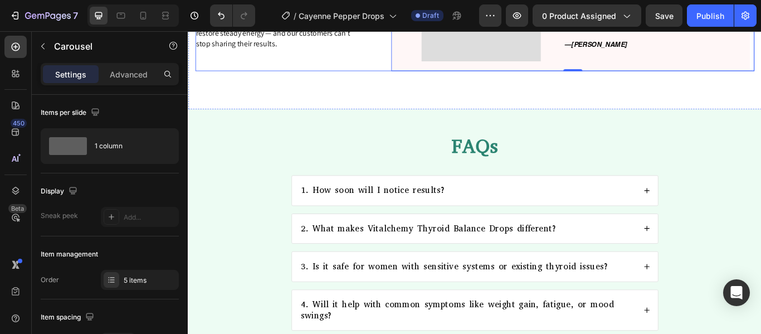
scroll to position [4321, 0]
click at [396, 129] on div "FAQs Heading 1. How soon will I notice results? 2. What makes Vitalchemy Thyroi…" at bounding box center [522, 291] width 669 height 339
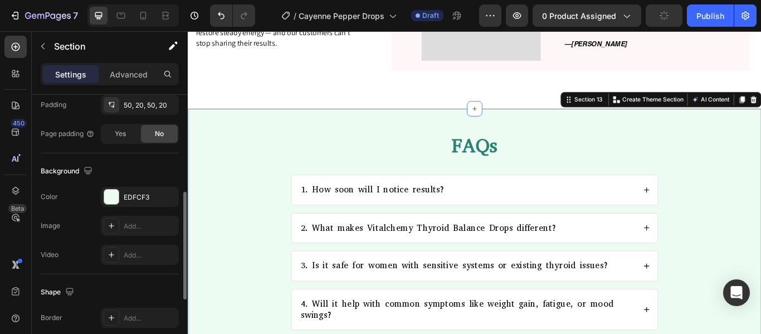
scroll to position [306, 0]
click at [110, 191] on div at bounding box center [111, 194] width 14 height 14
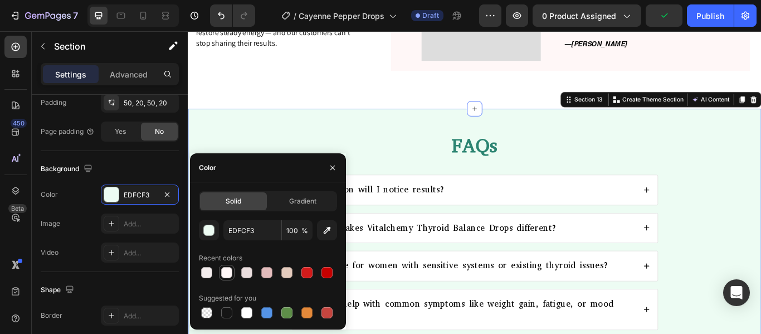
click at [225, 277] on div at bounding box center [226, 272] width 11 height 11
type input "FFF7F7"
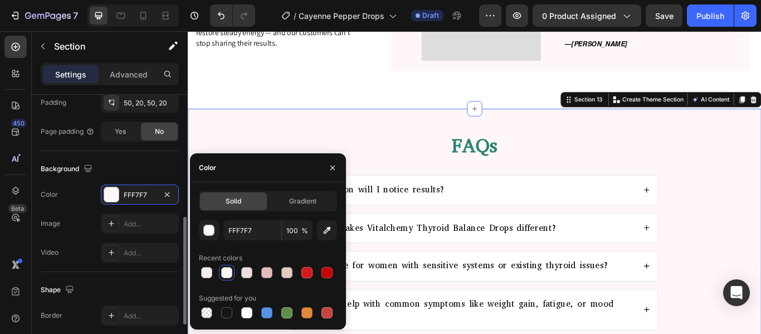
click at [138, 171] on div "Background" at bounding box center [110, 169] width 138 height 18
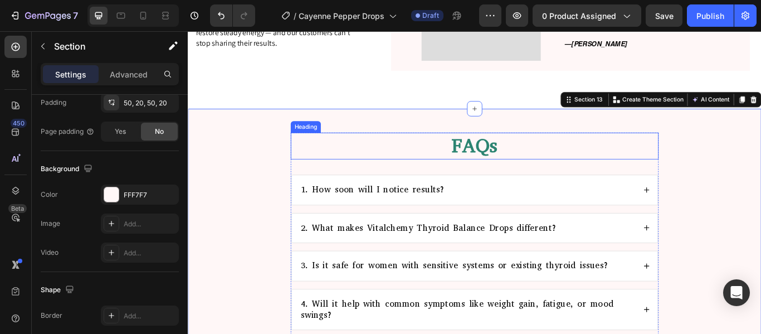
click at [499, 165] on h2 "FAQs" at bounding box center [522, 164] width 429 height 31
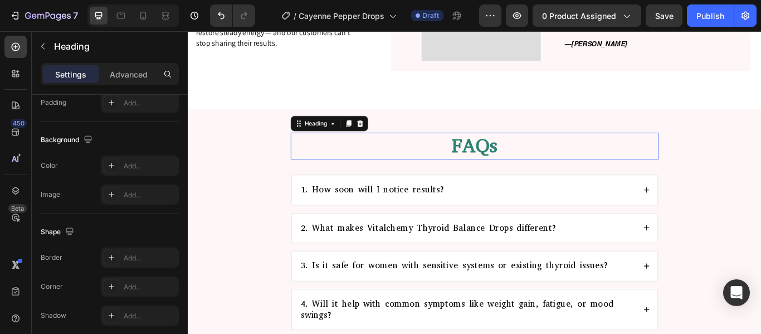
scroll to position [0, 0]
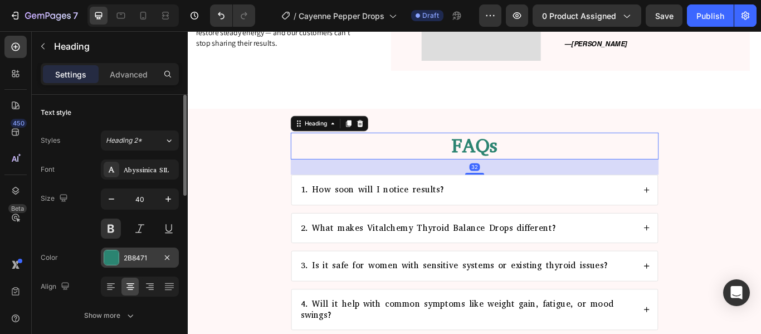
click at [112, 254] on div at bounding box center [111, 257] width 14 height 14
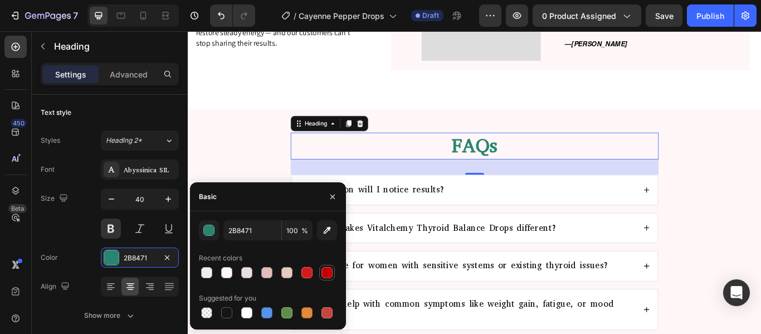
click at [325, 269] on div at bounding box center [327, 272] width 11 height 11
type input "C60000"
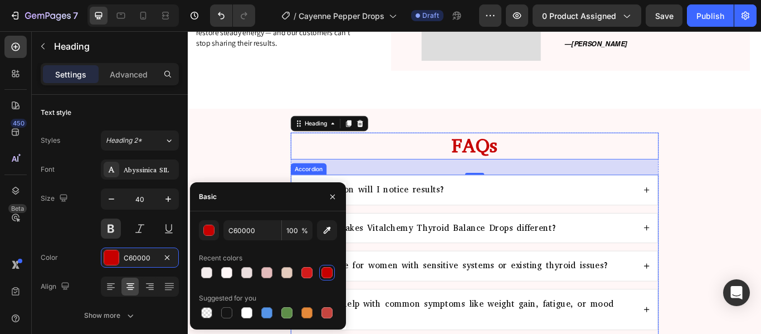
click at [534, 231] on div "1. How soon will I notice results?" at bounding box center [522, 216] width 427 height 34
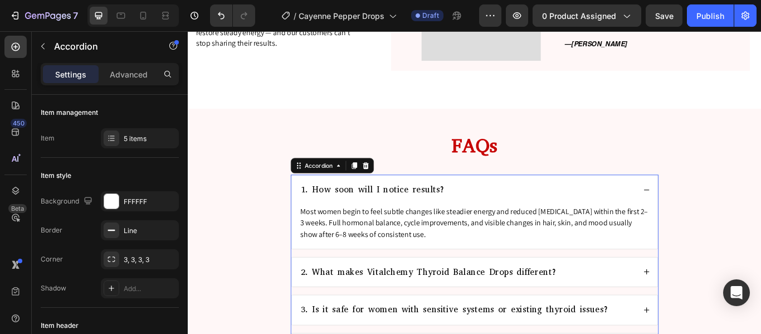
click at [535, 221] on div "1. How soon will I notice results?" at bounding box center [514, 216] width 392 height 16
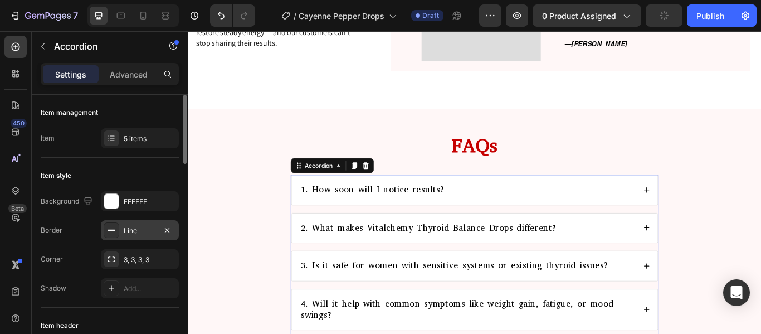
click at [112, 229] on icon at bounding box center [111, 230] width 9 height 9
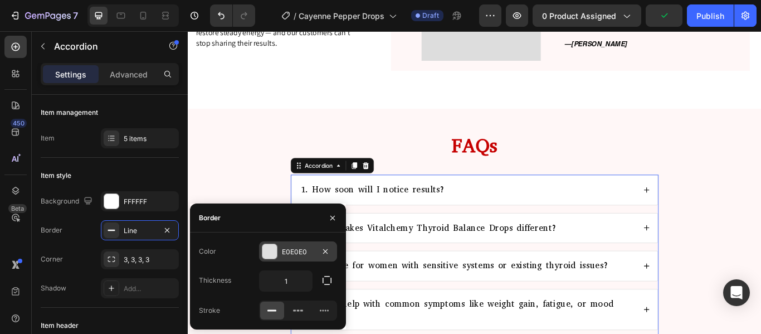
click at [269, 256] on div at bounding box center [270, 251] width 14 height 14
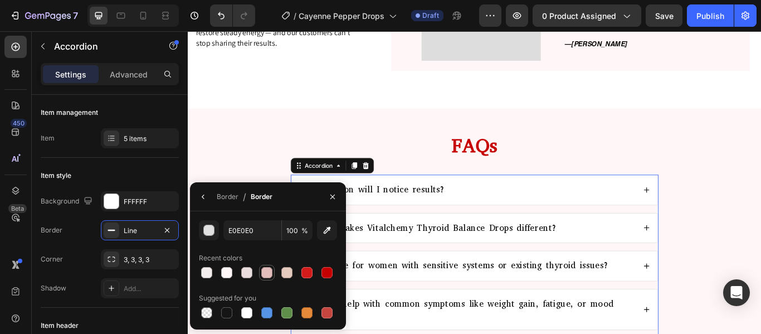
click at [266, 271] on div at bounding box center [266, 272] width 11 height 11
click at [310, 266] on div at bounding box center [306, 272] width 13 height 13
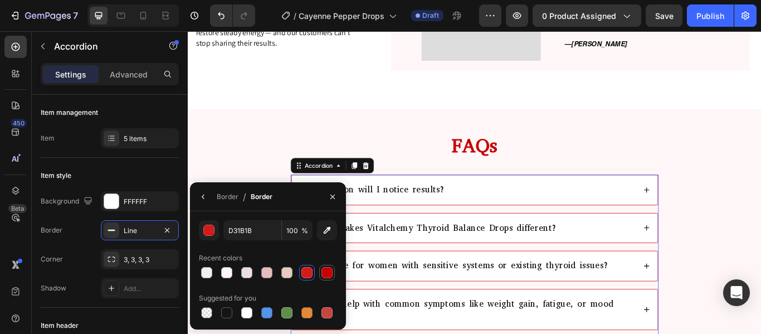
click at [332, 273] on div at bounding box center [327, 272] width 11 height 11
type input "C60000"
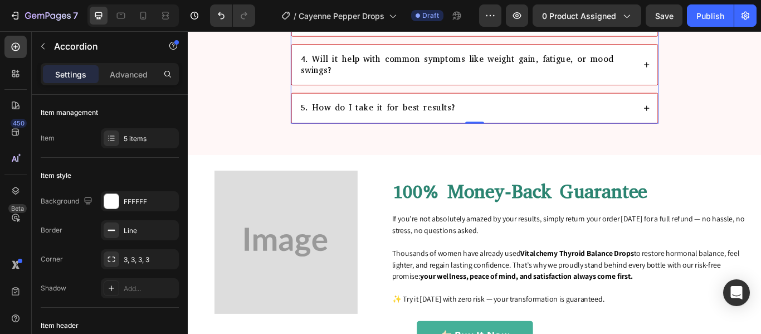
scroll to position [4612, 0]
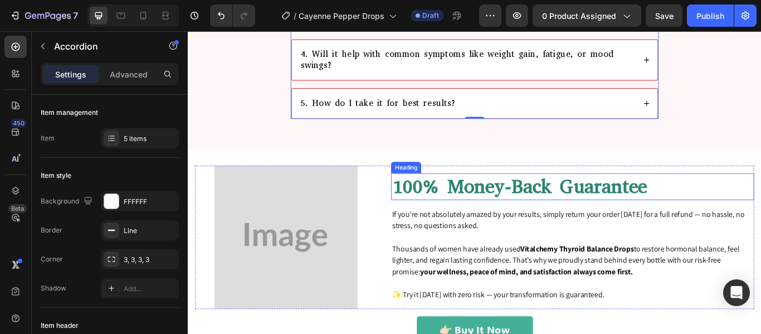
click at [473, 202] on p "100% Money-Back Guarantee" at bounding box center [636, 212] width 421 height 29
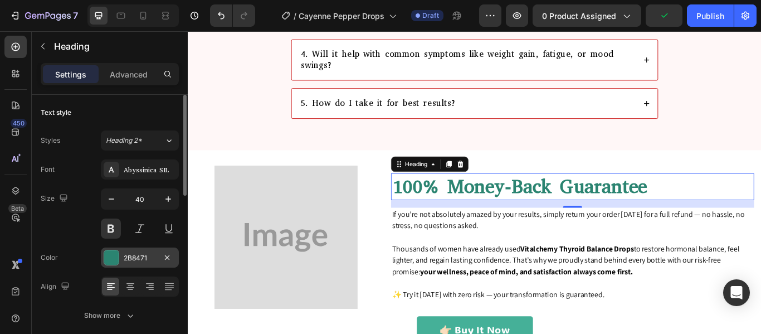
click at [114, 256] on div at bounding box center [111, 257] width 14 height 14
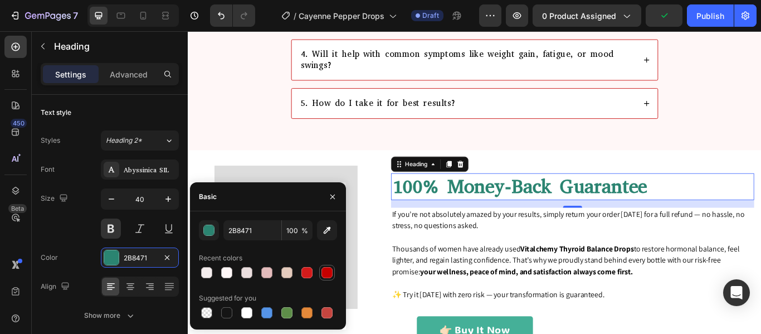
click at [328, 270] on div at bounding box center [327, 272] width 11 height 11
type input "C60000"
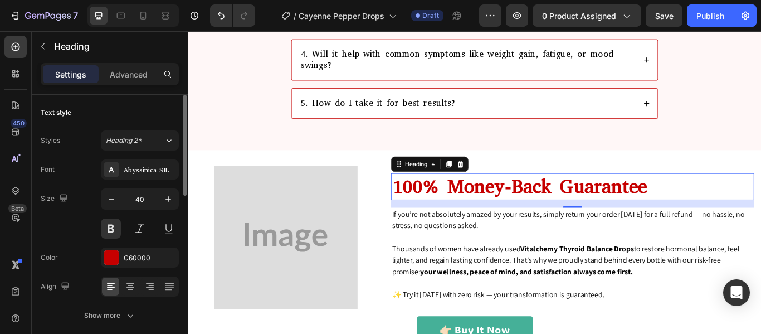
click at [43, 218] on div "Size 40" at bounding box center [110, 213] width 138 height 50
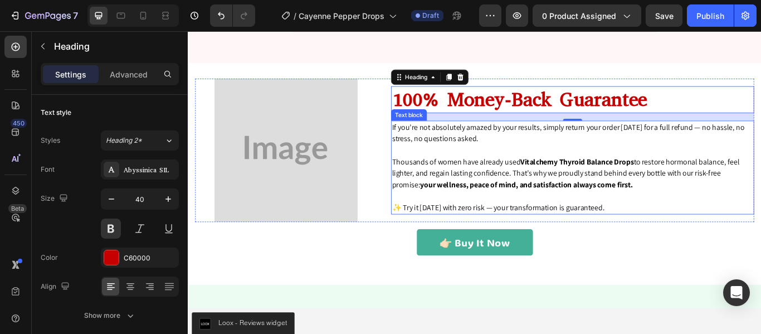
scroll to position [4714, 0]
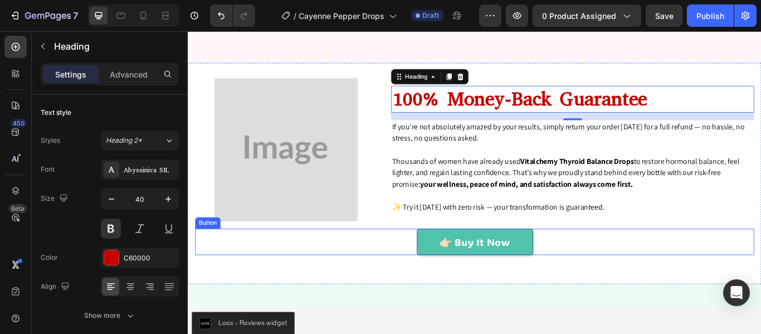
click at [455, 268] on link "👉🏻 Buy It Now" at bounding box center [522, 276] width 135 height 31
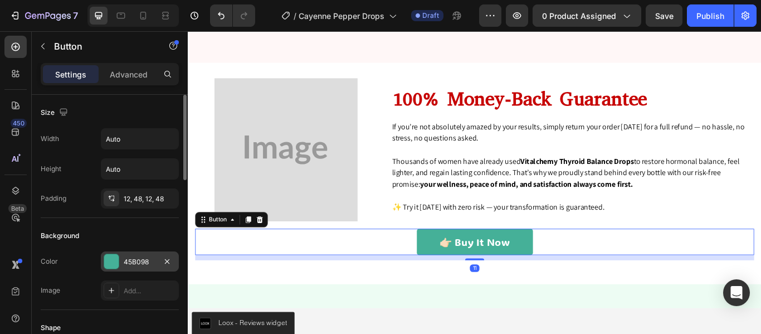
click at [111, 264] on div at bounding box center [111, 261] width 14 height 14
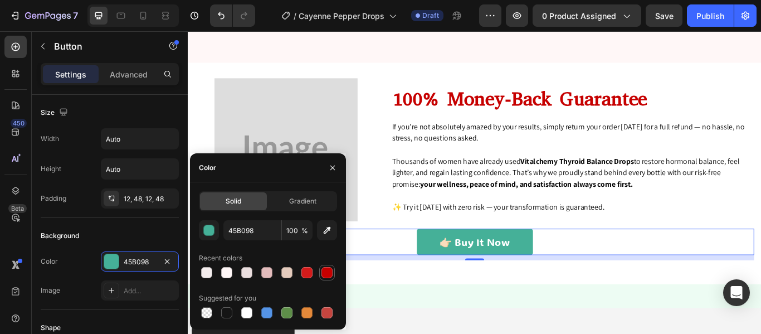
click at [329, 271] on div at bounding box center [327, 272] width 11 height 11
type input "C60000"
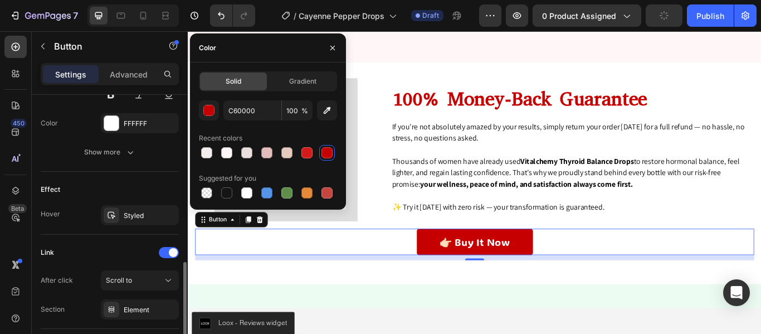
scroll to position [518, 0]
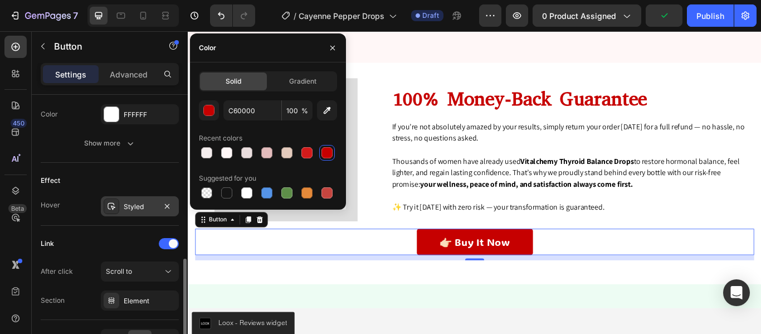
click at [115, 210] on icon at bounding box center [111, 206] width 9 height 9
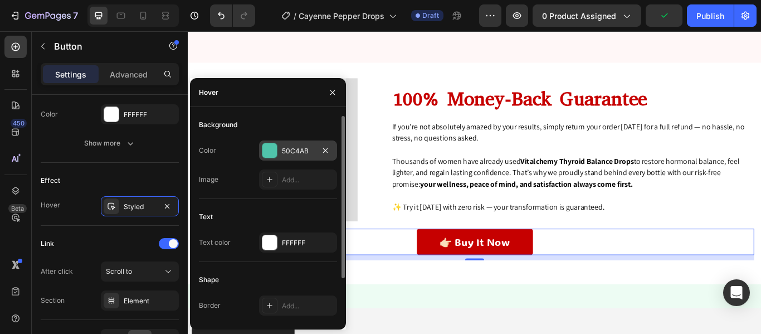
click at [274, 154] on div at bounding box center [270, 150] width 14 height 14
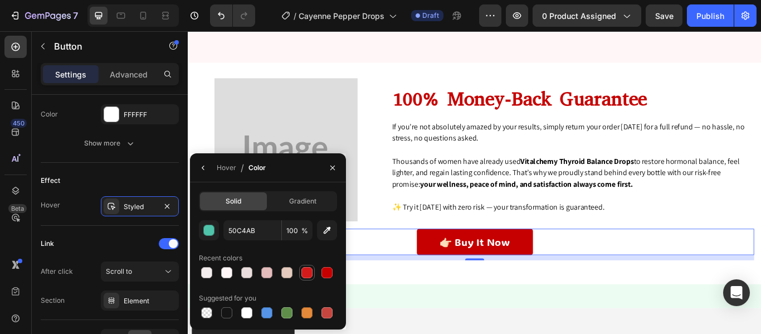
click at [308, 275] on div at bounding box center [307, 272] width 11 height 11
type input "D31B1B"
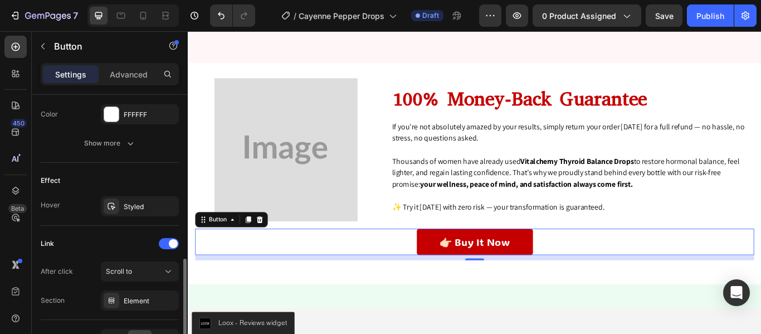
click at [57, 218] on div "Effect Hover Styled" at bounding box center [110, 194] width 138 height 63
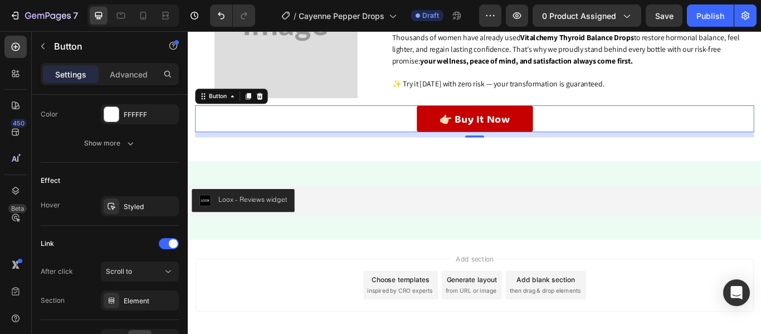
scroll to position [4866, 0]
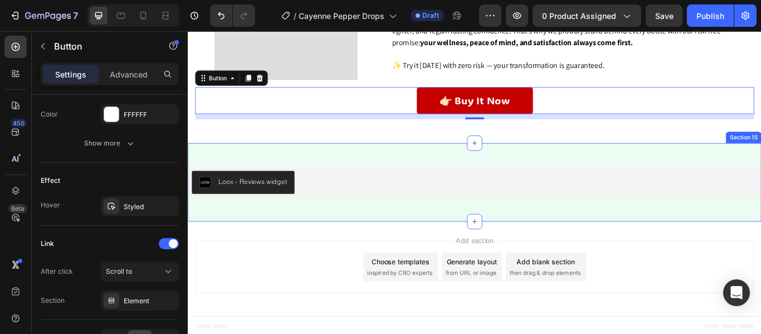
click at [371, 172] on div "Loox - Reviews widget Loox Section 15" at bounding box center [522, 207] width 669 height 91
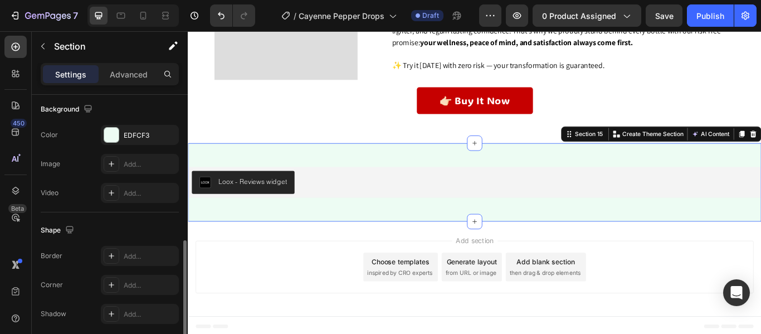
scroll to position [342, 0]
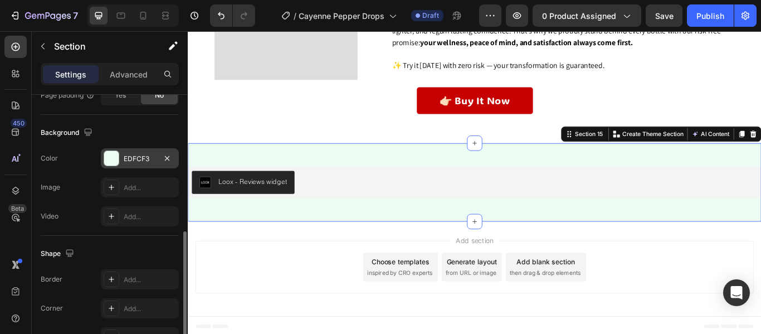
click at [110, 153] on div at bounding box center [111, 158] width 14 height 14
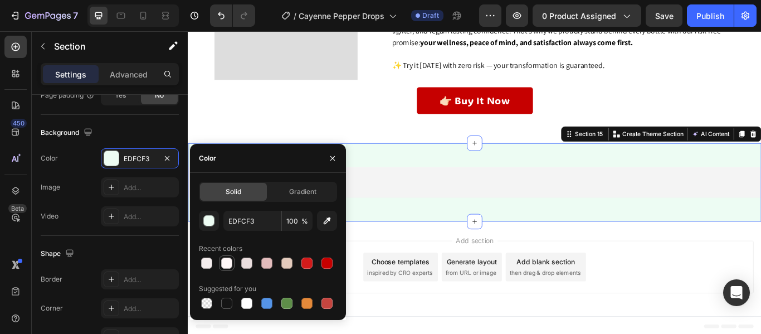
click at [229, 266] on div at bounding box center [226, 262] width 11 height 11
type input "FFF7F7"
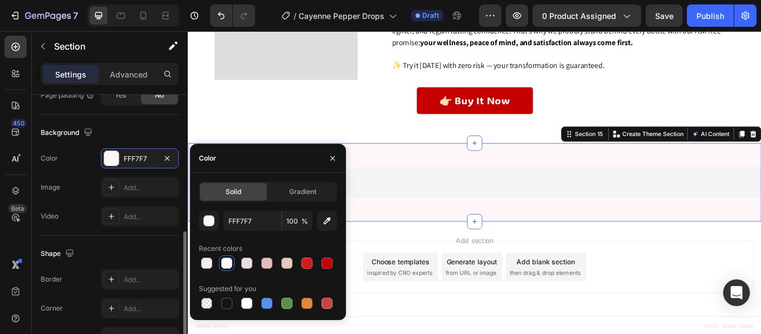
click at [114, 247] on div "Shape" at bounding box center [110, 254] width 138 height 18
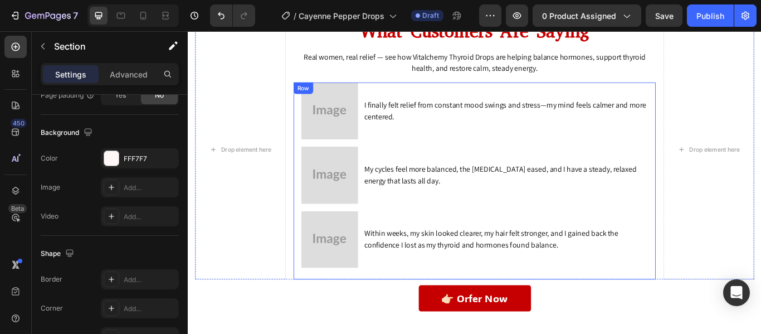
scroll to position [3811, 0]
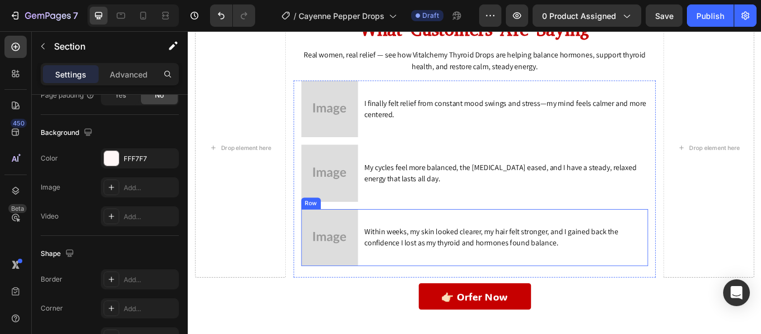
click at [386, 260] on div "Image Within weeks, my skin looked clearer, my hair felt stronger, and I gained…" at bounding box center [522, 272] width 405 height 66
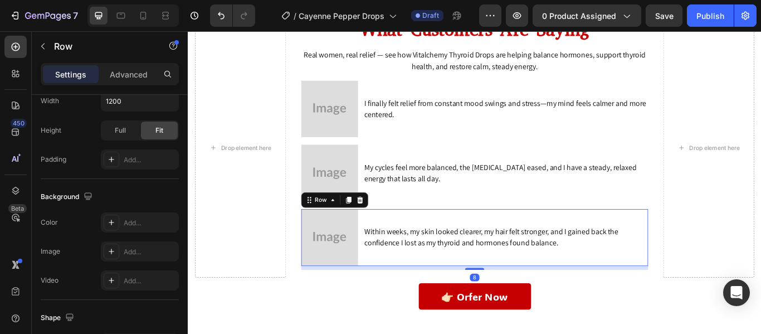
scroll to position [0, 0]
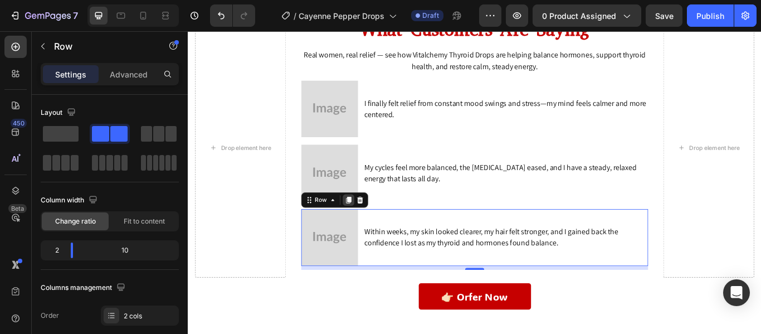
click at [373, 227] on icon at bounding box center [375, 228] width 6 height 8
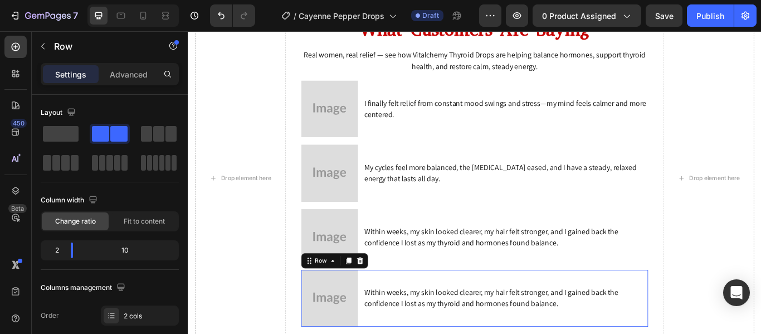
scroll to position [3846, 0]
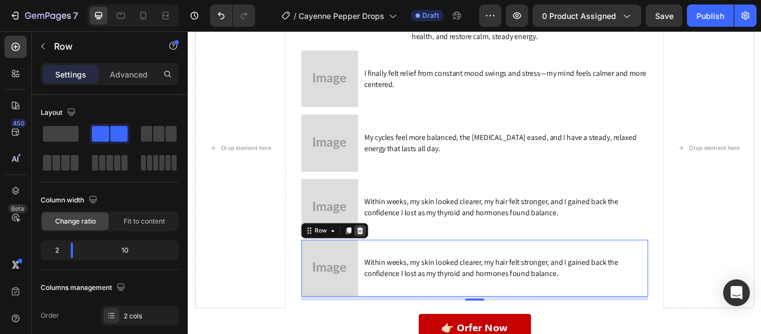
click at [388, 260] on icon at bounding box center [388, 264] width 7 height 8
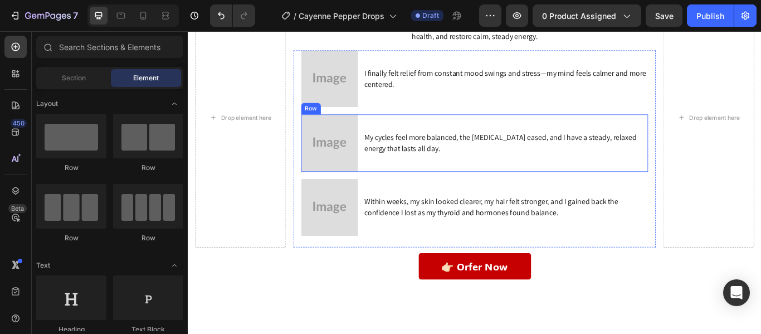
scroll to position [3811, 0]
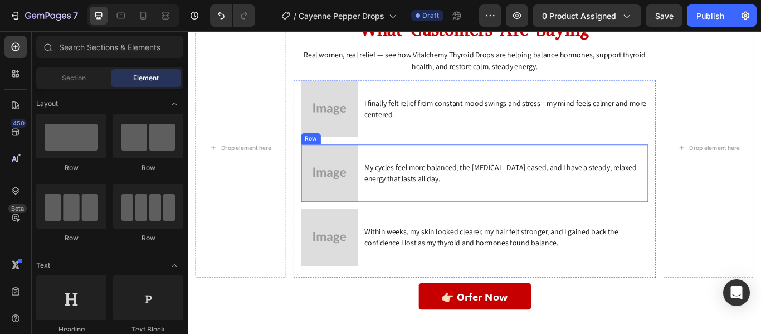
click at [392, 168] on div "My cycles feel more balanced, the [MEDICAL_DATA] eased, and I have a steady, re…" at bounding box center [558, 196] width 332 height 66
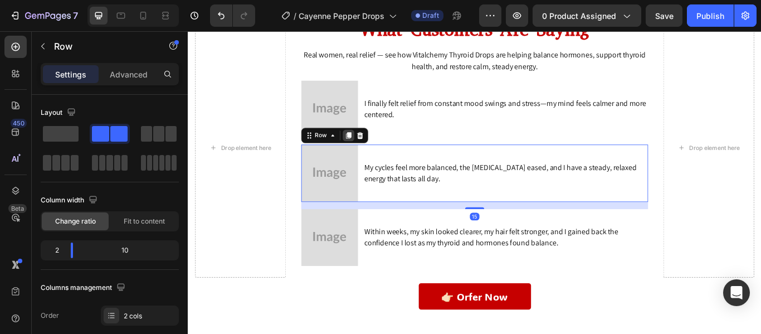
click at [373, 154] on icon at bounding box center [375, 152] width 9 height 9
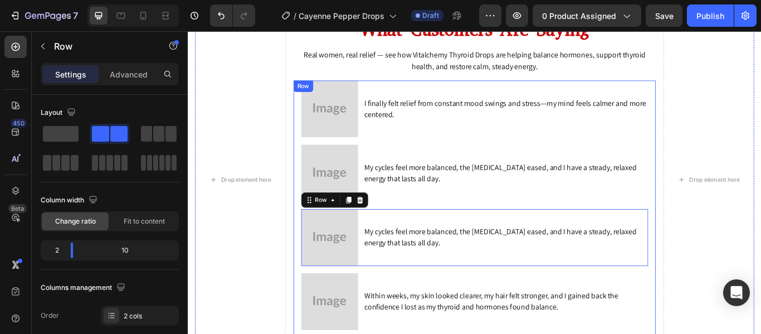
scroll to position [3848, 0]
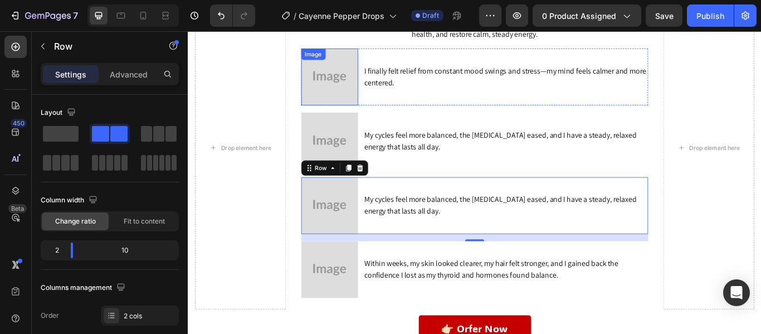
click at [320, 100] on img at bounding box center [353, 84] width 66 height 66
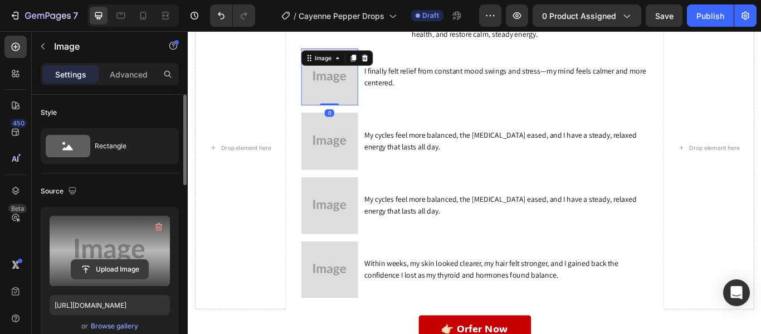
click at [104, 263] on input "file" at bounding box center [109, 269] width 77 height 19
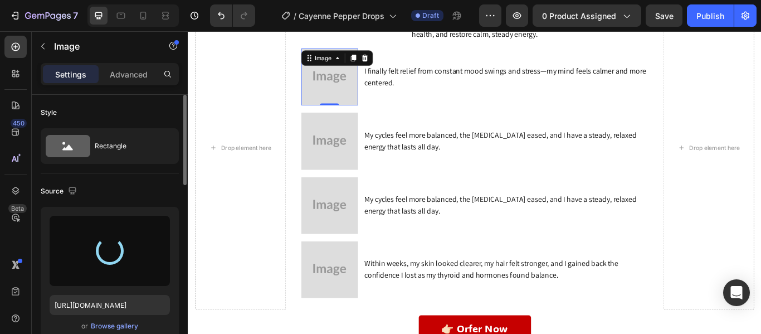
type input "[URL][DOMAIN_NAME]"
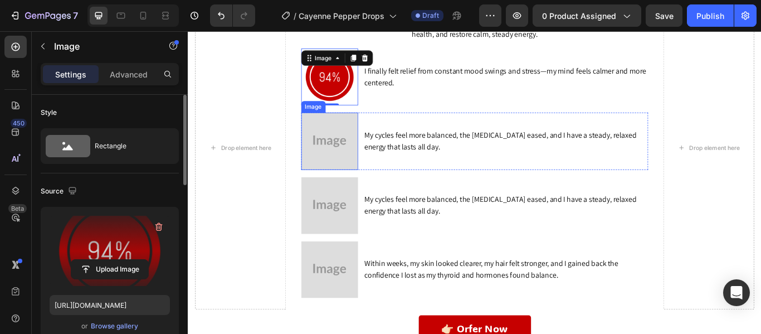
click at [343, 145] on img at bounding box center [353, 159] width 66 height 66
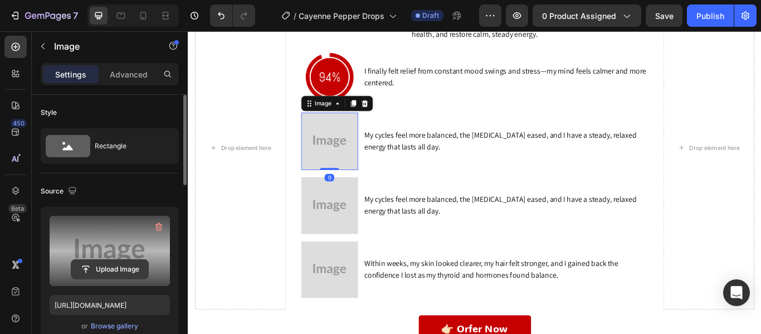
click at [93, 264] on input "file" at bounding box center [109, 269] width 77 height 19
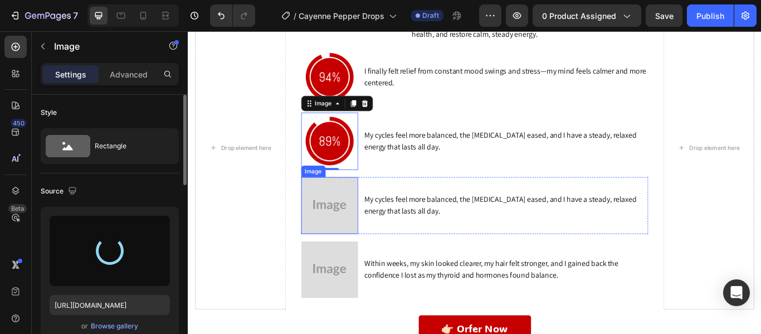
type input "[URL][DOMAIN_NAME]"
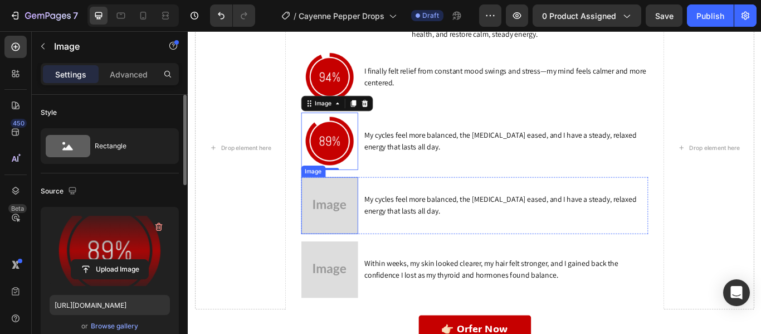
click at [339, 220] on img at bounding box center [353, 234] width 66 height 66
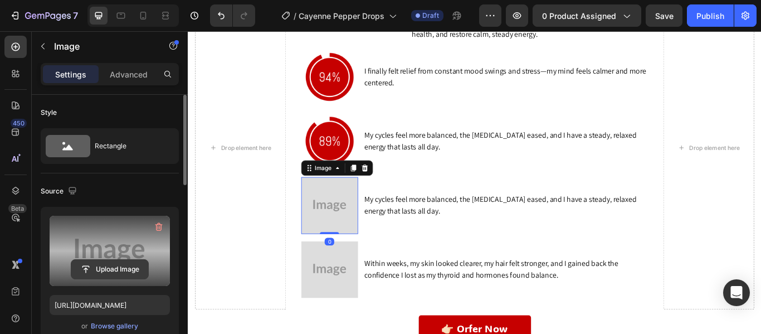
click at [122, 275] on input "file" at bounding box center [109, 269] width 77 height 19
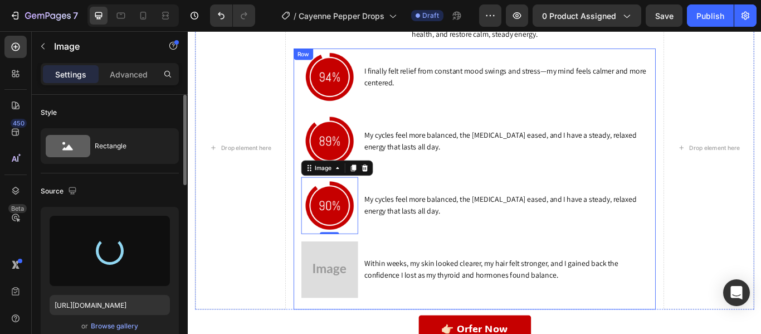
type input "[URL][DOMAIN_NAME]"
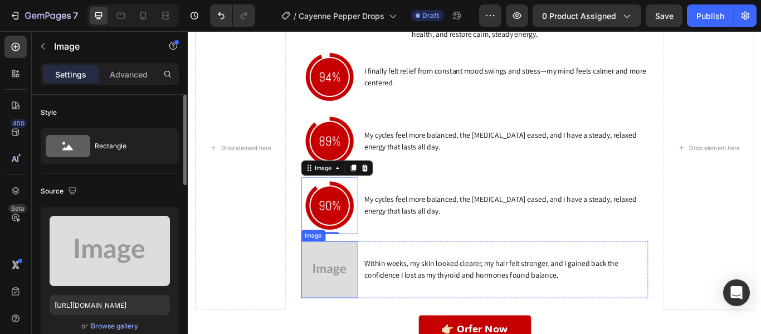
click at [331, 307] on img at bounding box center [353, 309] width 66 height 66
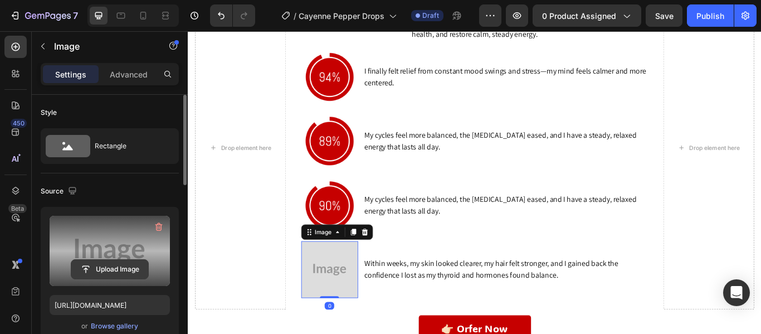
click at [115, 269] on input "file" at bounding box center [109, 269] width 77 height 19
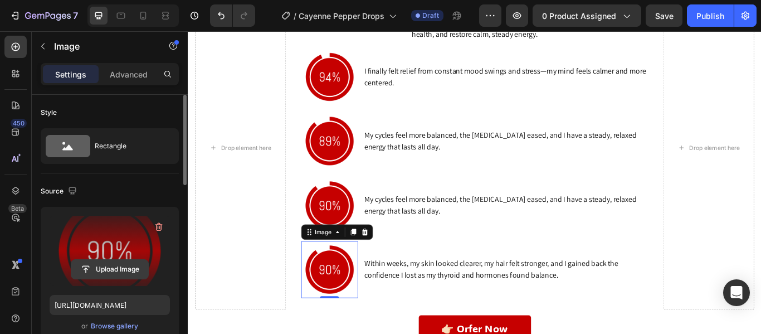
click at [106, 270] on input "file" at bounding box center [109, 269] width 77 height 19
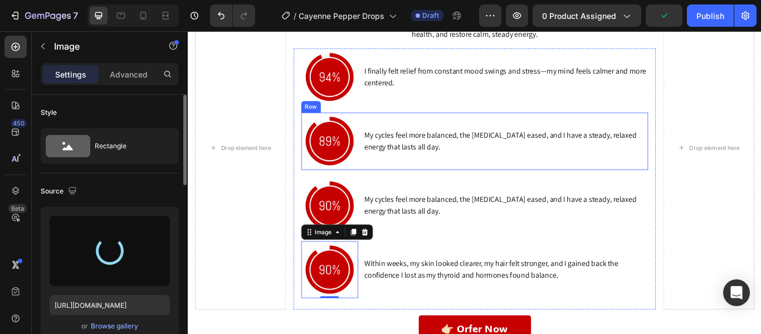
type input "[URL][DOMAIN_NAME]"
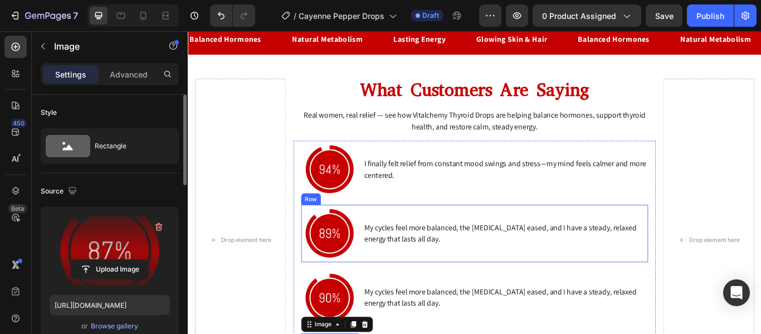
scroll to position [3733, 0]
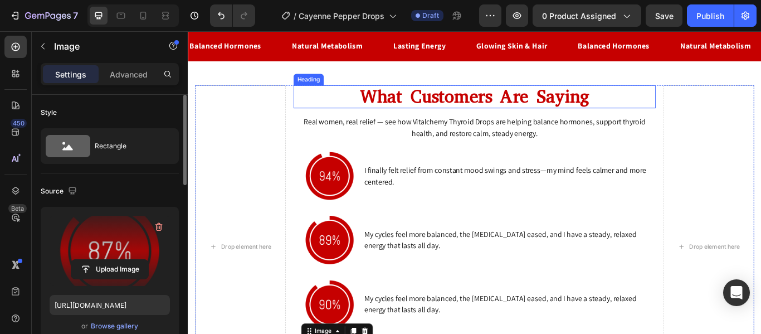
click at [483, 110] on h2 "What Customers Are Saying" at bounding box center [522, 107] width 423 height 27
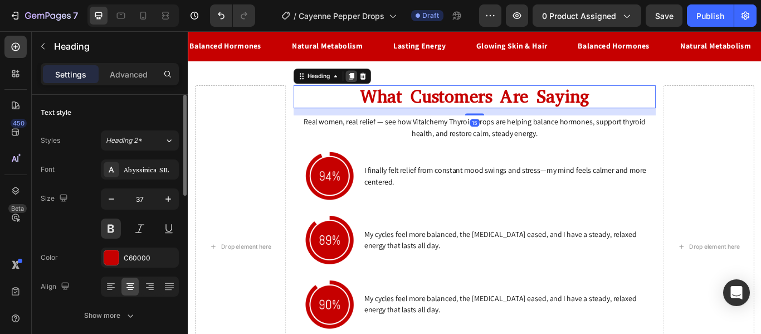
click at [374, 81] on icon at bounding box center [378, 83] width 9 height 9
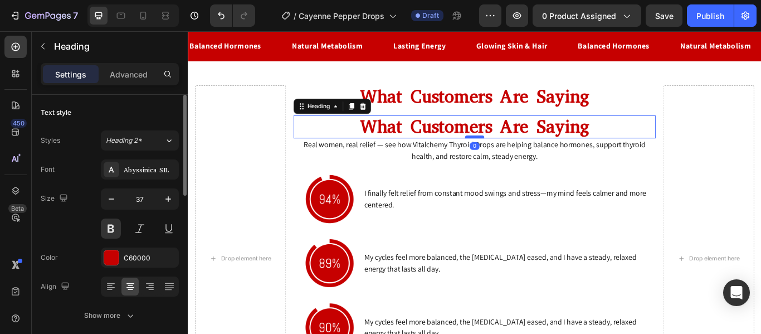
drag, startPoint x: 513, startPoint y: 164, endPoint x: 512, endPoint y: 153, distance: 11.8
click at [512, 153] on div at bounding box center [522, 154] width 22 height 3
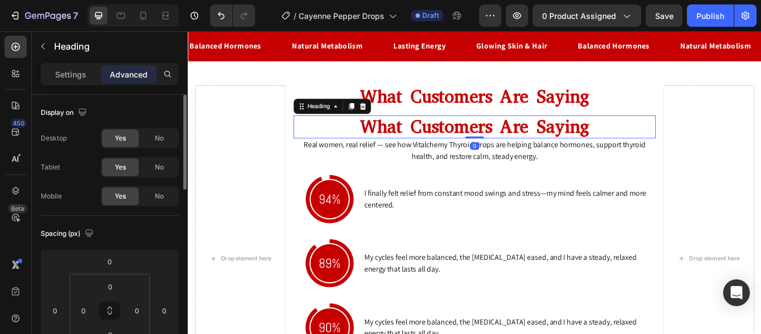
click at [445, 136] on h2 "What Customers Are Saying" at bounding box center [522, 142] width 423 height 27
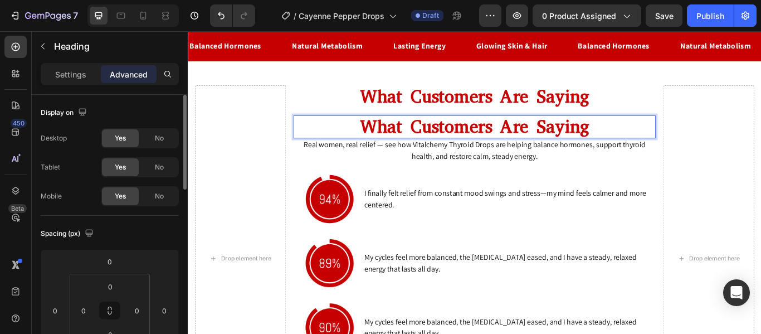
click at [388, 142] on p "What Customers Are Saying" at bounding box center [522, 142] width 421 height 25
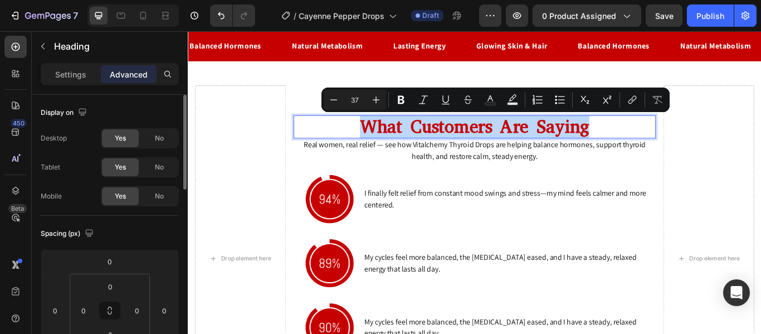
drag, startPoint x: 388, startPoint y: 142, endPoint x: 701, endPoint y: 136, distance: 312.7
click at [701, 136] on p "What Customers Are Saying" at bounding box center [522, 142] width 421 height 25
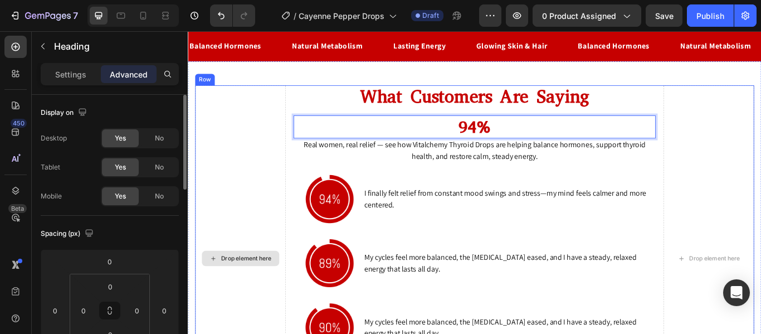
click at [294, 174] on div "Drop element here" at bounding box center [249, 296] width 106 height 404
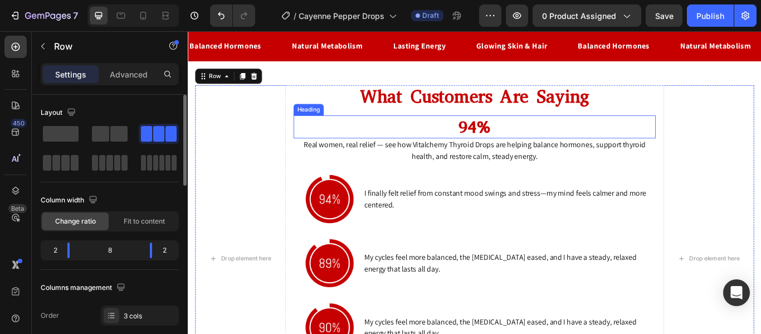
click at [440, 141] on p "94%" at bounding box center [522, 142] width 421 height 25
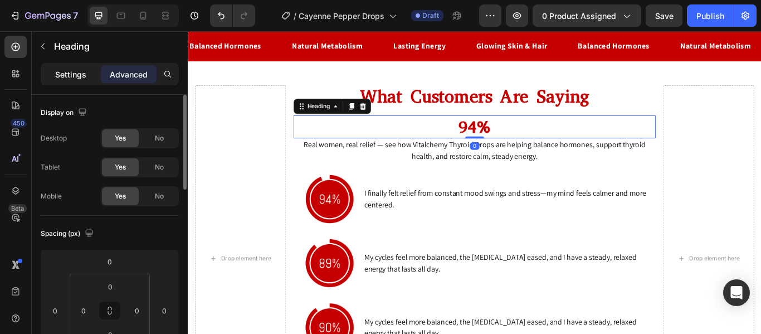
click at [69, 67] on div "Settings" at bounding box center [71, 74] width 56 height 18
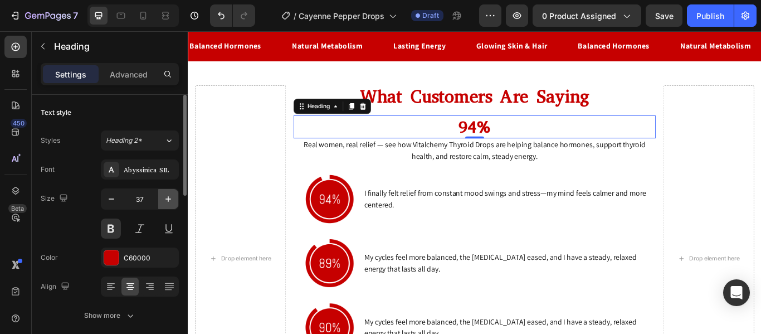
click at [169, 200] on icon "button" at bounding box center [168, 198] width 11 height 11
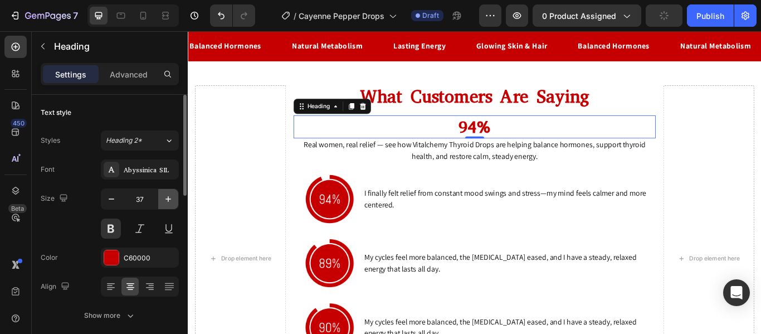
click at [169, 200] on icon "button" at bounding box center [168, 198] width 11 height 11
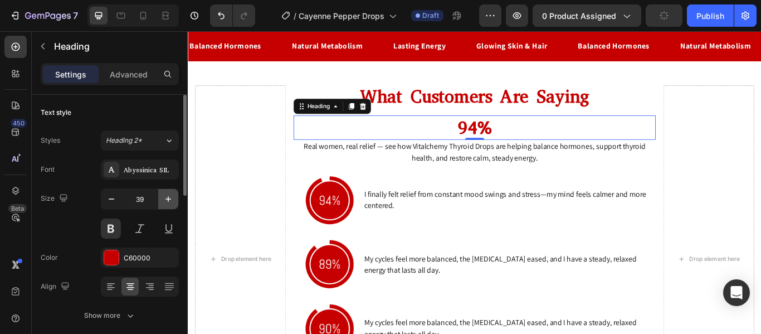
click at [169, 200] on icon "button" at bounding box center [168, 198] width 11 height 11
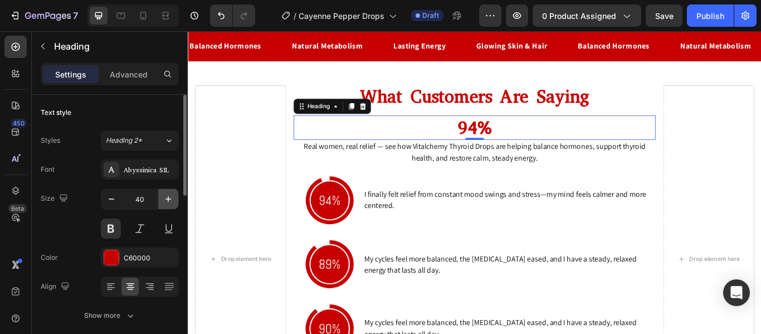
click at [169, 200] on icon "button" at bounding box center [168, 198] width 11 height 11
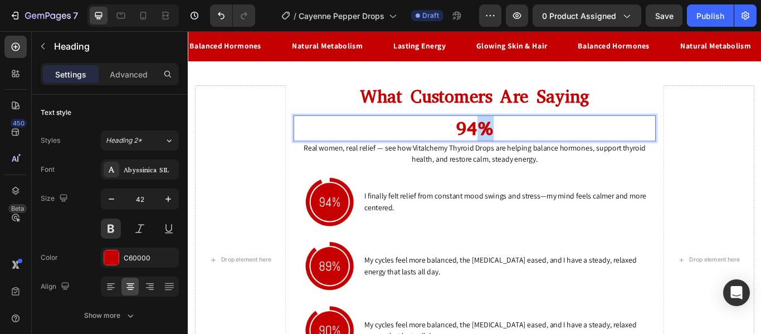
click at [518, 143] on p "94%" at bounding box center [522, 144] width 421 height 28
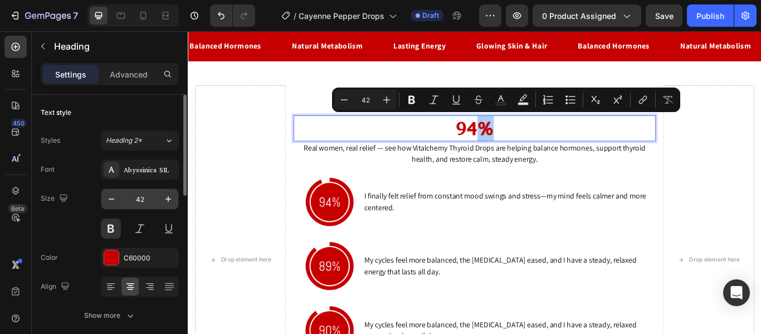
click at [139, 202] on input "42" at bounding box center [140, 199] width 37 height 20
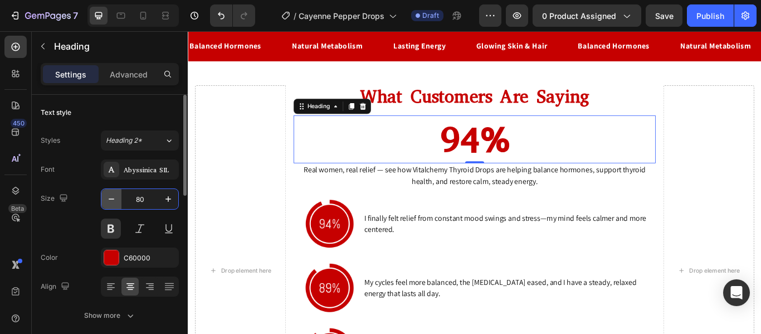
drag, startPoint x: 147, startPoint y: 197, endPoint x: 116, endPoint y: 201, distance: 31.0
click at [116, 201] on div "80" at bounding box center [139, 199] width 77 height 20
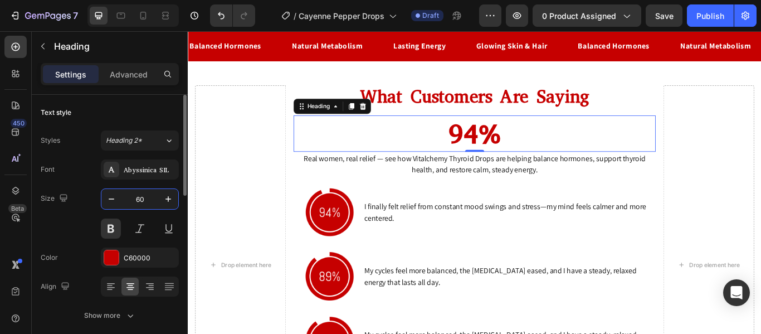
type input "60"
click at [87, 207] on div "Size 60" at bounding box center [110, 213] width 138 height 50
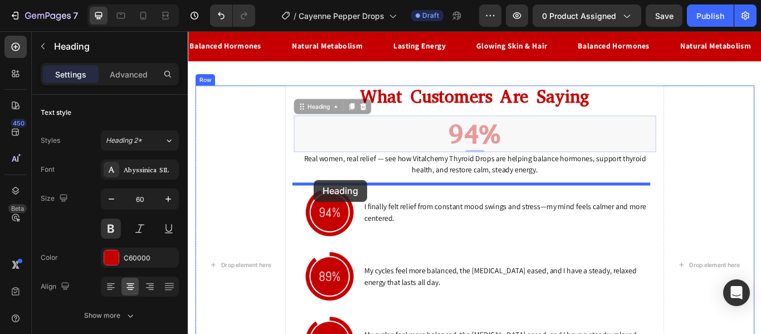
drag, startPoint x: 317, startPoint y: 118, endPoint x: 334, endPoint y: 205, distance: 88.1
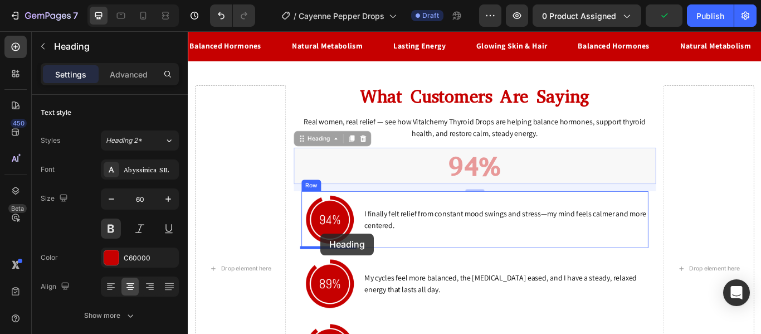
drag, startPoint x: 318, startPoint y: 158, endPoint x: 343, endPoint y: 267, distance: 111.4
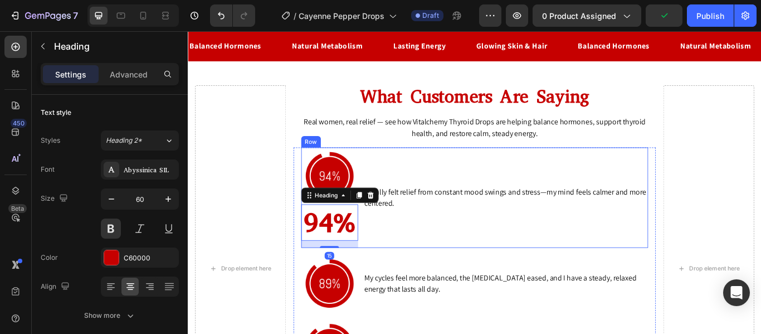
click at [479, 260] on div "I finally felt relief from constant mood swings and stress—my mind feels calmer…" at bounding box center [558, 225] width 332 height 117
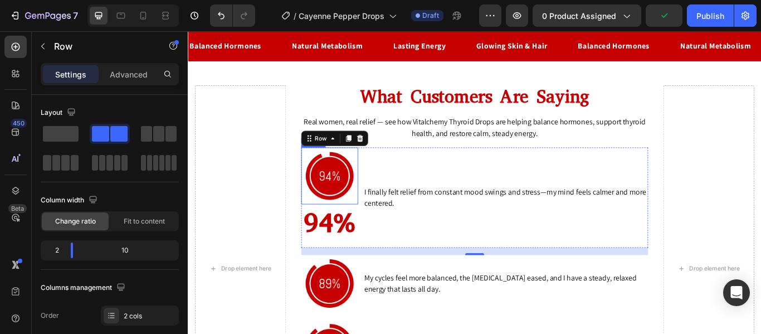
click at [366, 211] on img at bounding box center [353, 200] width 66 height 66
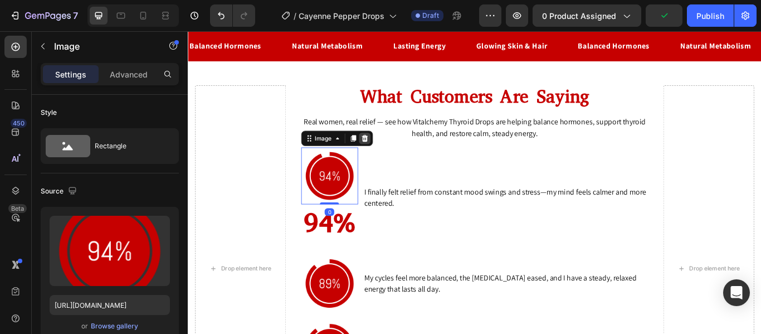
click at [390, 155] on icon at bounding box center [393, 156] width 7 height 8
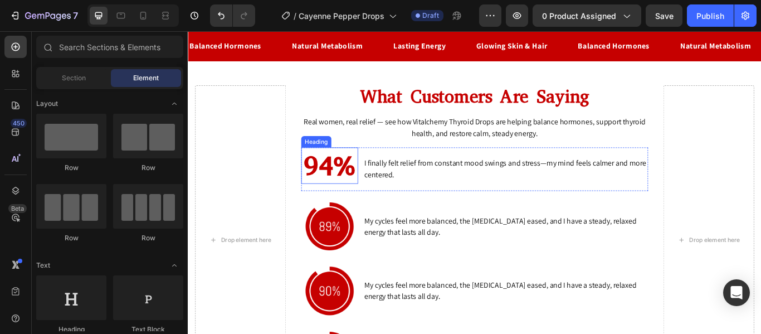
click at [334, 195] on h2 "94%" at bounding box center [353, 188] width 66 height 42
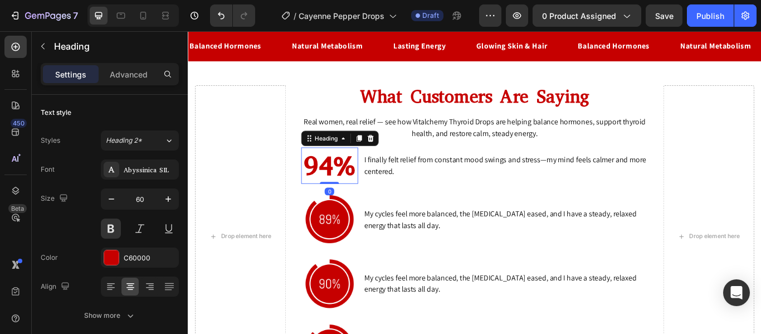
drag, startPoint x: 349, startPoint y: 216, endPoint x: 351, endPoint y: 200, distance: 16.8
click at [351, 200] on div "94% Heading 0" at bounding box center [353, 188] width 66 height 42
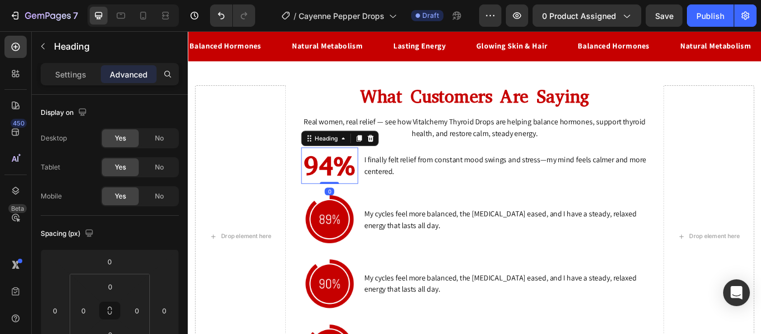
click at [370, 195] on h2 "94%" at bounding box center [353, 188] width 66 height 42
click at [61, 75] on p "Settings" at bounding box center [70, 75] width 31 height 12
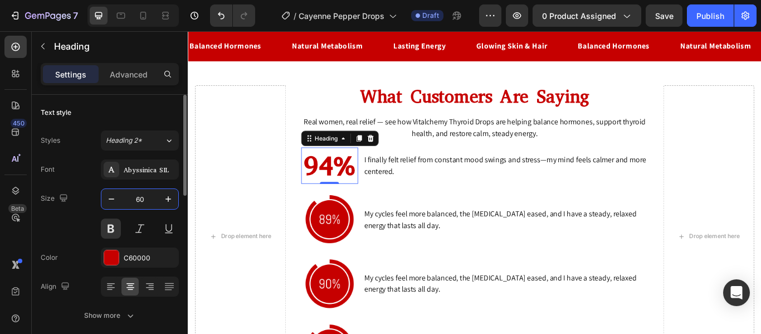
click at [142, 199] on input "60" at bounding box center [140, 199] width 37 height 20
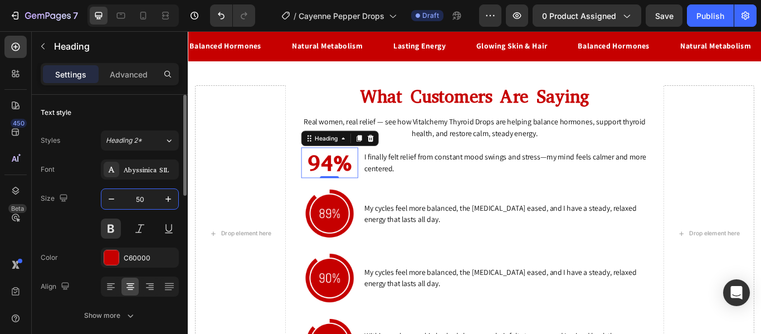
type input "50"
click at [82, 210] on div "Size 50" at bounding box center [110, 213] width 138 height 50
click at [388, 154] on icon at bounding box center [387, 156] width 6 height 8
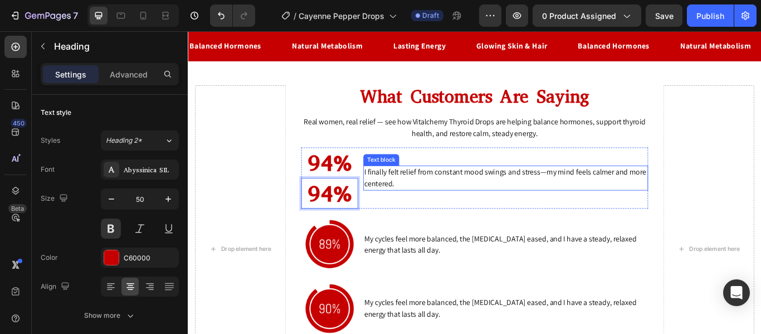
click at [447, 216] on div "I finally felt relief from constant mood swings and stress—my mind feels calmer…" at bounding box center [558, 202] width 332 height 29
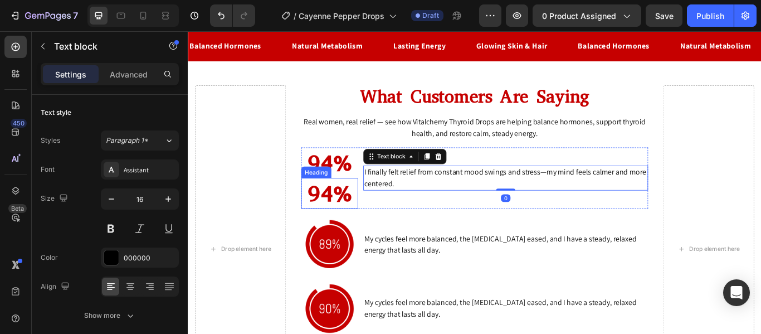
click at [369, 220] on p "94%" at bounding box center [353, 219] width 64 height 33
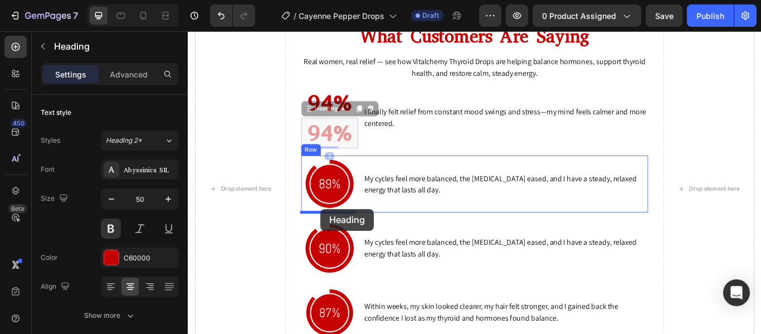
scroll to position [3813, 0]
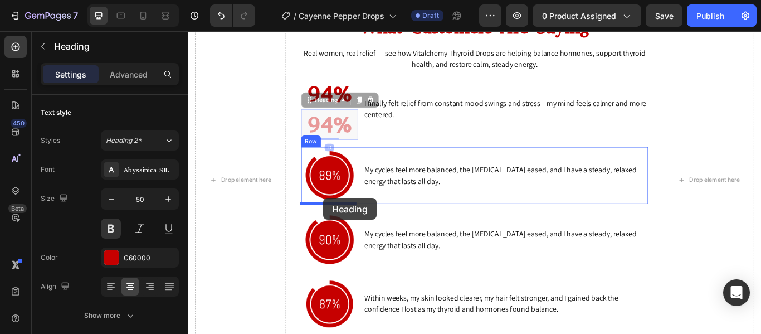
drag, startPoint x: 324, startPoint y: 193, endPoint x: 346, endPoint y: 226, distance: 39.0
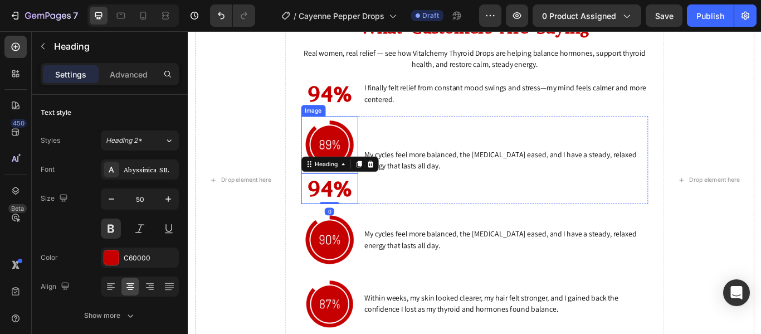
click at [363, 145] on img at bounding box center [353, 163] width 66 height 66
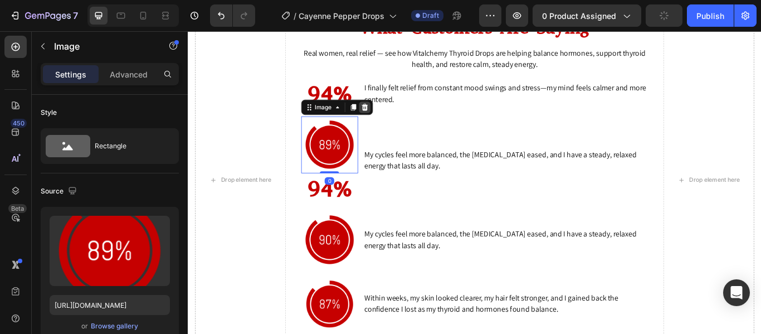
click at [392, 118] on icon at bounding box center [393, 120] width 7 height 8
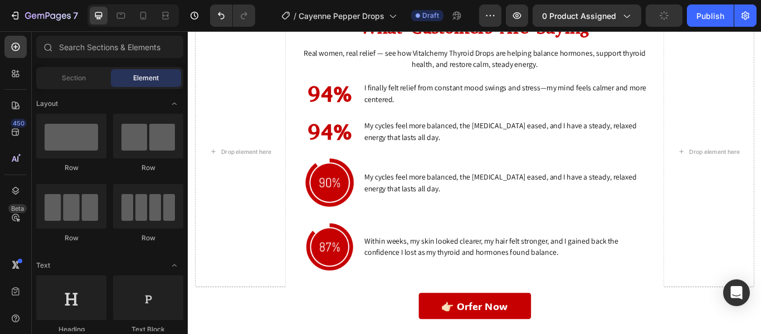
scroll to position [3780, 0]
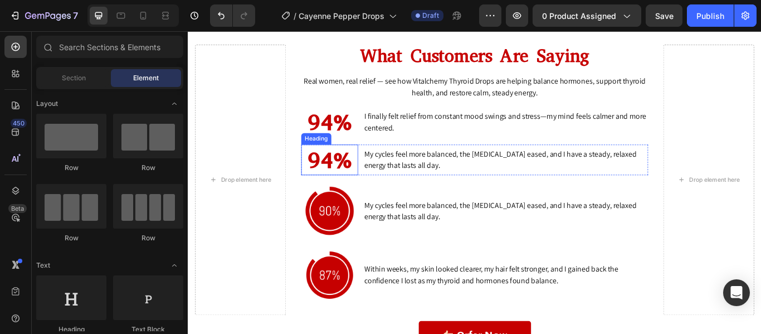
click at [361, 189] on h2 "94%" at bounding box center [353, 181] width 66 height 36
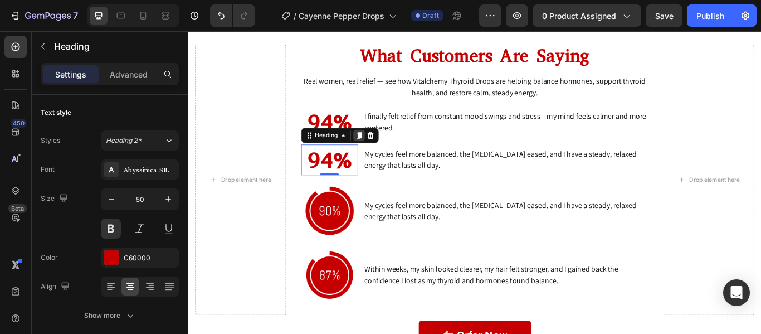
click at [383, 155] on icon at bounding box center [387, 152] width 9 height 9
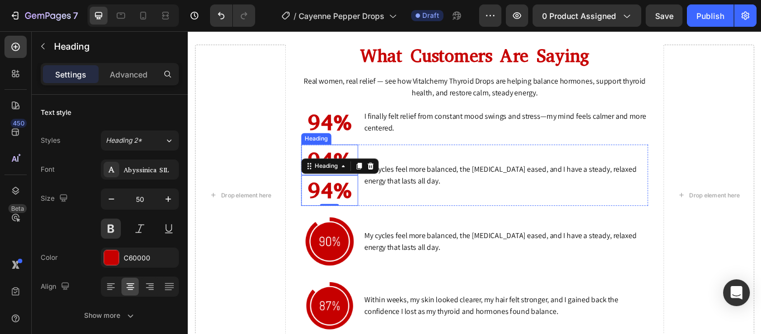
scroll to position [3798, 0]
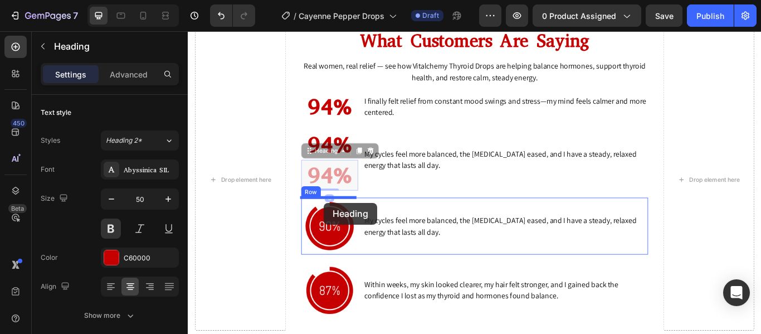
drag, startPoint x: 327, startPoint y: 172, endPoint x: 346, endPoint y: 236, distance: 66.8
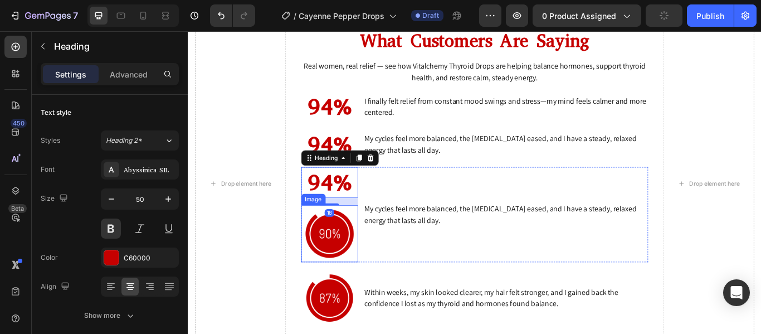
scroll to position [3803, 0]
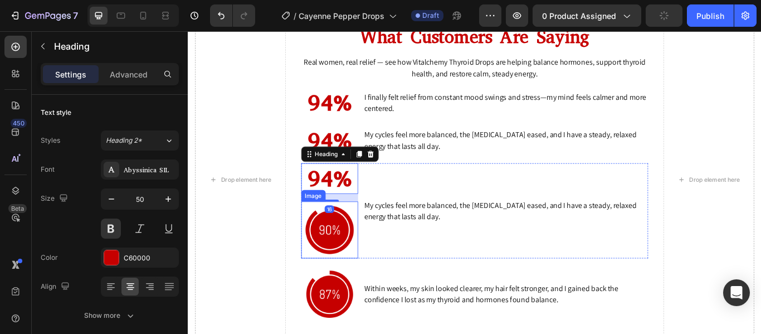
click at [349, 259] on img at bounding box center [353, 263] width 66 height 66
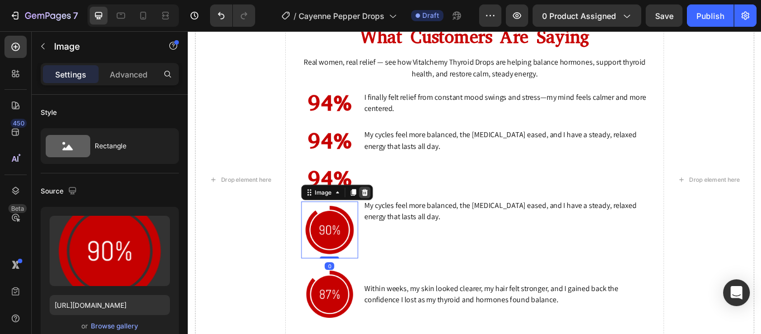
click at [392, 219] on icon at bounding box center [394, 219] width 9 height 9
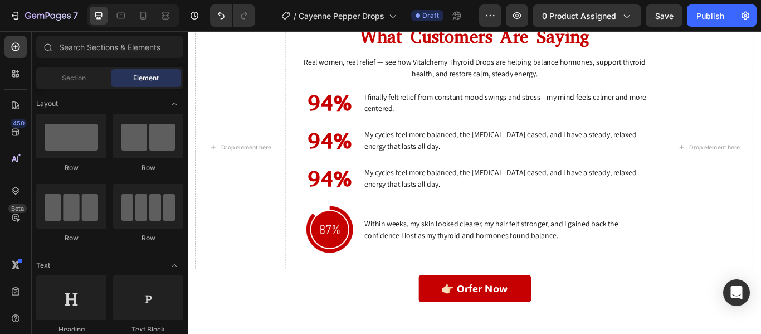
scroll to position [3765, 0]
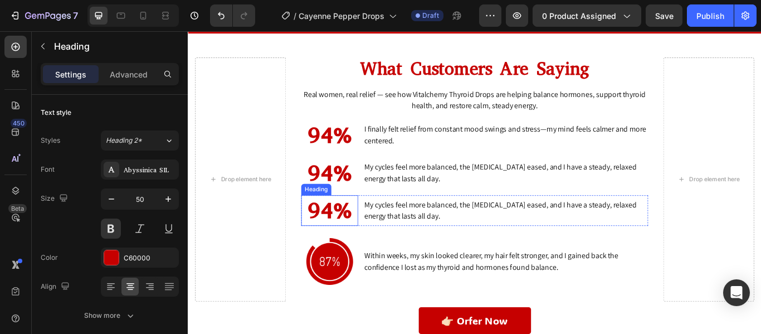
click at [357, 239] on h2 "94%" at bounding box center [353, 240] width 66 height 36
click at [385, 212] on icon at bounding box center [387, 212] width 6 height 8
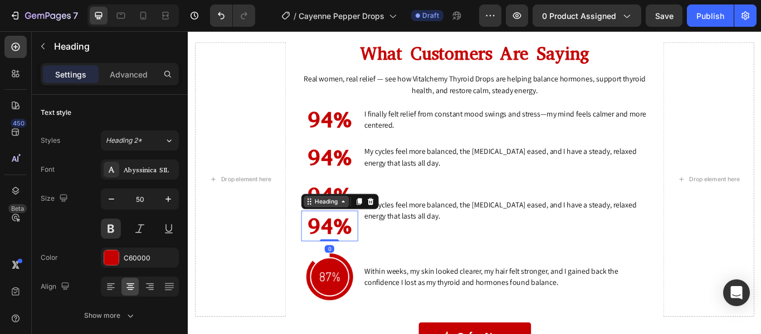
click at [328, 229] on icon at bounding box center [329, 229] width 9 height 9
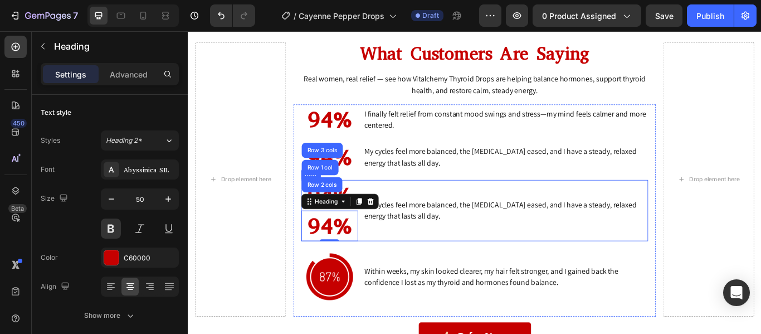
click at [429, 268] on div "My cycles feel more balanced, the [MEDICAL_DATA] eased, and I have a steady, re…" at bounding box center [558, 240] width 332 height 71
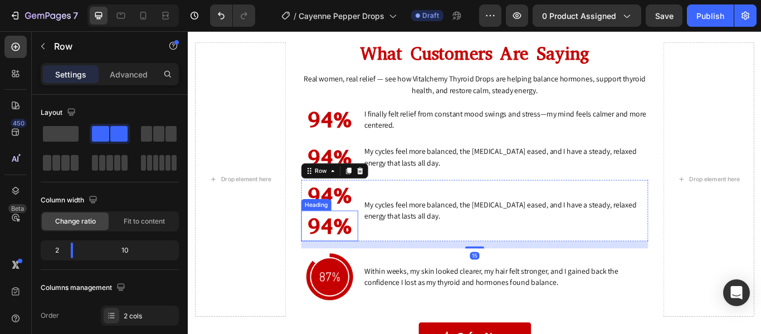
click at [360, 260] on h2 "94%" at bounding box center [353, 258] width 66 height 36
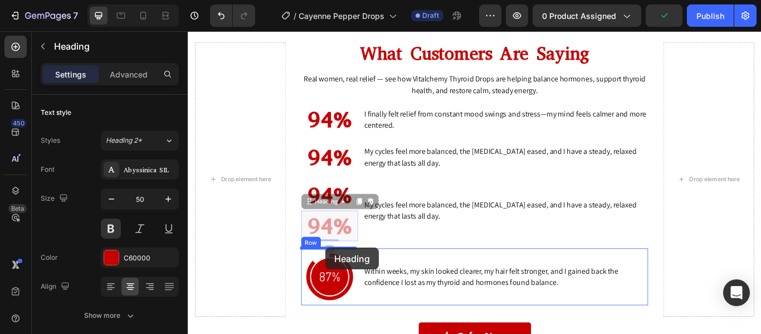
drag, startPoint x: 328, startPoint y: 229, endPoint x: 348, endPoint y: 283, distance: 58.4
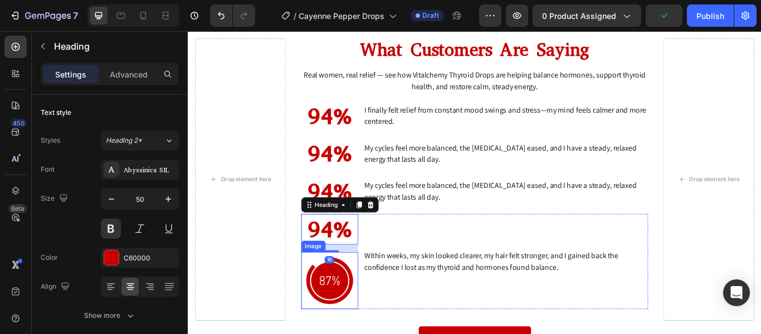
click at [349, 324] on img at bounding box center [353, 322] width 66 height 66
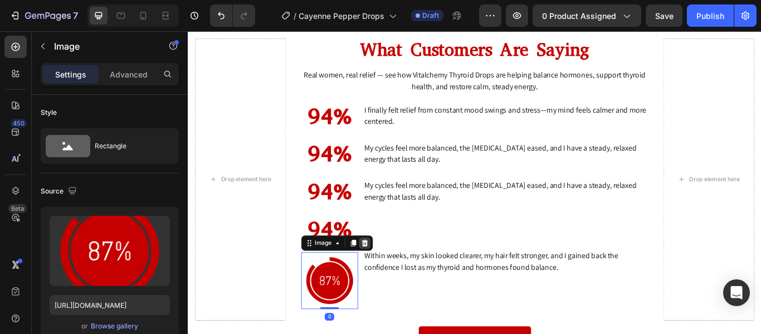
click at [390, 275] on icon at bounding box center [393, 278] width 7 height 8
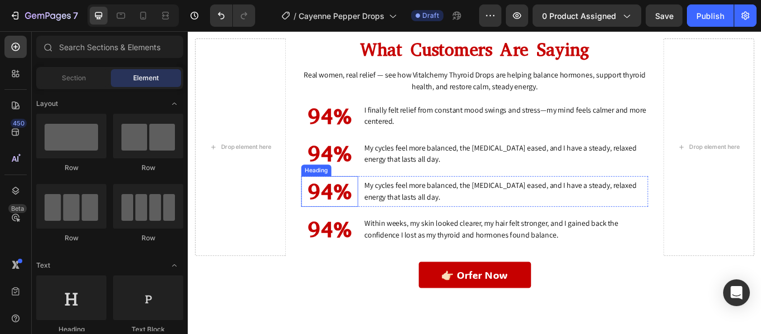
scroll to position [3750, 0]
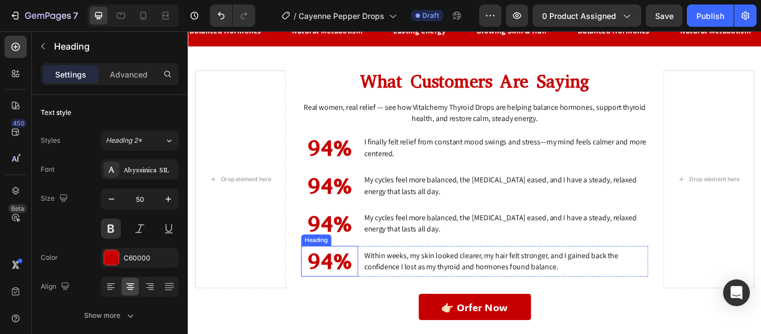
click at [360, 308] on h2 "94%" at bounding box center [353, 299] width 66 height 36
click at [389, 312] on div "94% Heading 0 Within weeks, my skin looked clearer, my hair felt stronger, and …" at bounding box center [522, 299] width 405 height 36
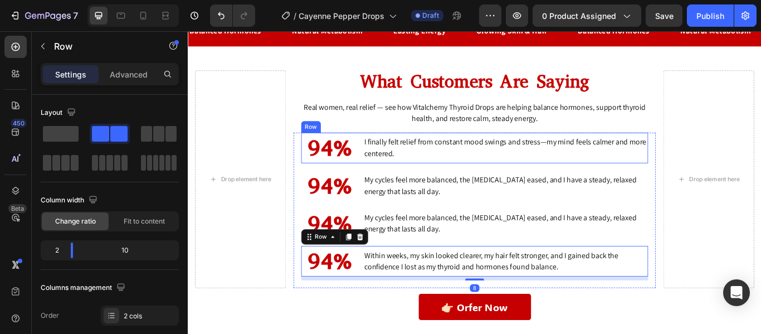
click at [386, 178] on div "94% Heading I finally felt relief from constant mood swings and stress—my mind …" at bounding box center [522, 167] width 405 height 36
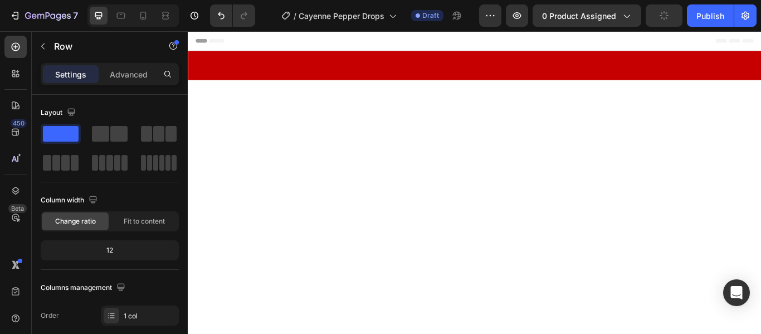
scroll to position [3750, 0]
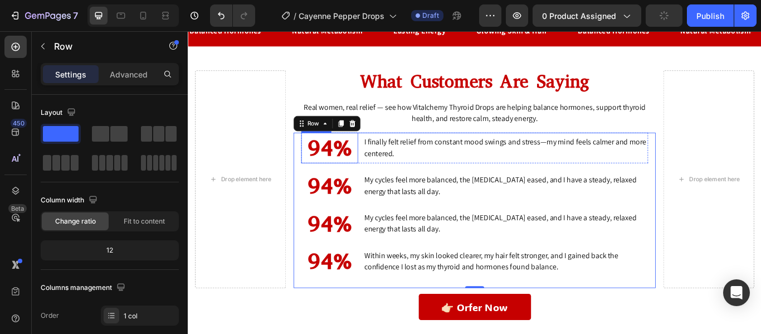
click at [351, 170] on p "94%" at bounding box center [353, 166] width 64 height 33
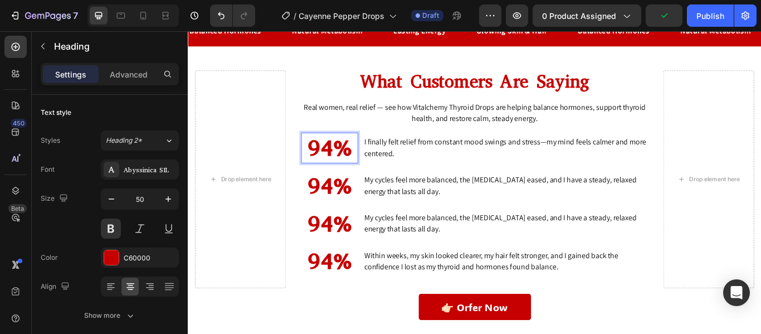
click at [356, 168] on p "94%" at bounding box center [353, 166] width 64 height 33
click at [354, 215] on h2 "94%" at bounding box center [353, 211] width 66 height 36
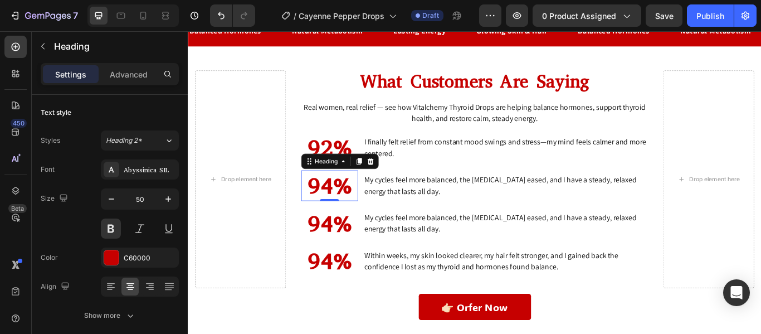
click at [354, 212] on h2 "94%" at bounding box center [353, 211] width 66 height 36
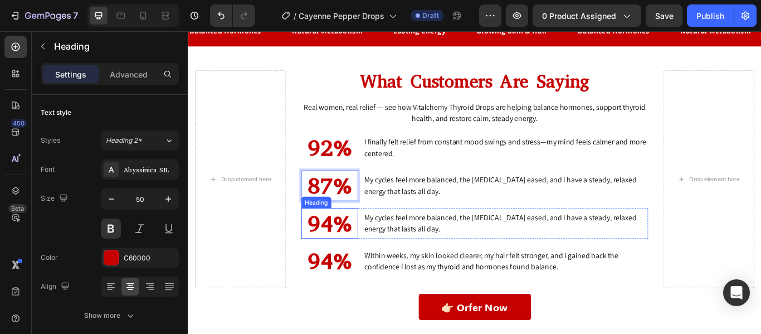
click at [351, 259] on h2 "94%" at bounding box center [353, 255] width 66 height 36
click at [360, 247] on h2 "94%" at bounding box center [353, 255] width 66 height 36
click at [360, 247] on p "94%" at bounding box center [353, 255] width 64 height 33
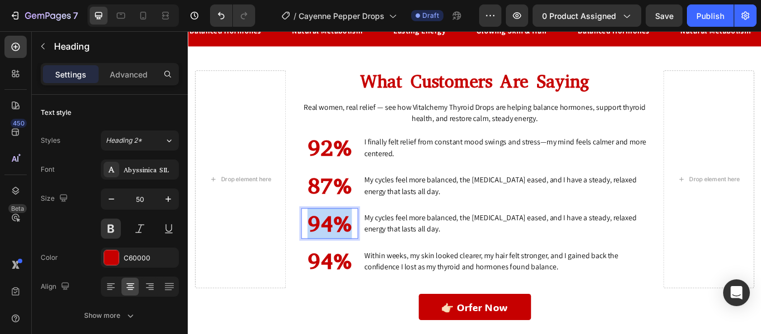
click at [360, 247] on p "94%" at bounding box center [353, 255] width 64 height 33
click at [355, 248] on p "87%" at bounding box center [353, 255] width 64 height 33
click at [354, 297] on h2 "94%" at bounding box center [353, 299] width 66 height 36
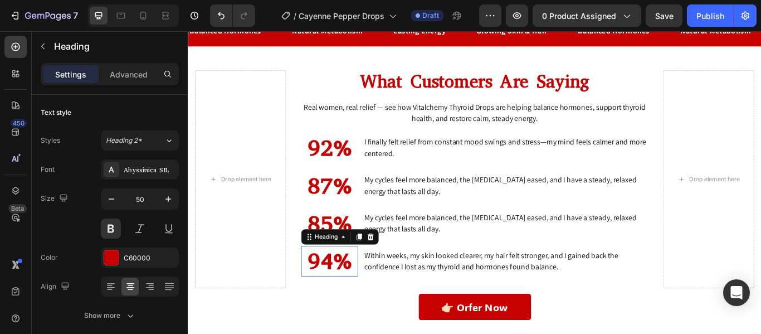
click at [354, 297] on p "94%" at bounding box center [353, 299] width 64 height 33
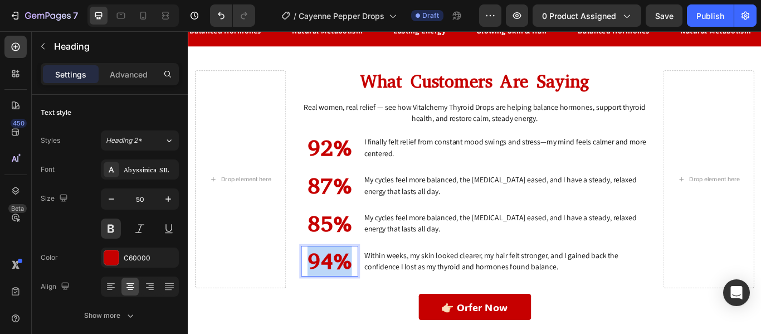
click at [354, 297] on p "94%" at bounding box center [353, 299] width 64 height 33
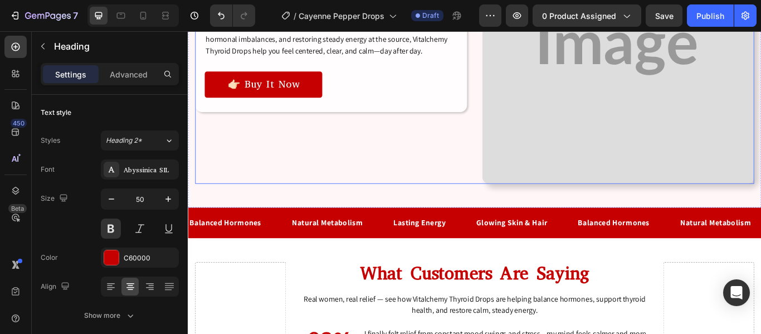
scroll to position [3553, 0]
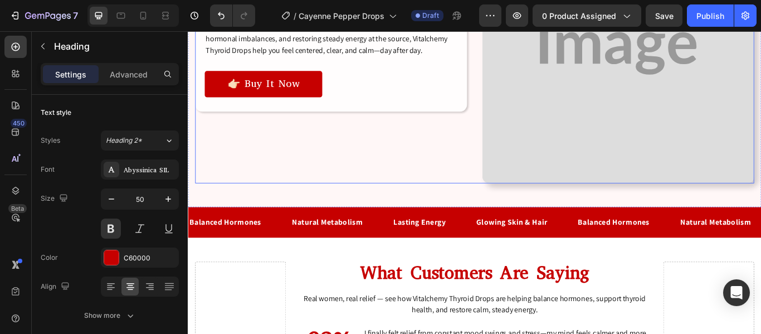
click at [506, 135] on div "Calm Within, Lasting Balance Heading We don’t just mask symptoms. By nourishing…" at bounding box center [354, 49] width 317 height 317
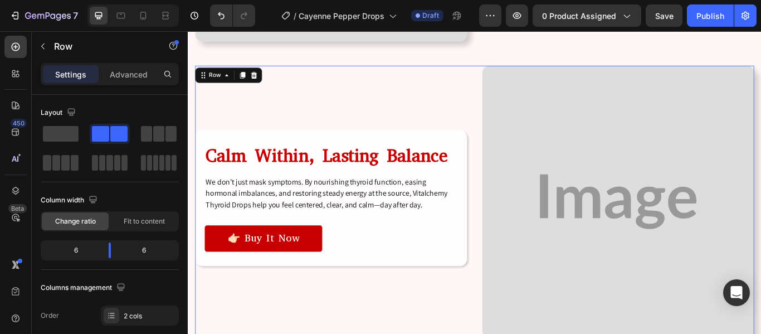
scroll to position [3337, 0]
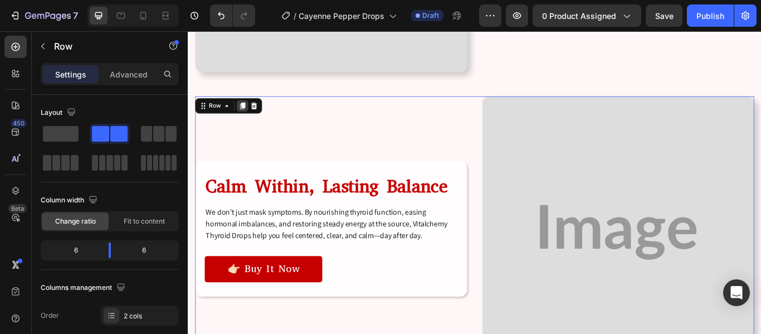
click at [253, 114] on icon at bounding box center [252, 118] width 6 height 8
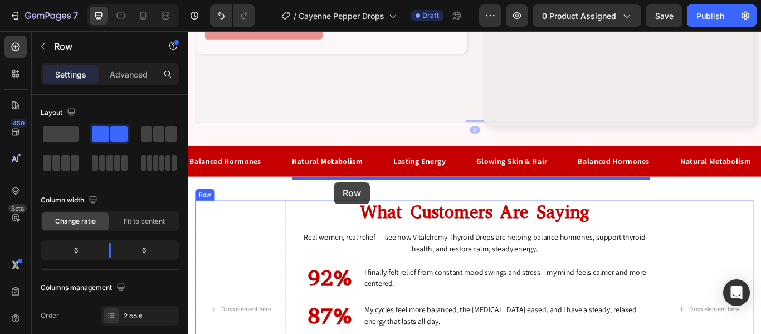
scroll to position [3976, 0]
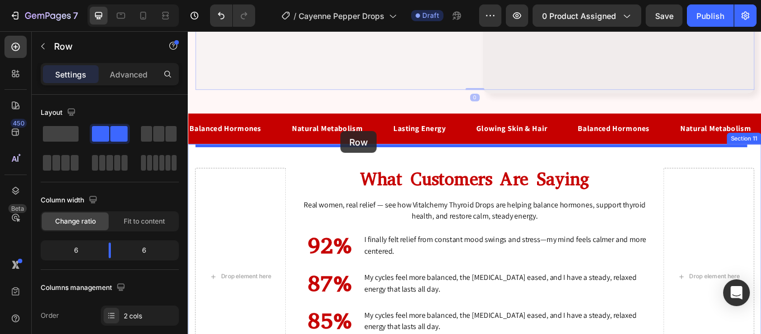
drag, startPoint x: 202, startPoint y: 59, endPoint x: 366, endPoint y: 148, distance: 186.3
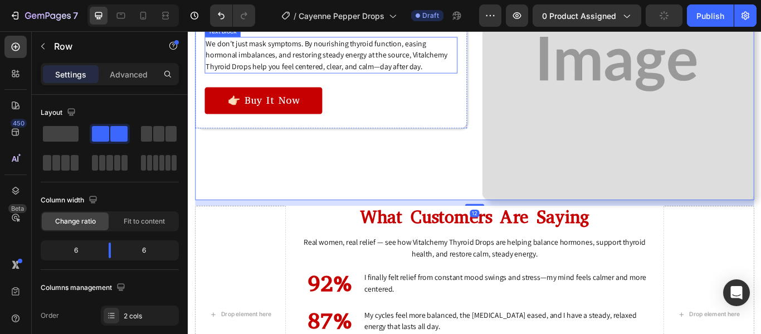
scroll to position [3843, 0]
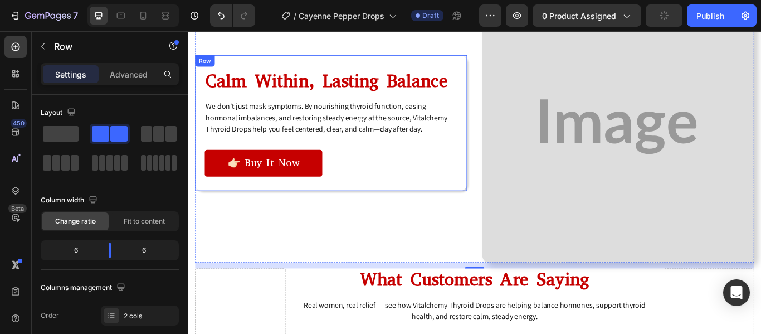
click at [502, 193] on div "Calm Within, Lasting Balance Heading We don’t just mask symptoms. By nourishing…" at bounding box center [354, 138] width 317 height 158
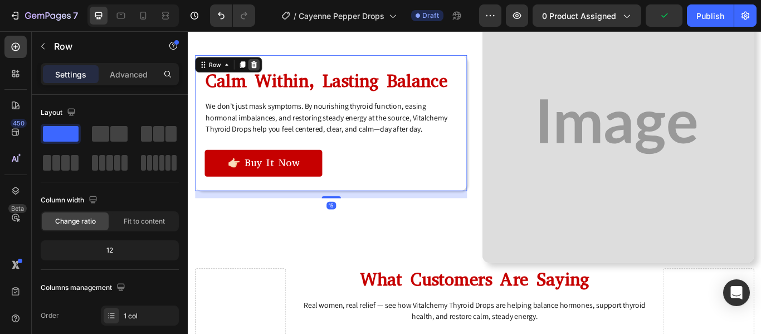
click at [265, 68] on icon at bounding box center [264, 70] width 9 height 9
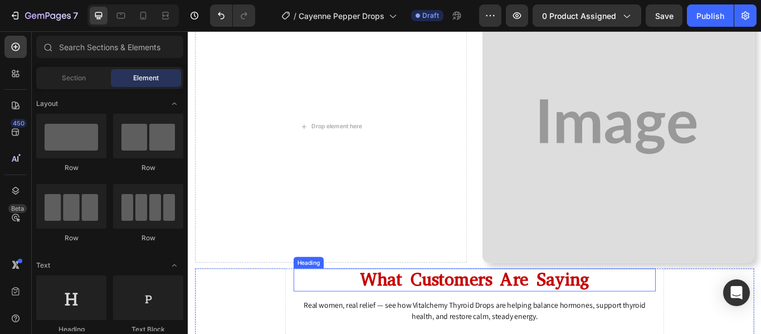
click at [351, 319] on h2 "What Customers Are Saying" at bounding box center [522, 321] width 423 height 27
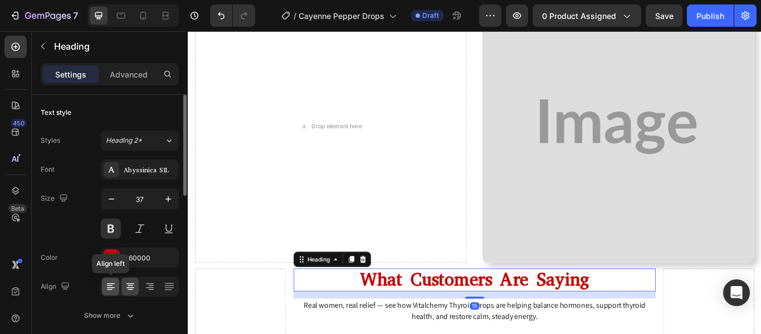
click at [113, 282] on icon at bounding box center [110, 286] width 11 height 11
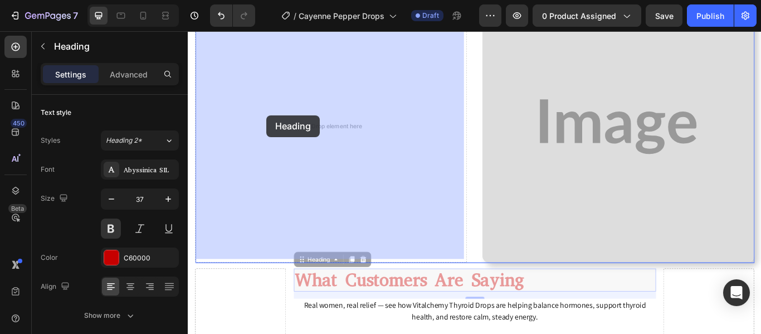
drag, startPoint x: 317, startPoint y: 295, endPoint x: 283, endPoint y: 145, distance: 153.7
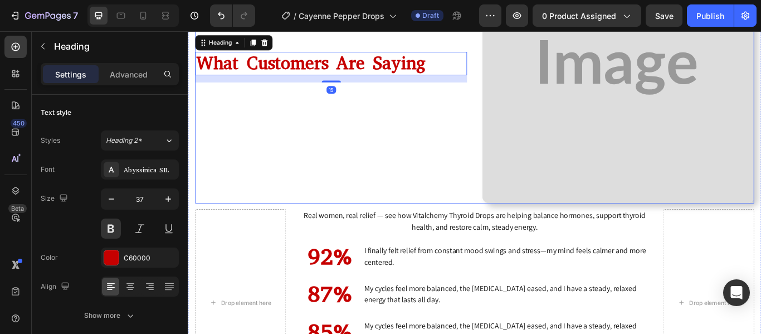
scroll to position [3932, 0]
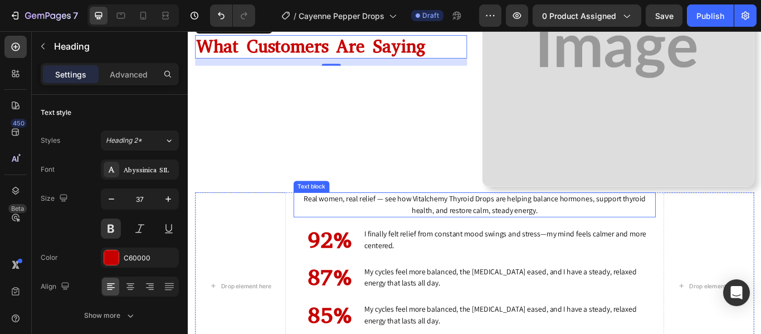
click at [398, 240] on p "Real women, real relief — see how Vitalchemy Thyroid Drops are helping balance …" at bounding box center [522, 233] width 421 height 27
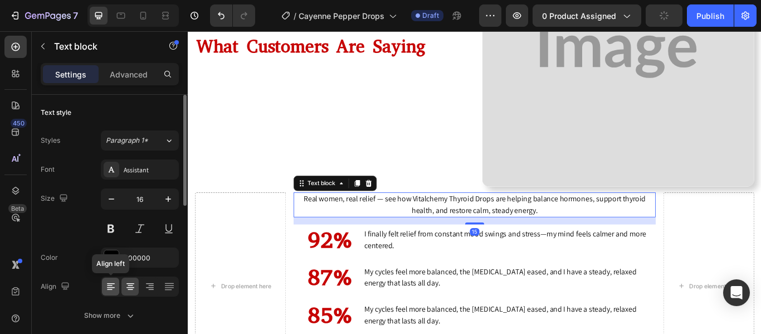
click at [115, 284] on icon at bounding box center [110, 286] width 11 height 11
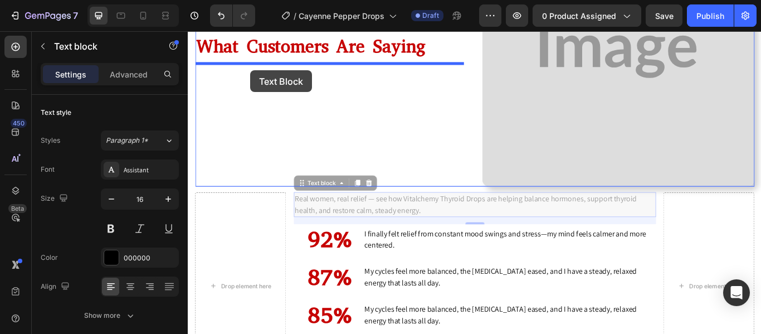
drag, startPoint x: 318, startPoint y: 202, endPoint x: 261, endPoint y: 77, distance: 137.4
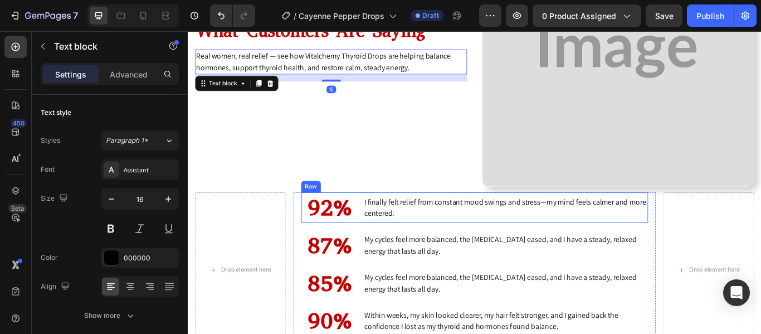
click at [385, 245] on div "92% Heading I finally felt relief from constant mood swings and stress—my mind …" at bounding box center [522, 237] width 405 height 36
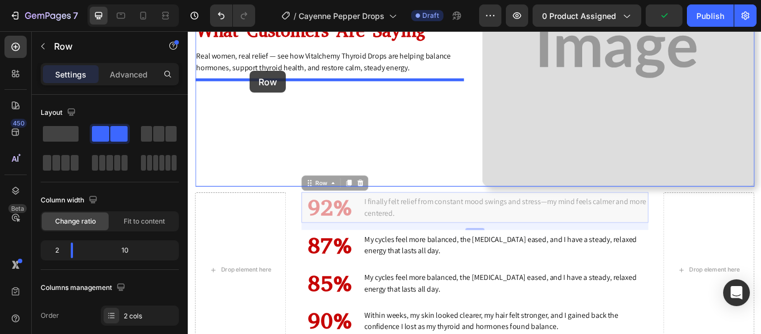
drag, startPoint x: 329, startPoint y: 205, endPoint x: 260, endPoint y: 79, distance: 143.2
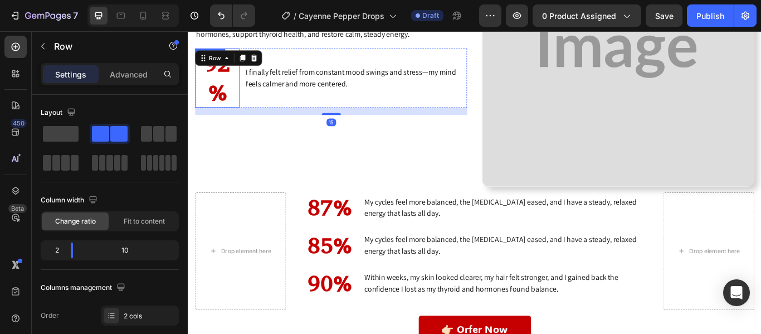
click at [245, 94] on h2 "92%" at bounding box center [222, 85] width 52 height 69
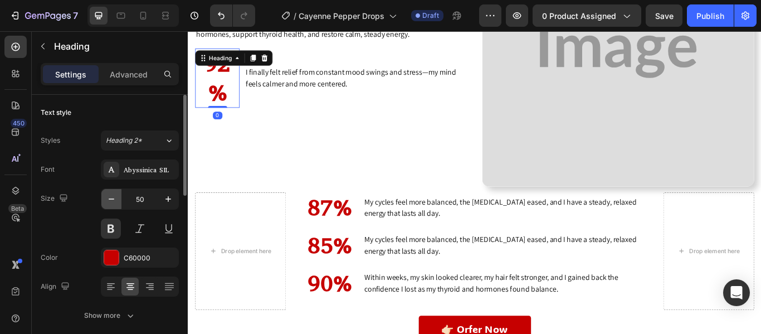
click at [113, 197] on icon "button" at bounding box center [111, 198] width 11 height 11
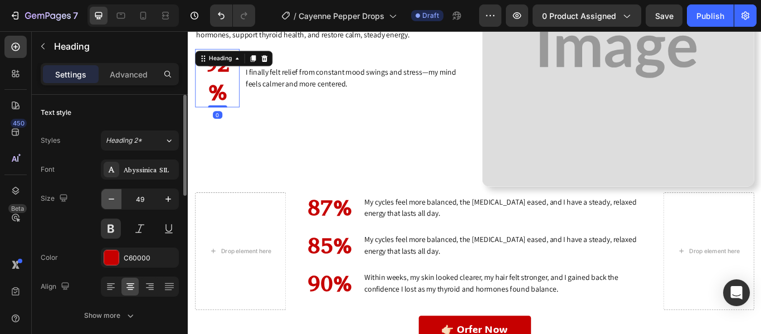
click at [113, 197] on icon "button" at bounding box center [111, 198] width 11 height 11
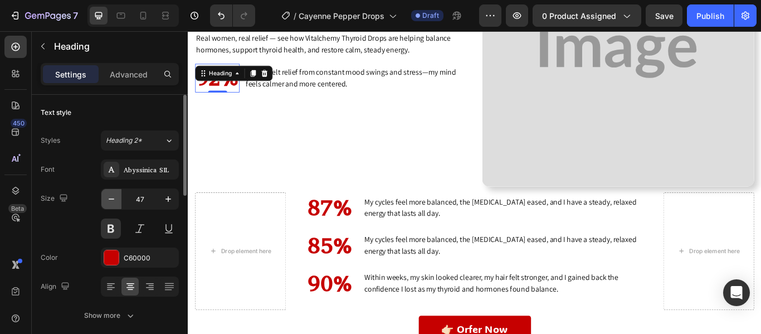
click at [113, 197] on icon "button" at bounding box center [111, 198] width 11 height 11
type input "45"
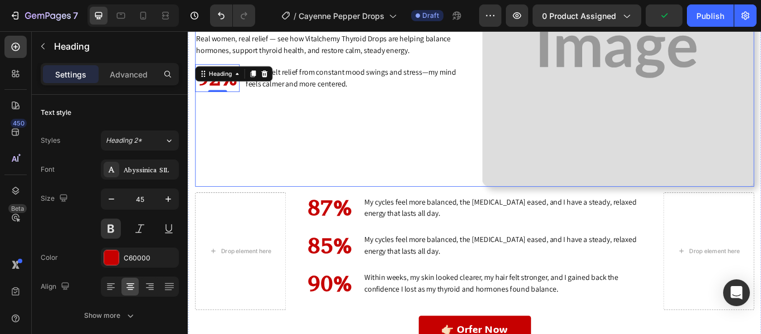
click at [376, 144] on div "What Customers Are Saying Heading Real women, real relief — see how Vitalchemy …" at bounding box center [354, 53] width 317 height 317
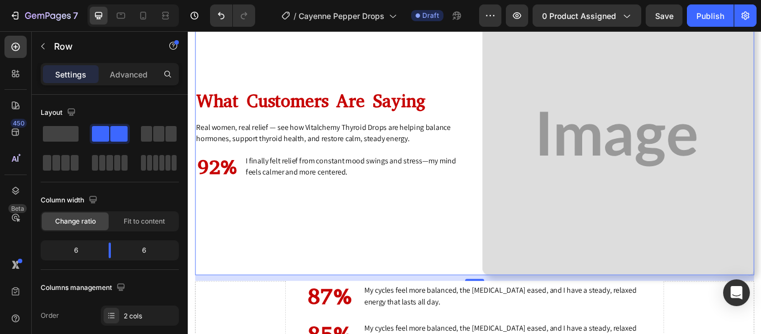
scroll to position [3828, 0]
click at [250, 191] on div "92% Heading I finally felt relief from constant mood swings and stress—my mind …" at bounding box center [354, 189] width 317 height 32
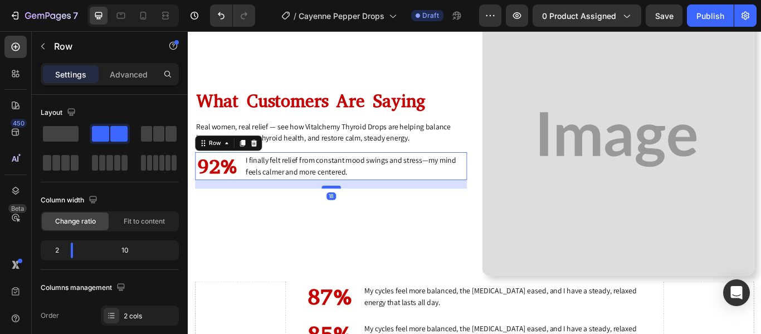
click at [361, 211] on div at bounding box center [355, 212] width 22 height 3
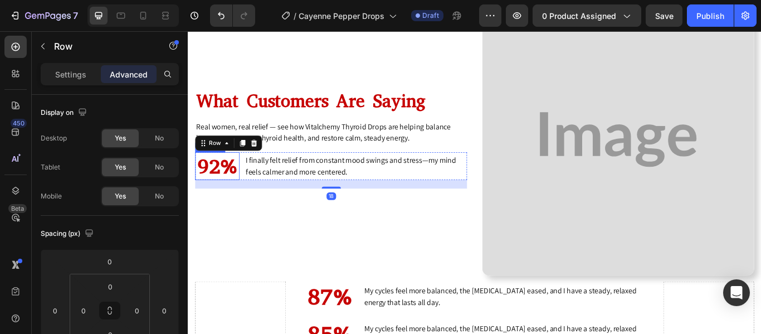
click at [217, 184] on h2 "92%" at bounding box center [222, 188] width 52 height 32
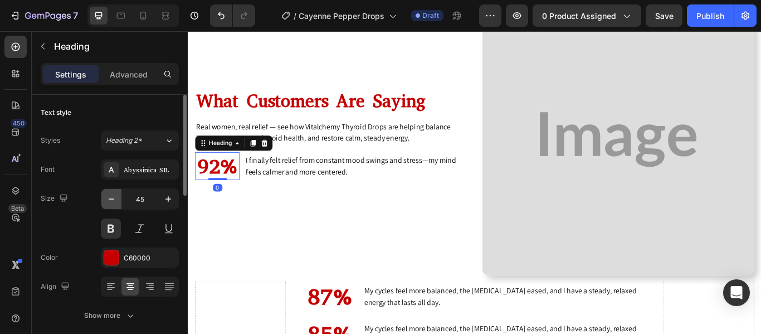
click at [108, 202] on icon "button" at bounding box center [111, 198] width 11 height 11
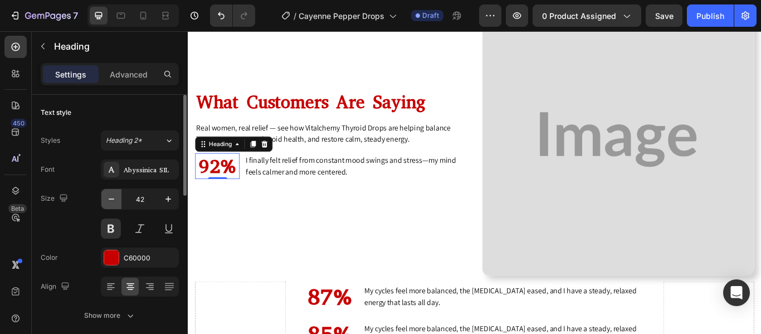
click at [108, 202] on icon "button" at bounding box center [111, 198] width 11 height 11
type input "40"
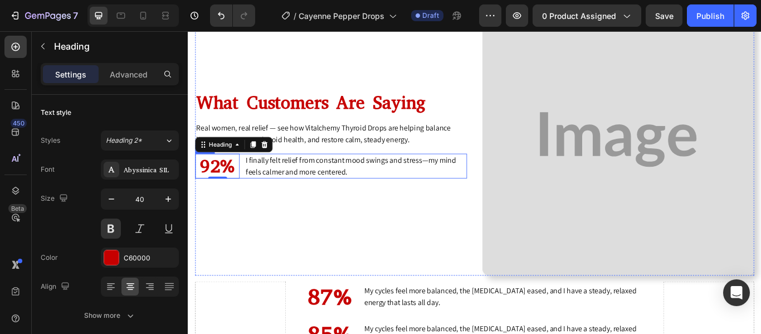
click at [251, 188] on div "92% Heading 0 I finally felt relief from constant mood swings and stress—my min…" at bounding box center [354, 188] width 317 height 29
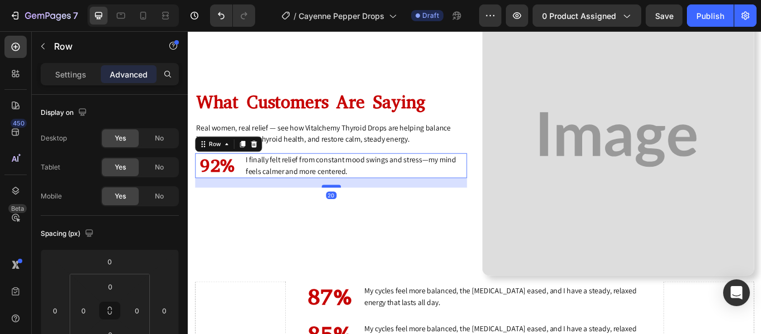
click at [360, 211] on div at bounding box center [355, 211] width 22 height 3
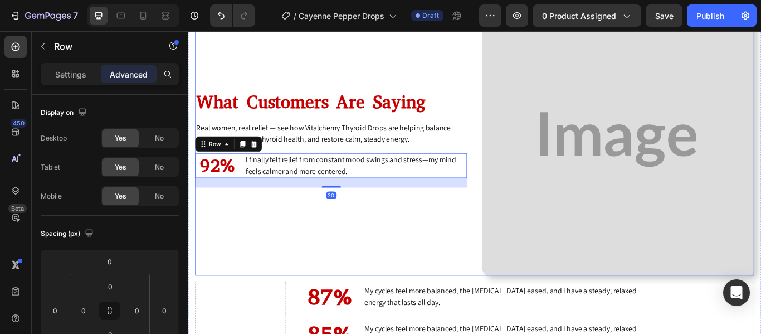
type input "20"
click at [312, 223] on div "What Customers Are Saying Heading Real women, real relief — see how Vitalchemy …" at bounding box center [354, 157] width 317 height 317
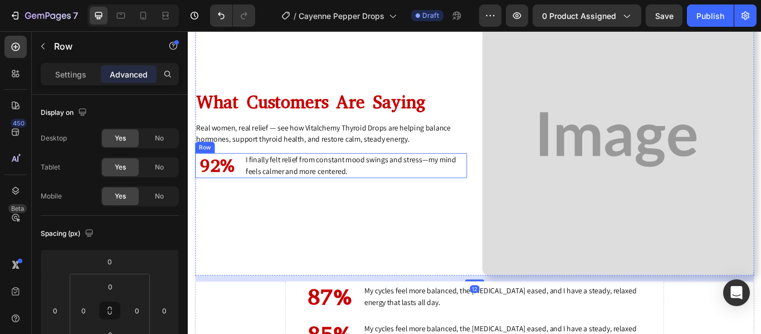
click at [249, 184] on div "92% Heading I finally felt relief from constant mood swings and stress—my mind …" at bounding box center [354, 187] width 317 height 29
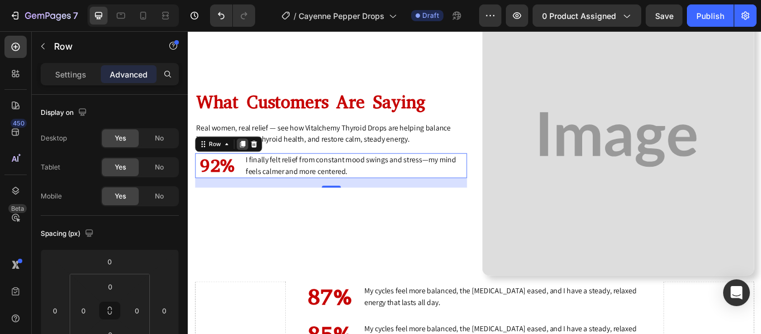
click at [251, 162] on icon at bounding box center [252, 163] width 6 height 8
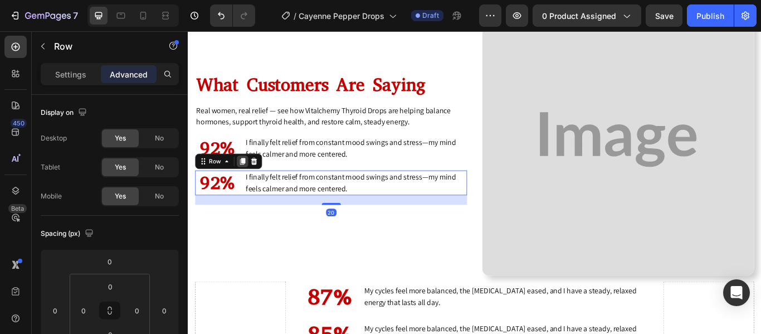
click at [251, 181] on icon at bounding box center [252, 183] width 6 height 8
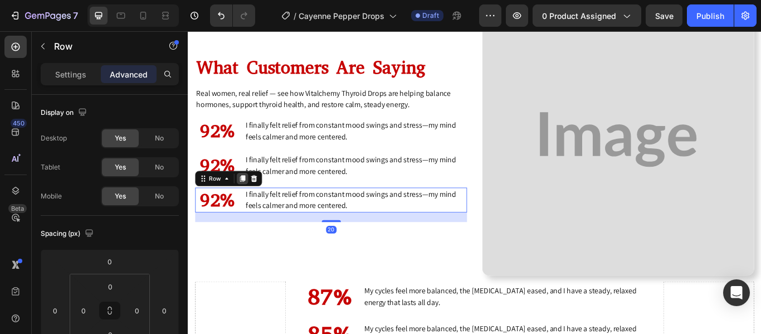
click at [251, 200] on icon at bounding box center [252, 203] width 6 height 8
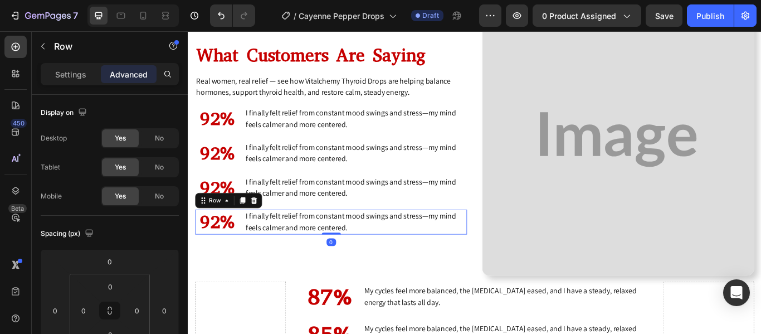
drag, startPoint x: 358, startPoint y: 269, endPoint x: 353, endPoint y: 241, distance: 28.9
click at [353, 241] on div "92% Heading I finally felt relief from constant mood swings and stress—my mind …" at bounding box center [354, 253] width 317 height 29
type input "0"
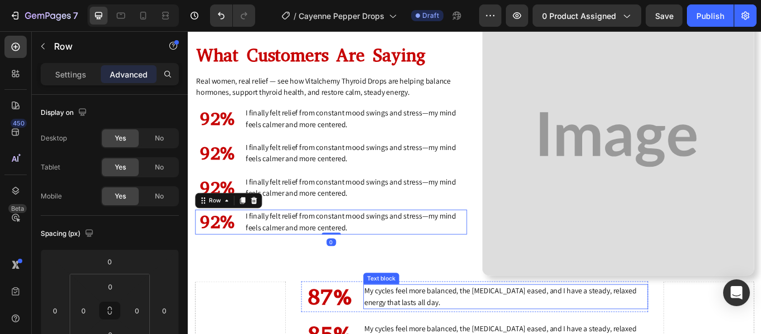
scroll to position [3890, 0]
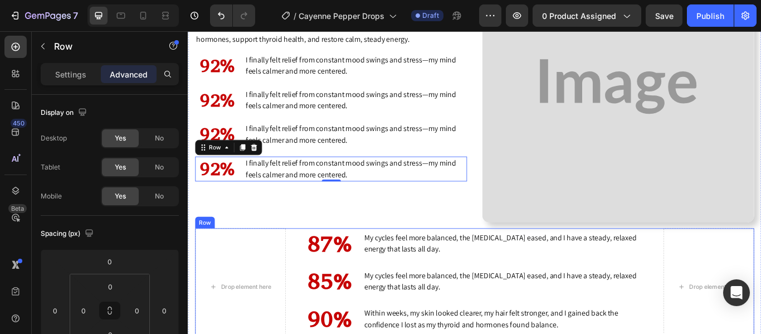
click at [308, 284] on div "Drop element here 87% Heading My cycles feel more balanced, the bloating eased,…" at bounding box center [522, 329] width 652 height 137
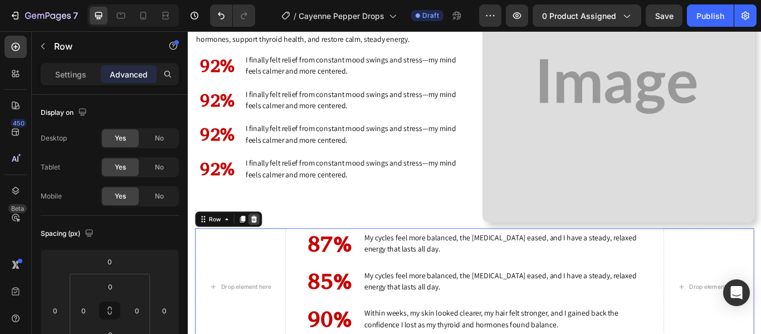
click at [260, 246] on icon at bounding box center [264, 250] width 9 height 9
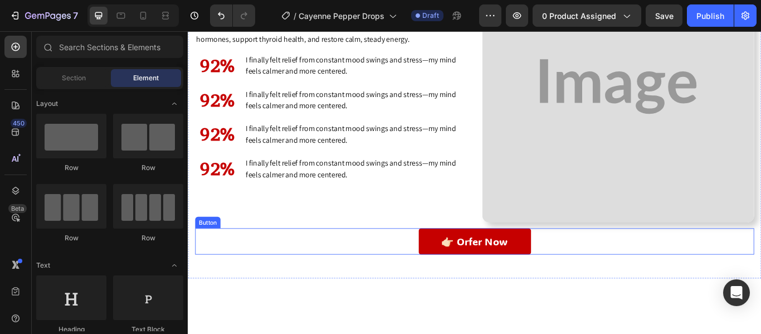
click at [436, 272] on div "👉🏻 Orfer Now Button" at bounding box center [522, 276] width 652 height 31
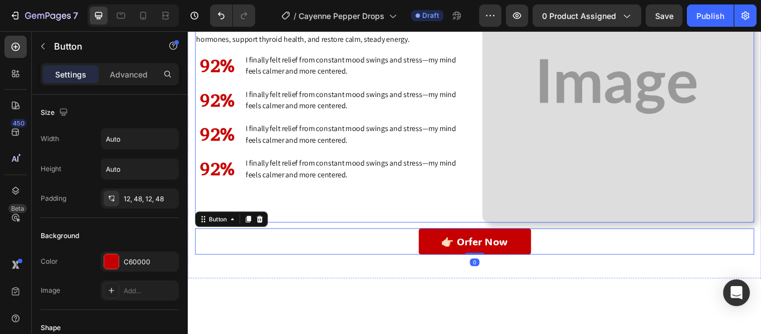
click at [514, 240] on div "Image What Customers Are Saying Heading Real women, real relief — see how Vital…" at bounding box center [522, 95] width 652 height 317
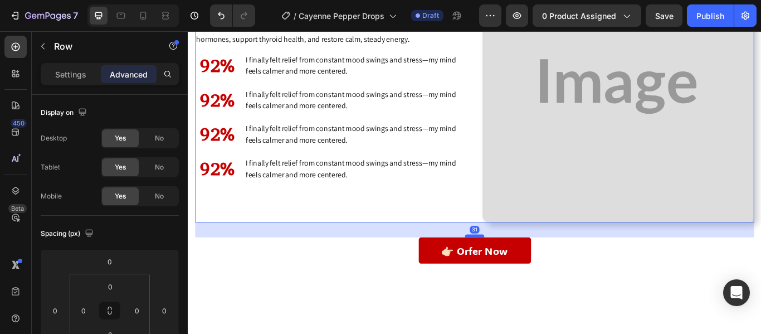
drag, startPoint x: 515, startPoint y: 254, endPoint x: 518, endPoint y: 264, distance: 11.0
click at [518, 268] on div at bounding box center [522, 269] width 22 height 3
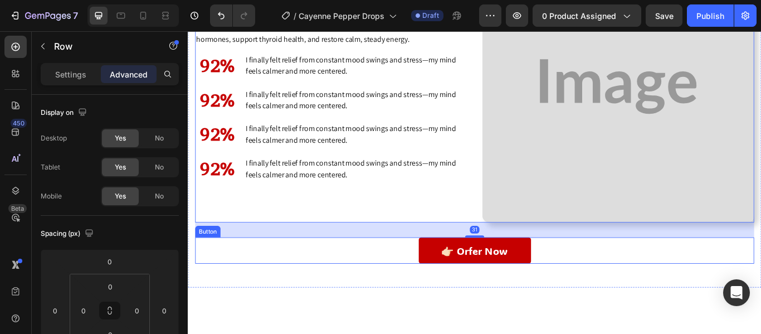
type input "31"
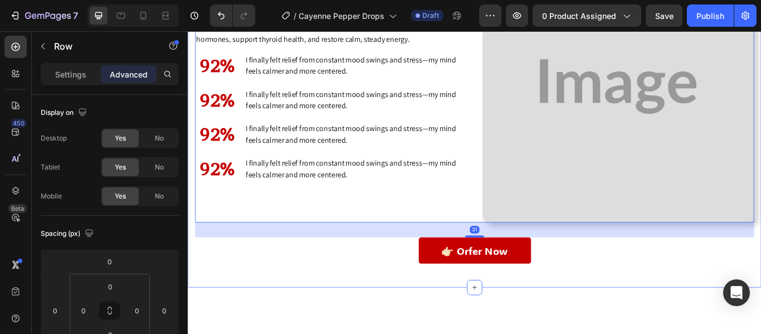
click at [433, 320] on div "Image What Customers Are Saying Heading Real women, real relief — see how Vital…" at bounding box center [522, 119] width 669 height 421
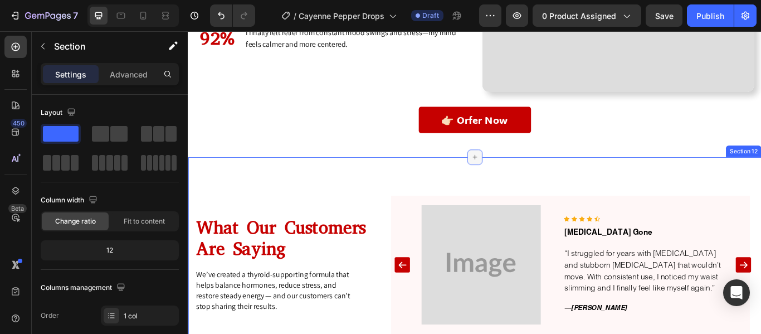
scroll to position [4071, 0]
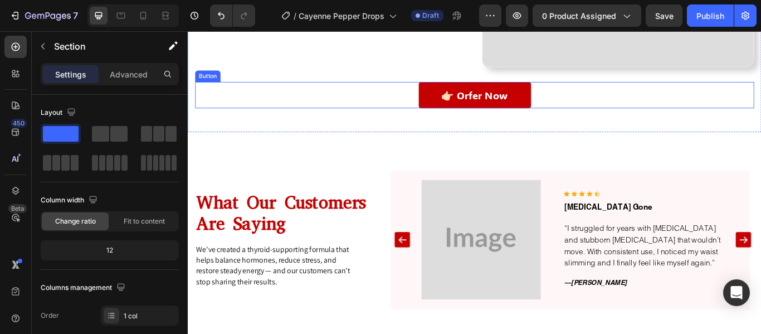
click at [426, 113] on div "👉🏻 Orfer Now Button" at bounding box center [522, 105] width 652 height 31
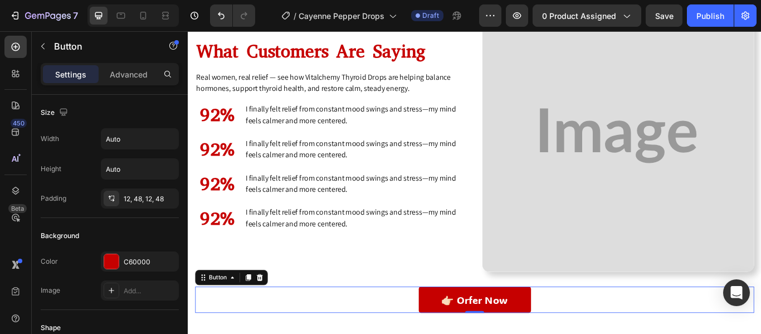
scroll to position [3817, 0]
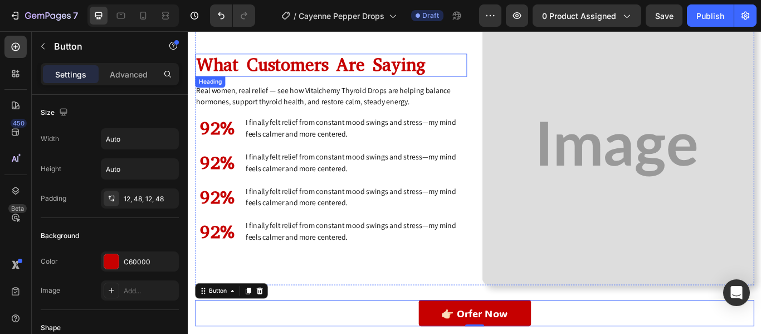
click at [292, 70] on h2 "What Customers Are Saying" at bounding box center [354, 70] width 317 height 27
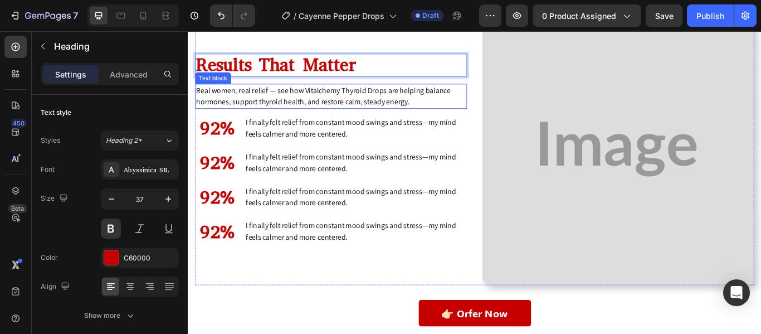
click at [245, 110] on p "Real women, real relief — see how Vitalchemy Thyroid Drops are helping balance …" at bounding box center [354, 107] width 315 height 27
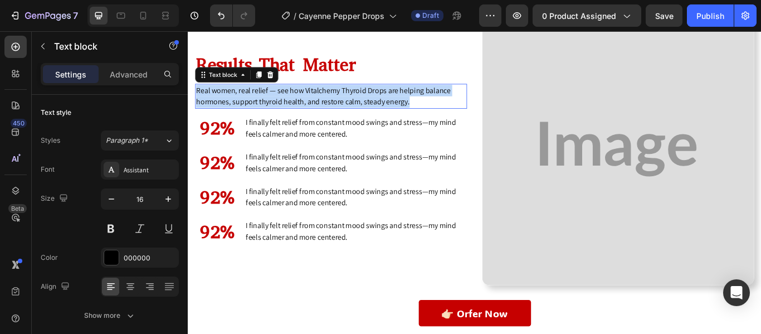
click at [245, 110] on p "Real women, real relief — see how Vitalchemy Thyroid Drops are helping balance …" at bounding box center [354, 107] width 315 height 27
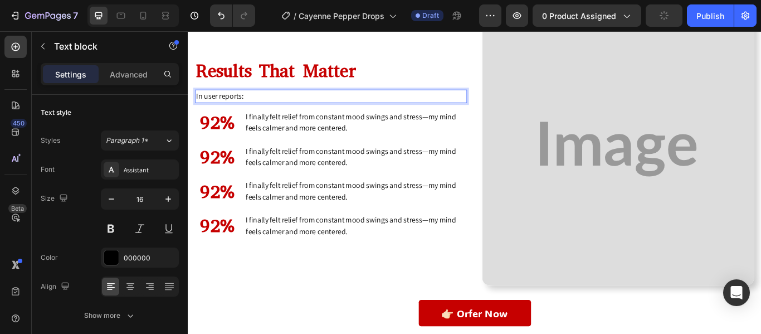
scroll to position [3824, 0]
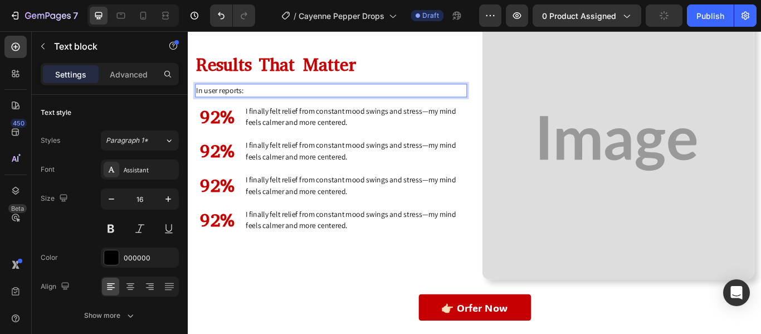
click at [298, 101] on p "In user reports:" at bounding box center [354, 100] width 315 height 13
click at [306, 118] on p "I finally felt relief from constant mood swings and stress—my mind feels calmer…" at bounding box center [383, 131] width 257 height 27
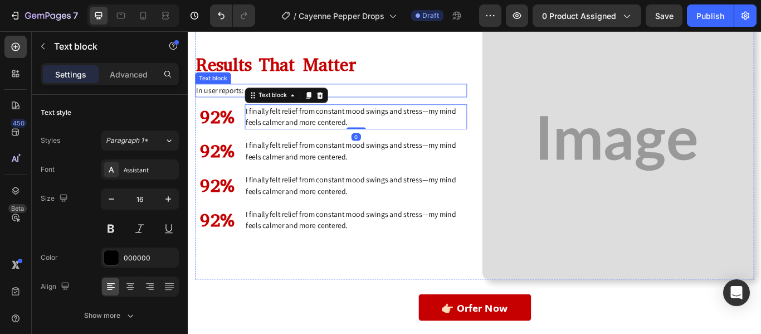
click at [361, 94] on p "In user reports:" at bounding box center [354, 100] width 315 height 13
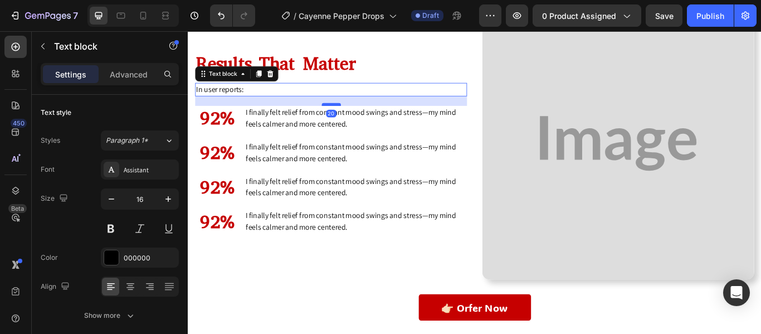
click at [360, 115] on div at bounding box center [355, 116] width 22 height 3
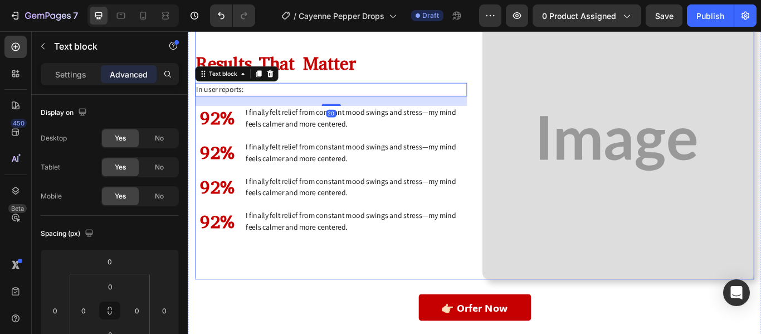
click at [398, 149] on div "Results That Matter Heading In user reports: Text block 20 92% Heading I finall…" at bounding box center [354, 161] width 317 height 317
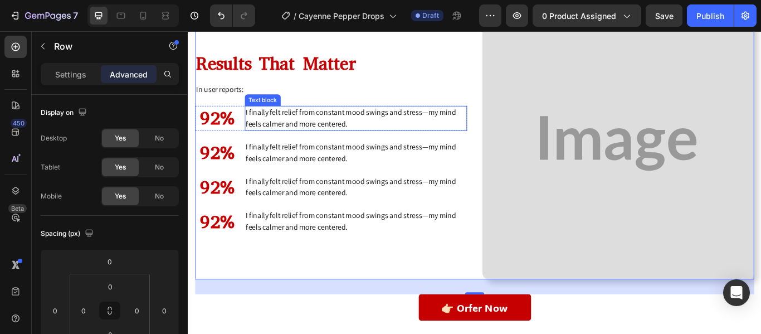
click at [303, 139] on p "I finally felt relief from constant mood swings and stress—my mind feels calmer…" at bounding box center [383, 132] width 257 height 27
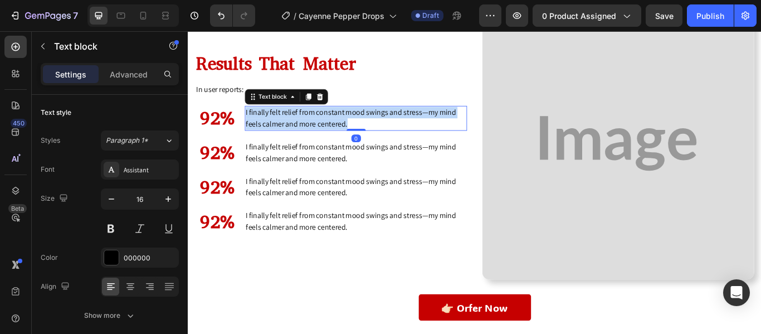
click at [303, 139] on p "I finally felt relief from constant mood swings and stress—my mind feels calmer…" at bounding box center [383, 132] width 257 height 27
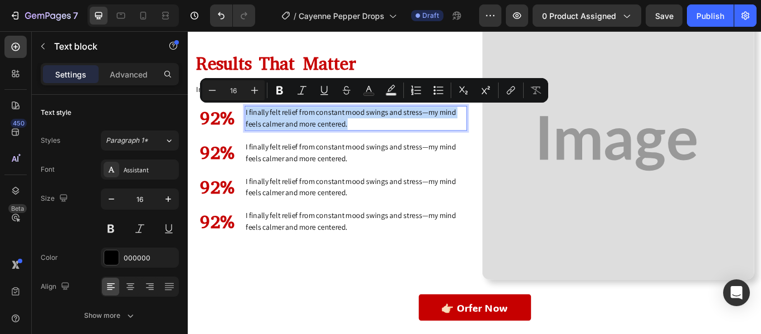
scroll to position [3831, 0]
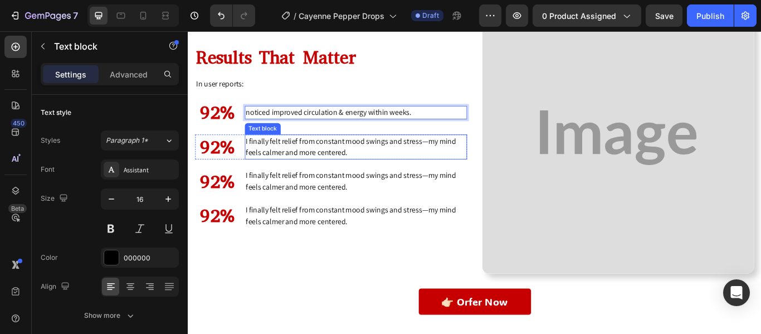
click at [332, 166] on p "I finally felt relief from constant mood swings and stress—my mind feels calmer…" at bounding box center [383, 166] width 257 height 27
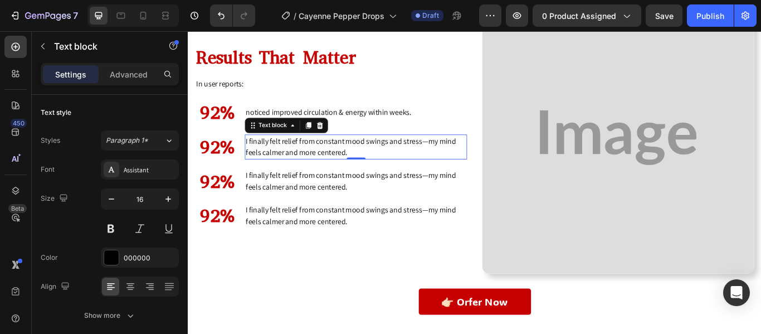
click at [332, 166] on p "I finally felt relief from constant mood swings and stress—my mind feels calmer…" at bounding box center [383, 166] width 257 height 27
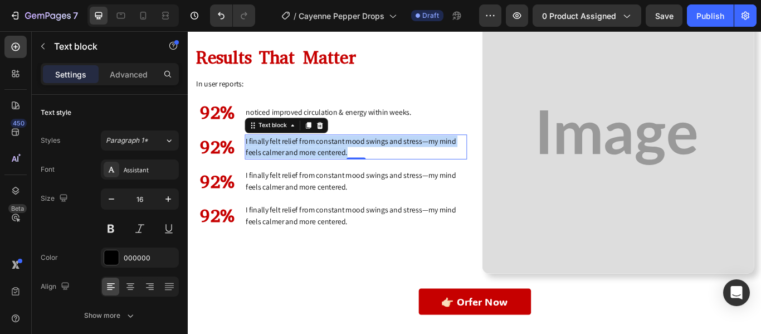
click at [332, 166] on p "I finally felt relief from constant mood swings and stress—my mind feels calmer…" at bounding box center [383, 166] width 257 height 27
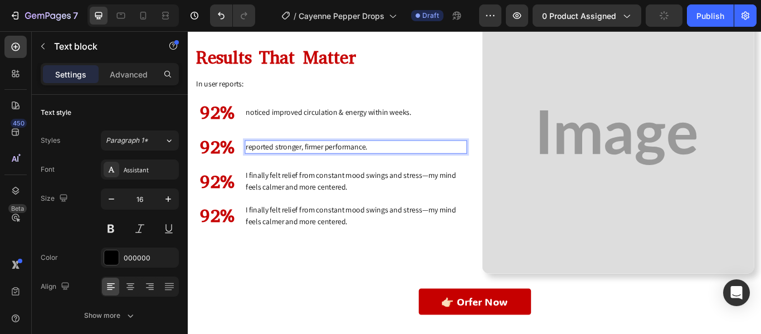
scroll to position [3837, 0]
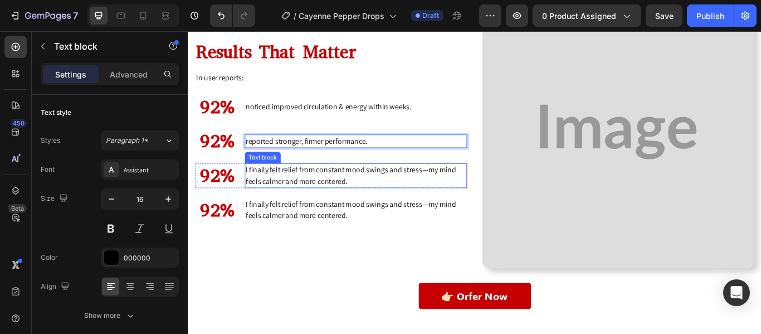
click at [342, 198] on p "I finally felt relief from constant mood swings and stress—my mind feels calmer…" at bounding box center [383, 199] width 257 height 27
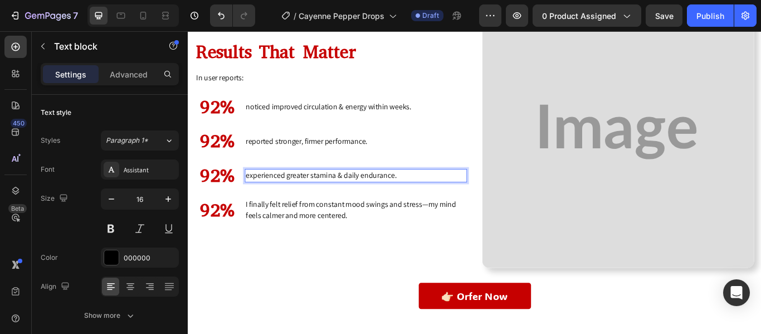
scroll to position [3844, 0]
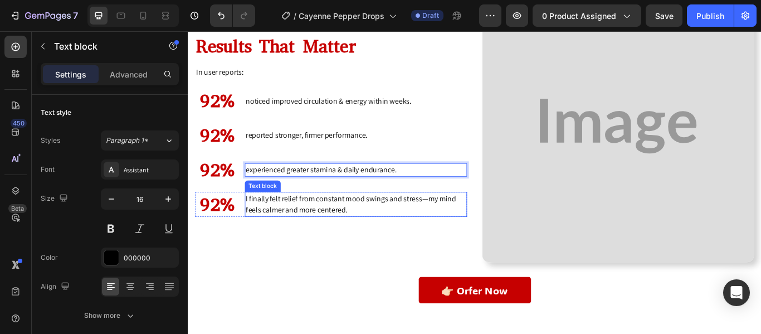
click at [285, 235] on p "I finally felt relief from constant mood swings and stress—my mind feels calmer…" at bounding box center [383, 233] width 257 height 27
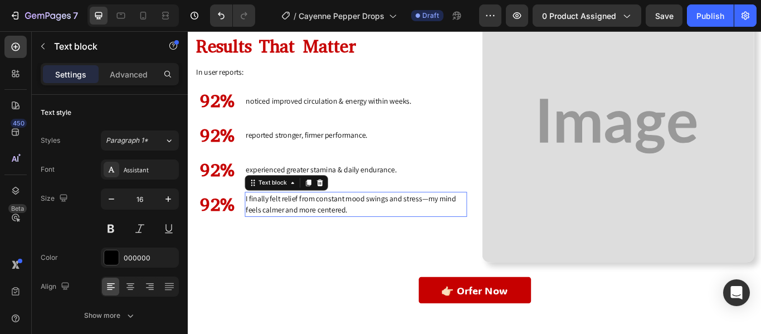
click at [285, 235] on p "I finally felt relief from constant mood swings and stress—my mind feels calmer…" at bounding box center [383, 233] width 257 height 27
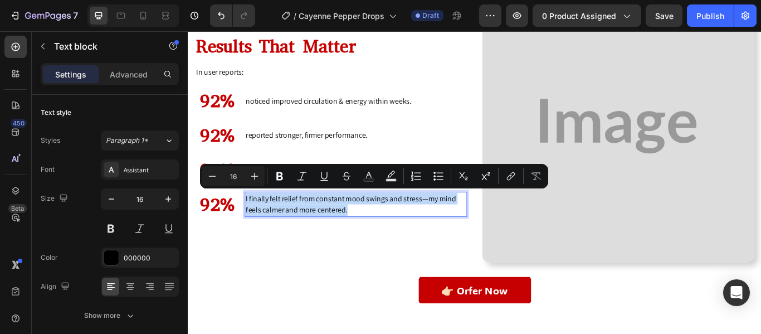
scroll to position [3851, 0]
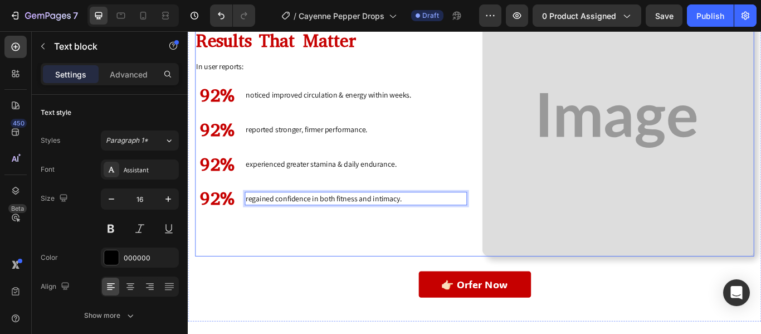
click at [400, 249] on div "Results That Matter Heading In user reports: Text block 92% Heading noticed imp…" at bounding box center [354, 135] width 317 height 317
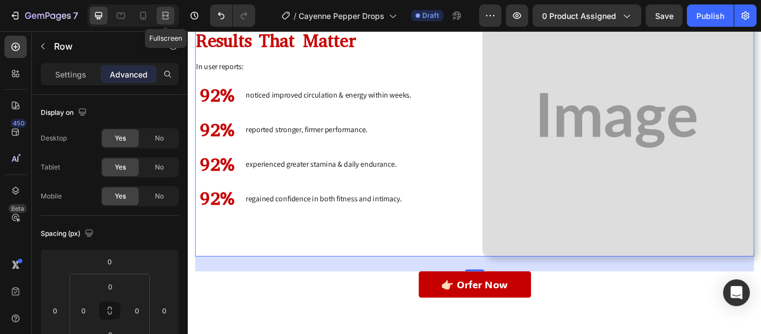
click at [166, 18] on icon at bounding box center [165, 15] width 11 height 11
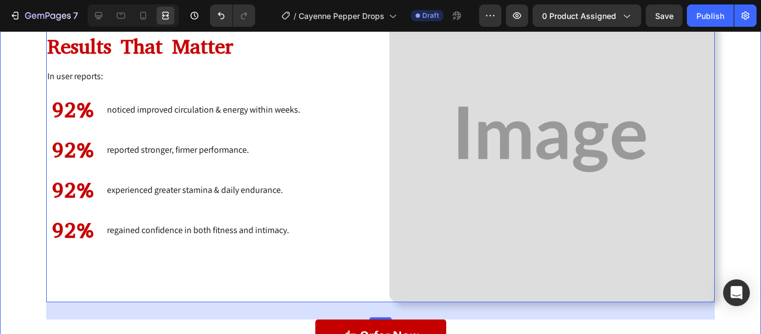
click at [18, 173] on div "Image Results That Matter Heading In user reports: Text block 92% Heading notic…" at bounding box center [380, 164] width 745 height 374
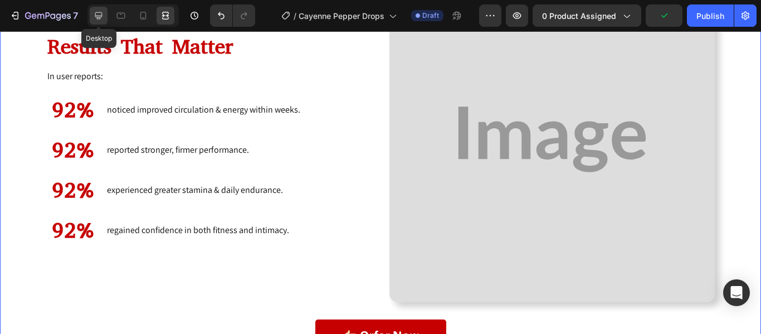
drag, startPoint x: 102, startPoint y: 17, endPoint x: 290, endPoint y: 137, distance: 223.6
click at [102, 17] on icon at bounding box center [98, 15] width 7 height 7
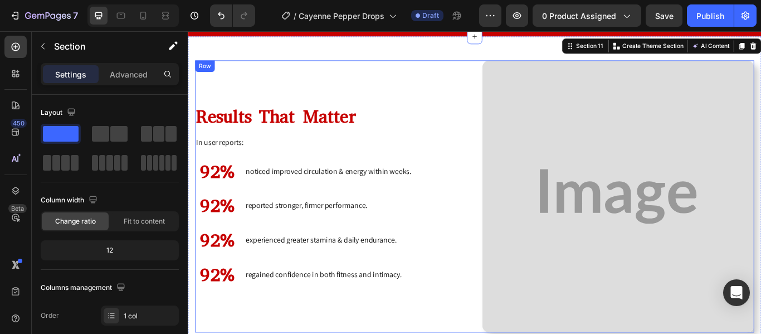
scroll to position [3760, 0]
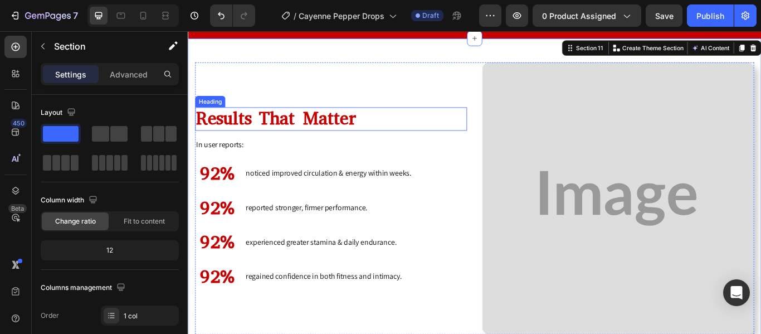
click at [292, 130] on p "Results That Matter" at bounding box center [354, 133] width 315 height 25
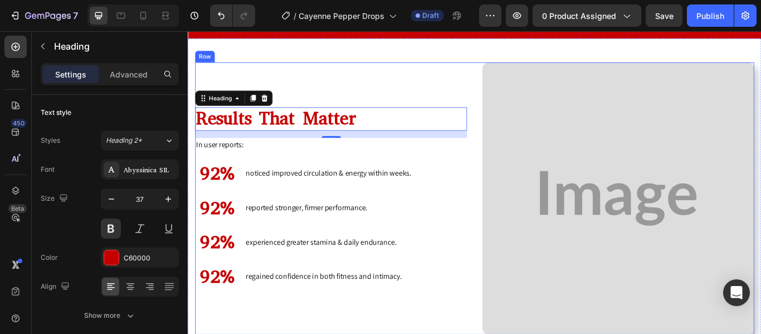
click at [514, 191] on div "Image Results That Matter Heading 15 In user reports: Text block 92% Heading no…" at bounding box center [522, 225] width 652 height 317
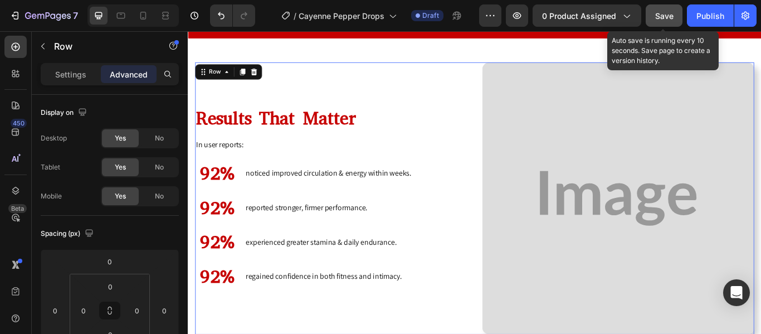
click at [667, 8] on button "Save" at bounding box center [664, 15] width 37 height 22
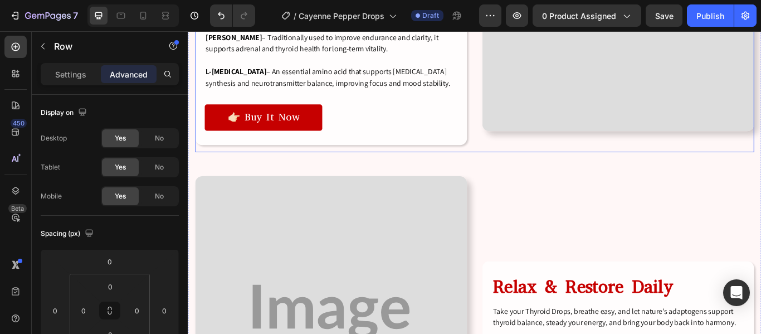
scroll to position [2902, 0]
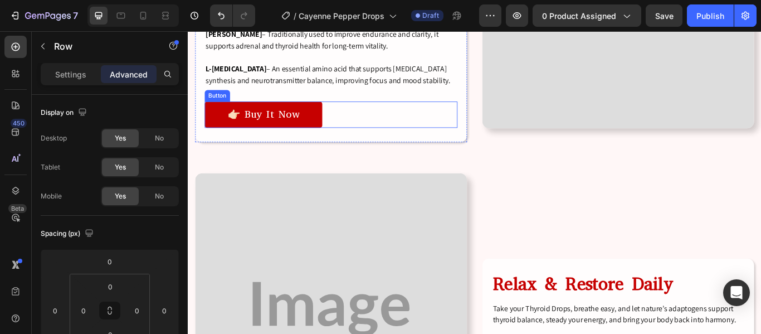
click at [490, 123] on div "👉🏻 Buy It Now Button" at bounding box center [354, 128] width 295 height 31
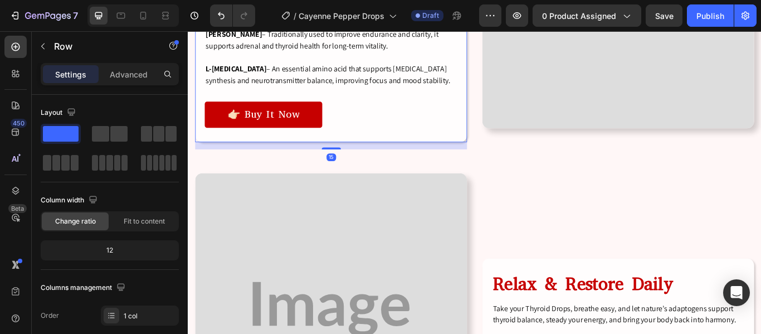
scroll to position [2898, 0]
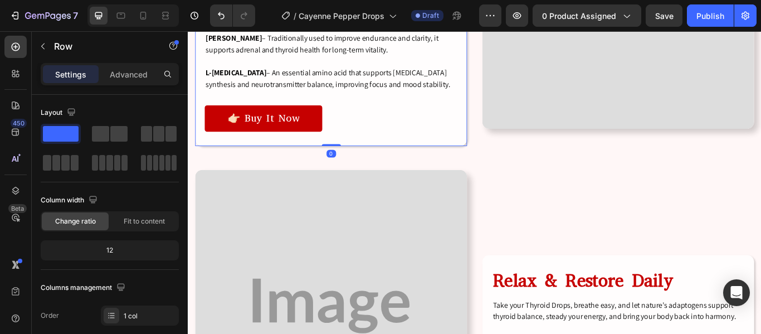
drag, startPoint x: 357, startPoint y: 149, endPoint x: 358, endPoint y: 129, distance: 20.1
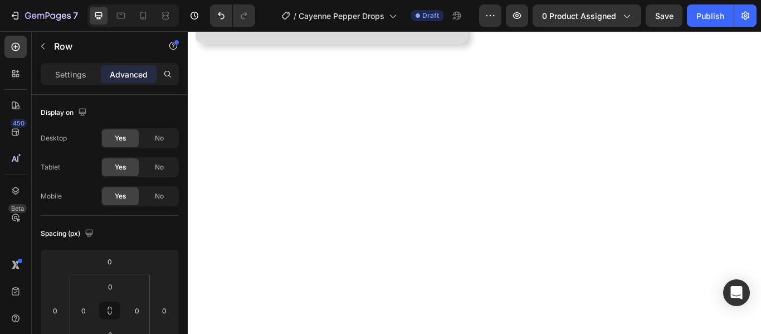
scroll to position [0, 0]
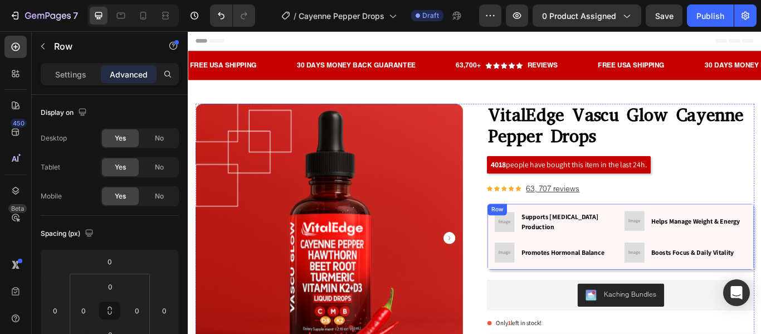
click at [685, 267] on div "Image Supports Thyroid Hormone Production Text block Row Image Helps Manage Wei…" at bounding box center [692, 271] width 294 height 60
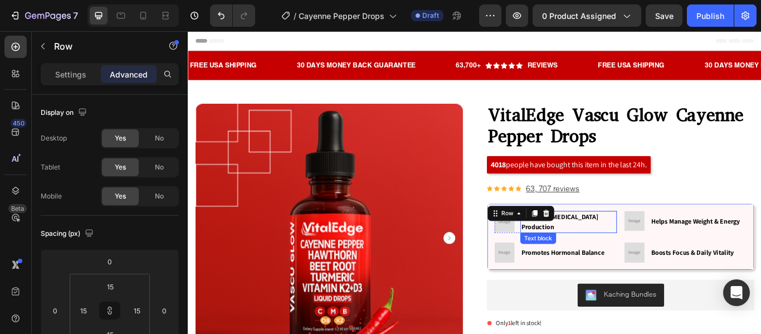
click at [628, 250] on p "Supports [MEDICAL_DATA] Production" at bounding box center [631, 253] width 110 height 23
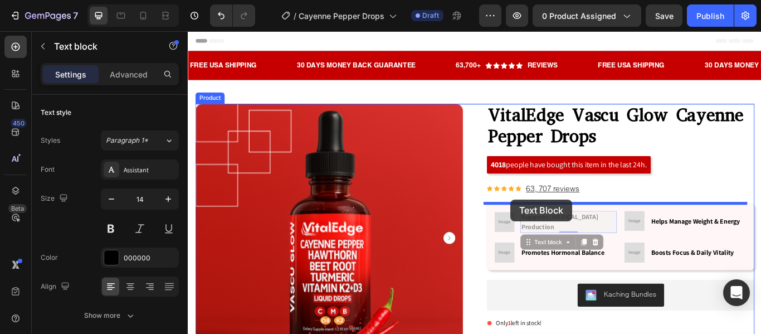
drag, startPoint x: 581, startPoint y: 279, endPoint x: 564, endPoint y: 228, distance: 53.6
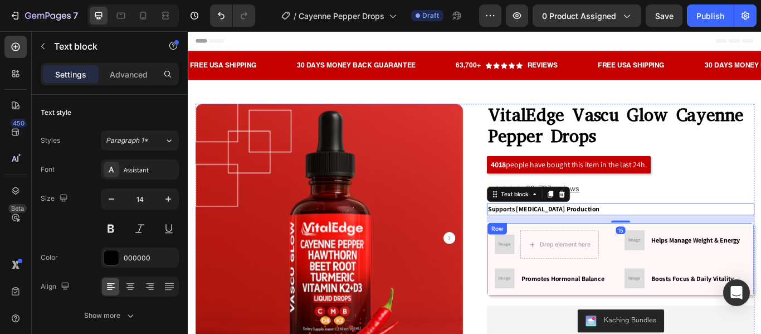
click at [685, 304] on div "Image Drop element here Row Image Helps Manage Weight & Energy Text block Row R…" at bounding box center [692, 297] width 294 height 68
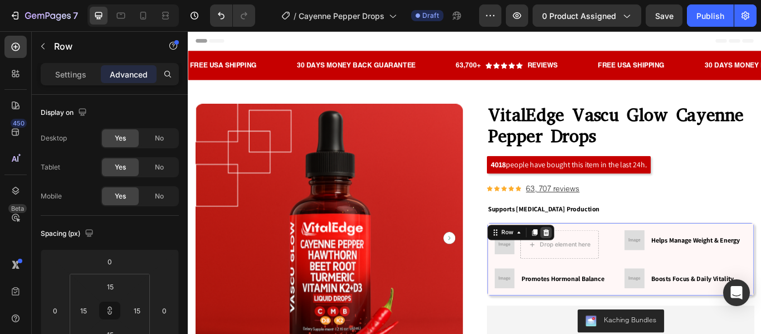
click at [602, 264] on icon at bounding box center [605, 266] width 7 height 8
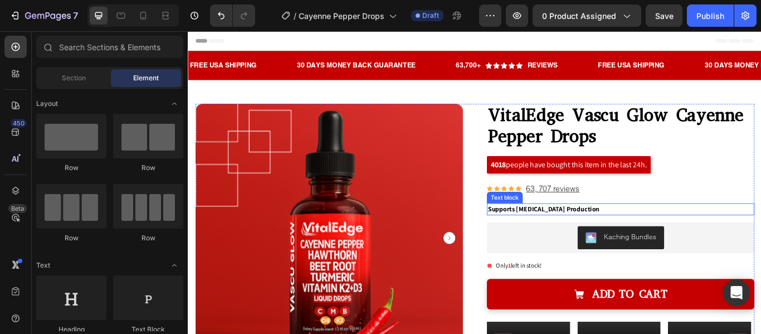
click at [669, 237] on p "Supports [MEDICAL_DATA] Production" at bounding box center [692, 239] width 310 height 12
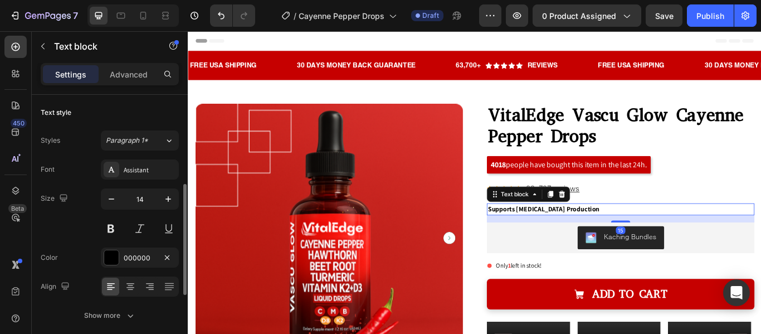
scroll to position [64, 0]
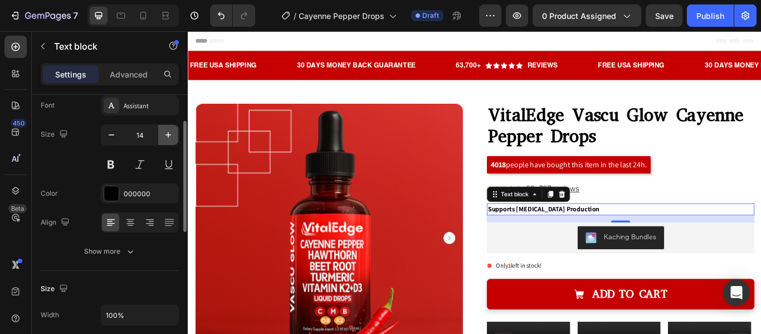
click at [169, 134] on icon "button" at bounding box center [168, 134] width 11 height 11
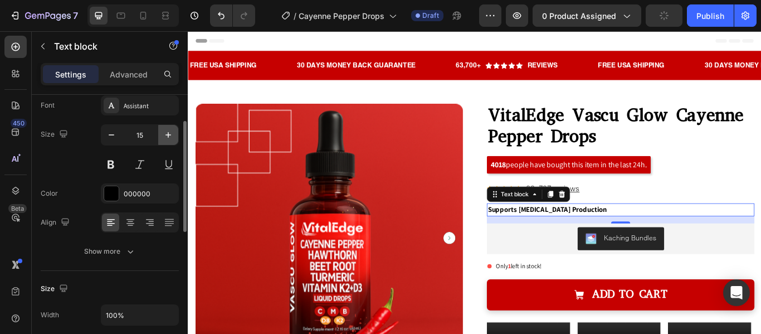
click at [171, 133] on icon "button" at bounding box center [168, 134] width 11 height 11
type input "16"
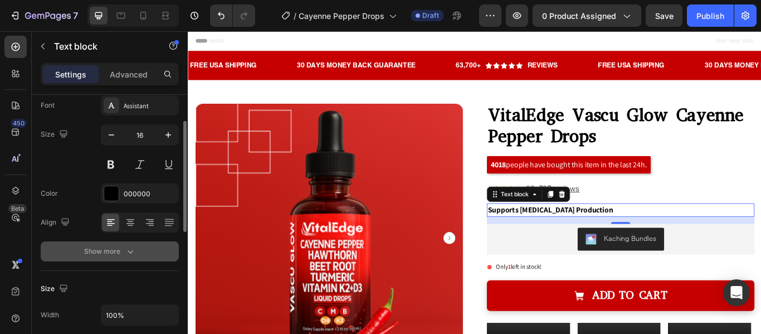
click at [135, 252] on icon "button" at bounding box center [130, 251] width 11 height 11
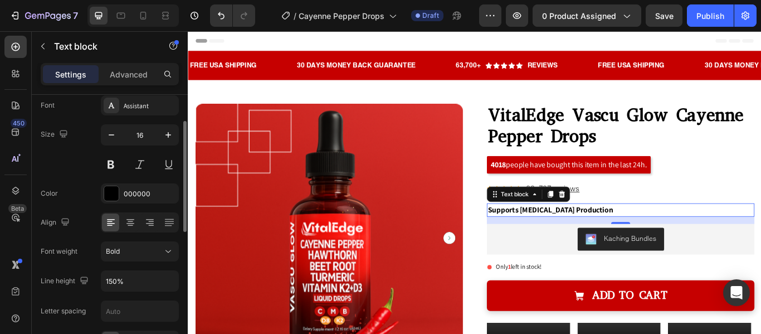
click at [659, 239] on p "Supports [MEDICAL_DATA] Production" at bounding box center [692, 239] width 310 height 13
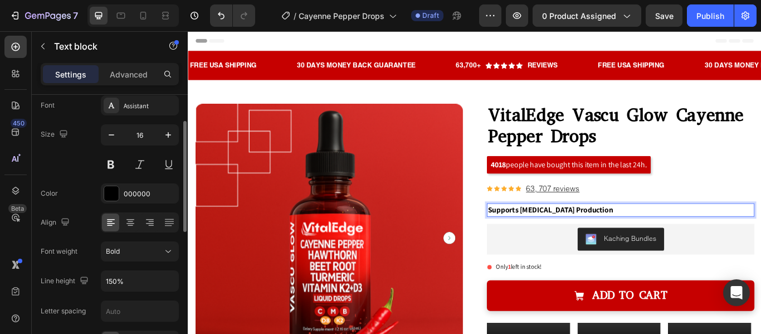
click at [659, 239] on p "Supports [MEDICAL_DATA] Production" at bounding box center [692, 239] width 310 height 13
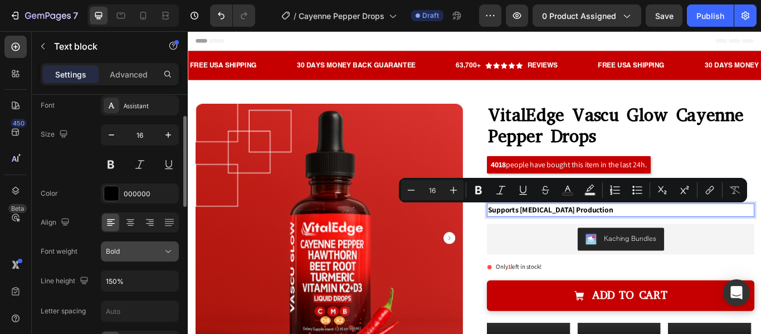
click at [158, 251] on div "Bold" at bounding box center [134, 251] width 57 height 10
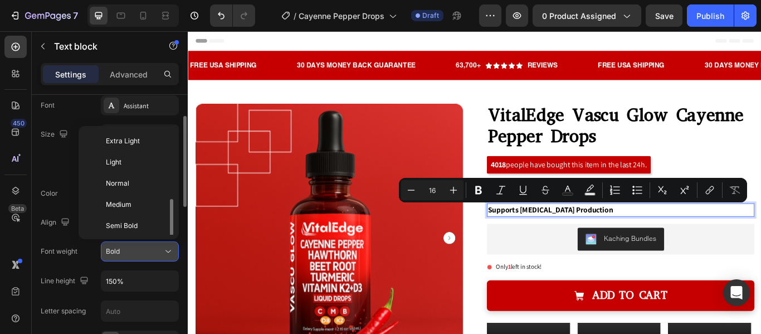
scroll to position [40, 0]
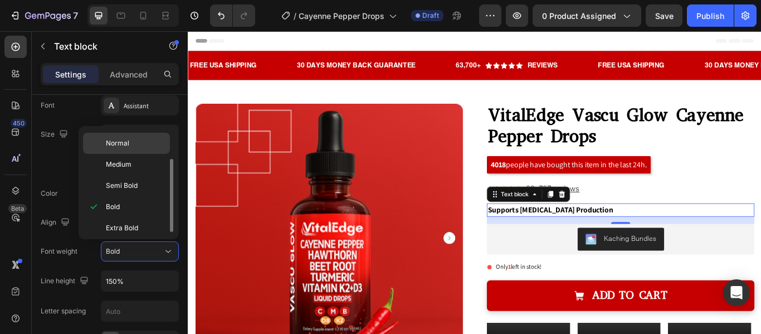
click at [135, 143] on p "Normal" at bounding box center [135, 143] width 59 height 10
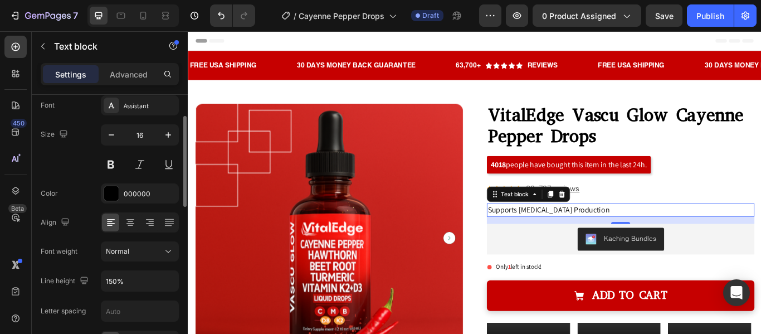
click at [44, 172] on div "Size 16" at bounding box center [110, 149] width 138 height 50
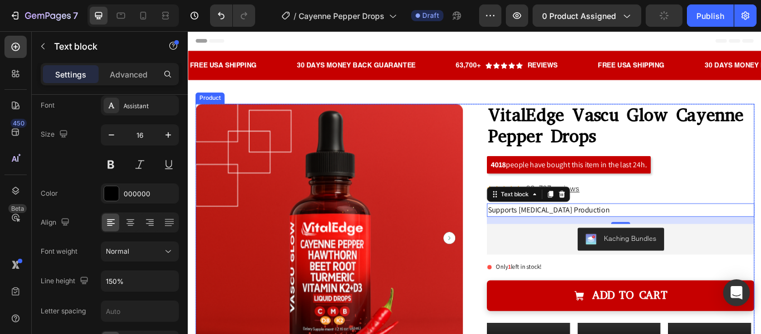
click at [527, 254] on div "Product Images Row Row VitalEdge Vascu Glow Cayenne Pepper Drops Product Title …" at bounding box center [522, 332] width 652 height 432
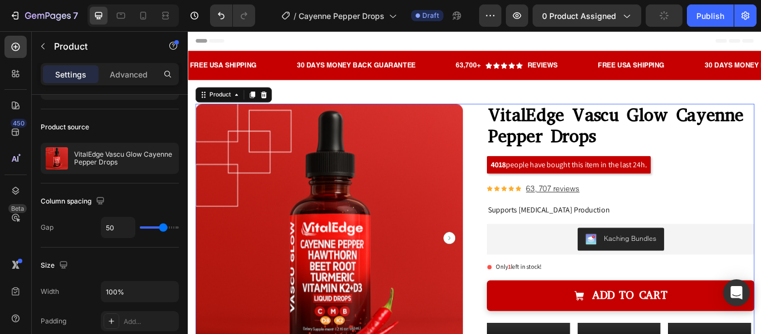
scroll to position [0, 0]
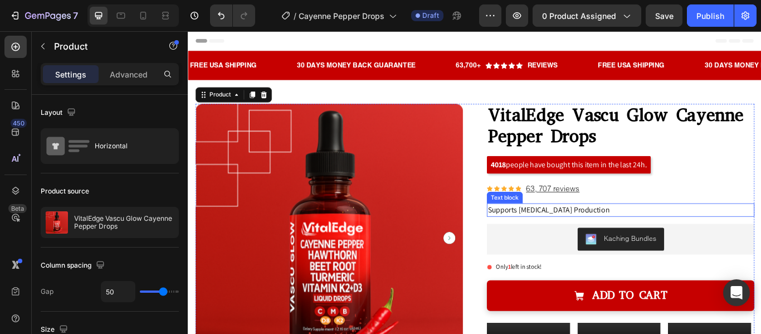
click at [698, 240] on p "Supports [MEDICAL_DATA] Production" at bounding box center [692, 239] width 310 height 13
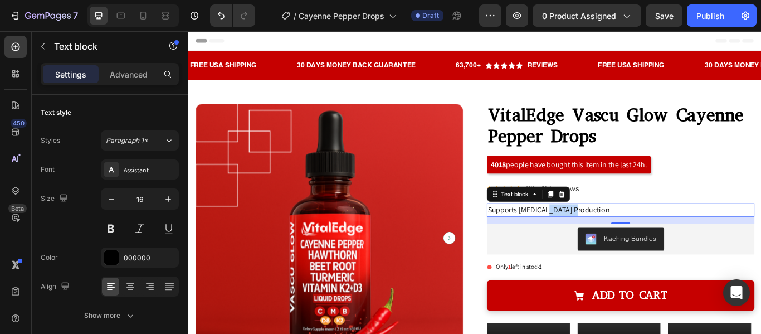
click at [601, 241] on p "Supports [MEDICAL_DATA] Production" at bounding box center [692, 239] width 310 height 13
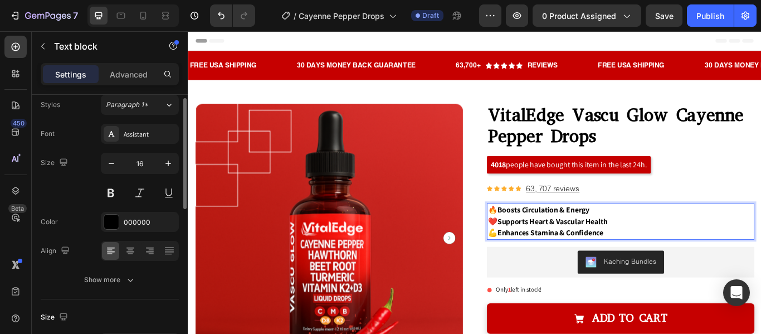
scroll to position [45, 0]
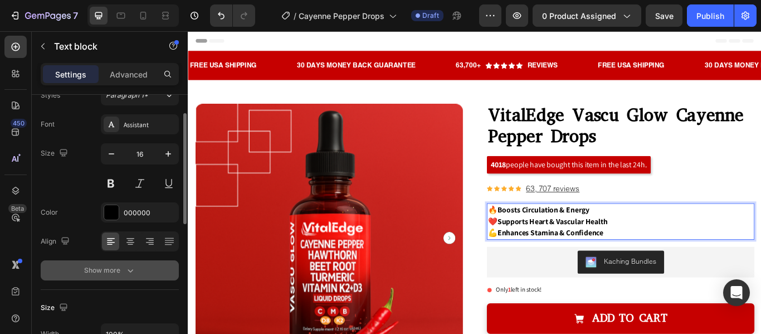
click at [130, 268] on icon "button" at bounding box center [130, 270] width 11 height 11
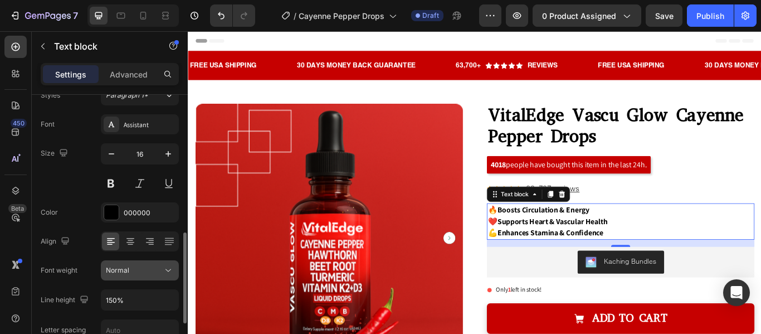
scroll to position [157, 0]
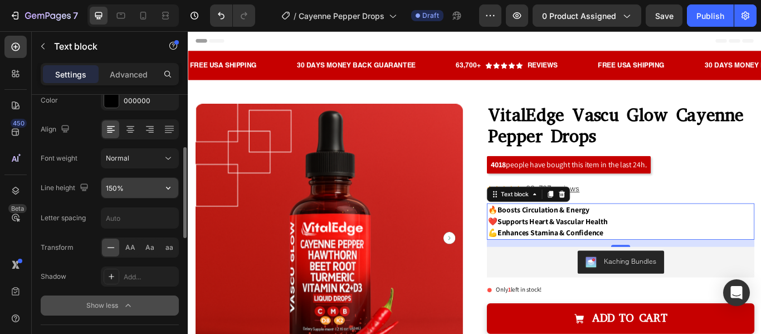
click at [169, 191] on icon "button" at bounding box center [168, 187] width 11 height 11
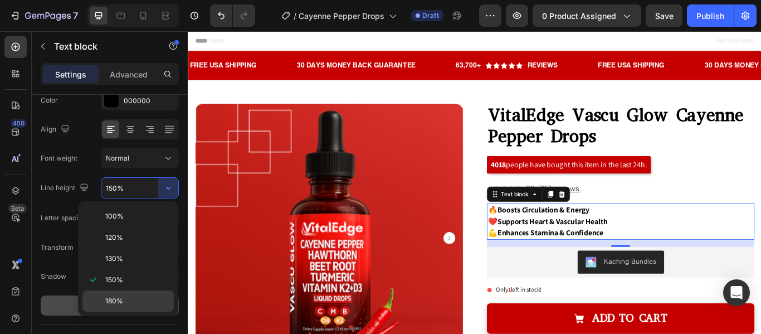
click at [109, 298] on span "180%" at bounding box center [114, 301] width 18 height 10
type input "180%"
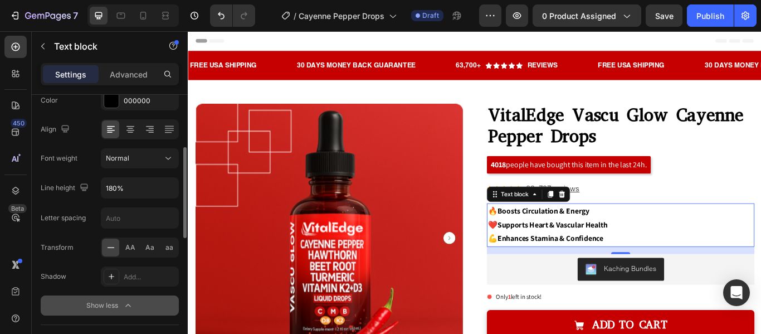
click at [95, 202] on div "Font Assistant Size 16 Color 000000 Align Font weight Normal Line height 180% L…" at bounding box center [110, 158] width 138 height 313
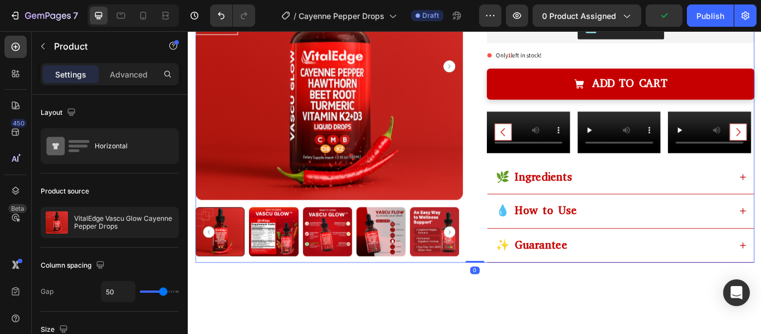
scroll to position [289, 0]
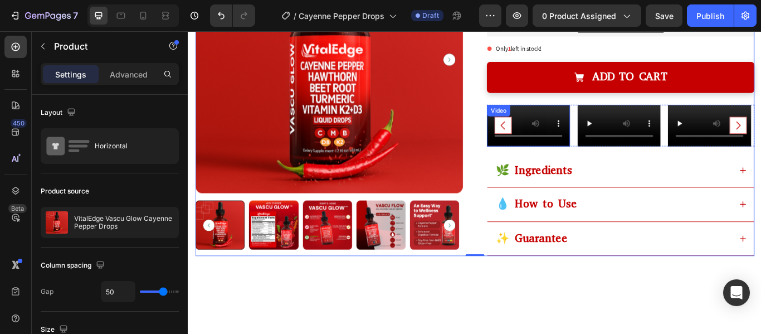
click at [595, 166] on video at bounding box center [584, 141] width 97 height 48
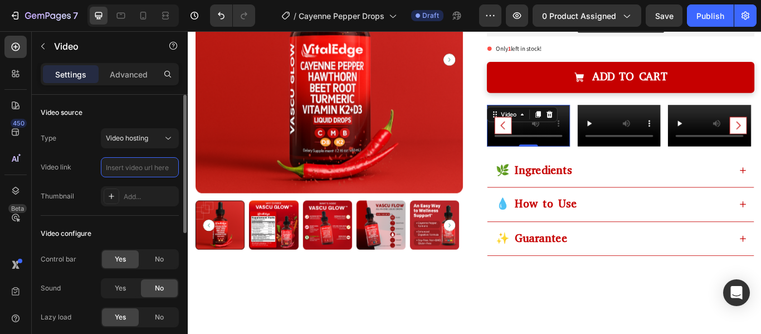
scroll to position [0, 0]
paste input "https://cdn.shopify.com/videos/c/o/v/dd1b412d60a34360b2e9d9f4513a4927.mp4"
type input "https://cdn.shopify.com/videos/c/o/v/dd1b412d60a34360b2e9d9f4513a4927.mp4"
drag, startPoint x: 663, startPoint y: 200, endPoint x: 633, endPoint y: 184, distance: 33.9
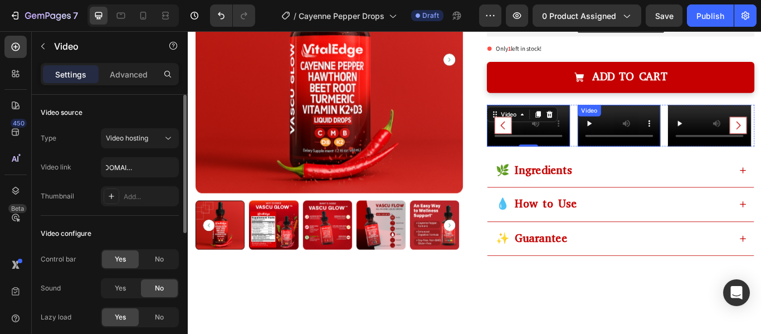
click at [663, 166] on video at bounding box center [690, 141] width 97 height 48
click at [664, 166] on video at bounding box center [690, 141] width 97 height 48
click at [688, 166] on video at bounding box center [690, 141] width 97 height 48
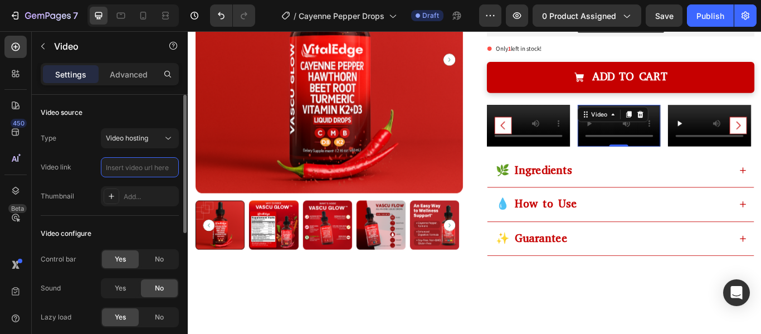
scroll to position [0, 0]
type input "https://cdn.shopify.com/videos/c/o/v/6f4345fb186a48a6bdb91dbc2f704149.mp4"
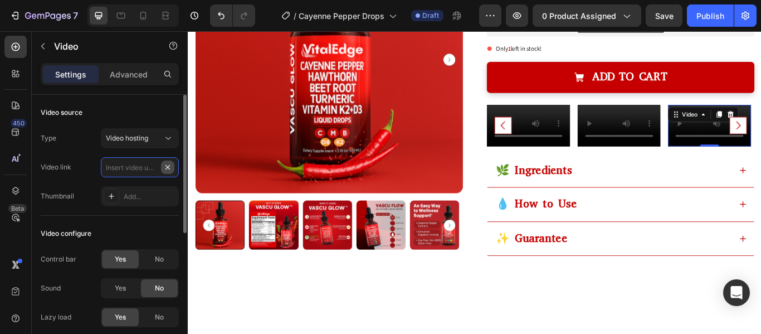
paste input "https://cdn.shopify.com/s/files/1/0926/5496/0931/files/Screenshot_2025-05-25_at…"
type input "https://cdn.shopify.com/s/files/1/0926/5496/0931/files/Screenshot_2025-05-25_at…"
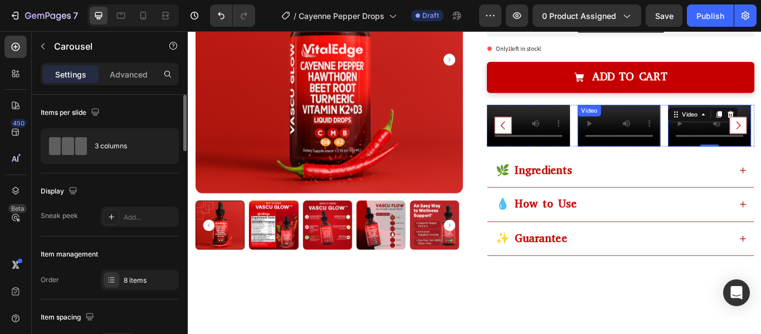
click at [735, 166] on div "Video Video Video 0 Video Video Video Video Video" at bounding box center [692, 141] width 312 height 48
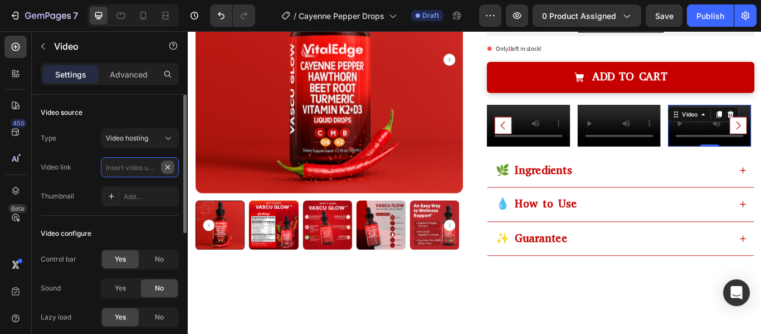
scroll to position [0, 0]
paste input "https://cdn.shopify.com/s/files/1/0926/5496/0931/files/Screenshot_2025-05-25_at…"
type input "https://cdn.shopify.com/s/files/1/0926/5496/0931/files/Screenshot_2025-05-25_at…"
click at [75, 162] on div "Video link https://cdn.shopify.com/s/files/1/0926/5496/0931/files/Screenshot_20…" at bounding box center [110, 167] width 138 height 20
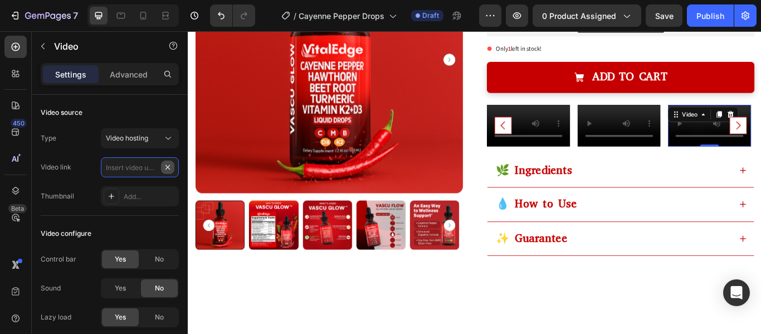
scroll to position [0, 0]
paste input "https://cdn.shopify.com/videos/c/o/v/08f7e1ac45214aa0ba134d7643c04305.mp4"
type input "https://cdn.shopify.com/videos/c/o/v/08f7e1ac45214aa0ba134d7643c04305.mp4"
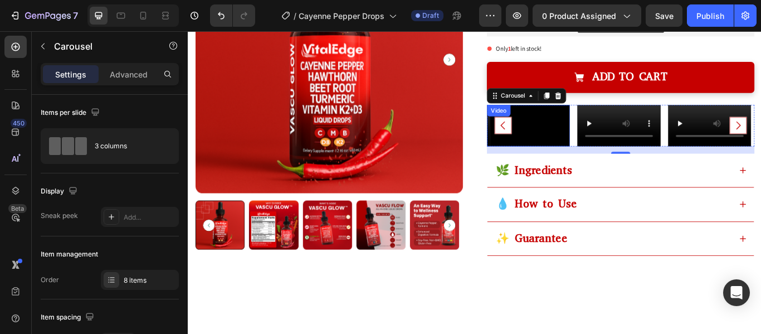
click at [613, 166] on video at bounding box center [584, 141] width 97 height 48
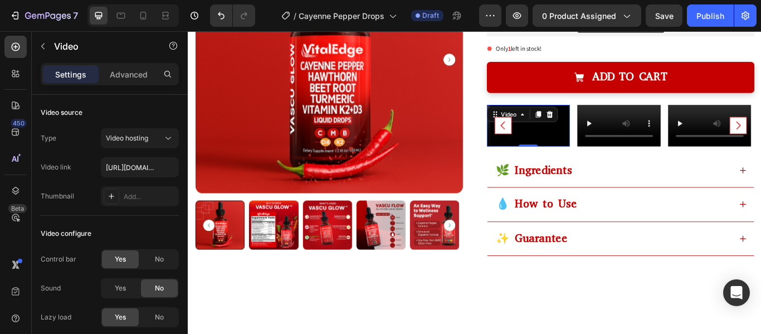
click at [581, 166] on video at bounding box center [584, 141] width 97 height 48
paste input "https://cdn.shopify.com/videos/c/o/v/dc985f789d22441f9f0e450865e7a42f.mp4"
type input "https://cdn.shopify.com/videos/c/o/v/dc985f789d22441f9f0e450865e7a42f.mp4"
click at [692, 166] on video at bounding box center [690, 141] width 97 height 48
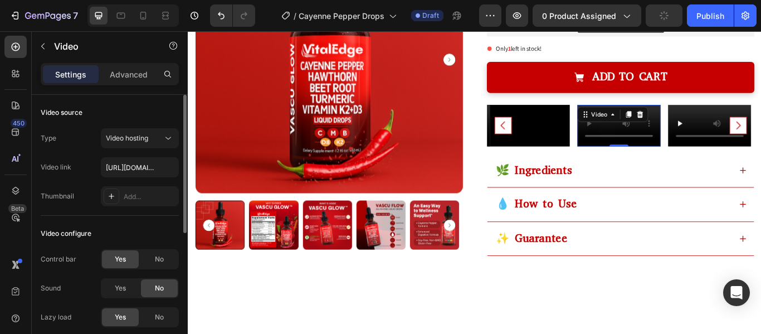
click at [670, 166] on video at bounding box center [690, 141] width 97 height 48
paste input "https://cdn.shopify.com/videos/c/o/v/295e3769fc974b808374bb7b061aea96.mp4"
type input "https://cdn.shopify.com/videos/c/o/v/295e3769fc974b808374bb7b061aea96.mp4"
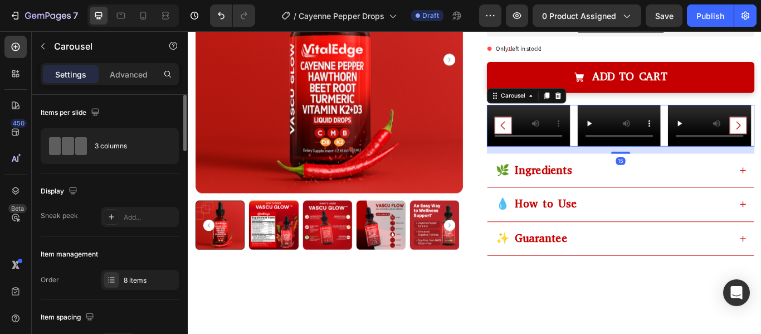
click at [600, 159] on video at bounding box center [584, 141] width 97 height 48
